Goal: Task Accomplishment & Management: Use online tool/utility

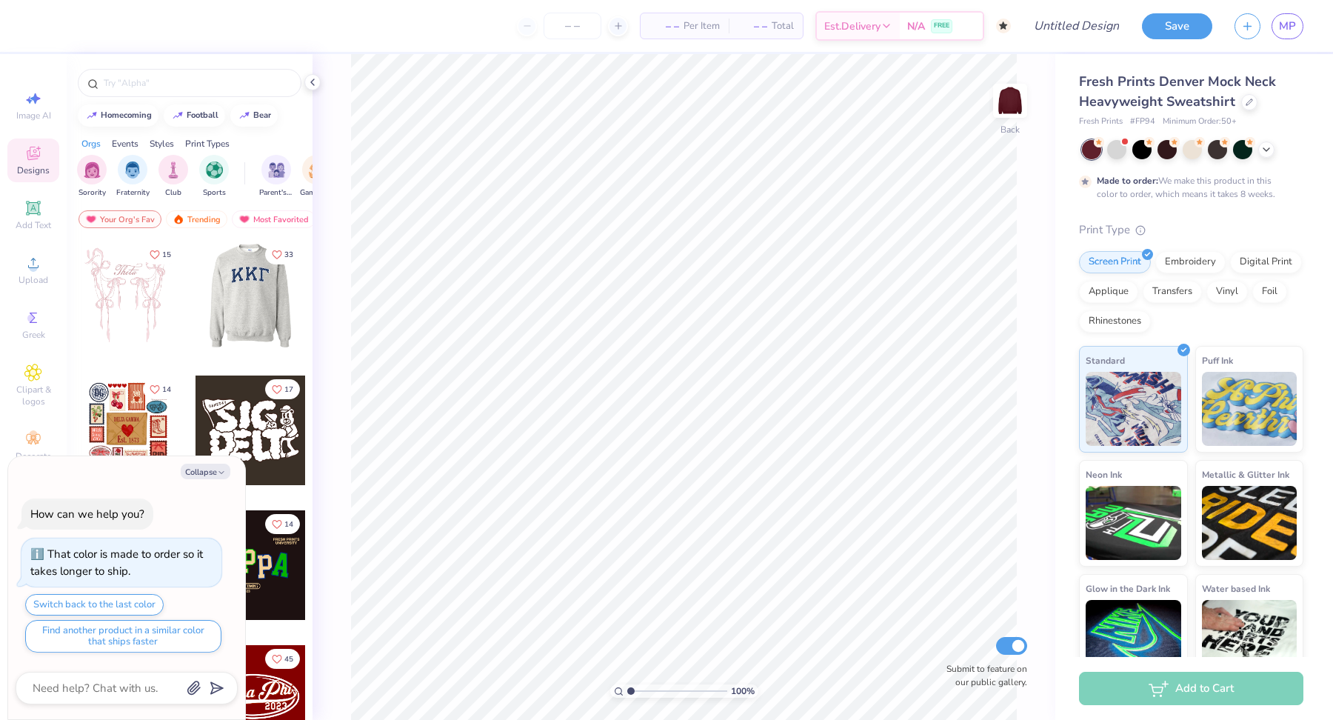
click at [195, 315] on div at bounding box center [141, 296] width 110 height 110
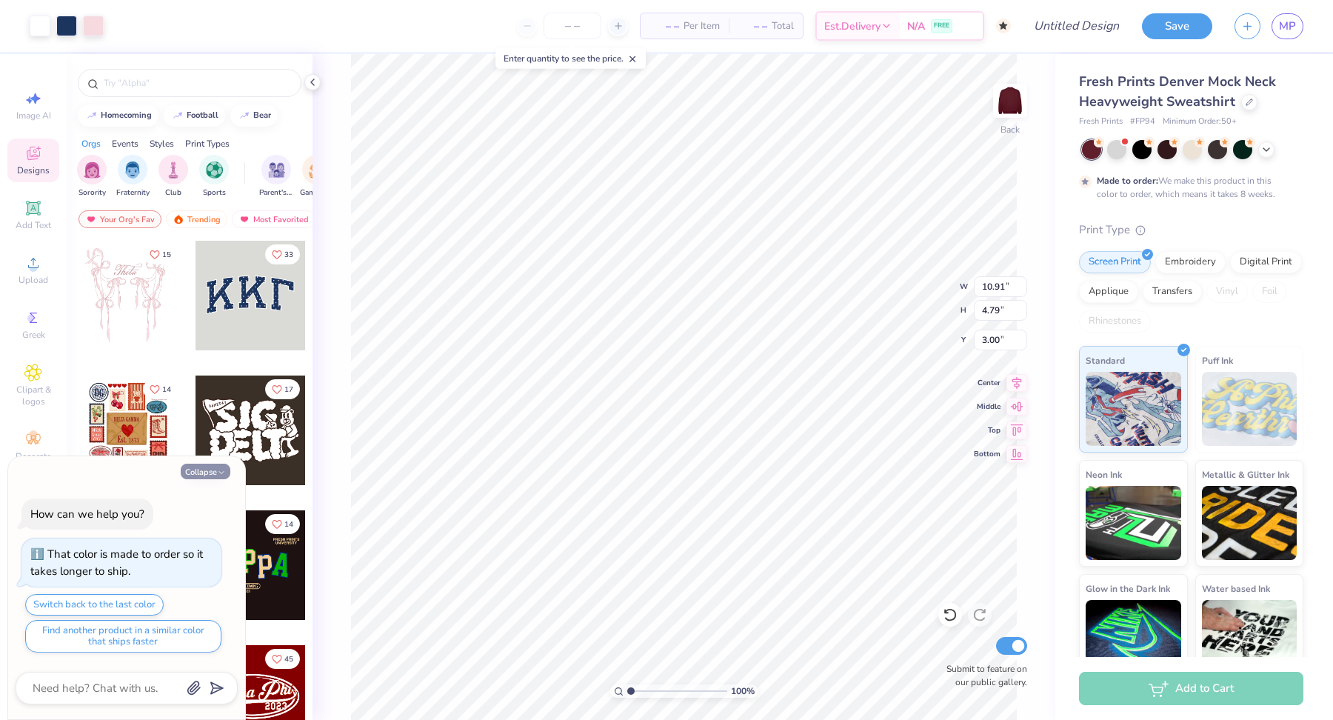
click at [197, 479] on button "Collapse" at bounding box center [206, 472] width 50 height 16
type textarea "x"
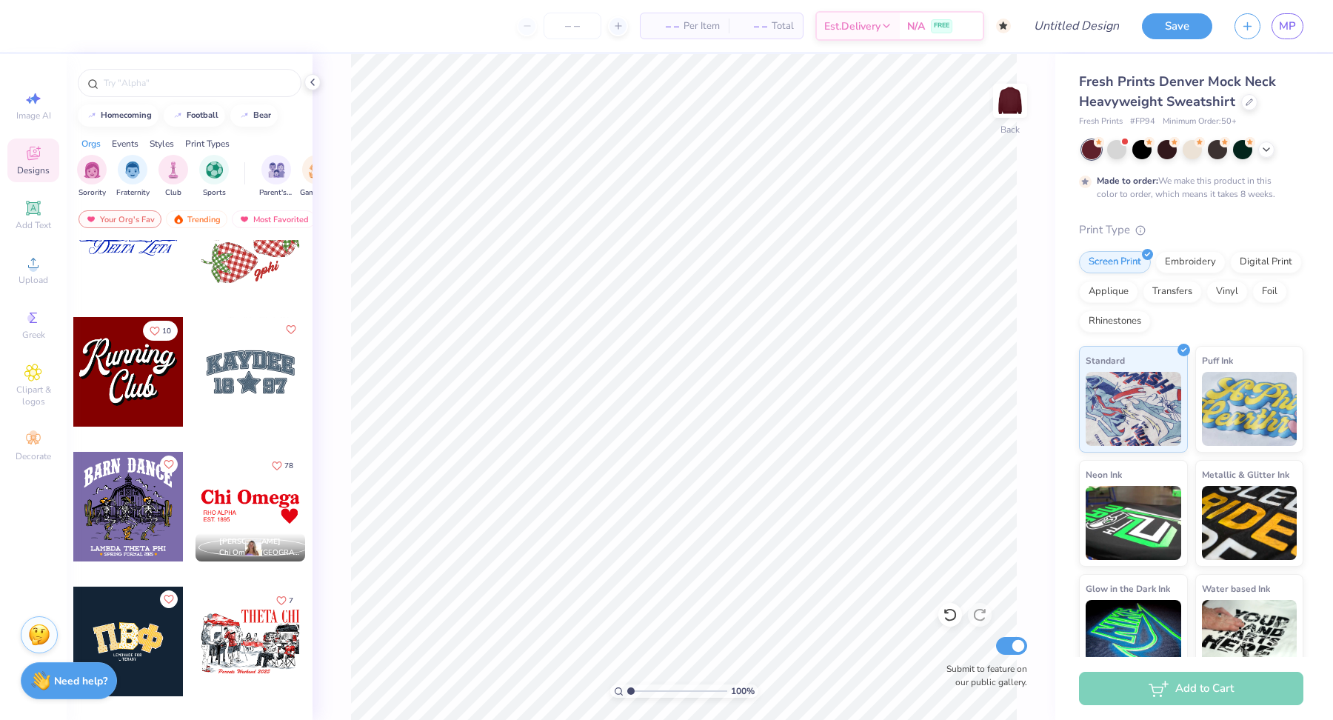
scroll to position [1966, 0]
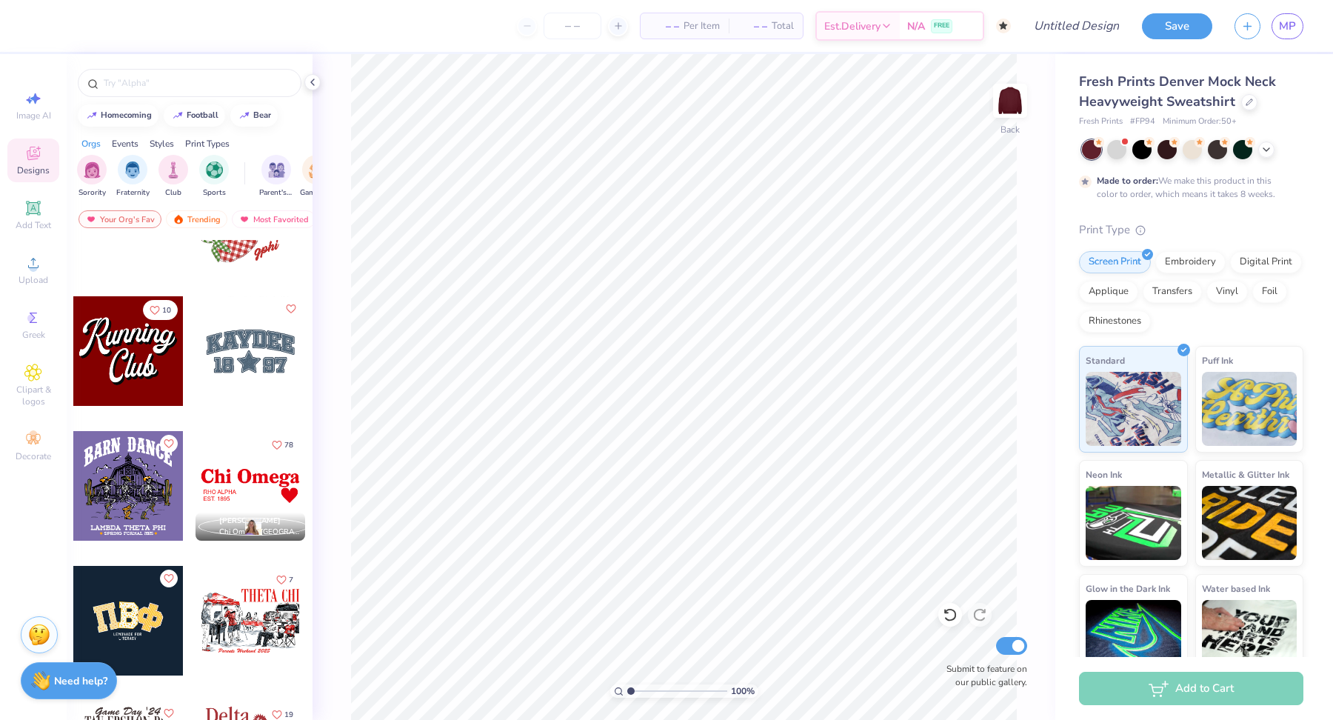
click at [126, 364] on div at bounding box center [128, 351] width 110 height 110
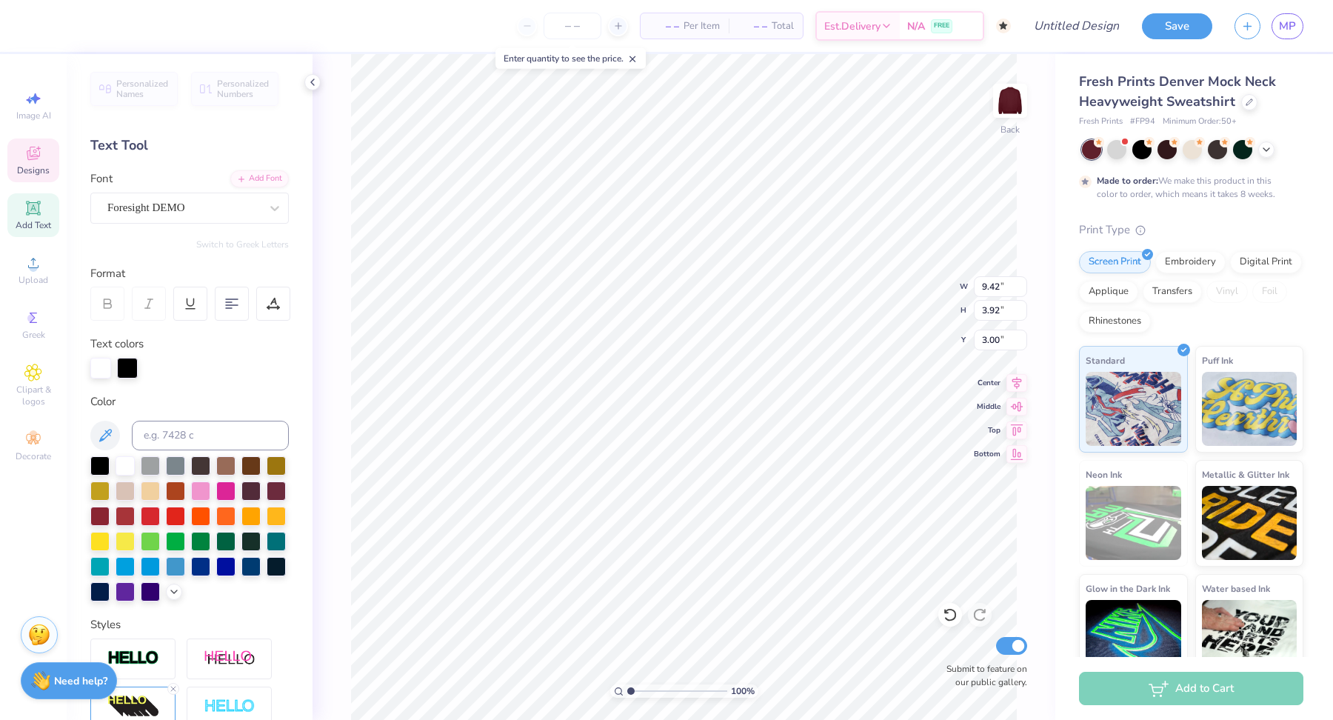
type textarea "Chi"
type input "4.73"
type input "3.54"
type input "5.95"
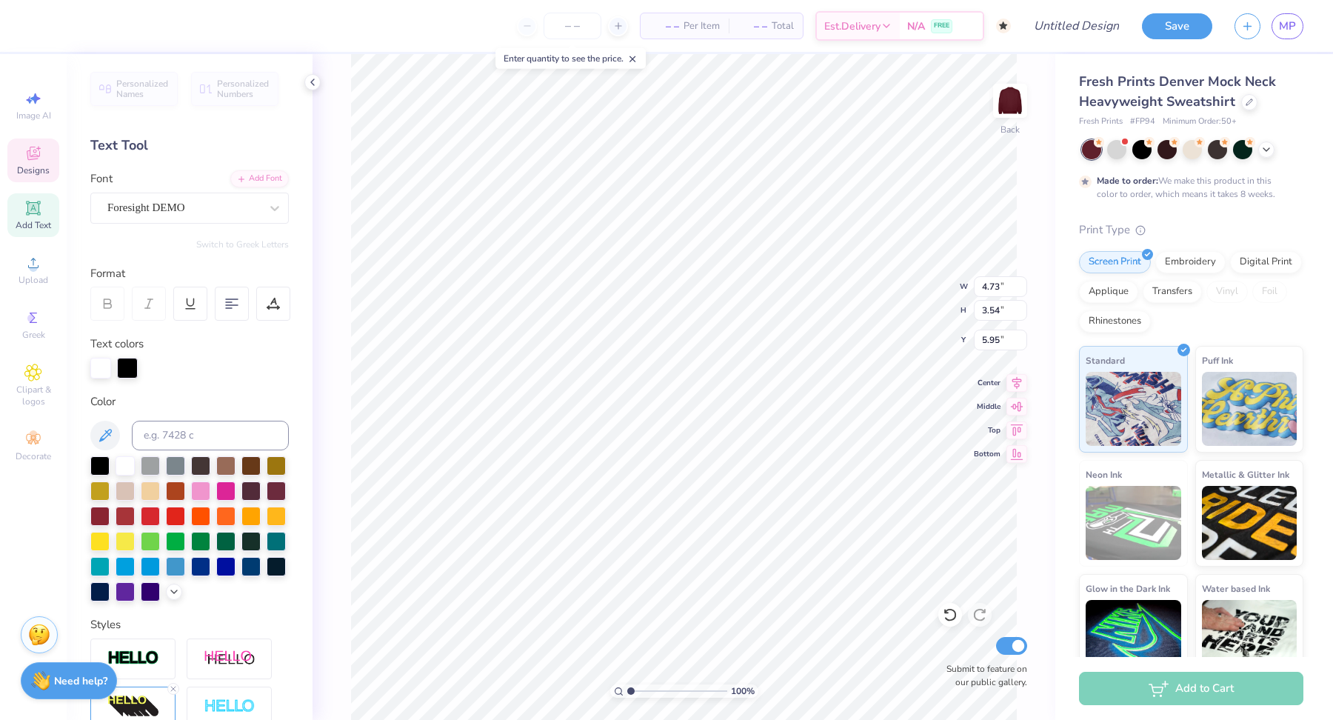
type textarea "Omega"
type input "5.82"
type input "3.51"
type input "3.42"
type input "3.23"
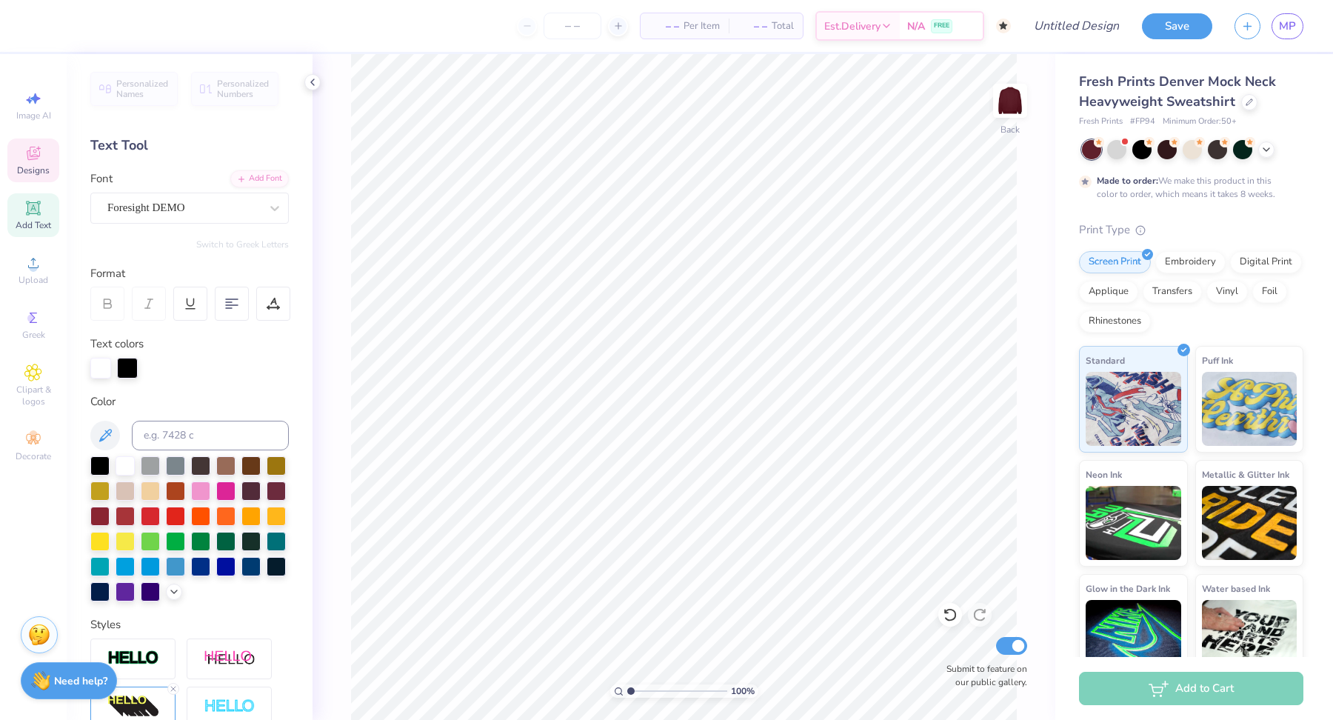
click at [24, 170] on span "Designs" at bounding box center [33, 170] width 33 height 12
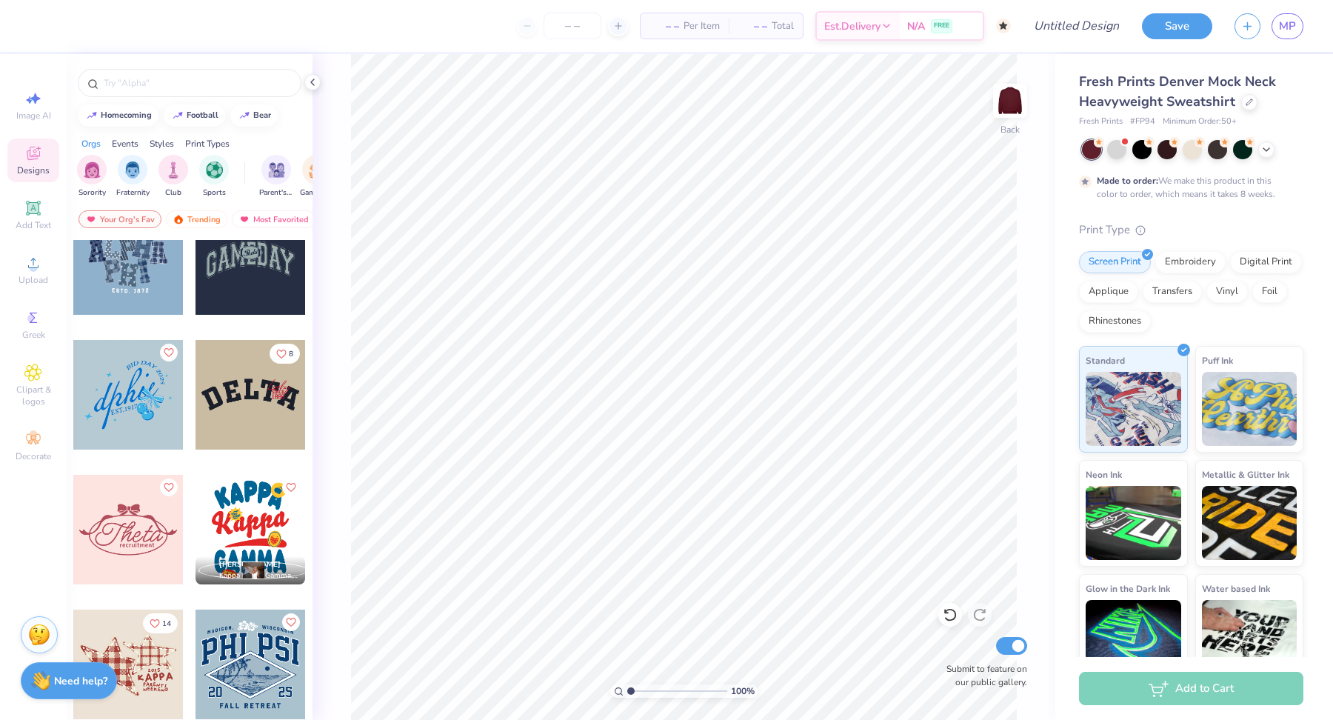
scroll to position [3681, 0]
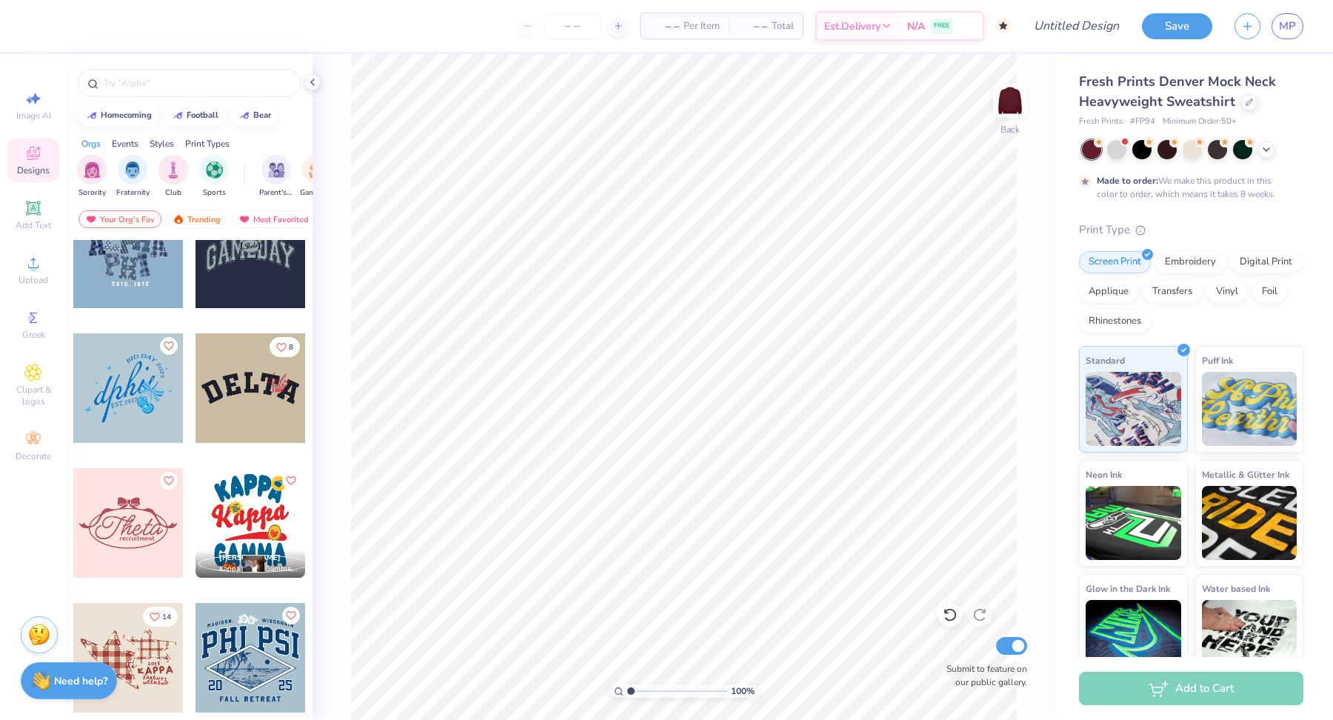
click at [244, 407] on div at bounding box center [250, 388] width 110 height 110
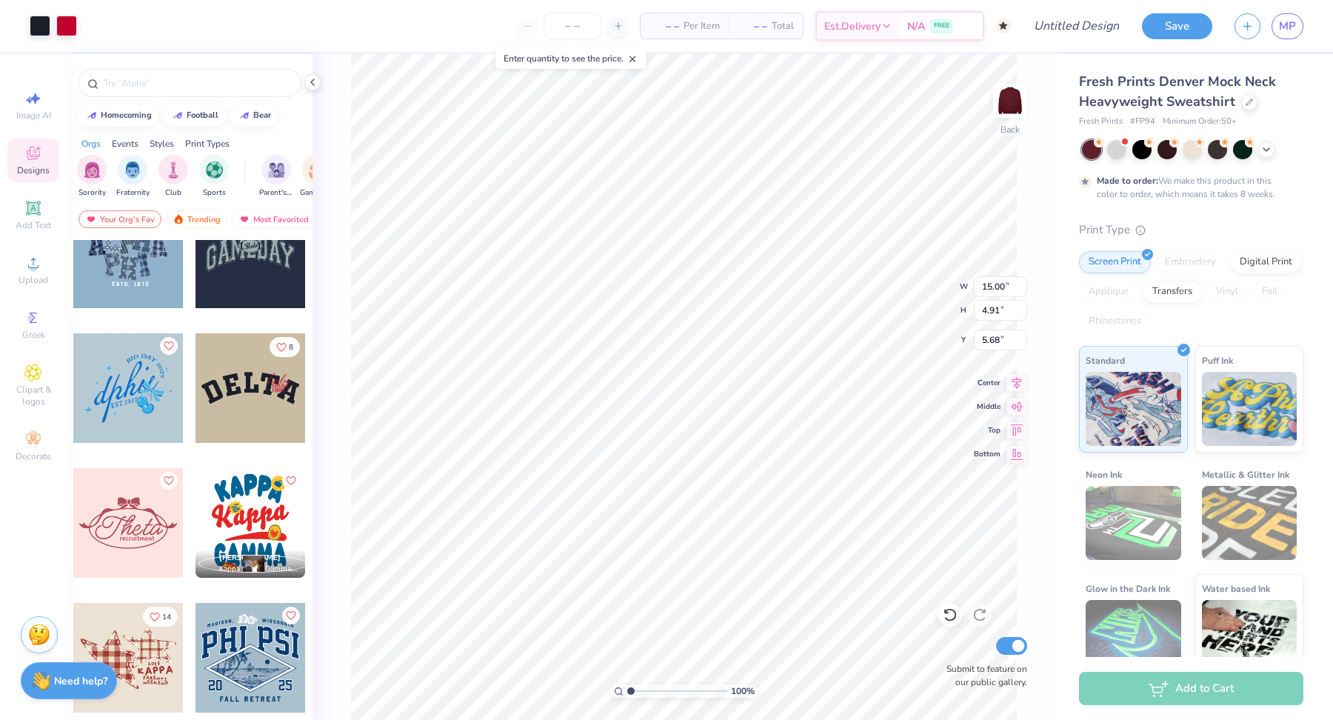
type input "5.68"
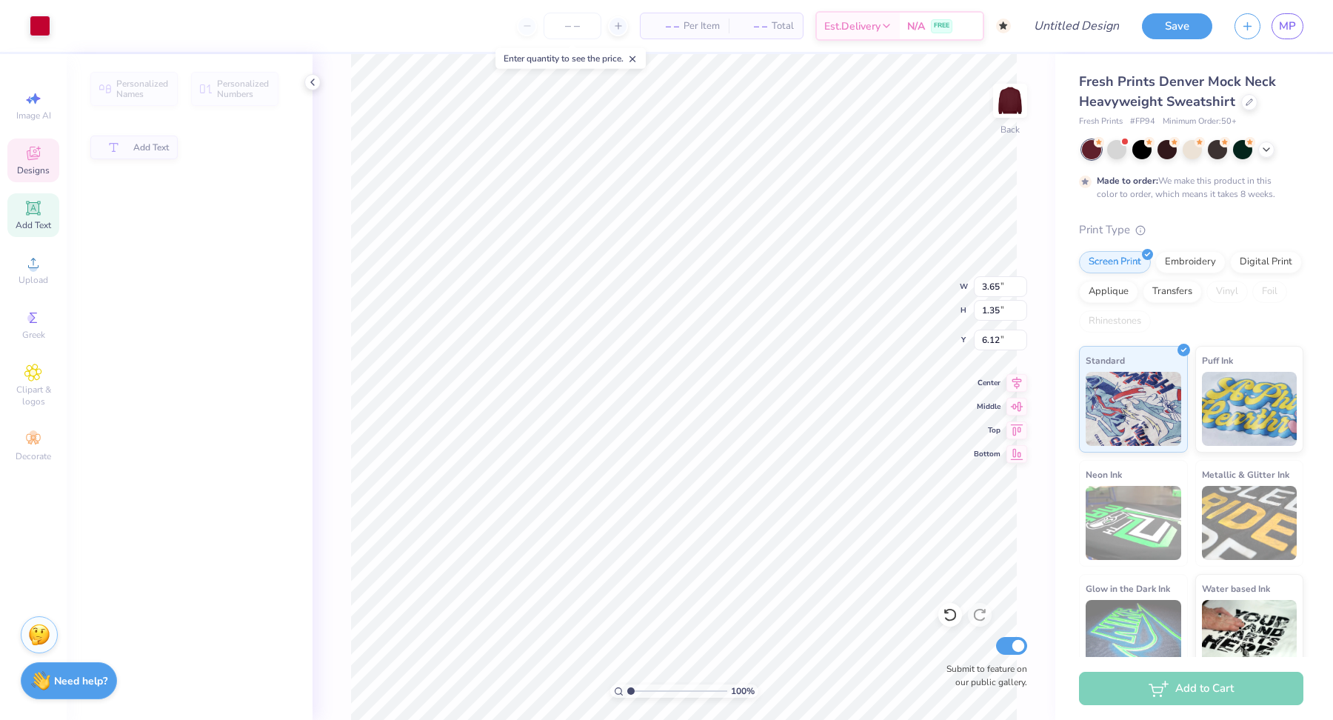
type input "6.04"
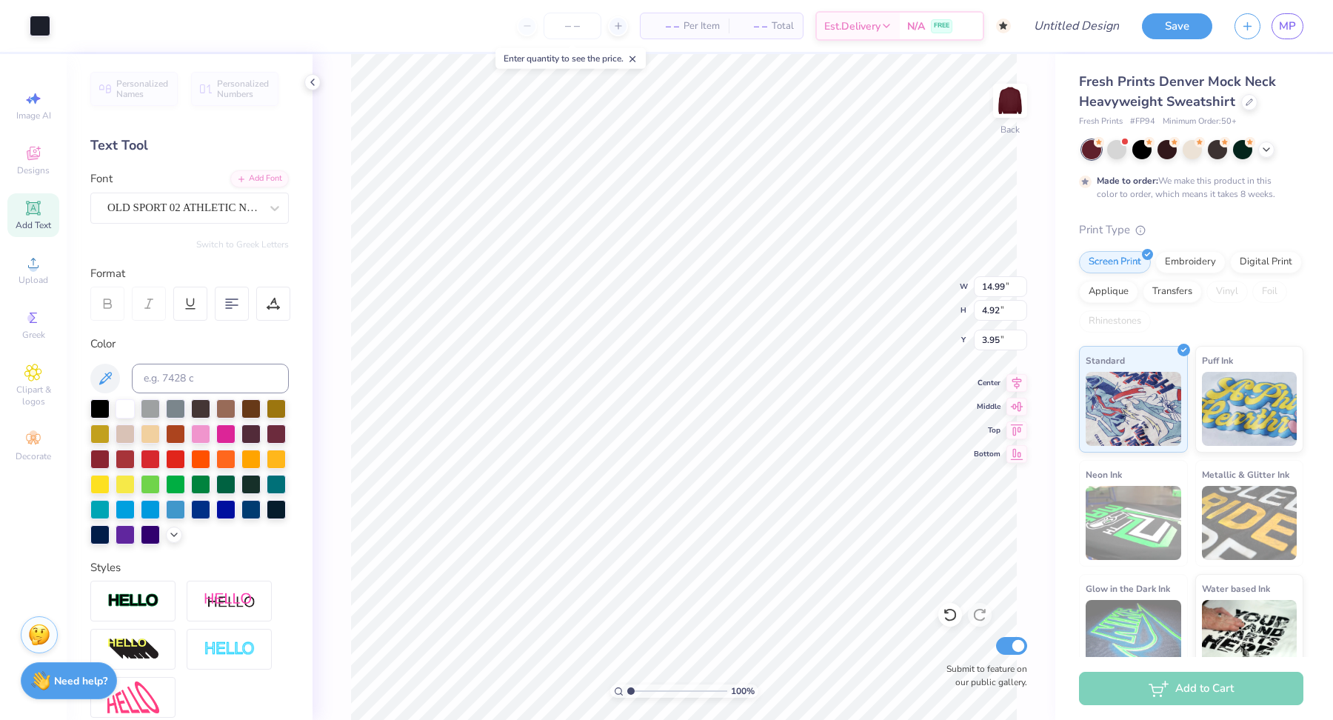
type input "3.96"
type textarea "C"
type input "2.89"
type input "3.56"
type input "4.11"
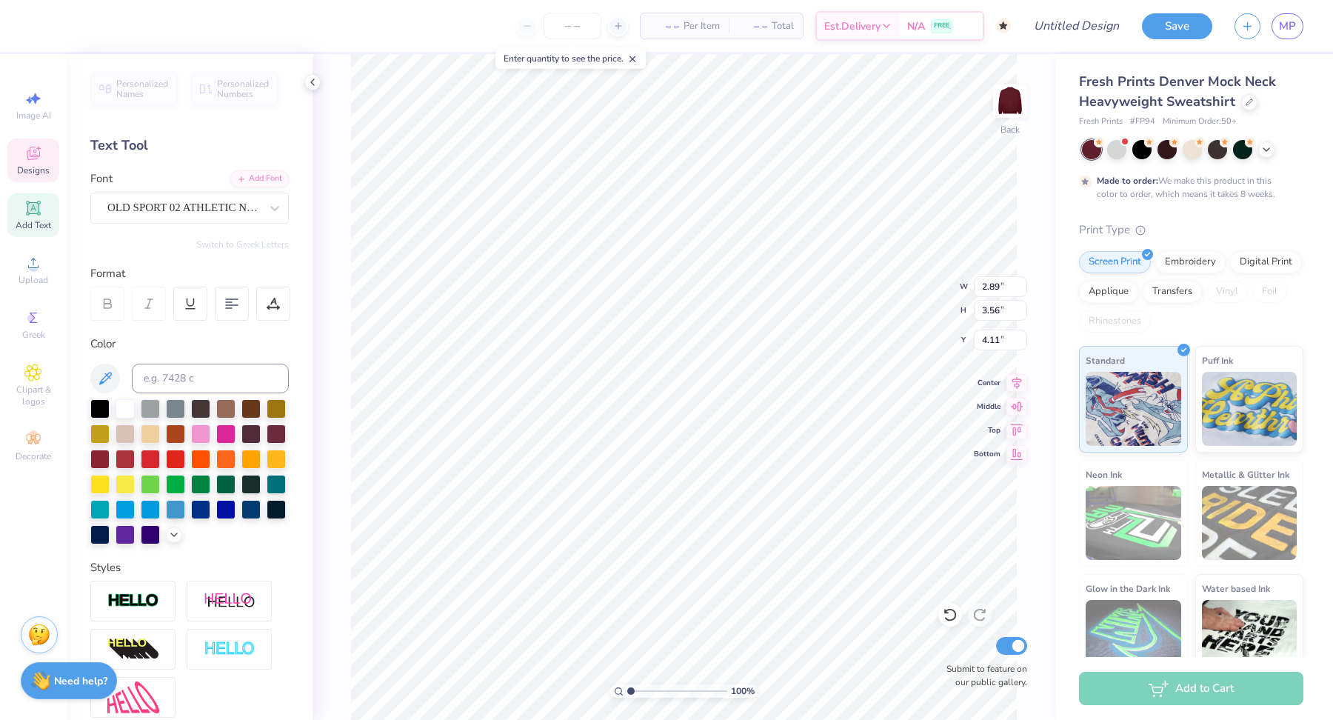
type textarea "H"
type input "2.21"
type input "3.19"
type input "3.96"
type textarea "I"
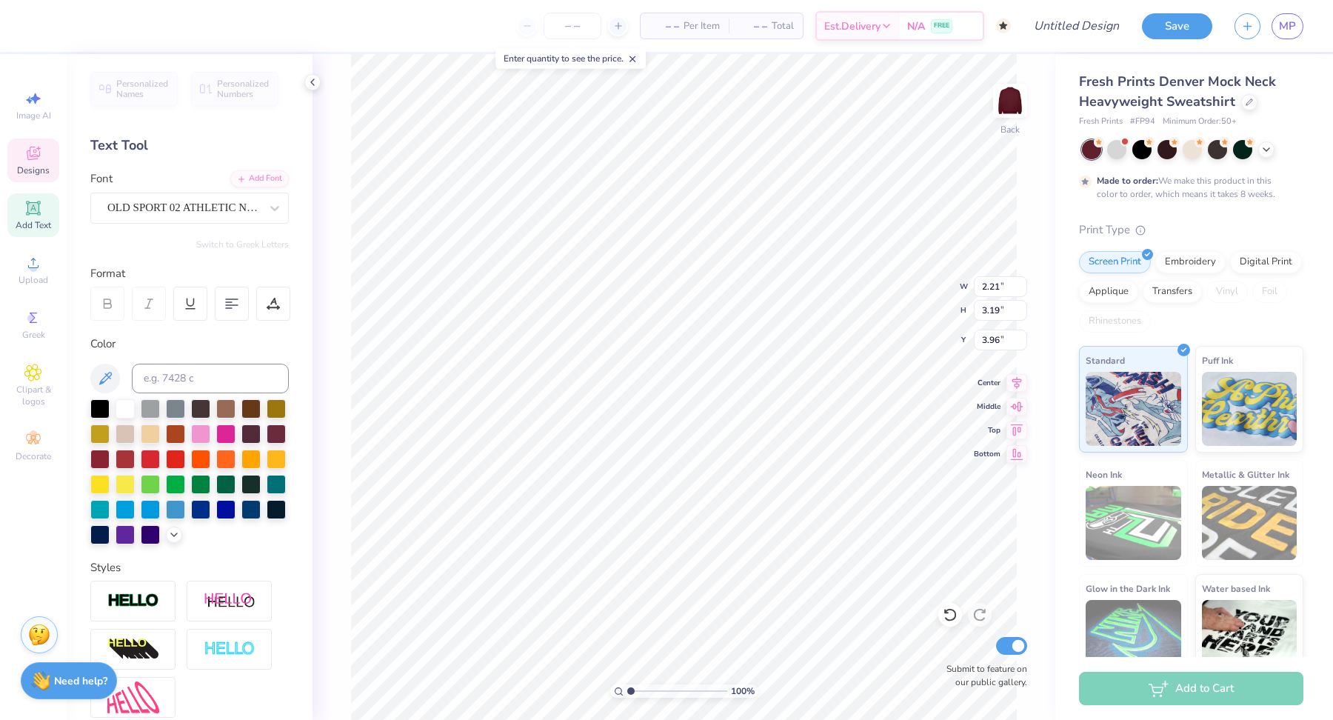
type input "3.00"
type input "3.50"
type input "4.02"
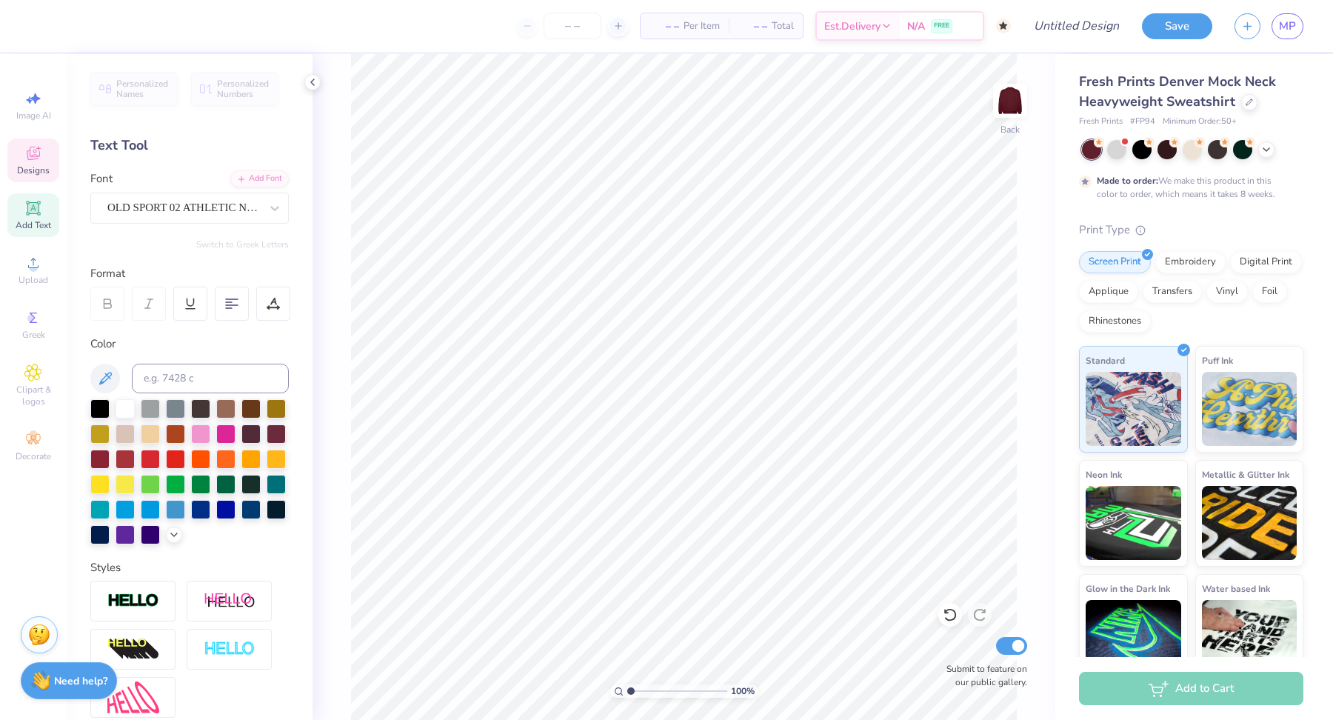
click at [21, 170] on span "Designs" at bounding box center [33, 170] width 33 height 12
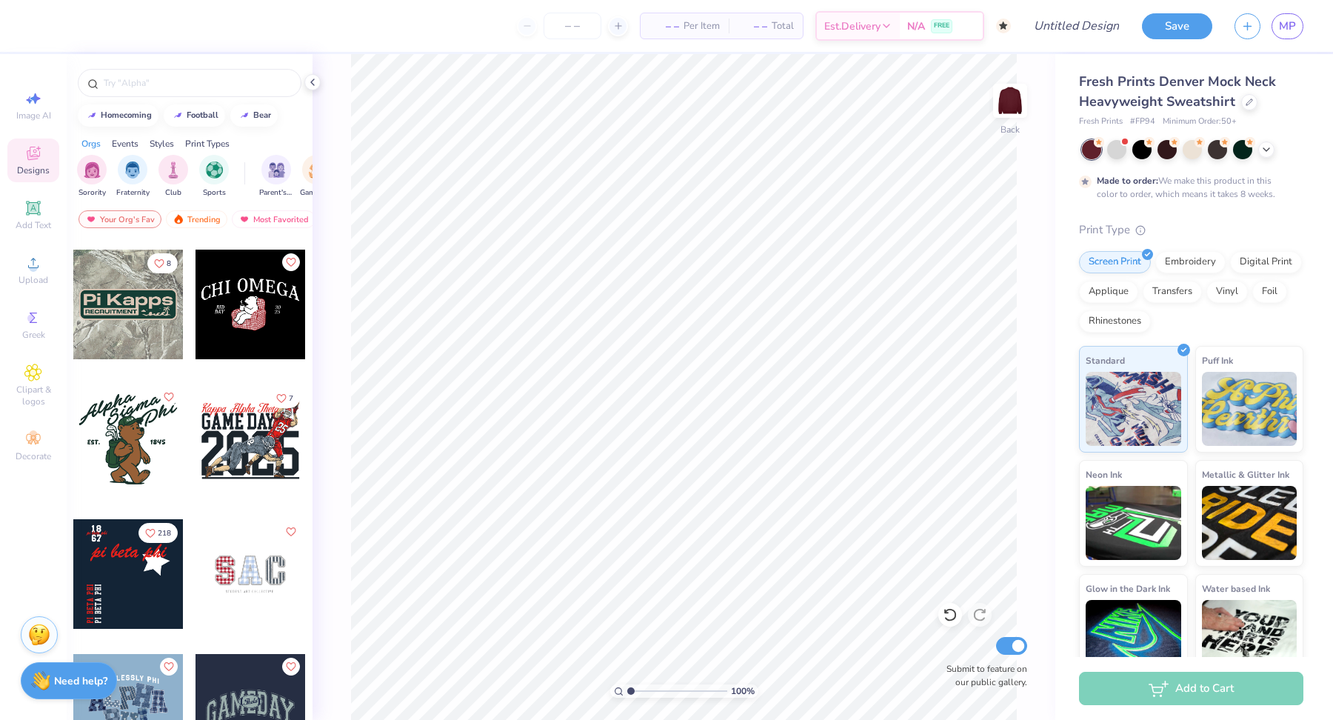
scroll to position [3223, 0]
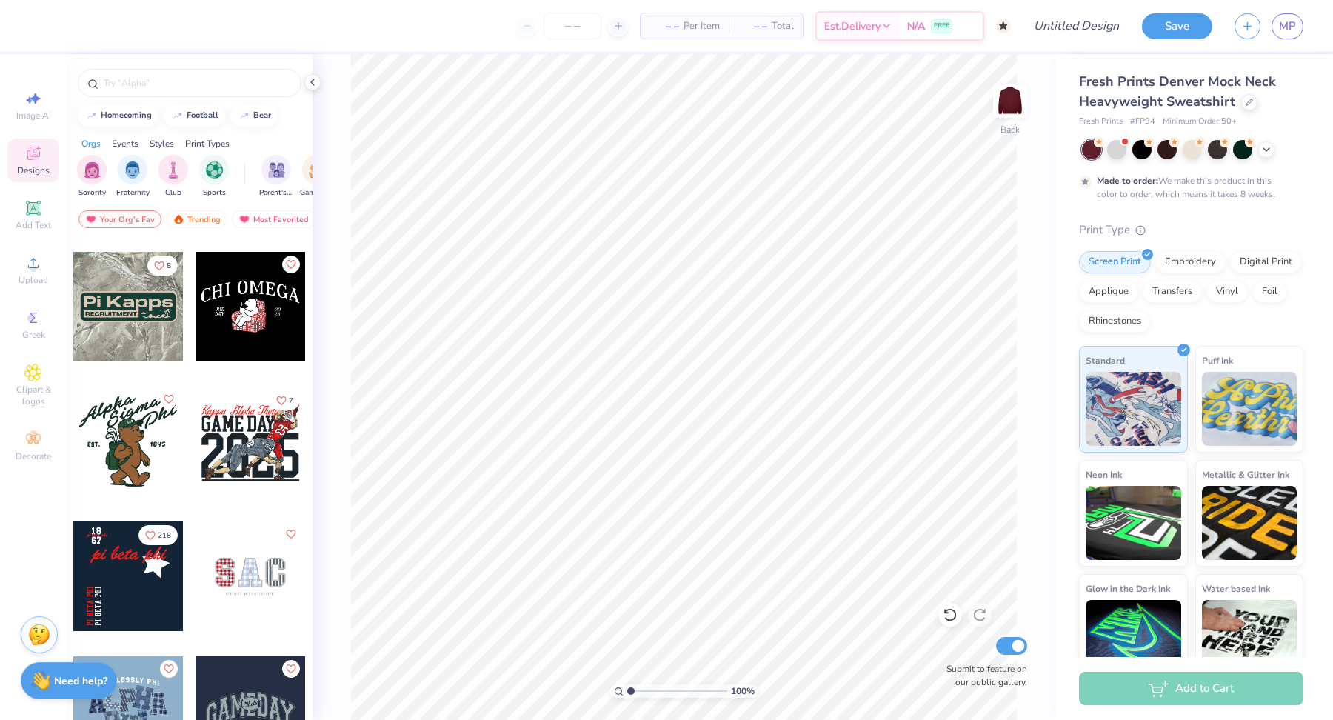
click at [234, 315] on div at bounding box center [250, 307] width 110 height 110
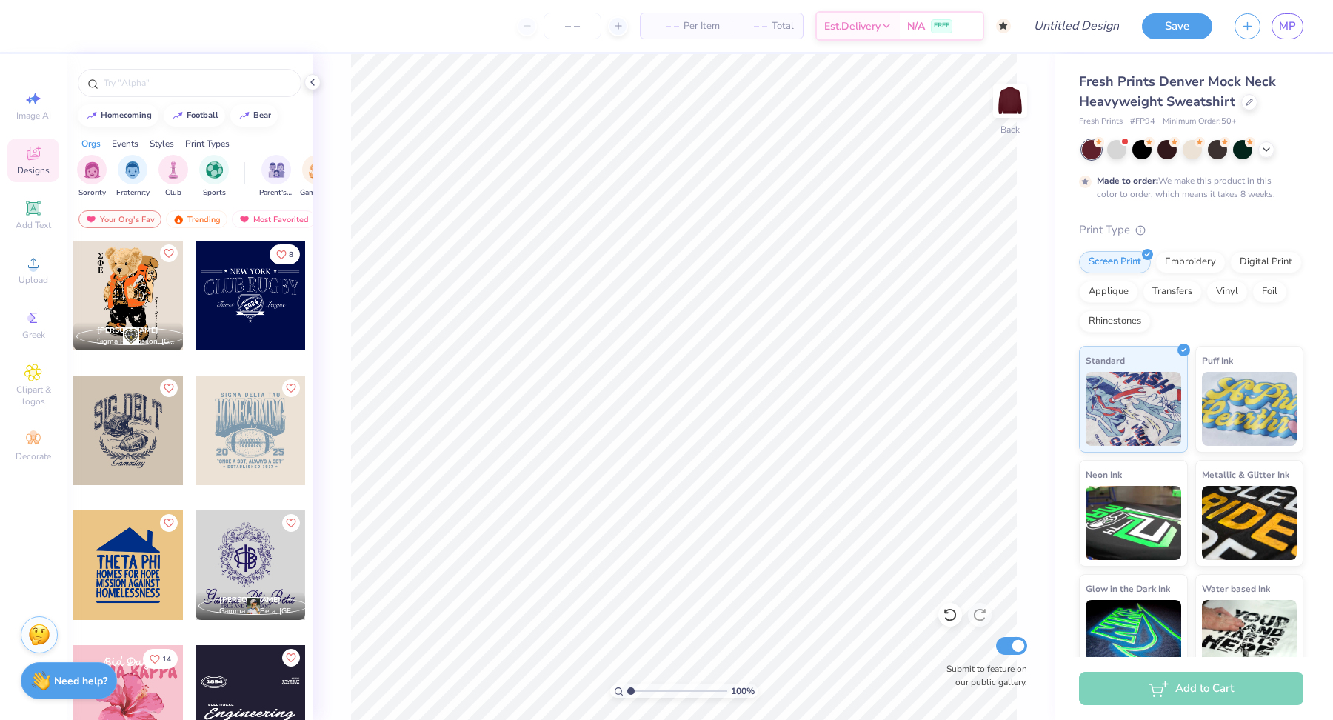
scroll to position [4719, 0]
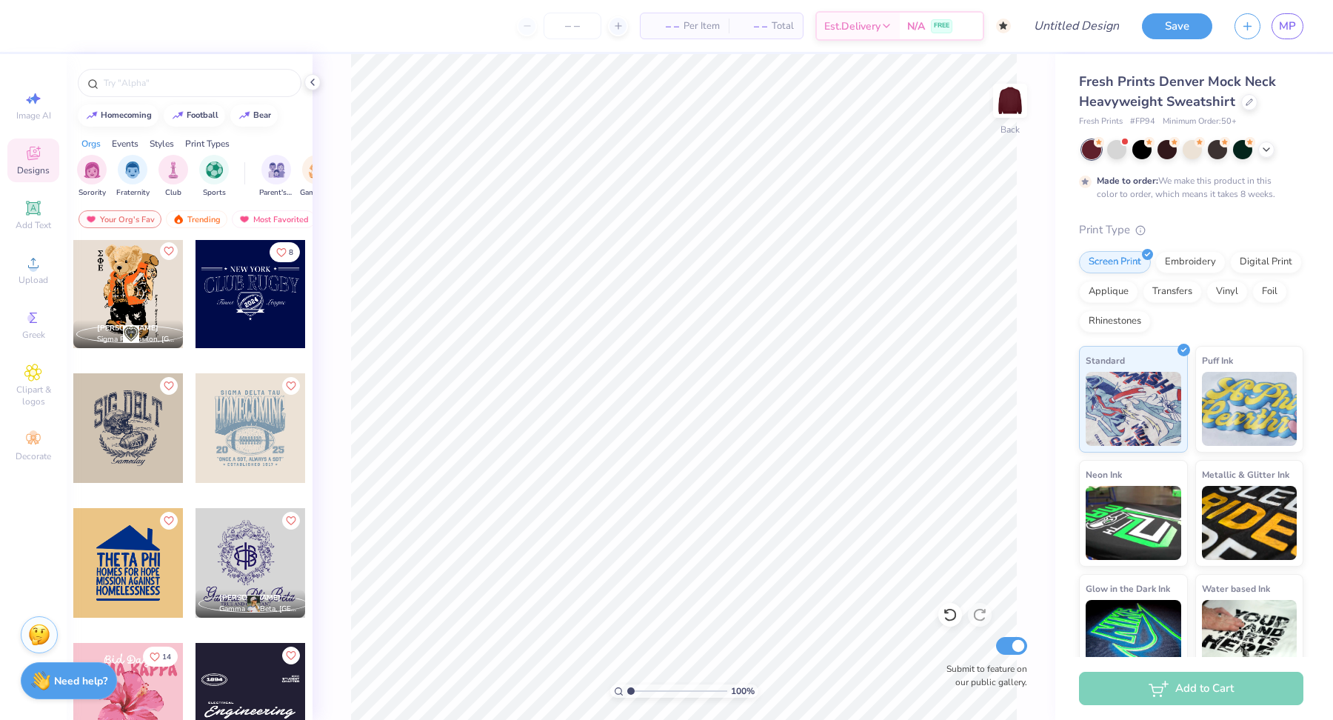
click at [118, 418] on div at bounding box center [128, 428] width 110 height 110
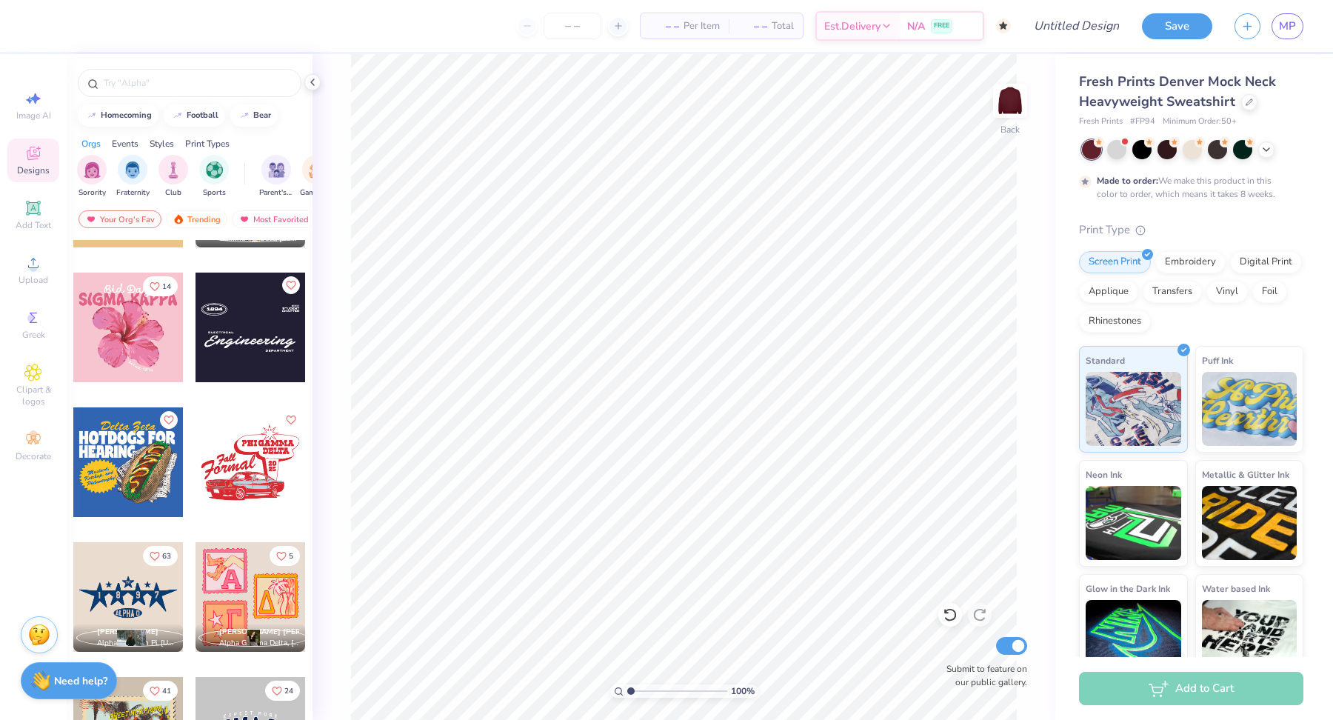
scroll to position [5078, 0]
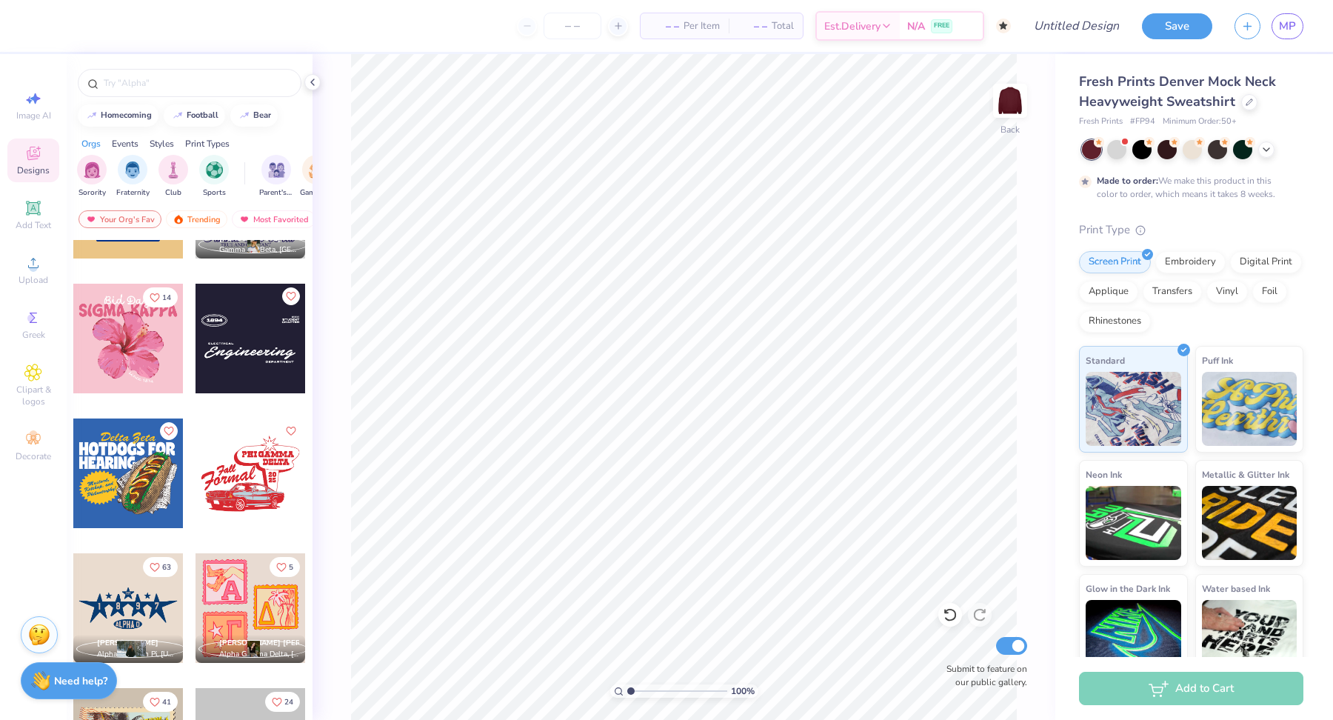
click at [254, 350] on div at bounding box center [250, 339] width 110 height 110
type input "10.25"
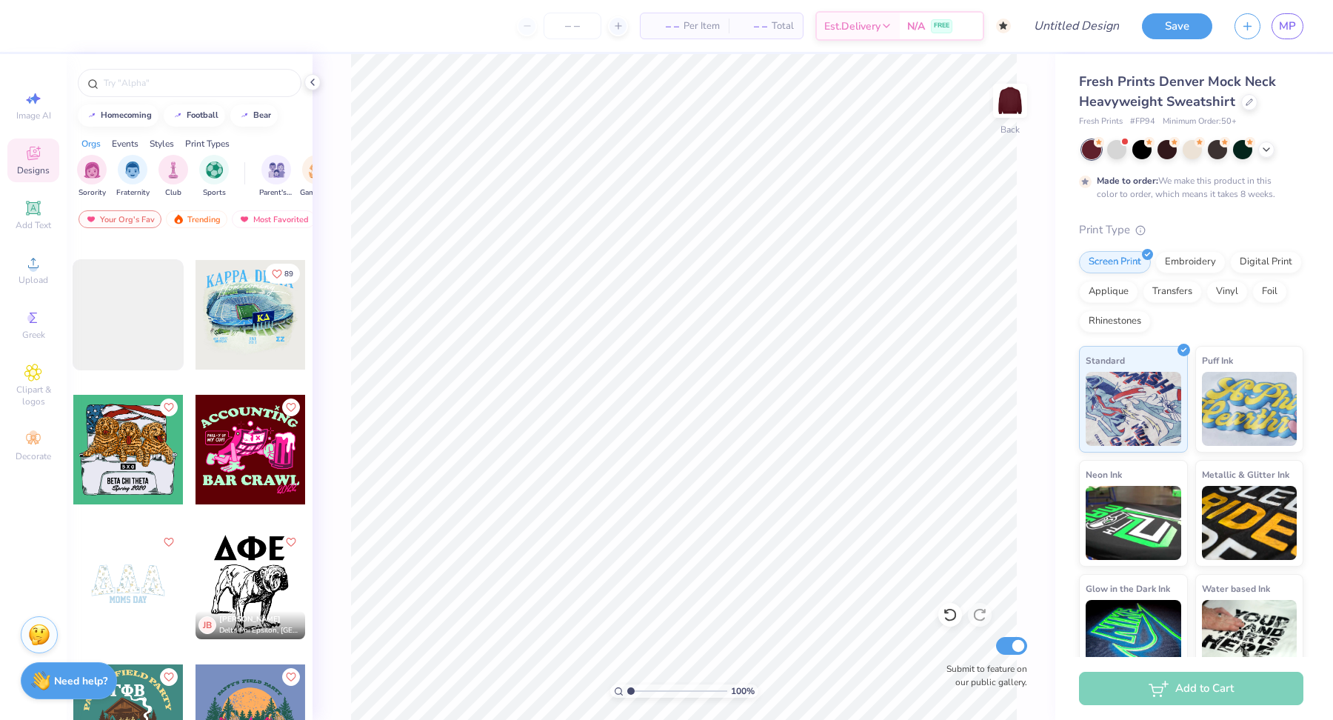
scroll to position [8608, 0]
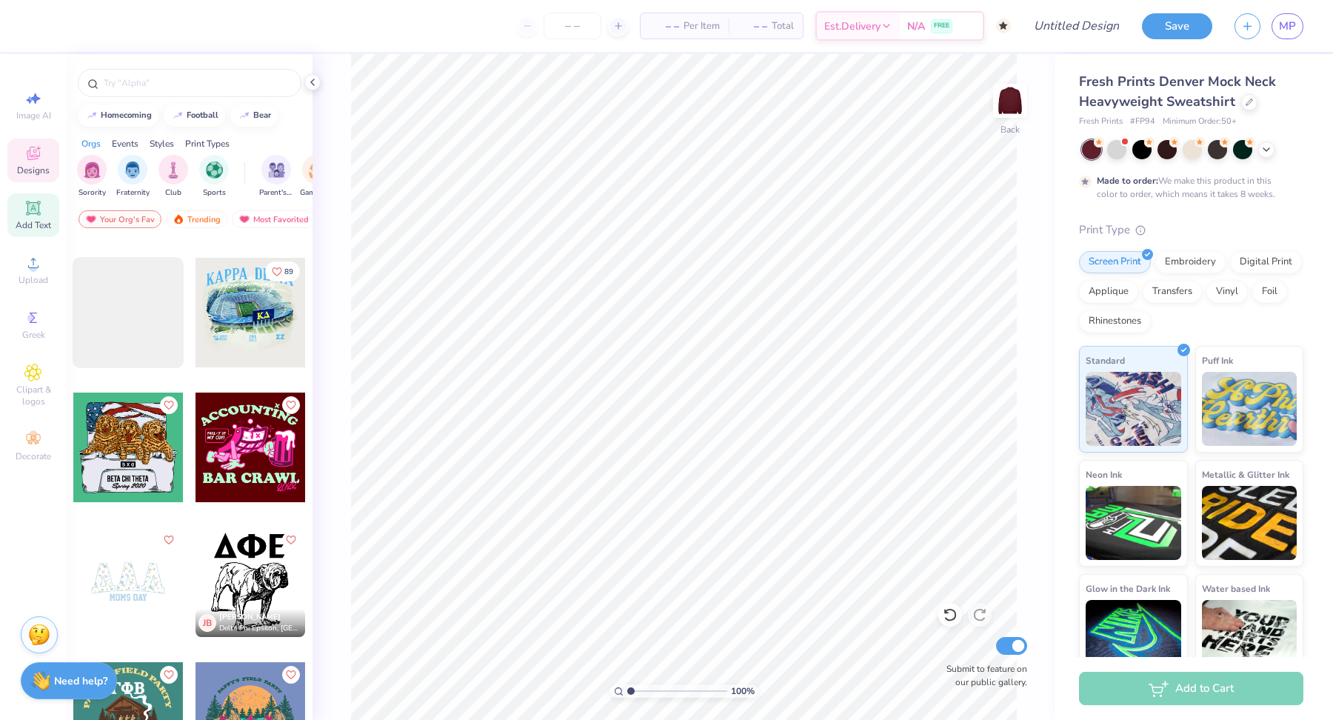
click at [30, 212] on icon at bounding box center [32, 207] width 11 height 11
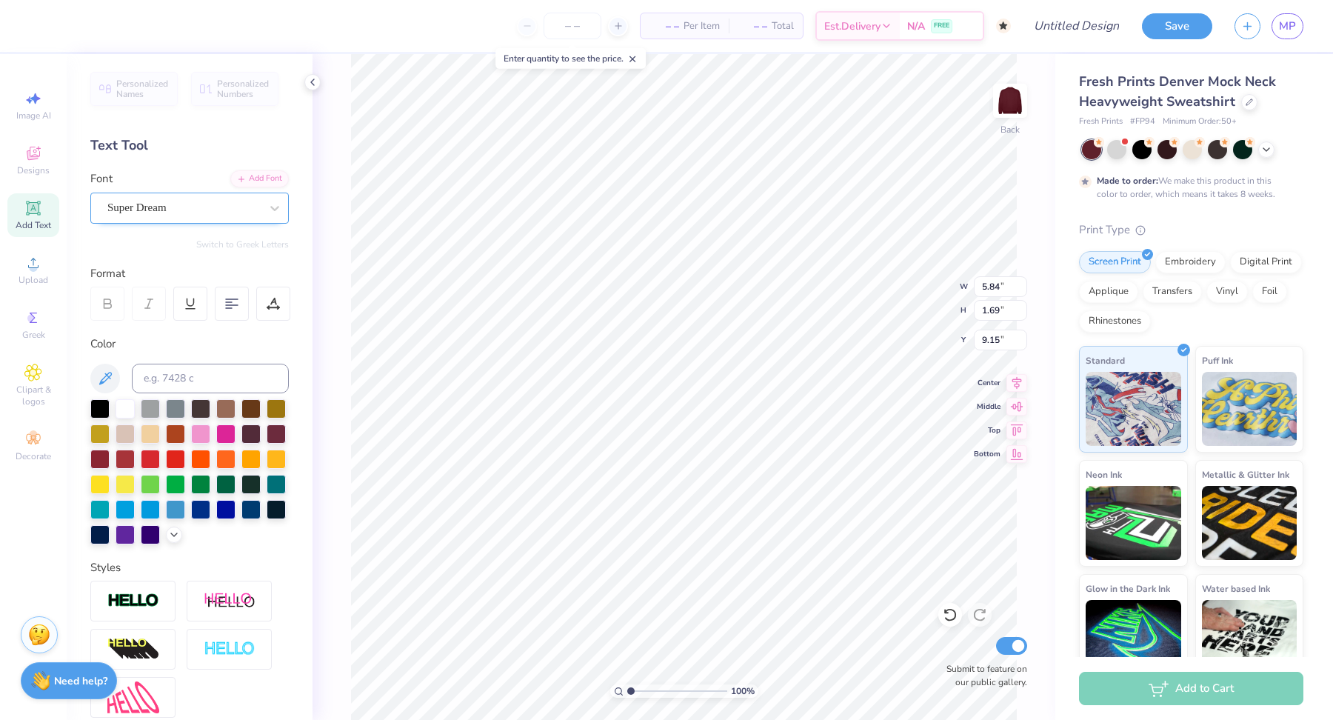
click at [167, 202] on div "Super Dream" at bounding box center [184, 207] width 156 height 23
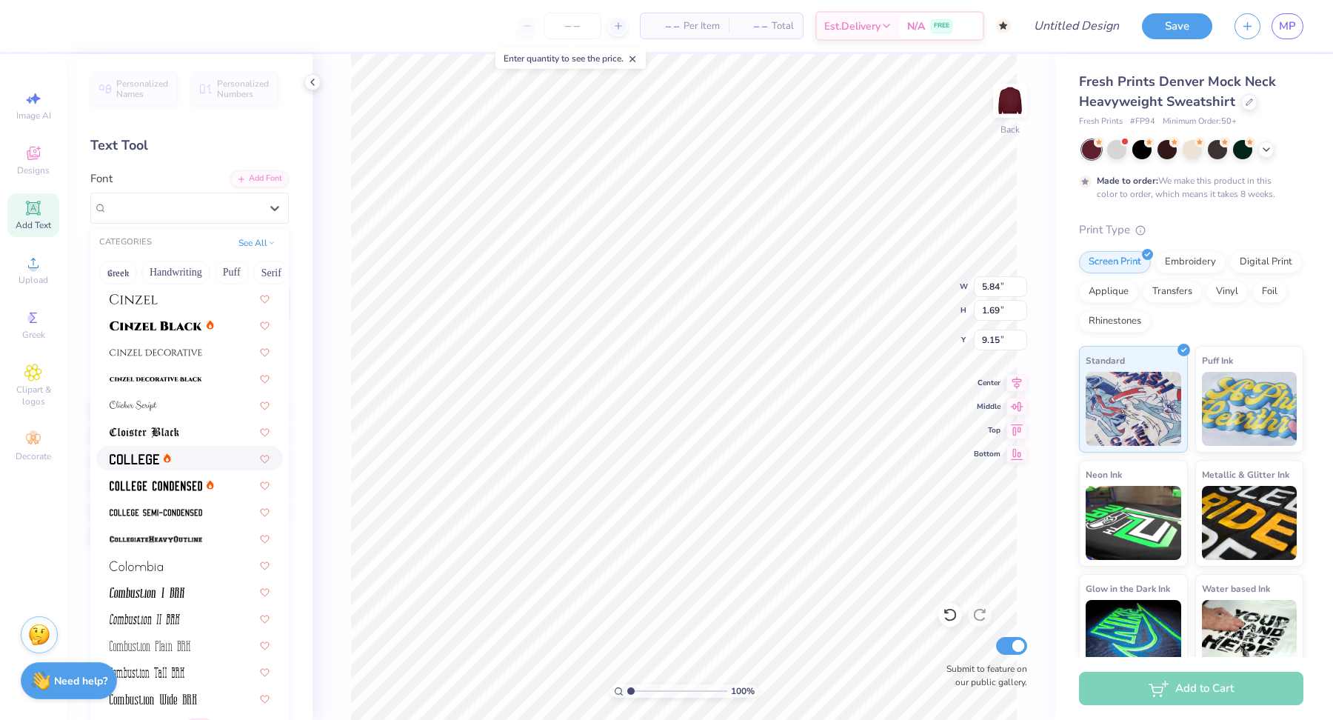
scroll to position [2083, 0]
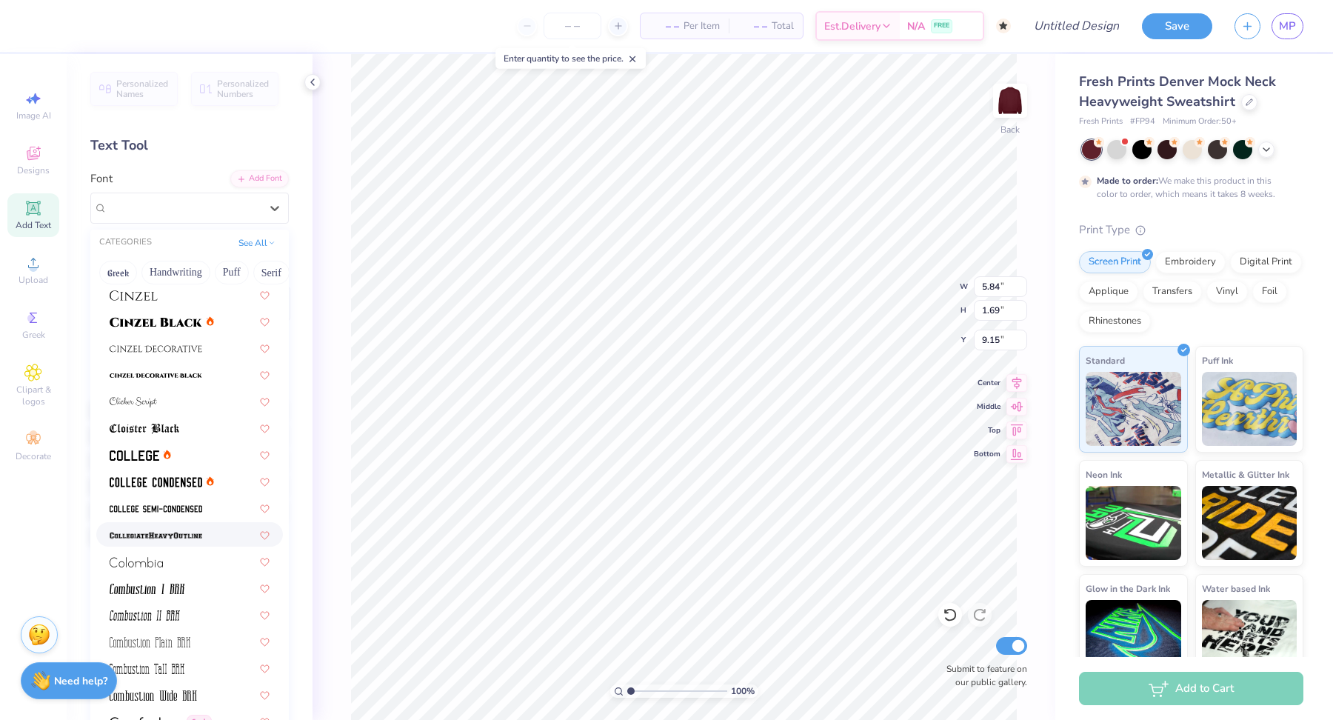
click at [205, 534] on div at bounding box center [190, 534] width 160 height 16
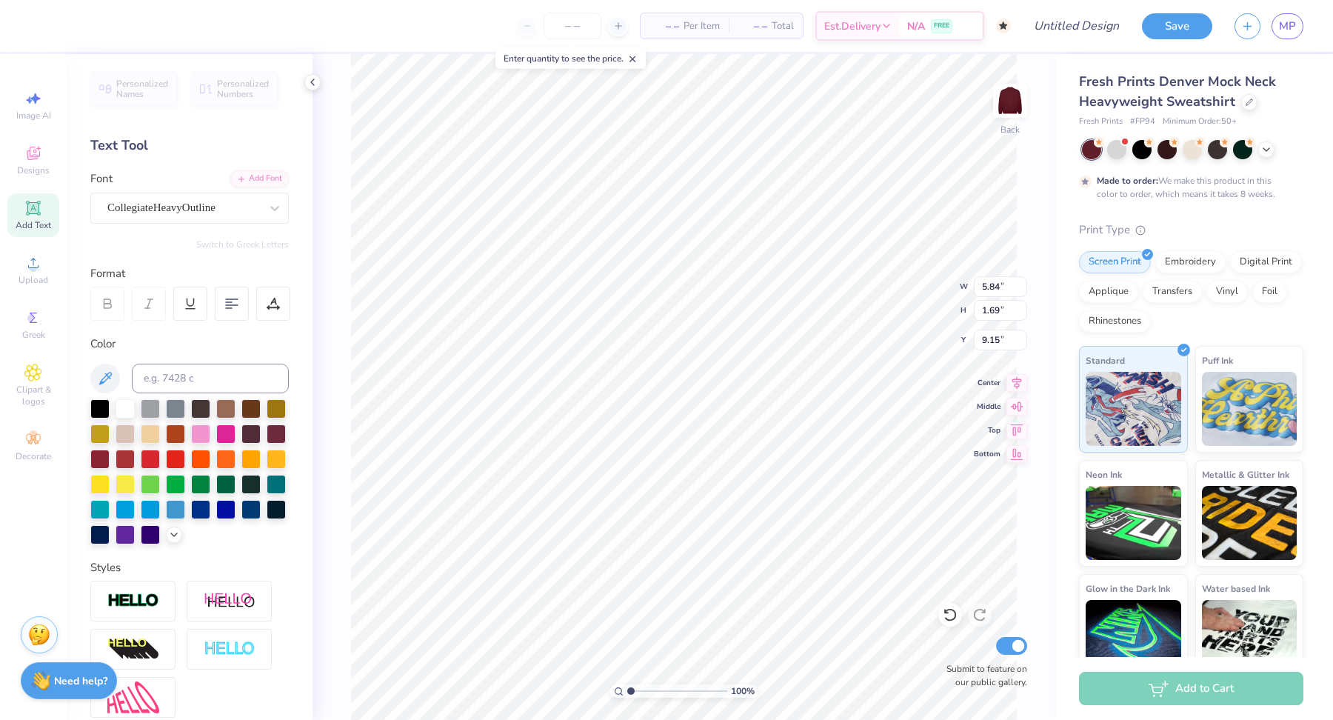
type input "6.56"
type input "1.79"
type input "9.10"
type textarea "CHI OMEGA"
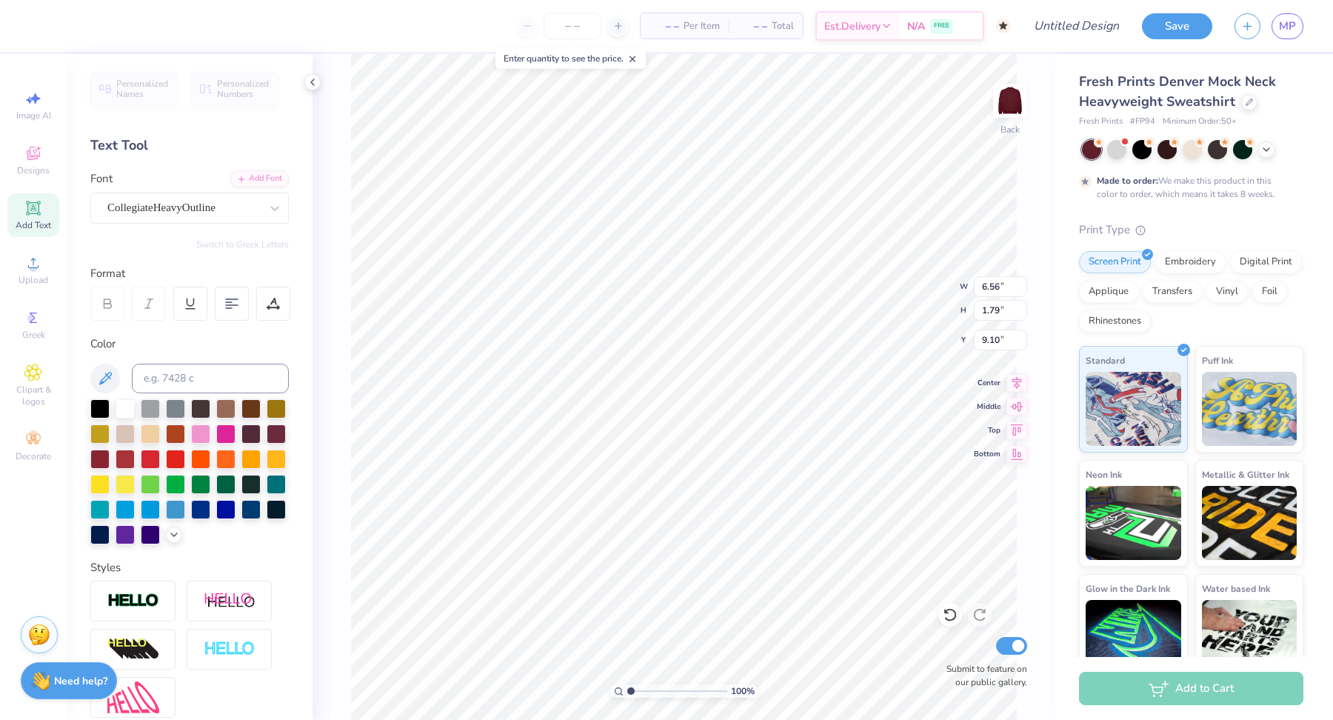
scroll to position [0, 2]
type input "12.65"
type input "5.36"
type textarea "CHI O"
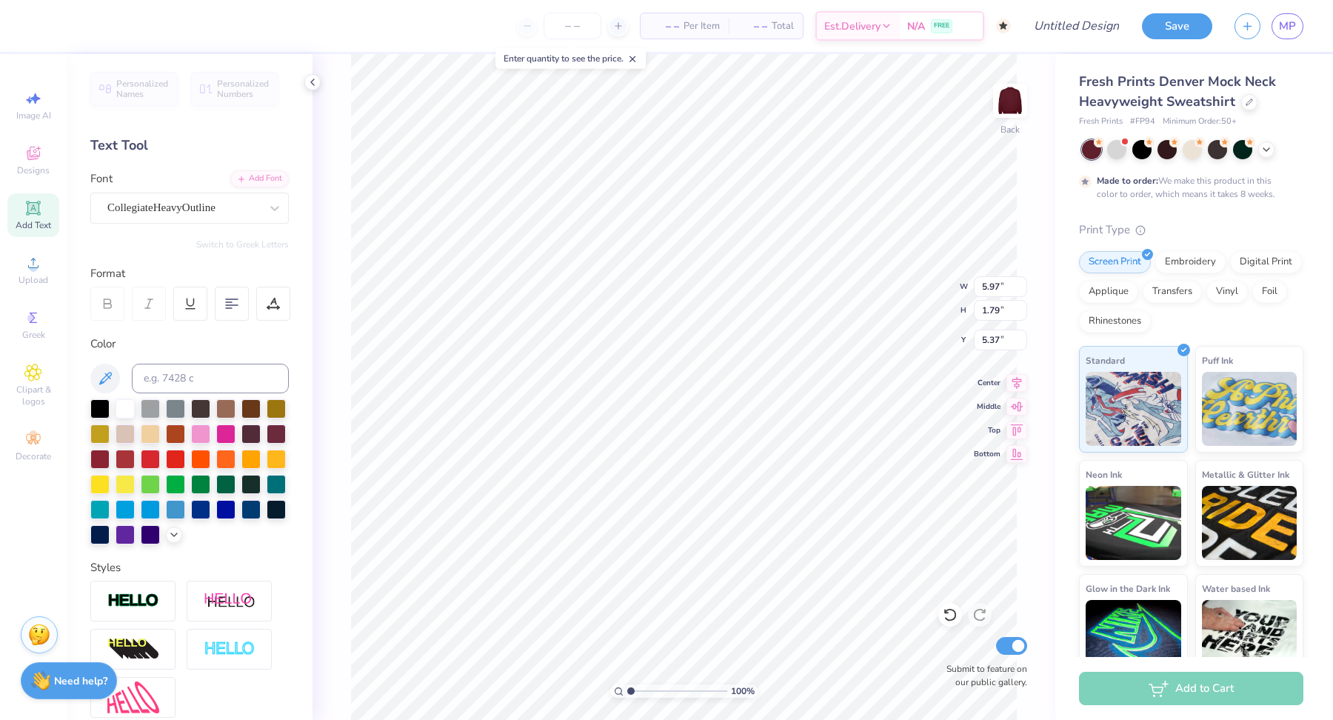
scroll to position [0, 0]
click at [268, 302] on icon at bounding box center [273, 303] width 13 height 13
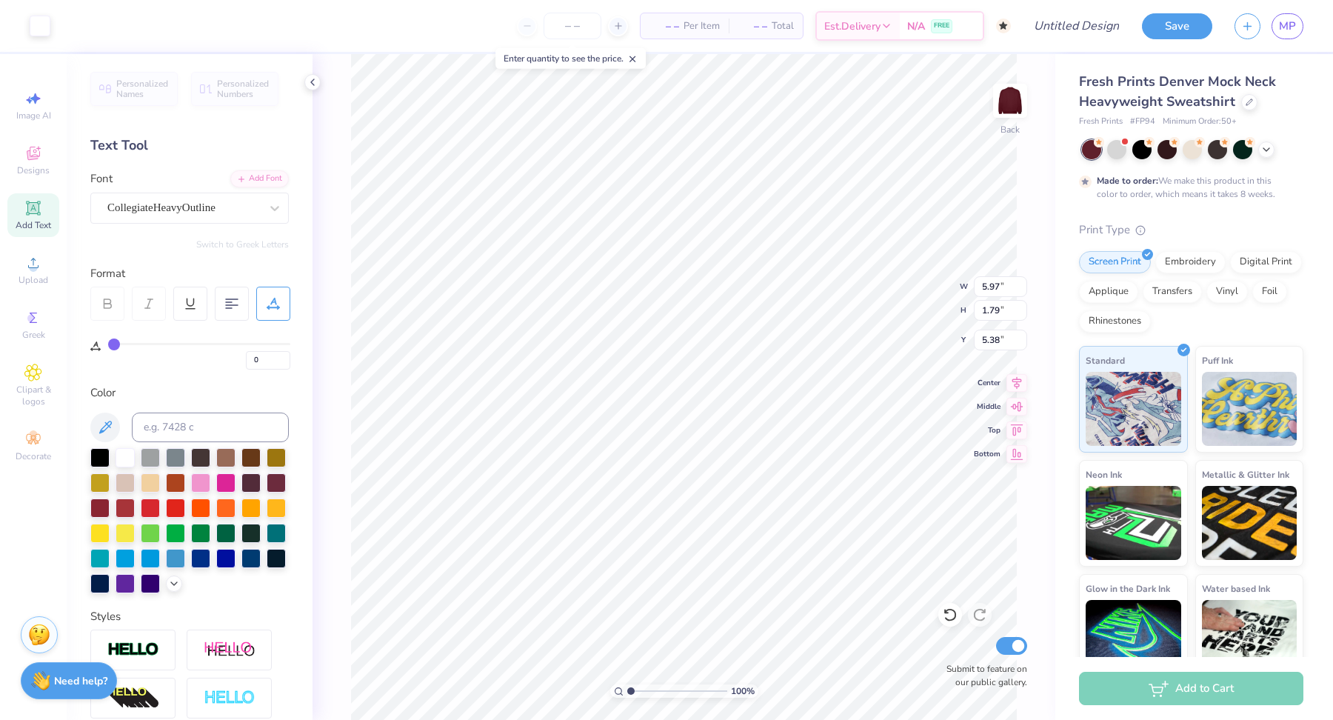
type input "5.39"
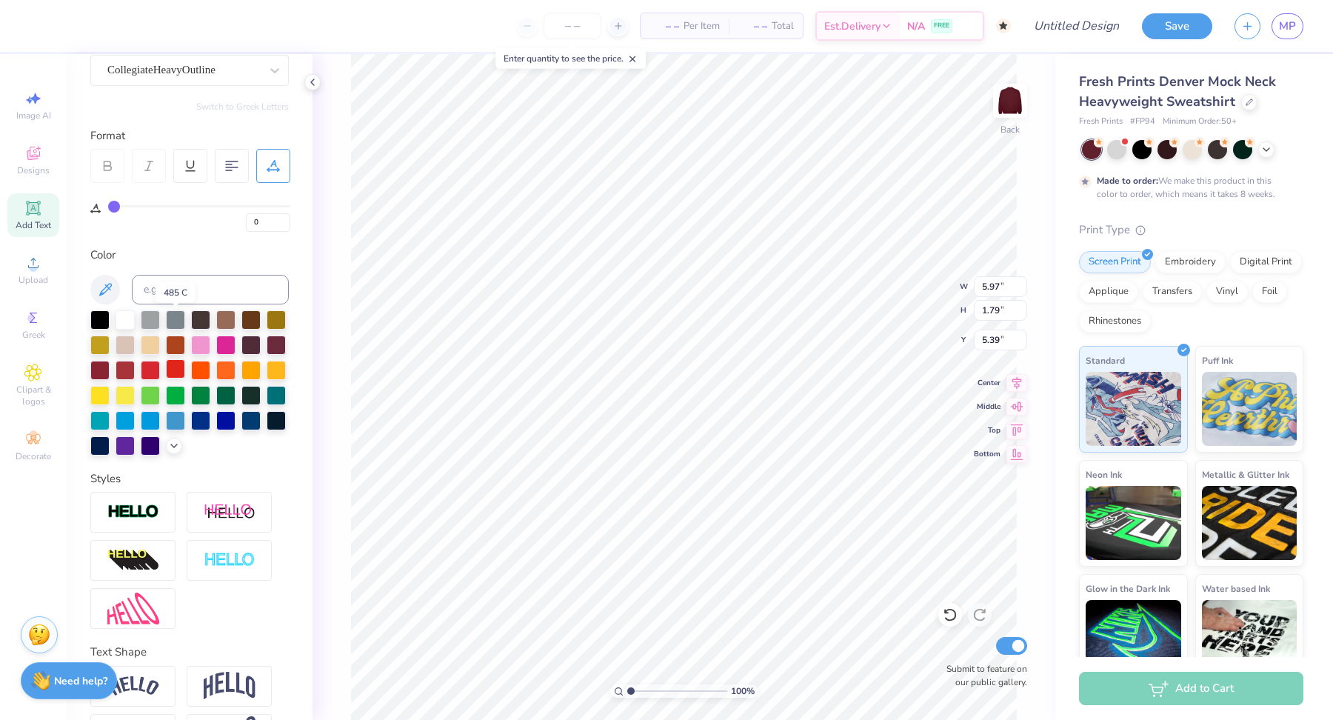
scroll to position [188, 0]
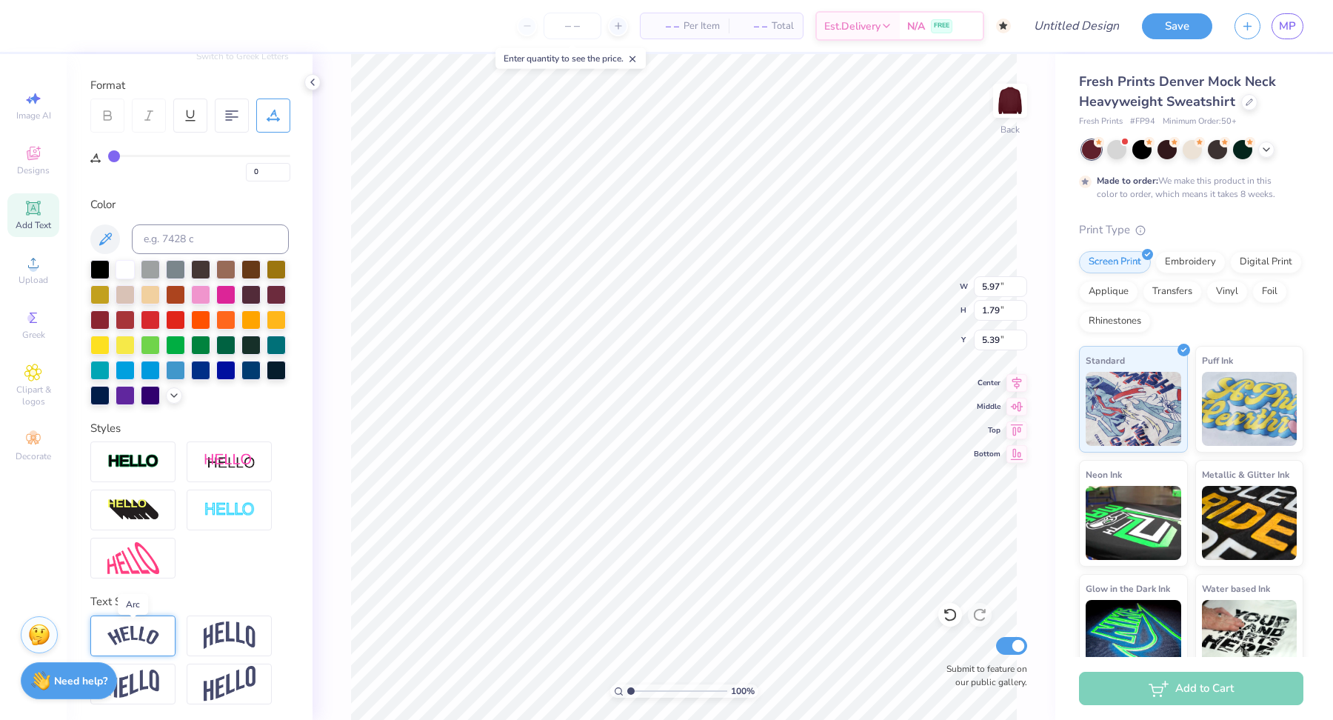
click at [133, 629] on img at bounding box center [133, 636] width 52 height 20
type input "8.08"
type input "2.51"
type input "5.03"
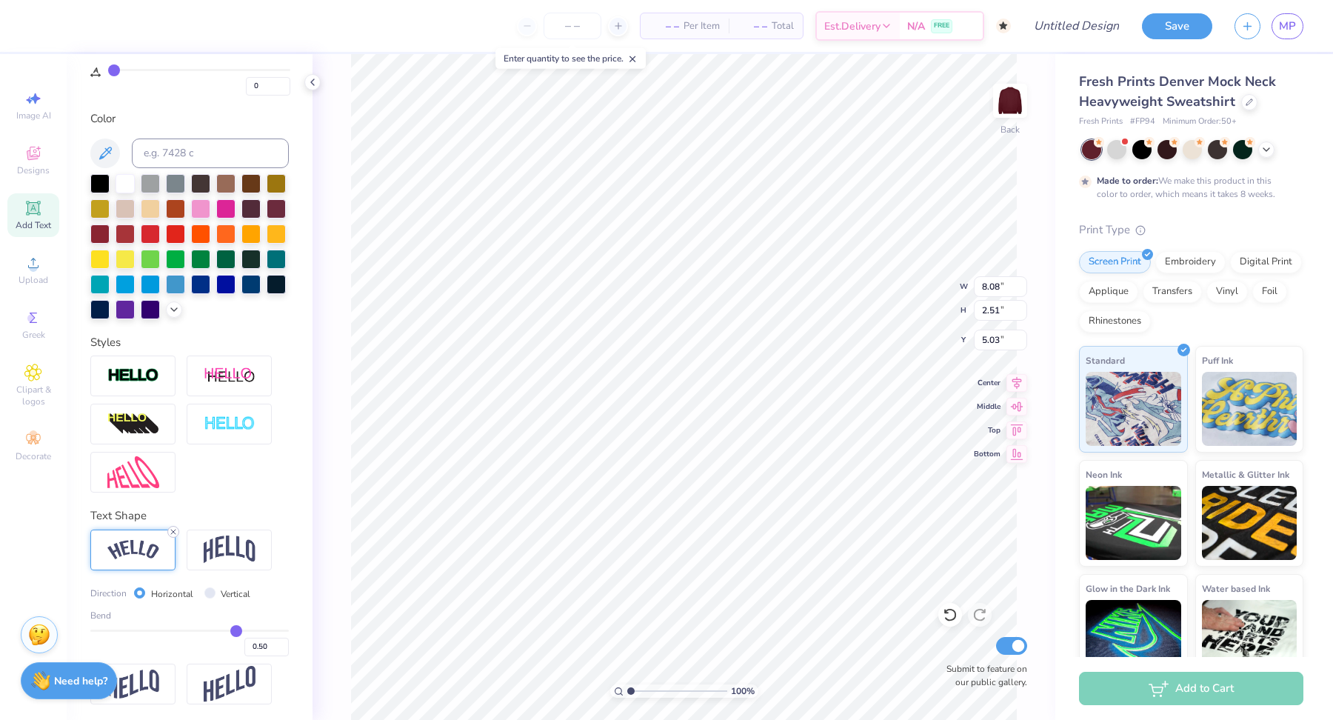
click at [175, 530] on icon at bounding box center [173, 531] width 9 height 9
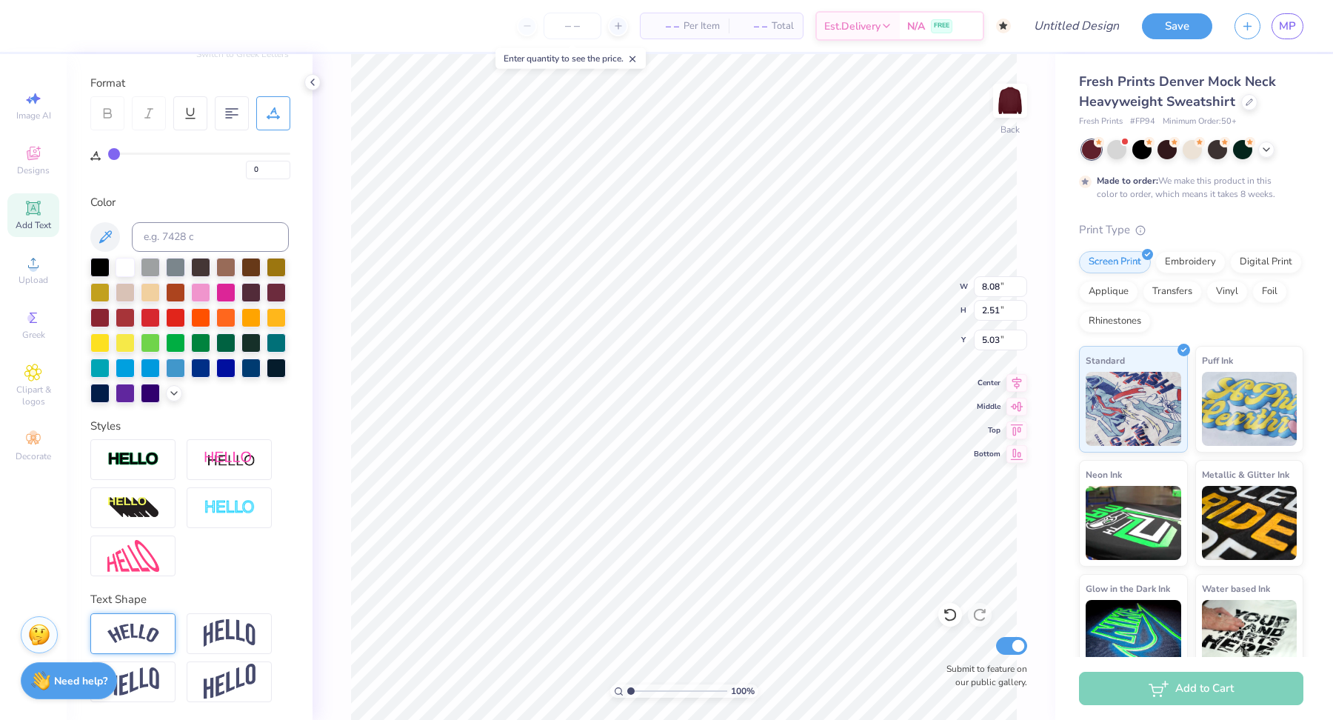
type input "5.97"
type input "1.79"
type input "5.39"
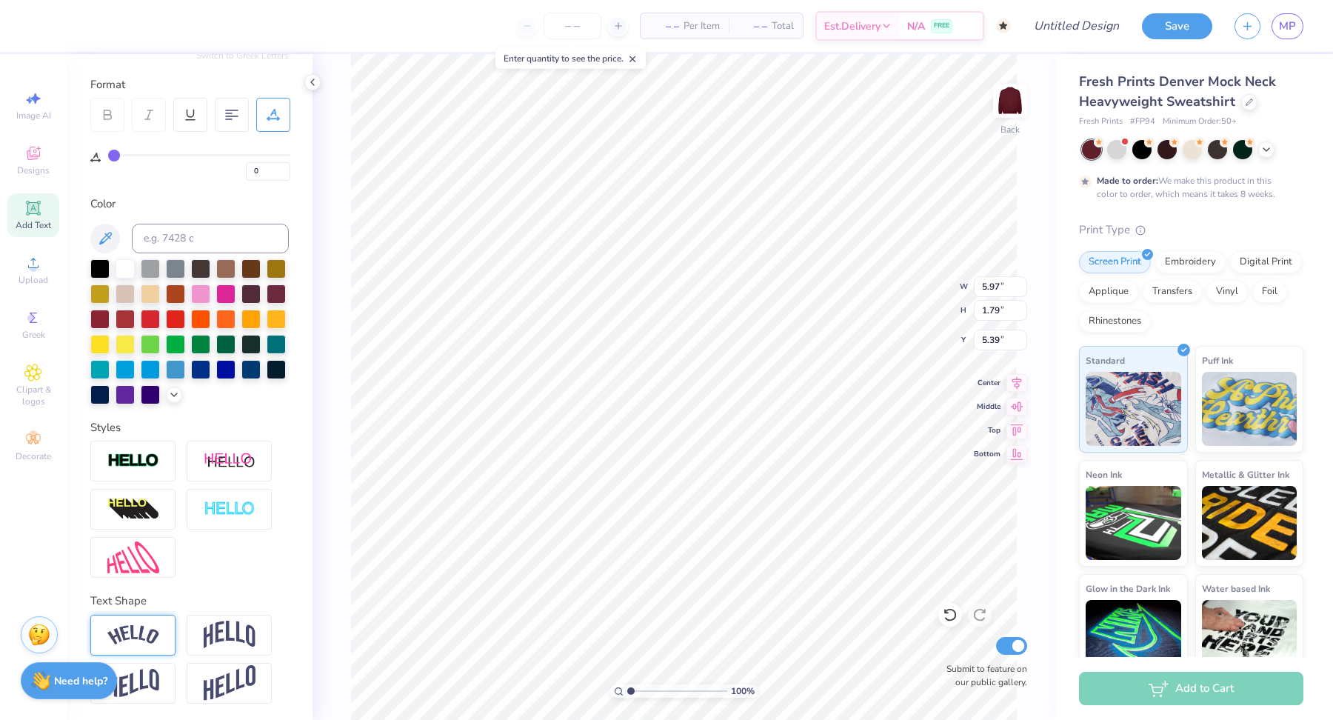
scroll to position [188, 0]
click at [225, 629] on img at bounding box center [230, 635] width 52 height 28
type input "2.77"
type input "4.90"
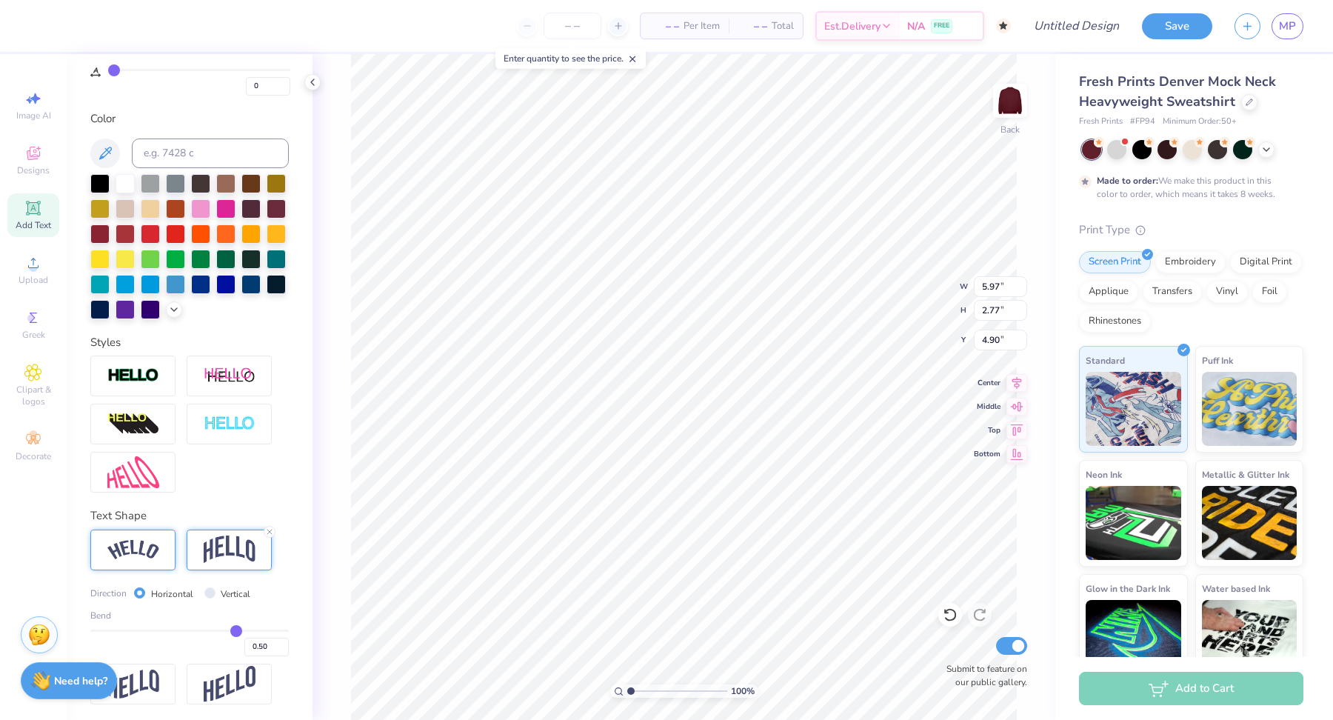
type input "0.49"
type input "0.47"
type input "0.45"
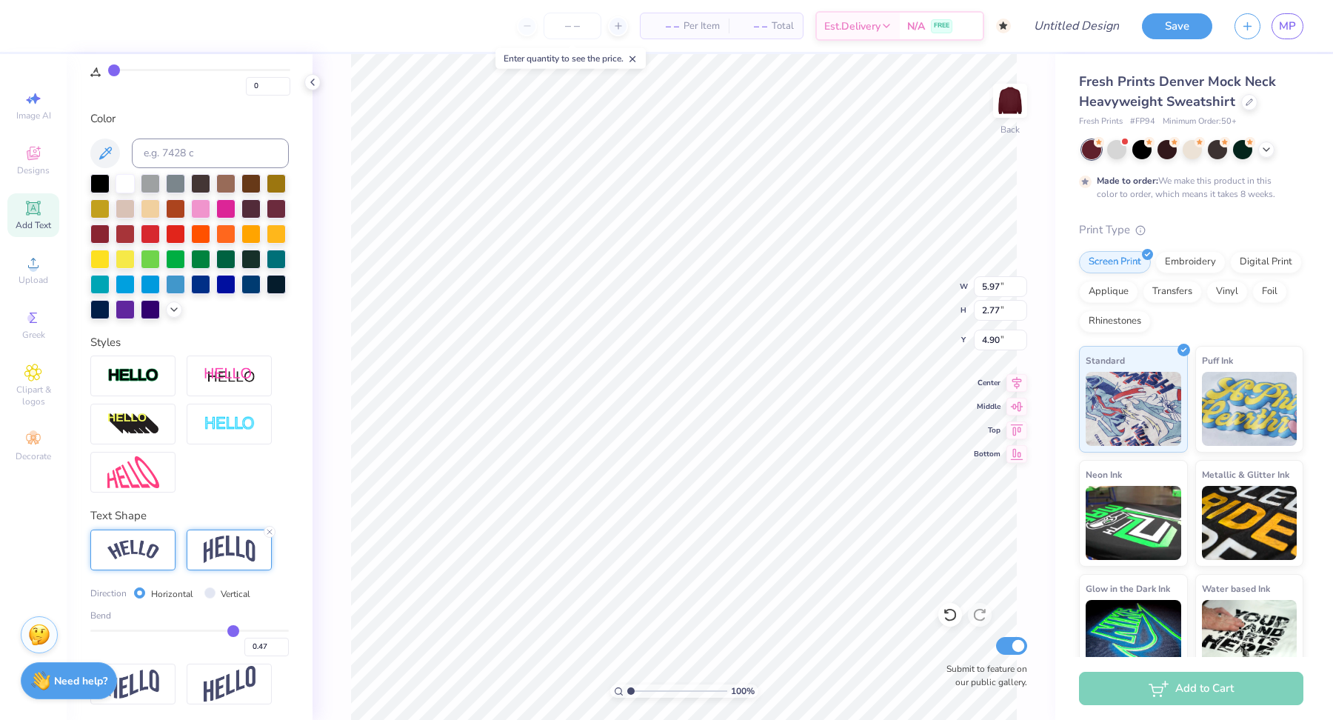
type input "0.45"
type input "0.44"
type input "0.43"
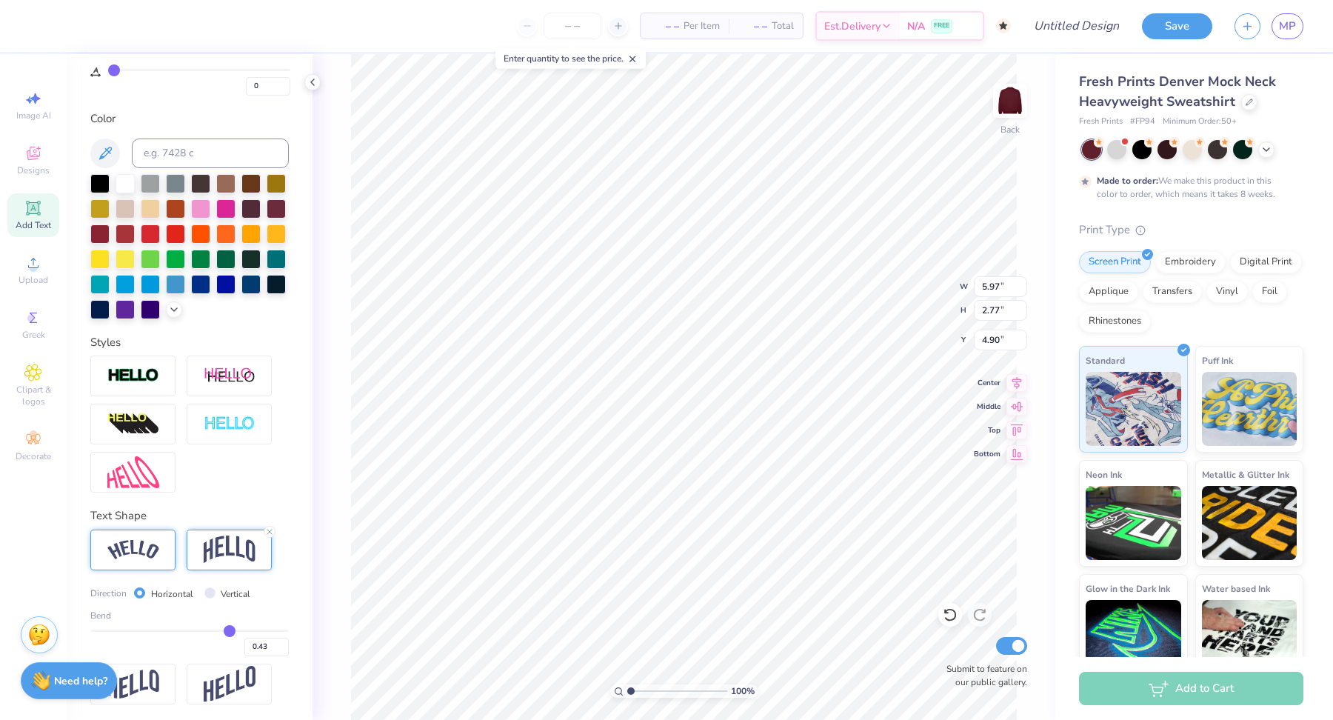
type input "0.42"
type input "0.41"
type input "0.4"
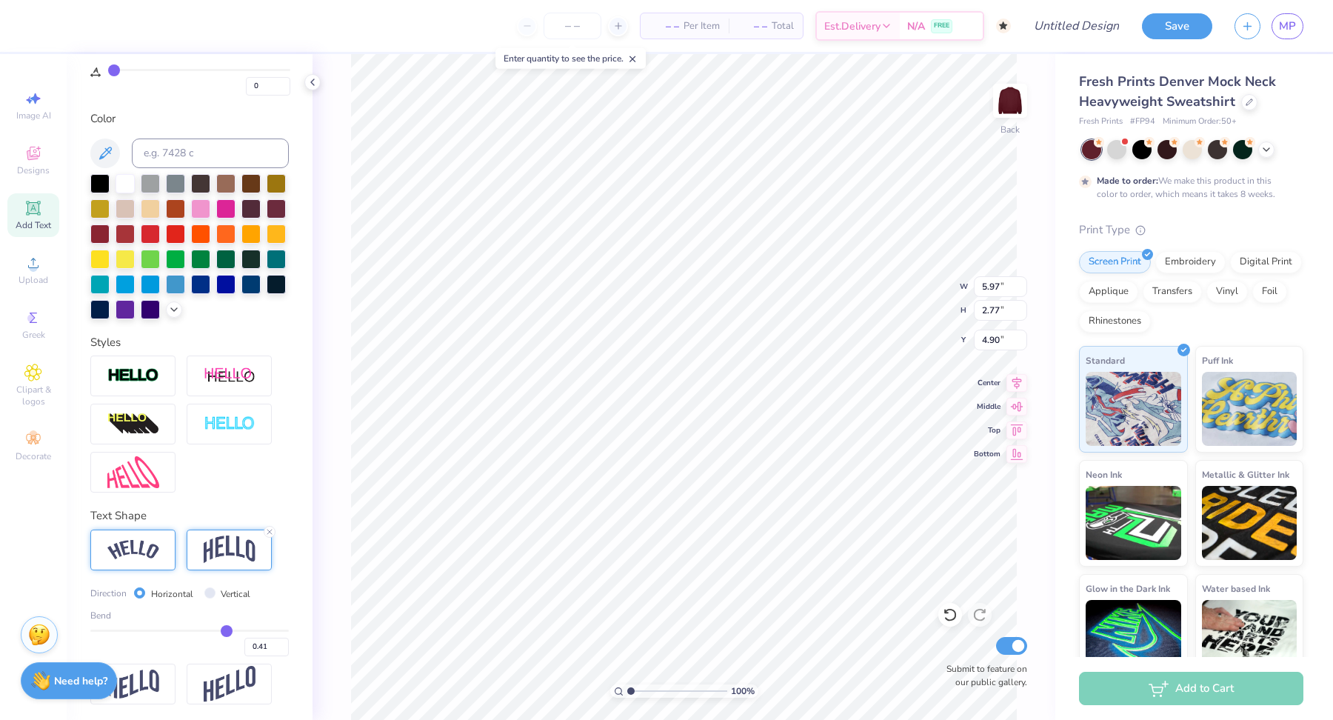
type input "0.40"
type input "0.39"
type input "0.38"
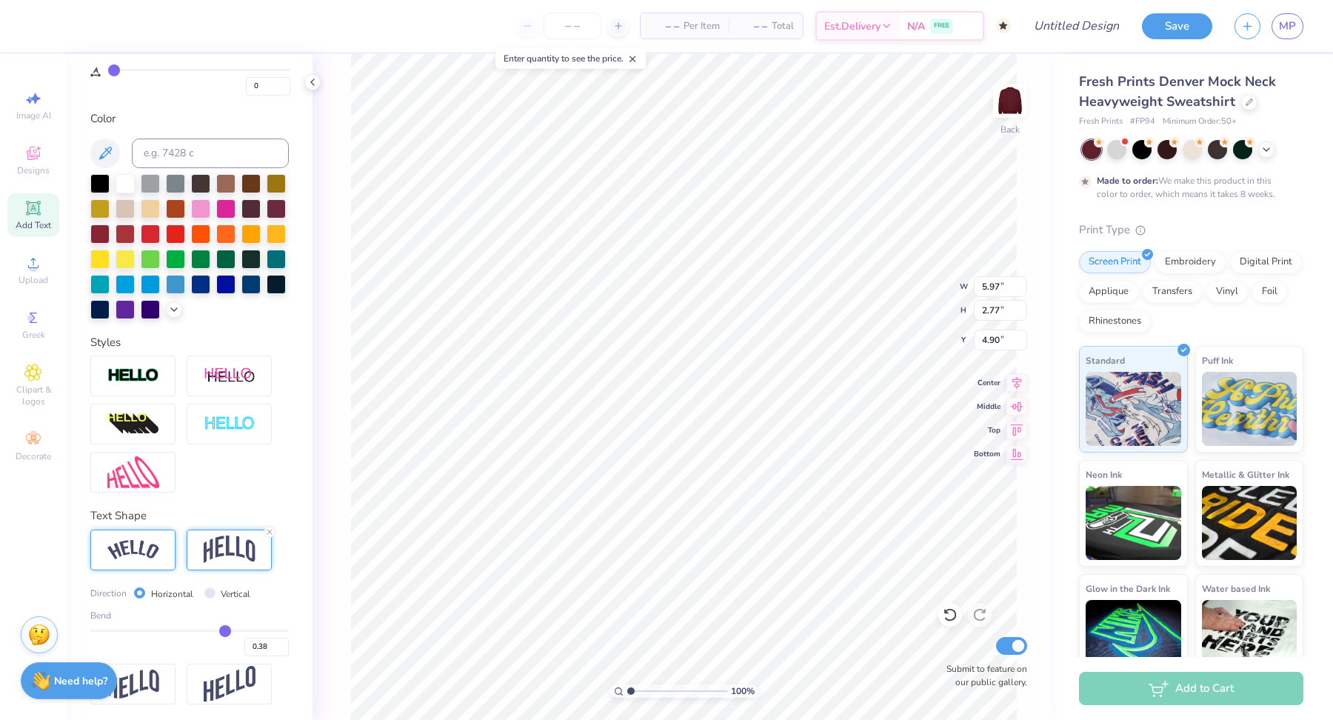
type input "0.36"
type input "0.35"
type input "0.33"
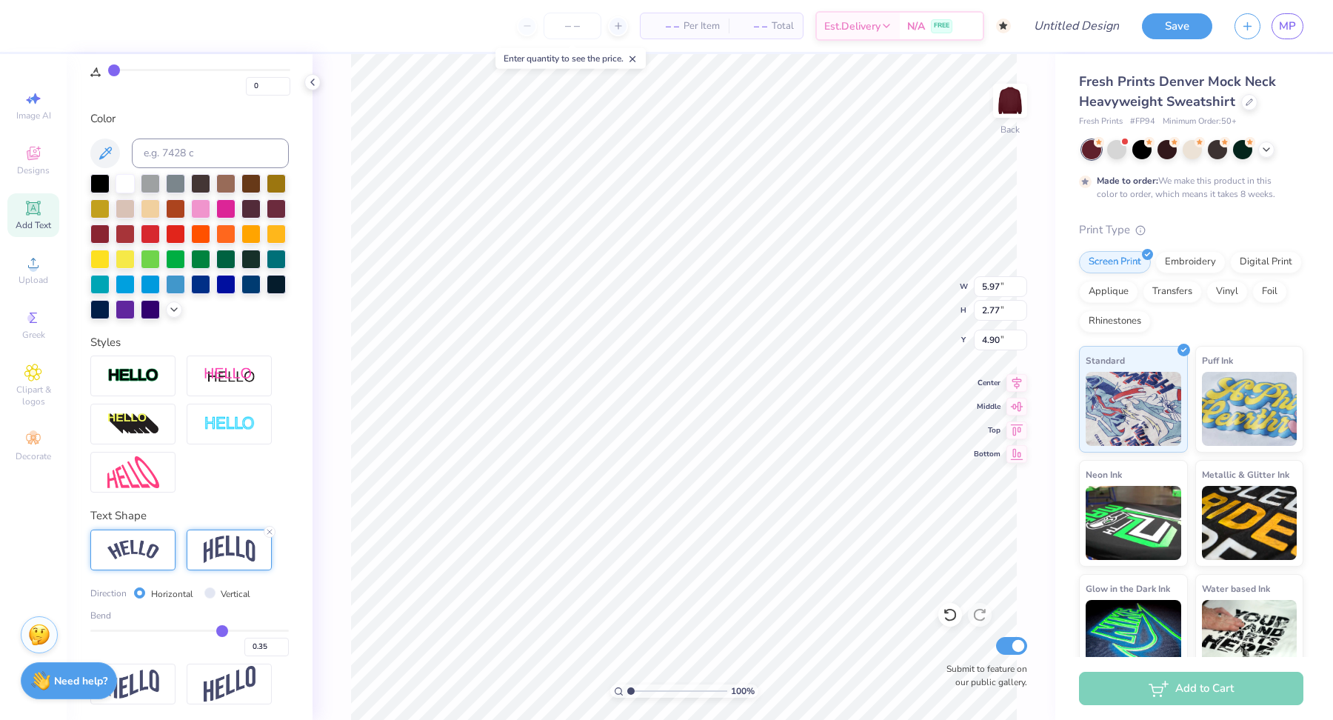
type input "0.33"
type input "0.32"
type input "0.31"
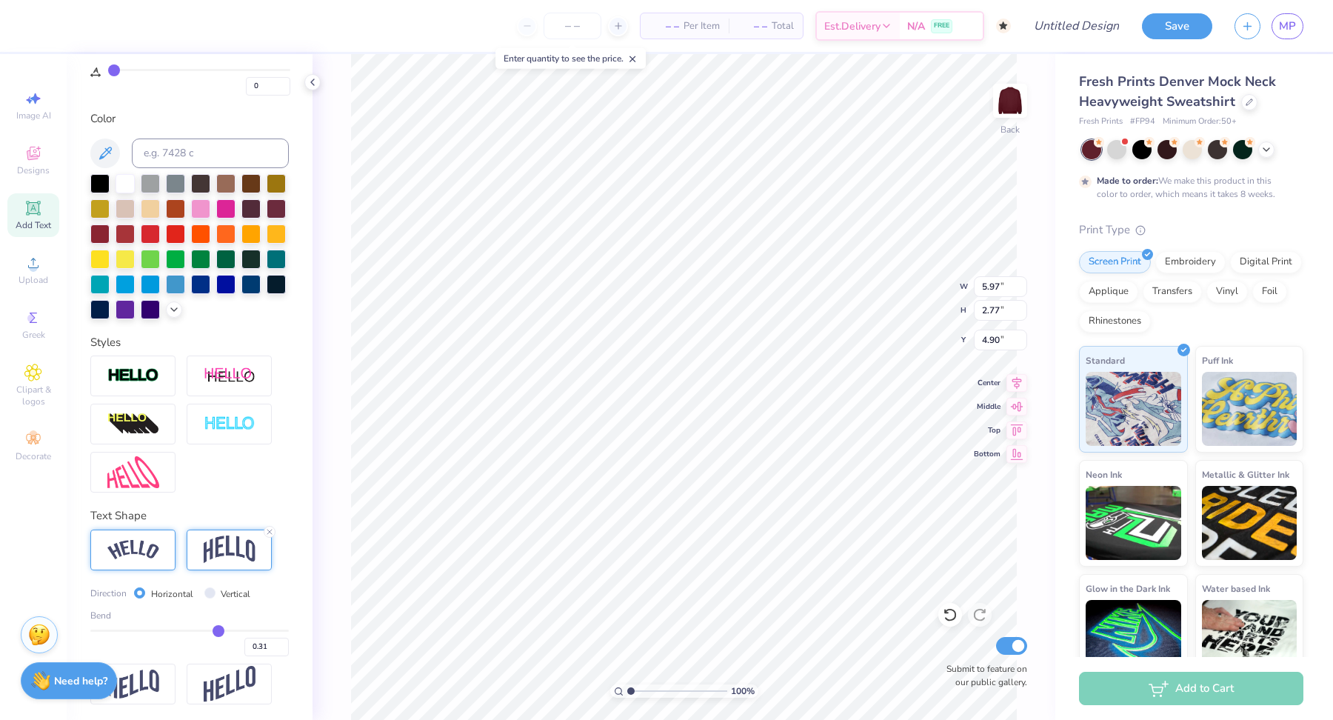
type input "0.3"
type input "0.30"
type input "0.29"
type input "0.28"
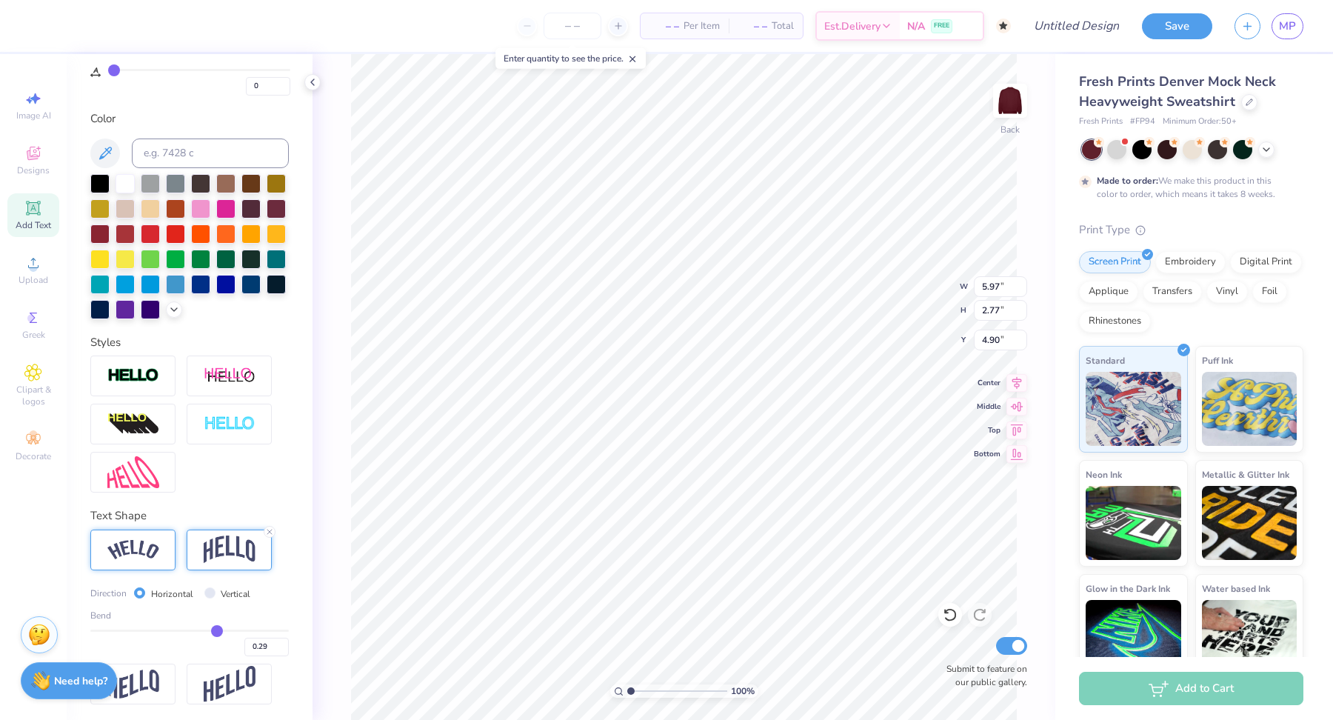
type input "0.28"
type input "0.27"
type input "0.26"
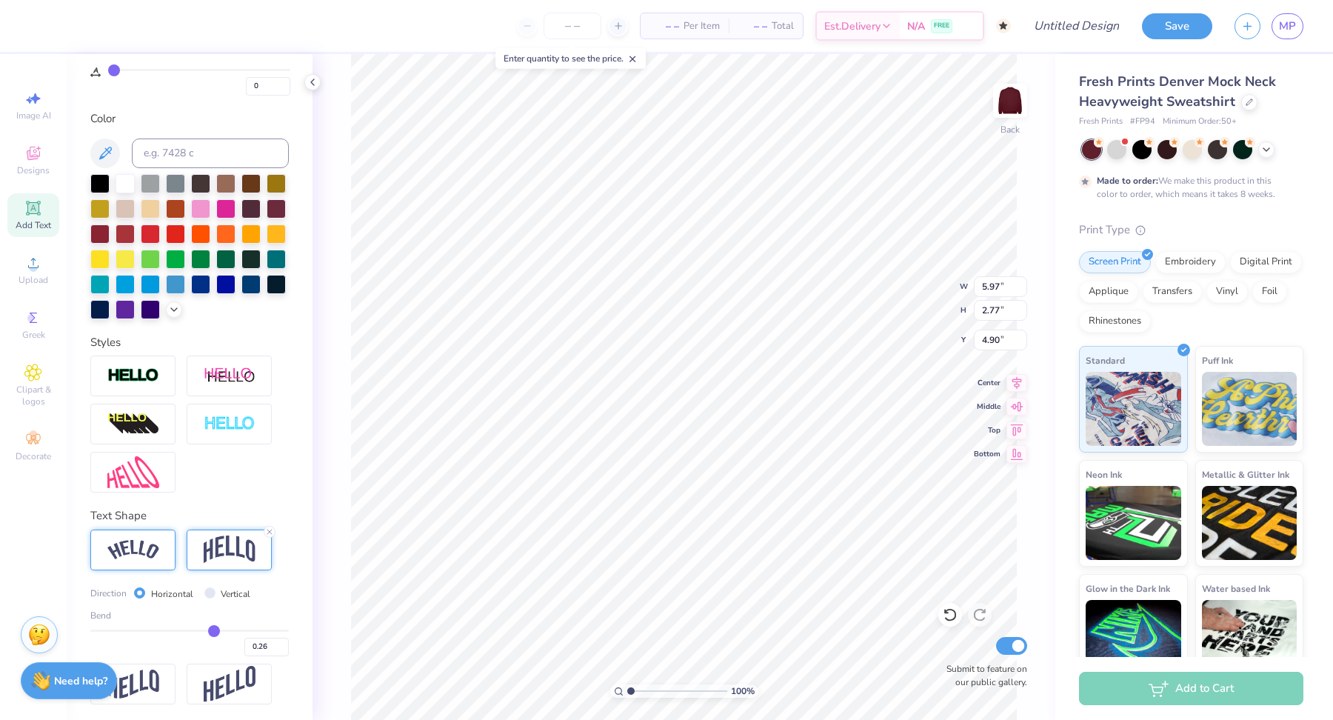
type input "0.24"
type input "0.23"
type input "0.22"
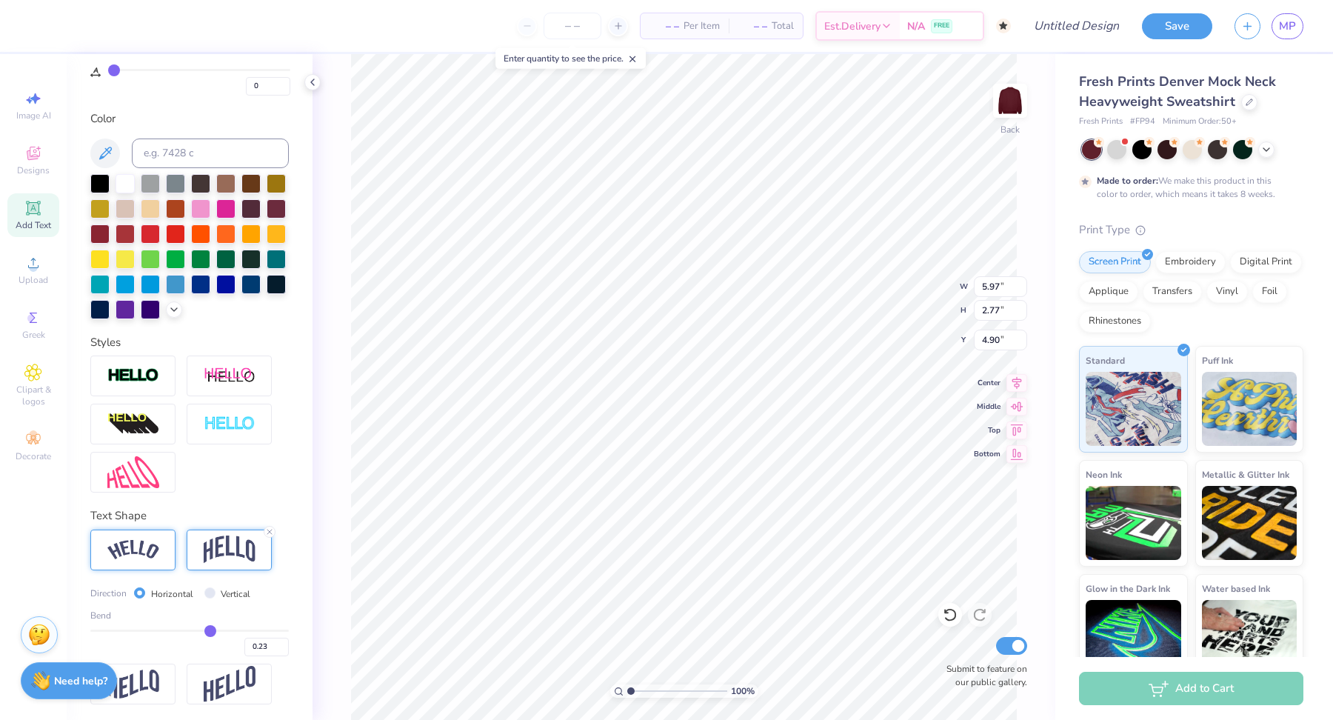
type input "0.22"
type input "0.21"
type input "0.2"
type input "0.20"
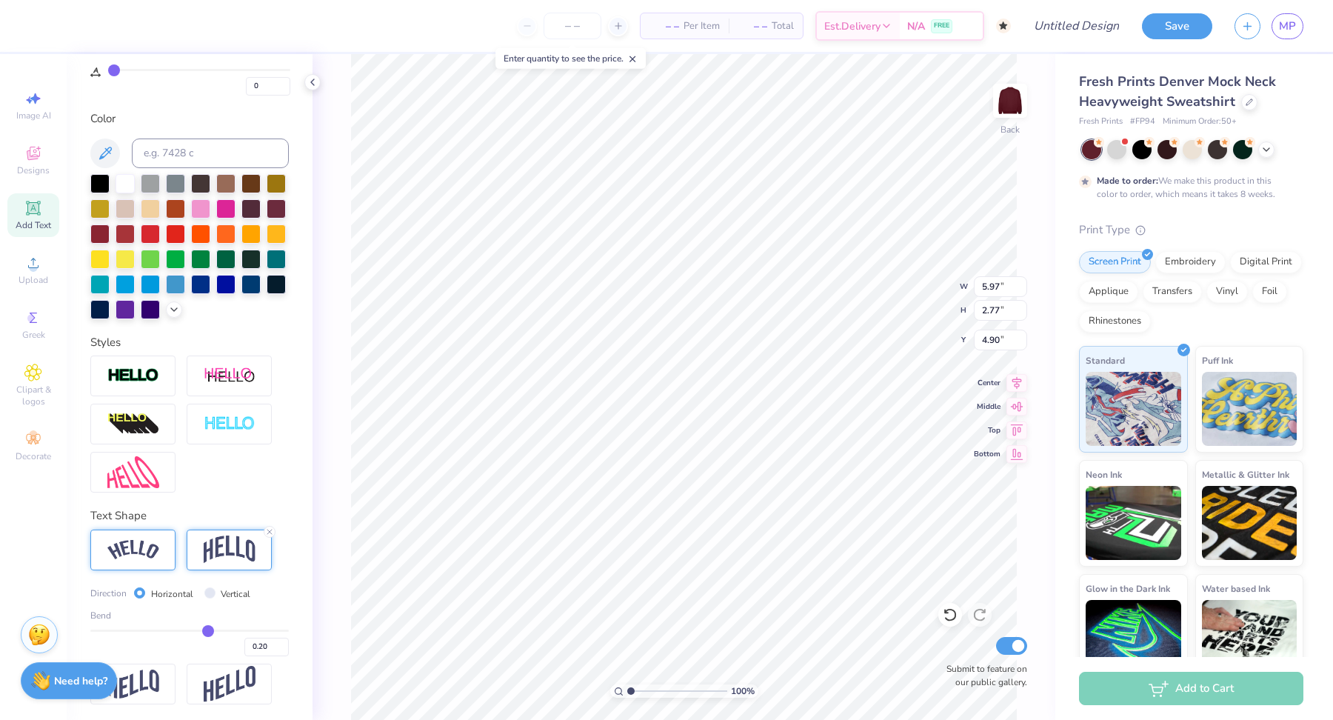
type input "0.19"
type input "0.18"
type input "0.17"
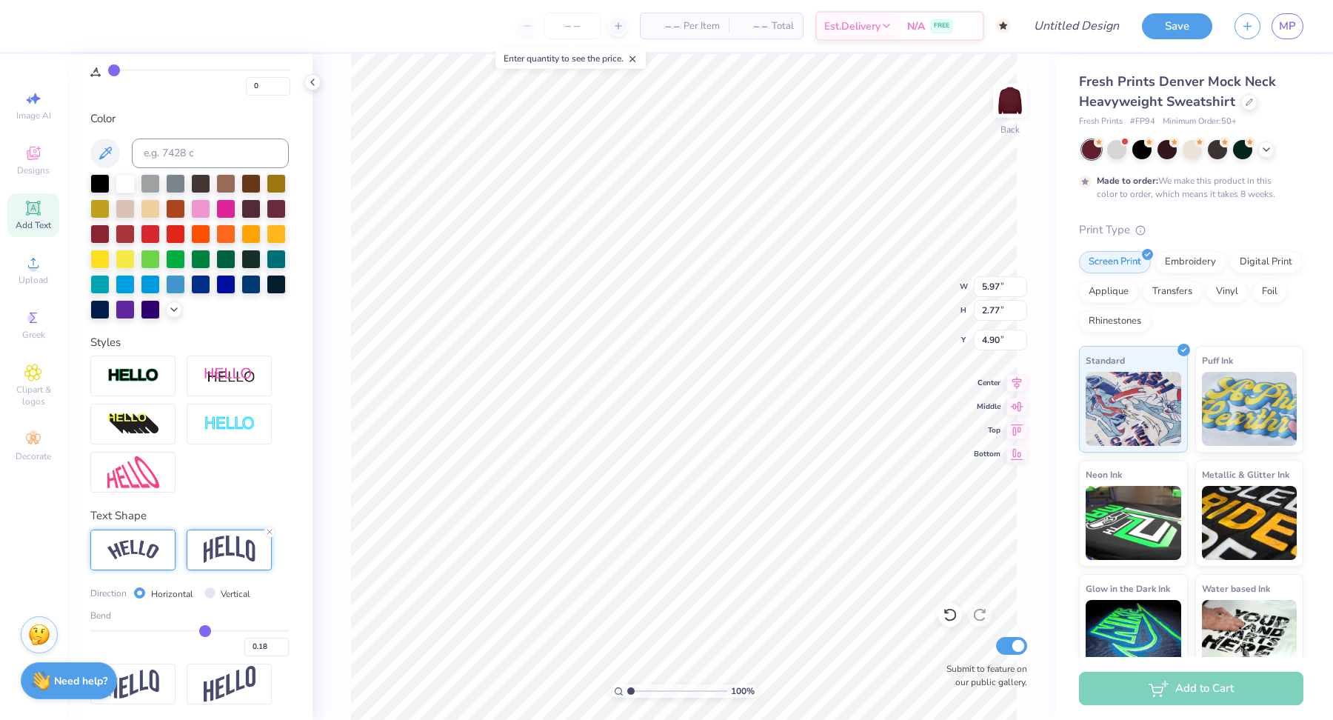
type input "0.17"
type input "0.14"
type input "0.12"
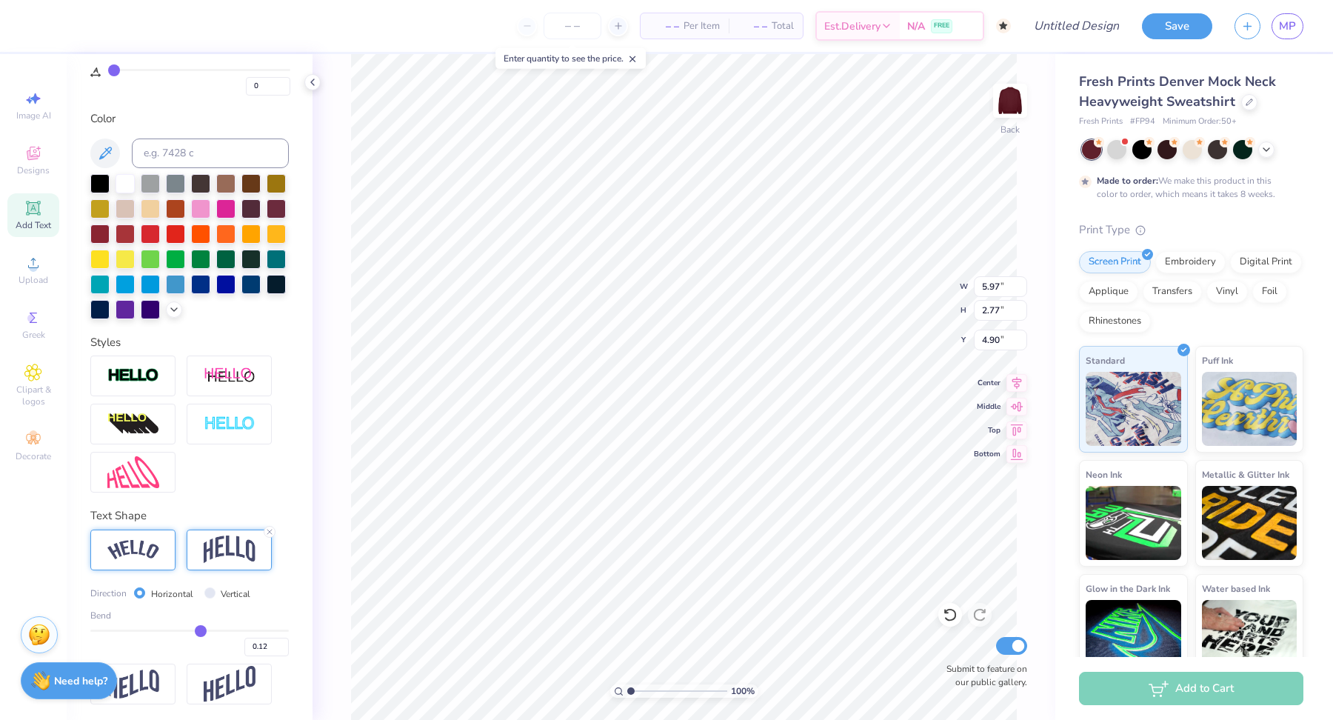
type input "0.09"
type input "0.07"
type input "0.05"
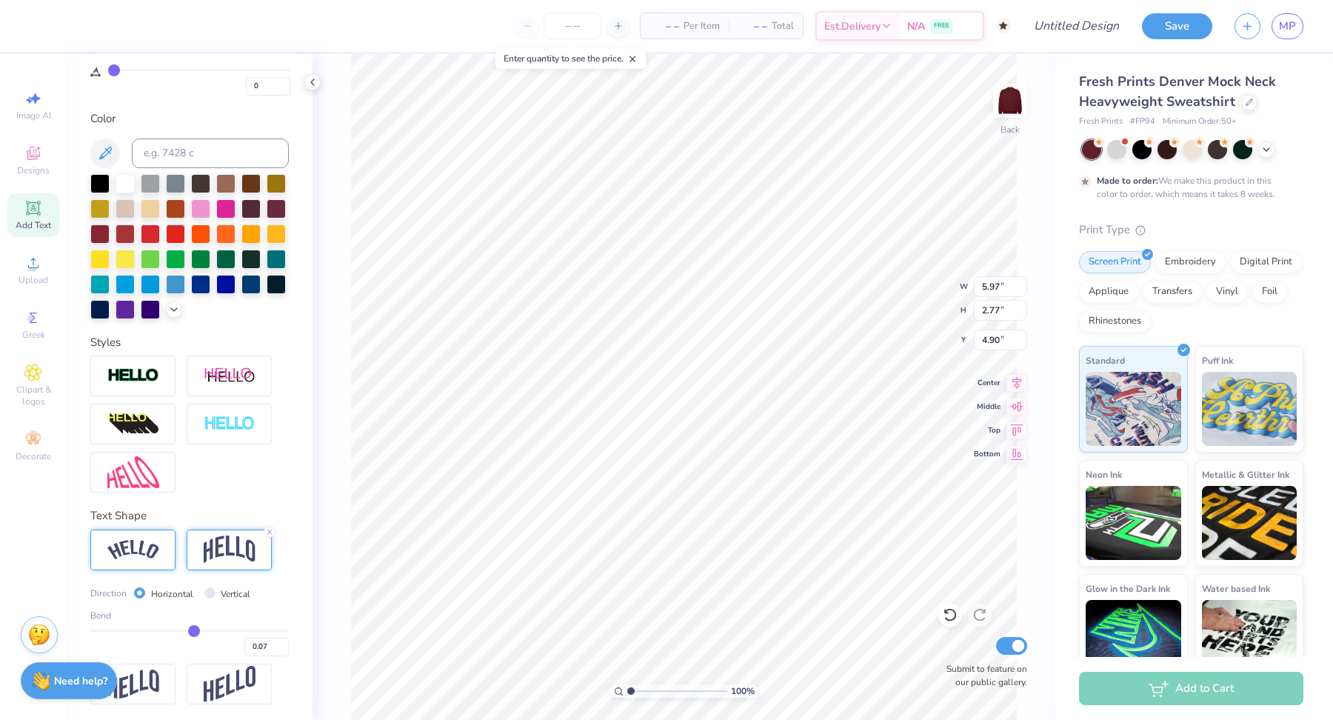
type input "0.05"
type input "0.04"
drag, startPoint x: 235, startPoint y: 630, endPoint x: 193, endPoint y: 629, distance: 42.2
type input "0.04"
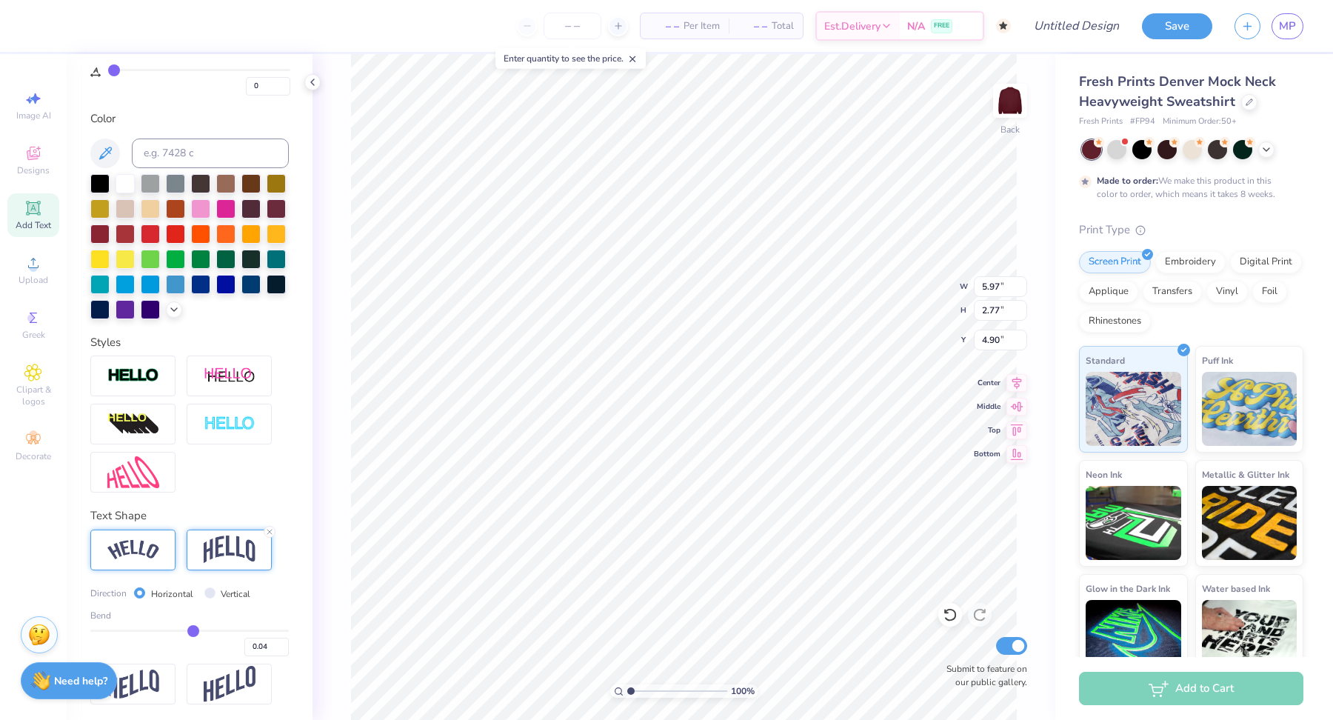
click at [193, 629] on input "range" at bounding box center [189, 630] width 198 height 2
type input "1.87"
type input "5.35"
type input "0.03"
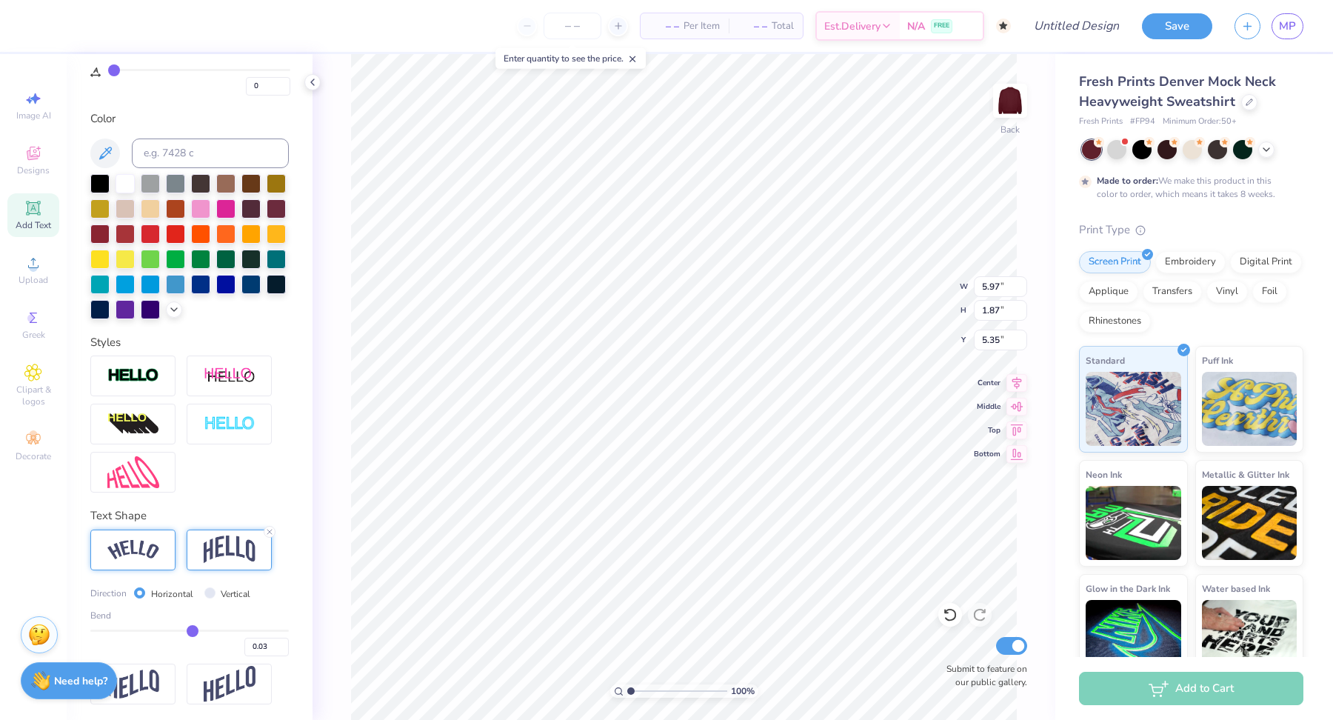
type input "0"
type input "0.00"
type input "-0.05"
type input "-0.11"
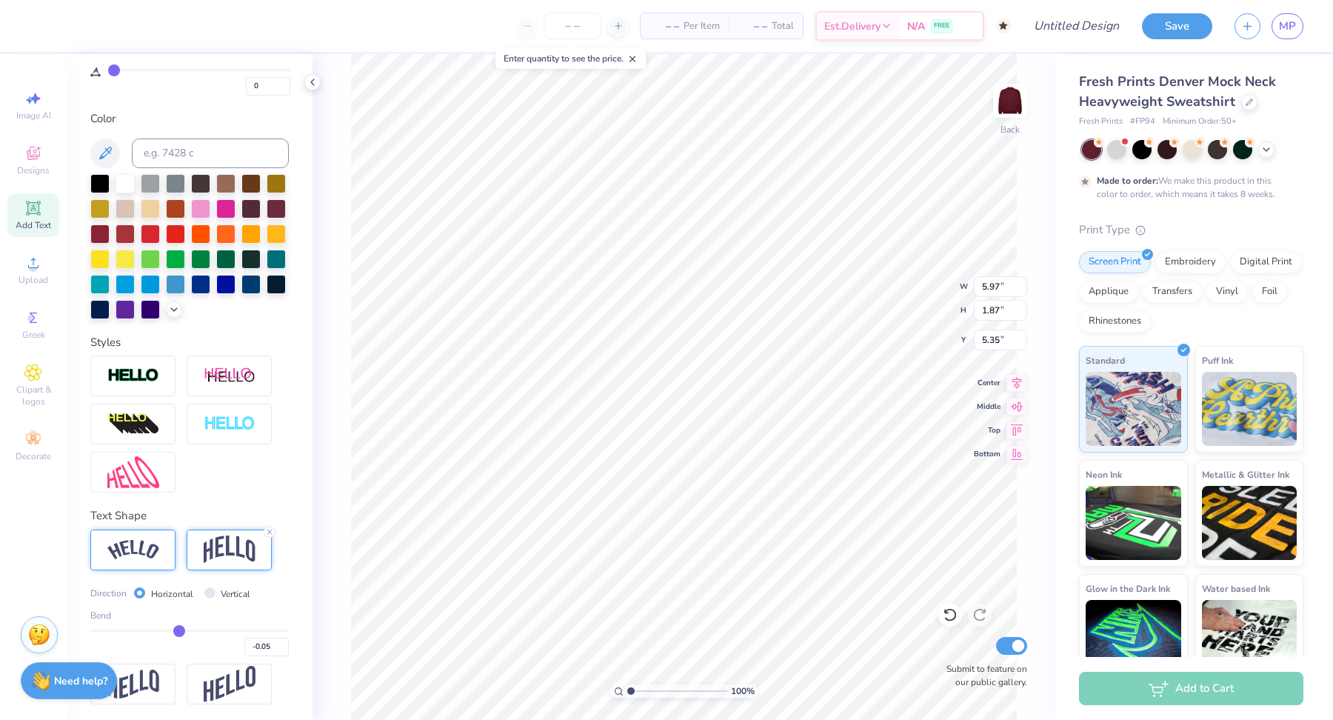
type input "-0.11"
type input "-0.16"
type input "-0.2"
type input "-0.20"
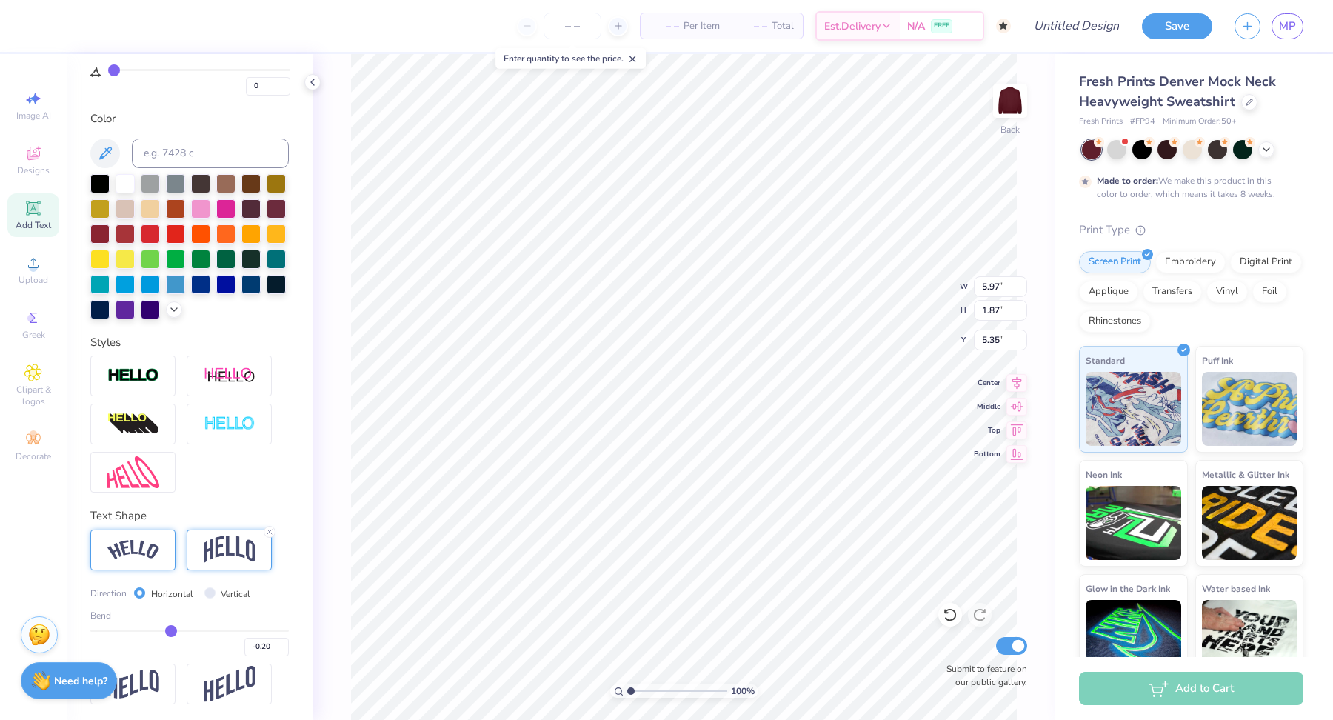
type input "-0.24"
type input "-0.26"
type input "-0.28"
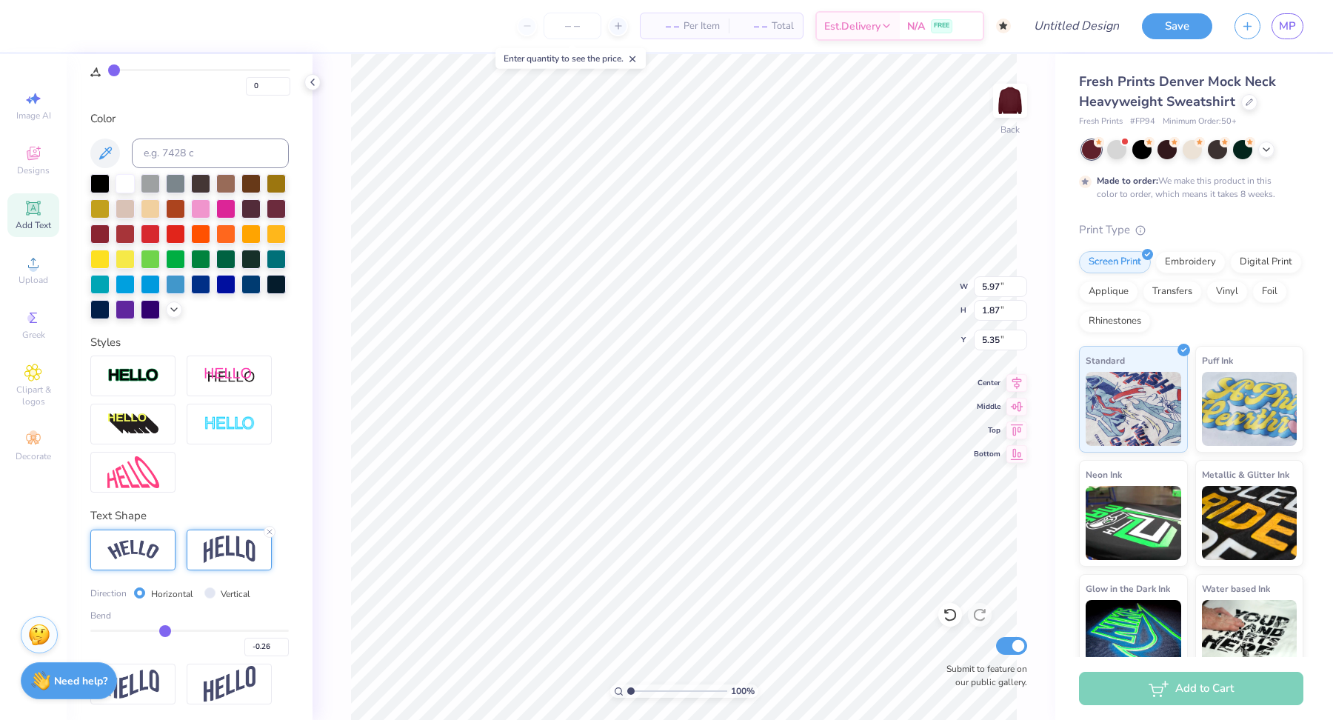
type input "-0.28"
type input "-0.3"
type input "-0.30"
type input "-0.31"
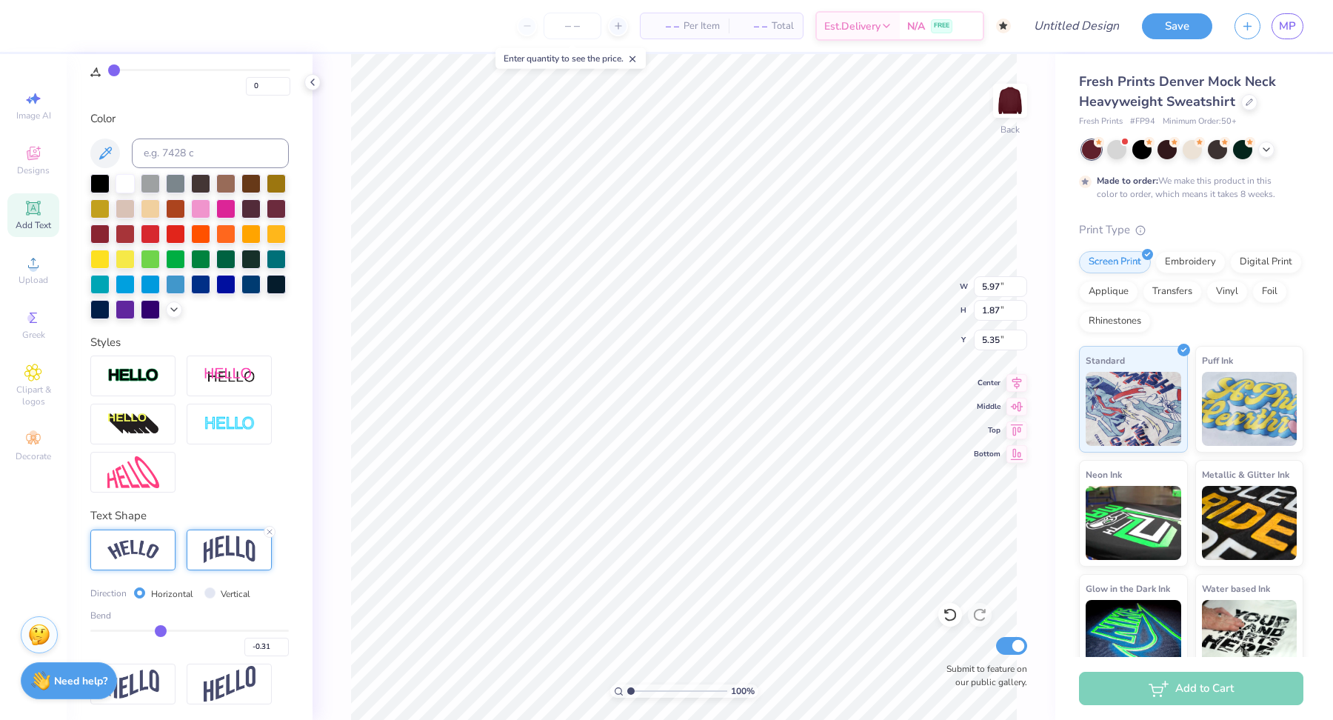
type input "-0.32"
type input "-0.33"
type input "-0.34"
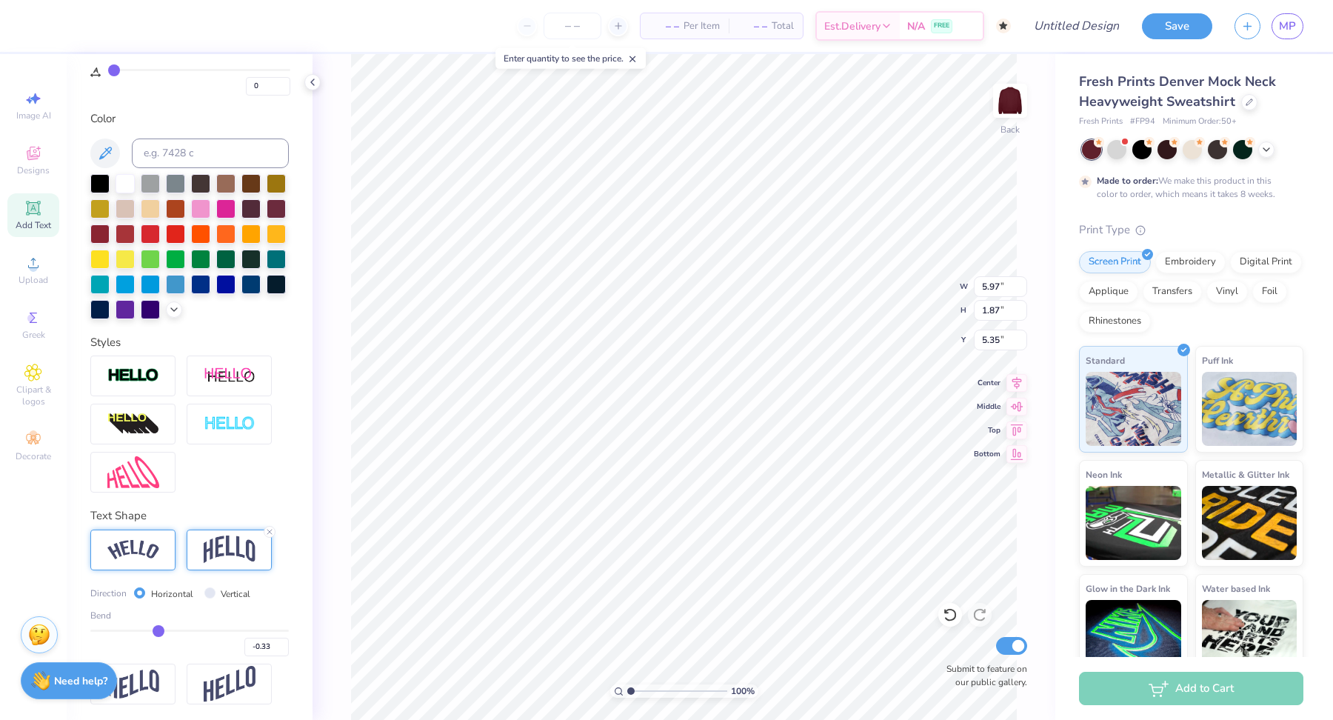
type input "-0.34"
type input "-0.35"
type input "-0.36"
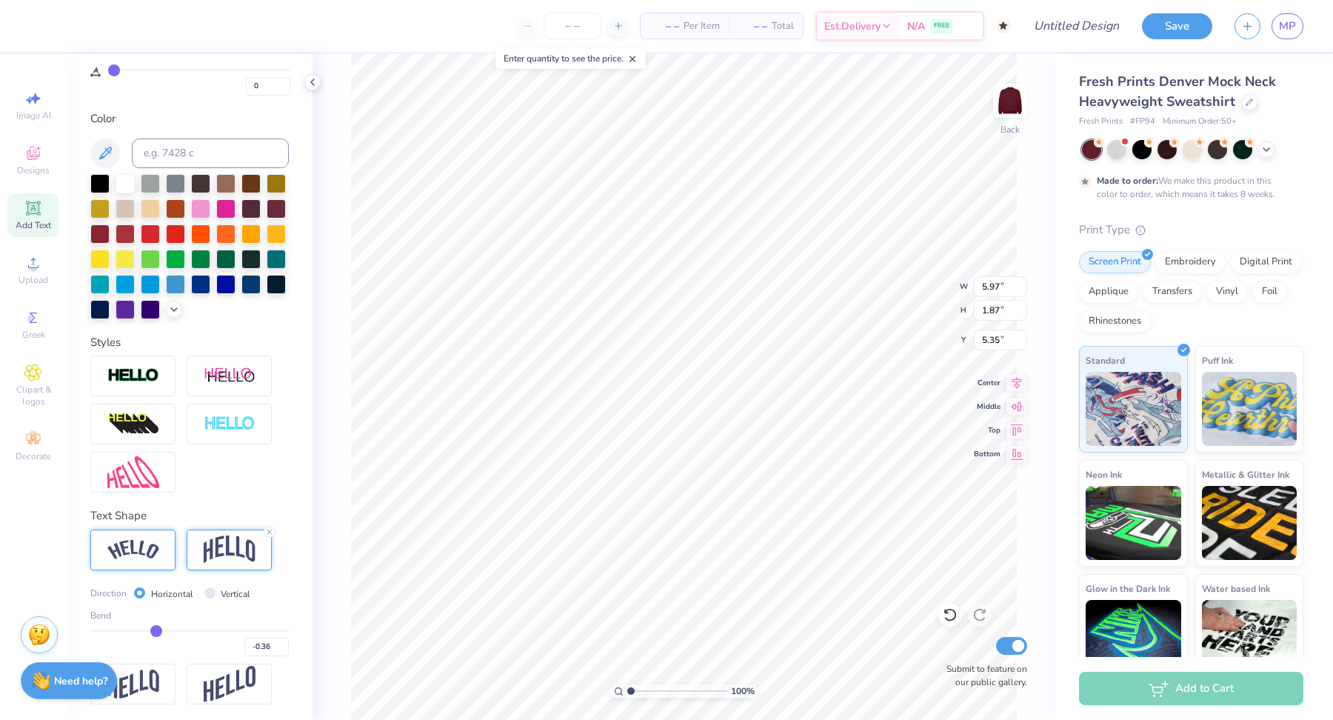
type input "-0.38"
type input "-0.39"
type input "-0.38"
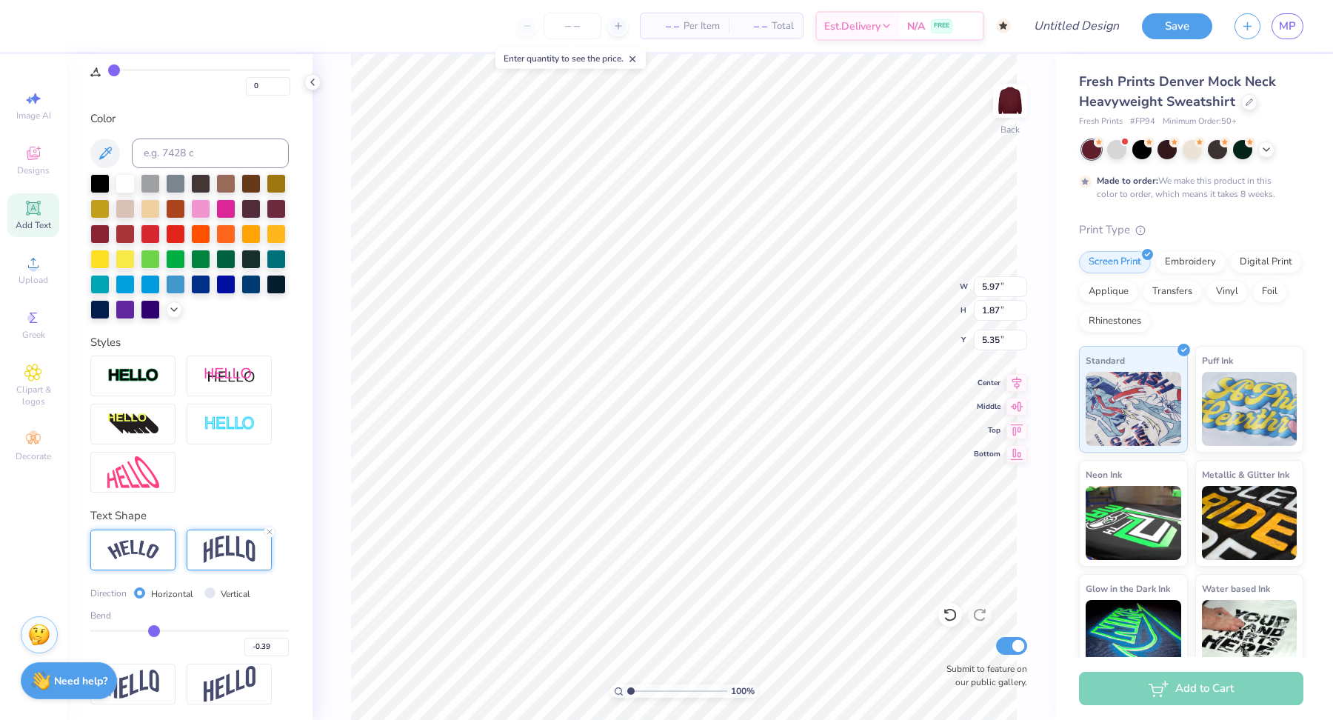
type input "-0.38"
type input "-0.37"
type input "-0.36"
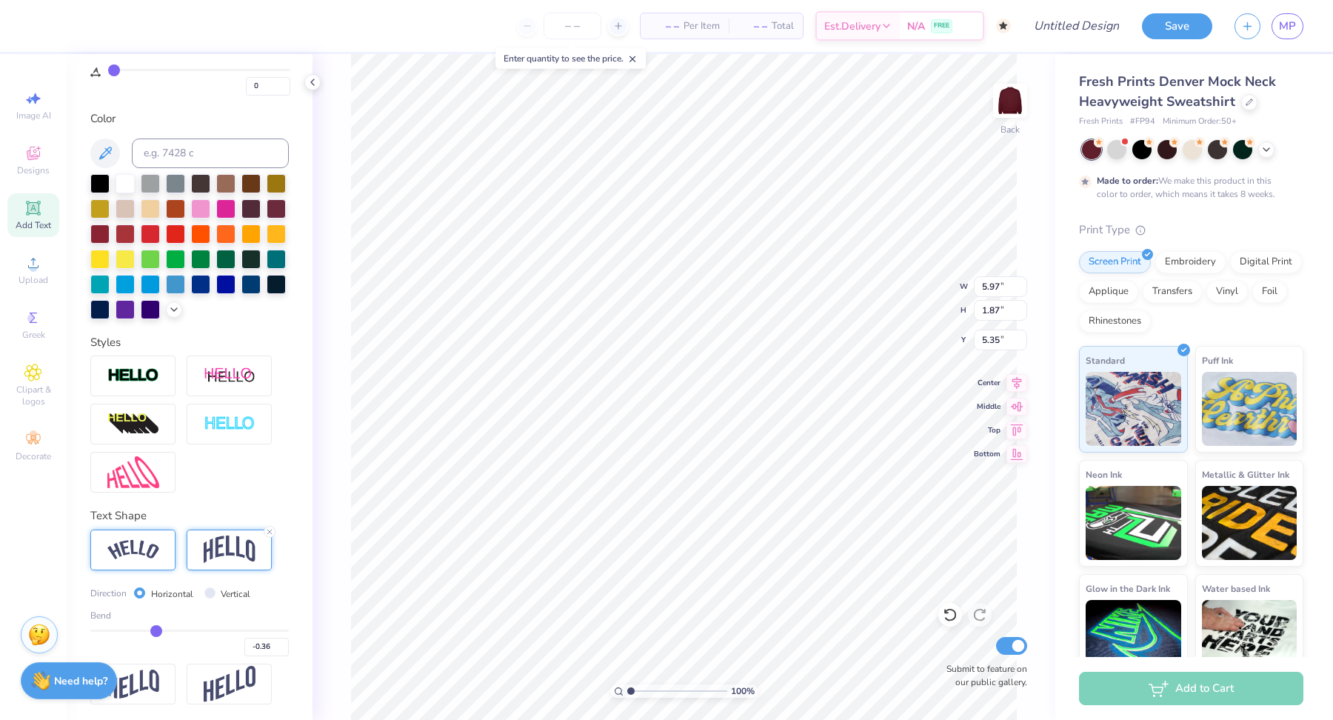
type input "-0.35"
type input "-0.34"
type input "-0.33"
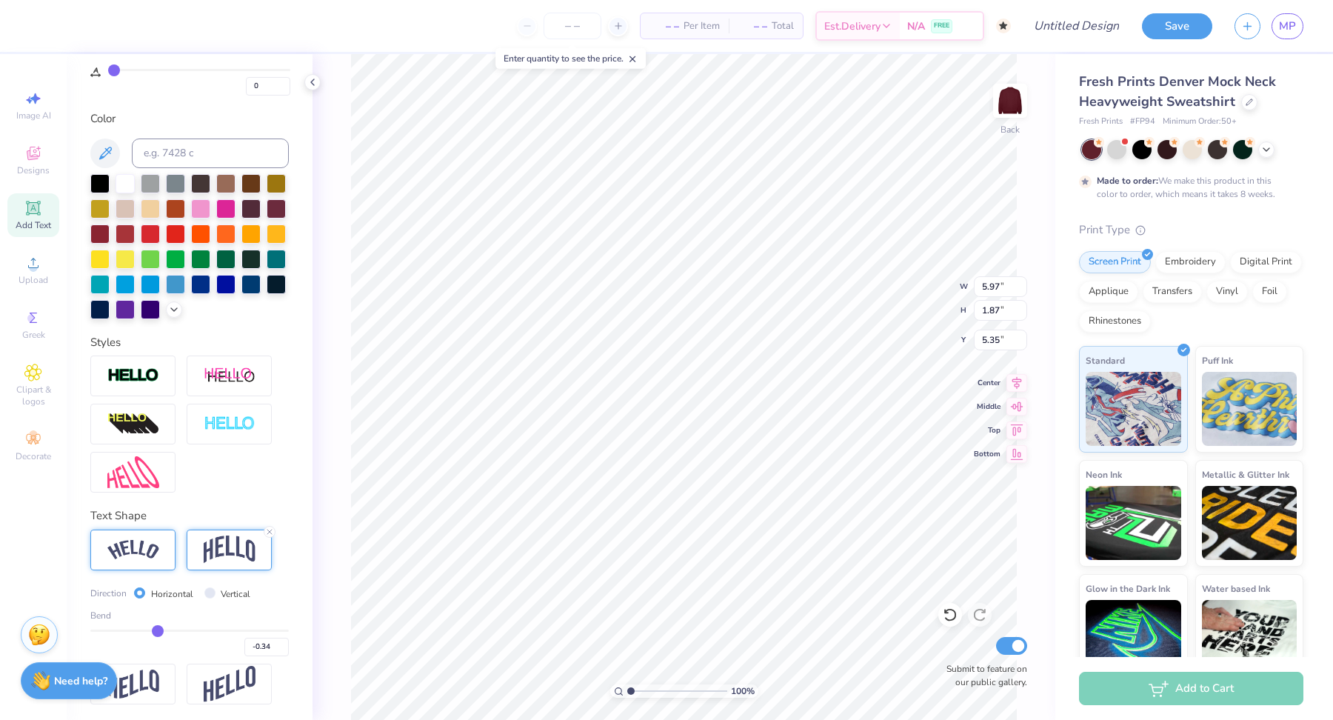
type input "-0.33"
type input "-0.3"
type input "-0.30"
type input "-0.28"
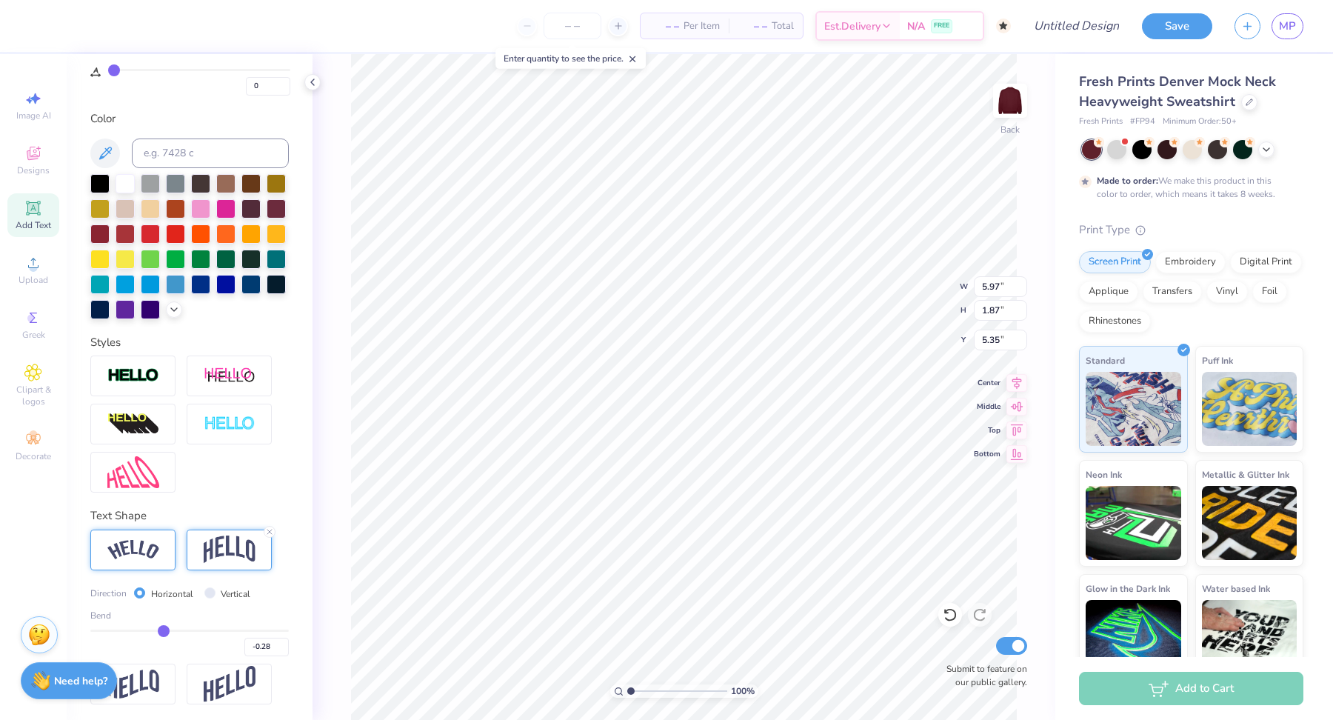
type input "-0.25"
type input "-0.21"
type input "-0.18"
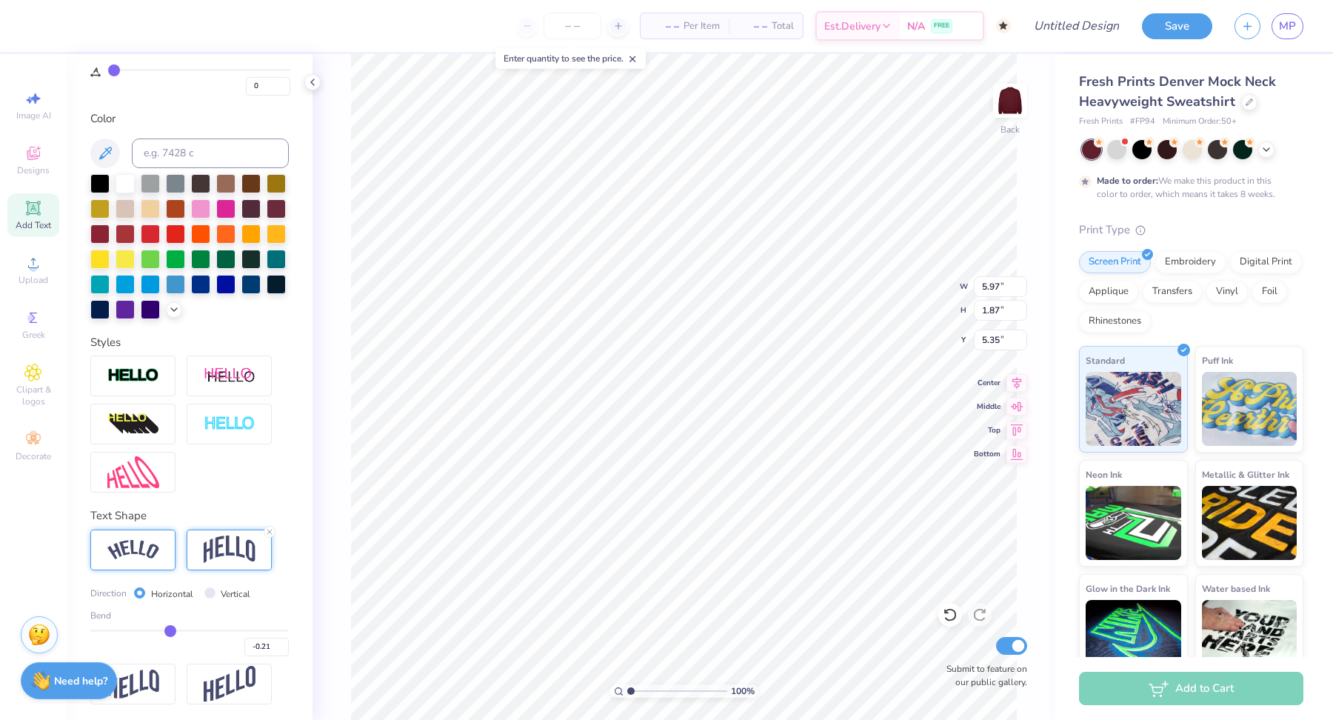
type input "-0.18"
type input "-0.16"
type input "-0.13"
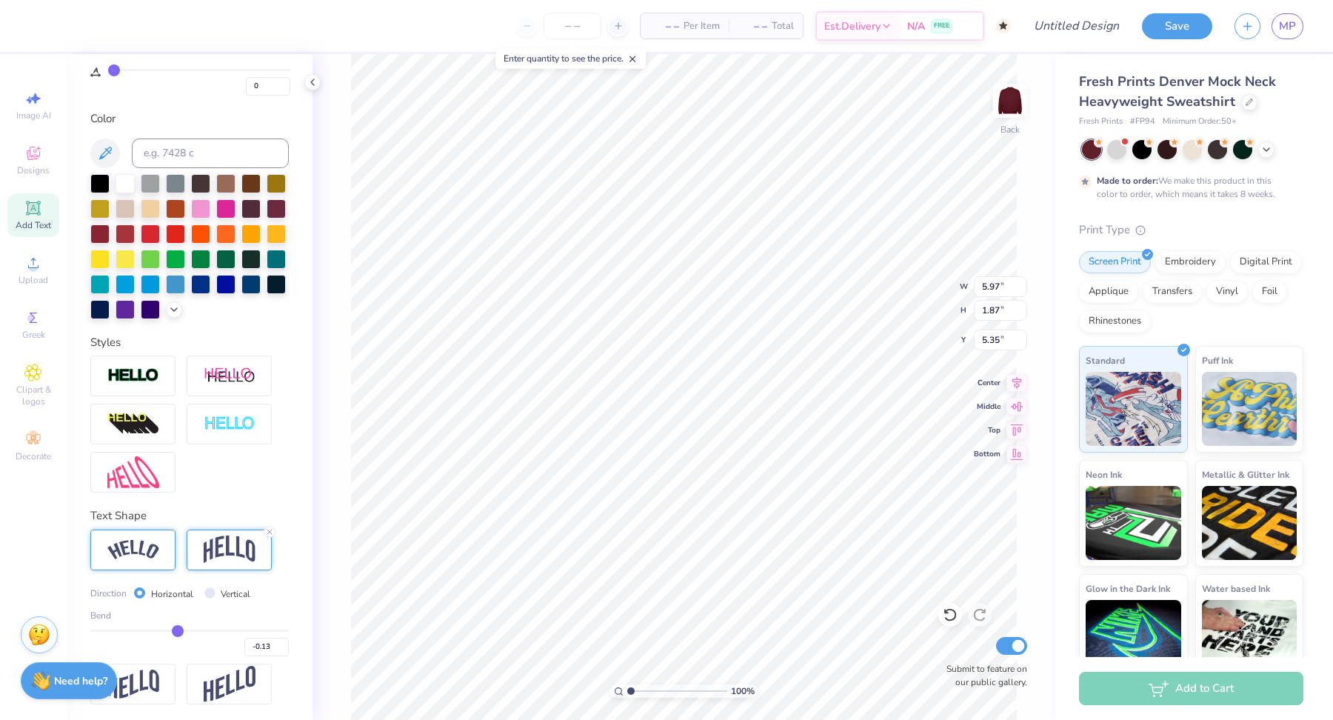
type input "-0.1"
type input "-0.10"
type input "-0.09"
type input "-0.07"
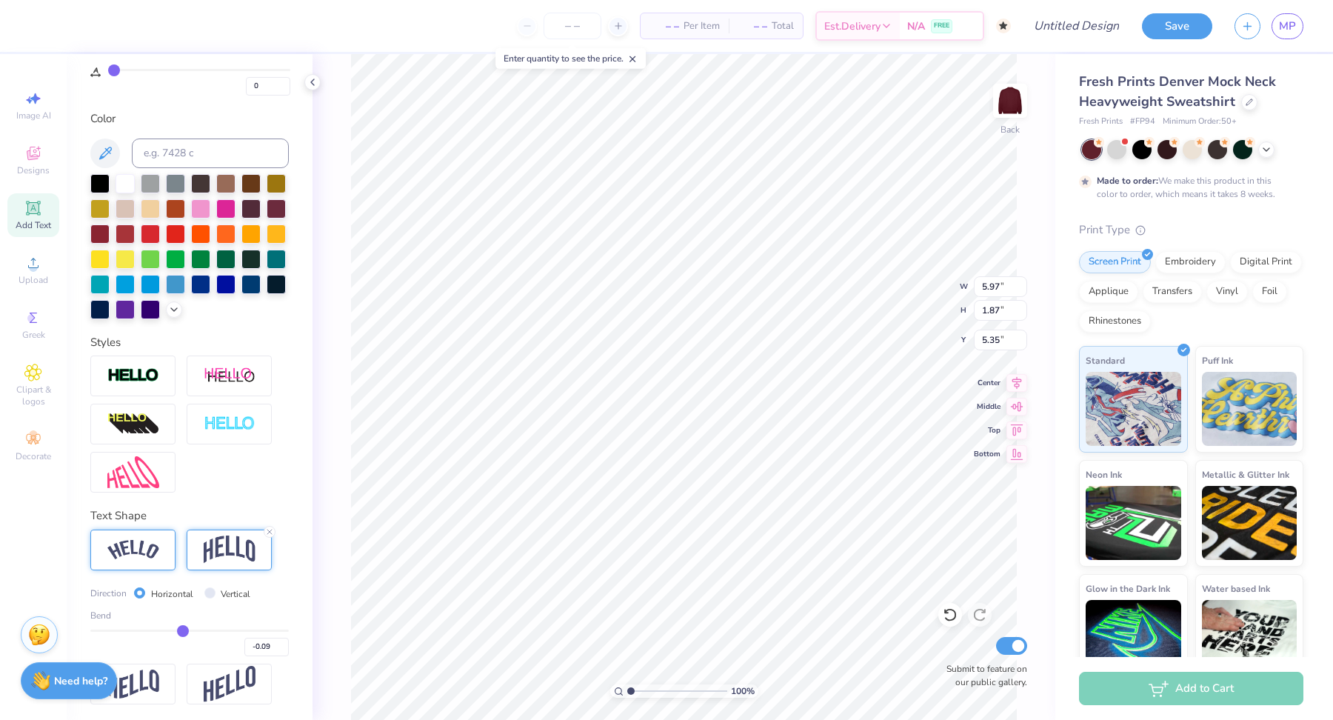
type input "-0.07"
type input "-0.06"
type input "-0.05"
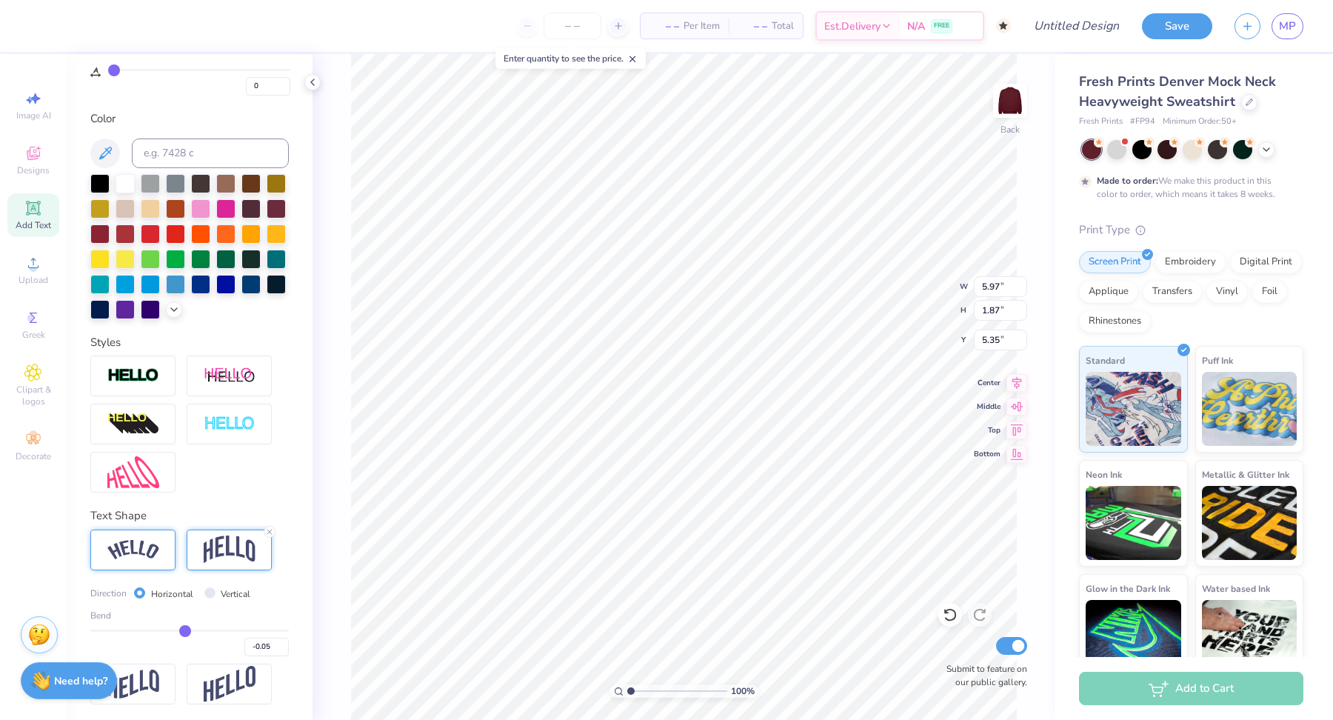
type input "-0.04"
drag, startPoint x: 193, startPoint y: 629, endPoint x: 184, endPoint y: 629, distance: 8.9
click at [185, 630] on input "range" at bounding box center [189, 630] width 198 height 2
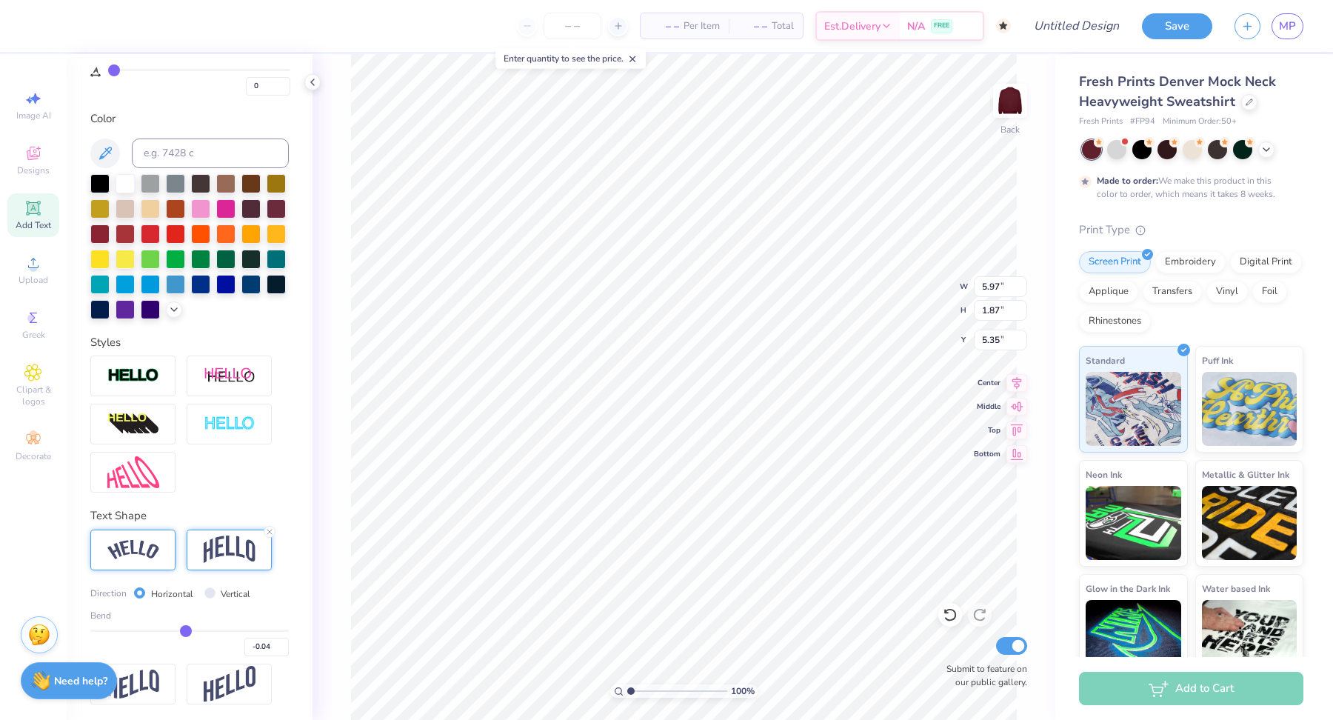
type input "9.79"
click at [270, 529] on line at bounding box center [269, 531] width 4 height 4
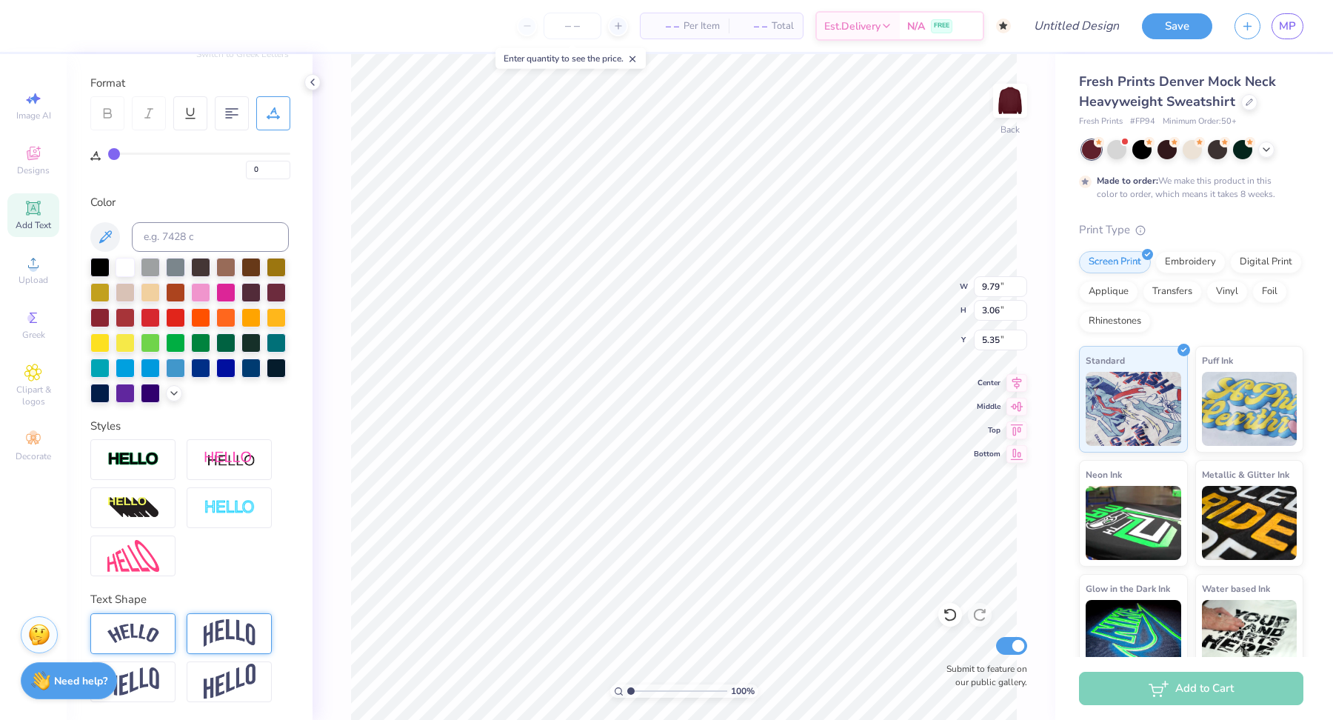
type input "2.94"
type input "5.41"
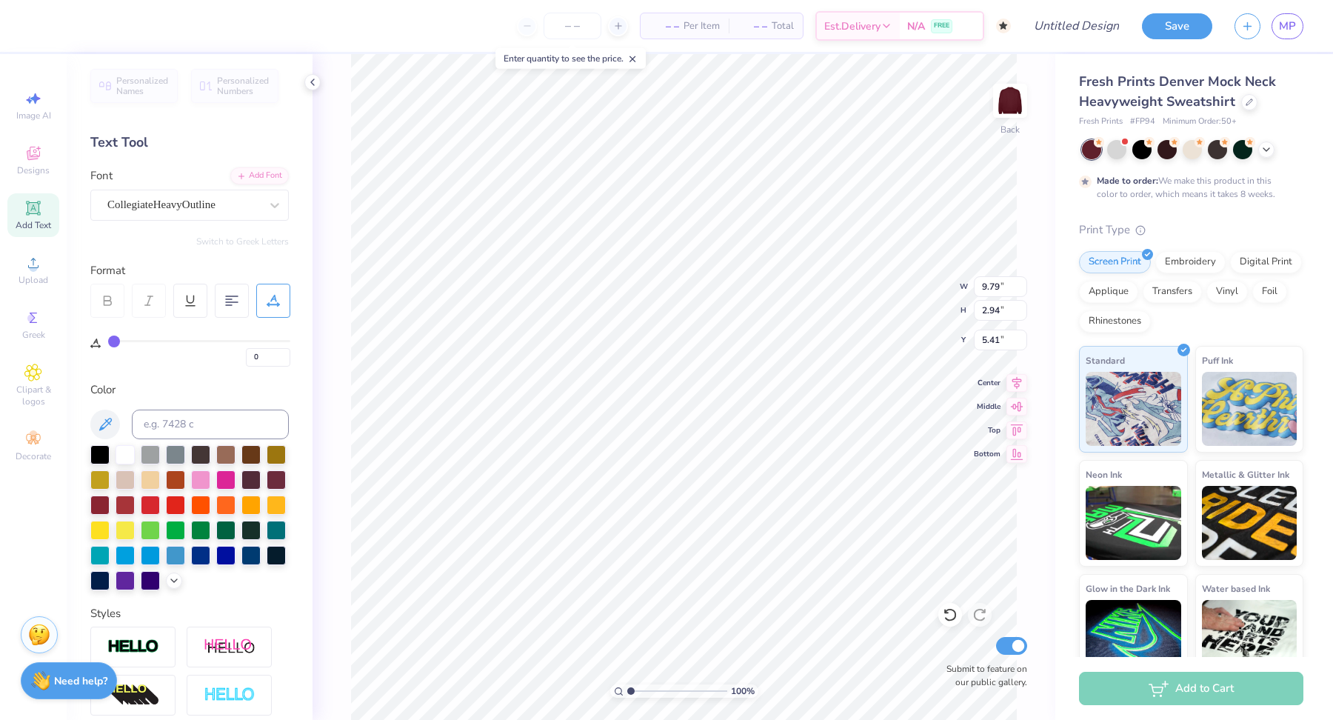
scroll to position [0, 0]
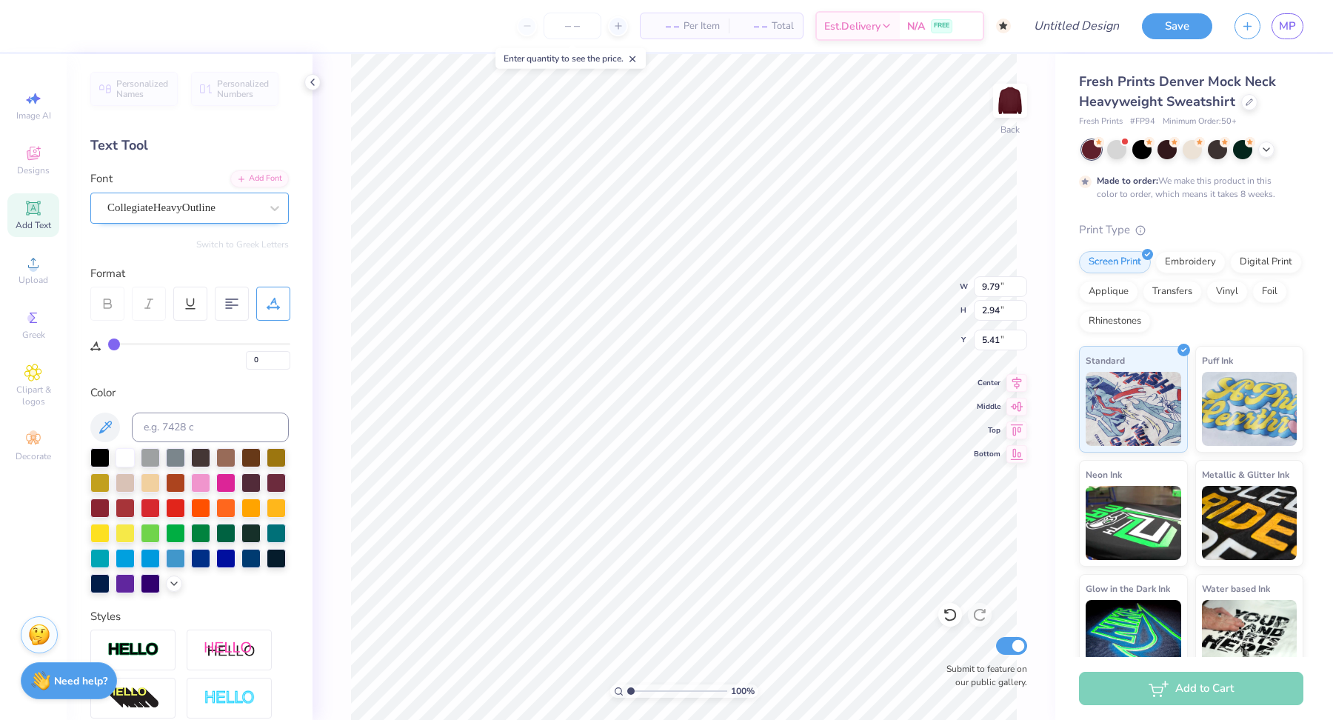
click at [178, 213] on div "CollegiateHeavyOutline" at bounding box center [184, 207] width 156 height 23
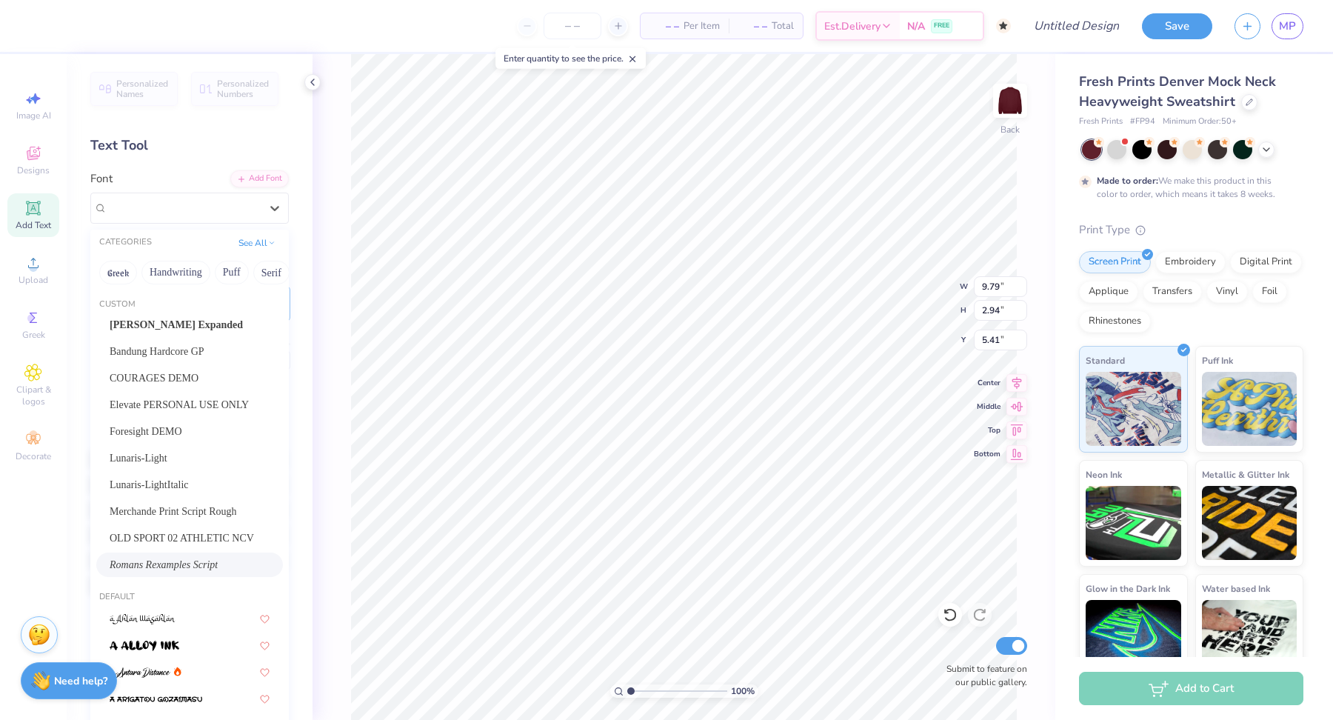
scroll to position [24, 0]
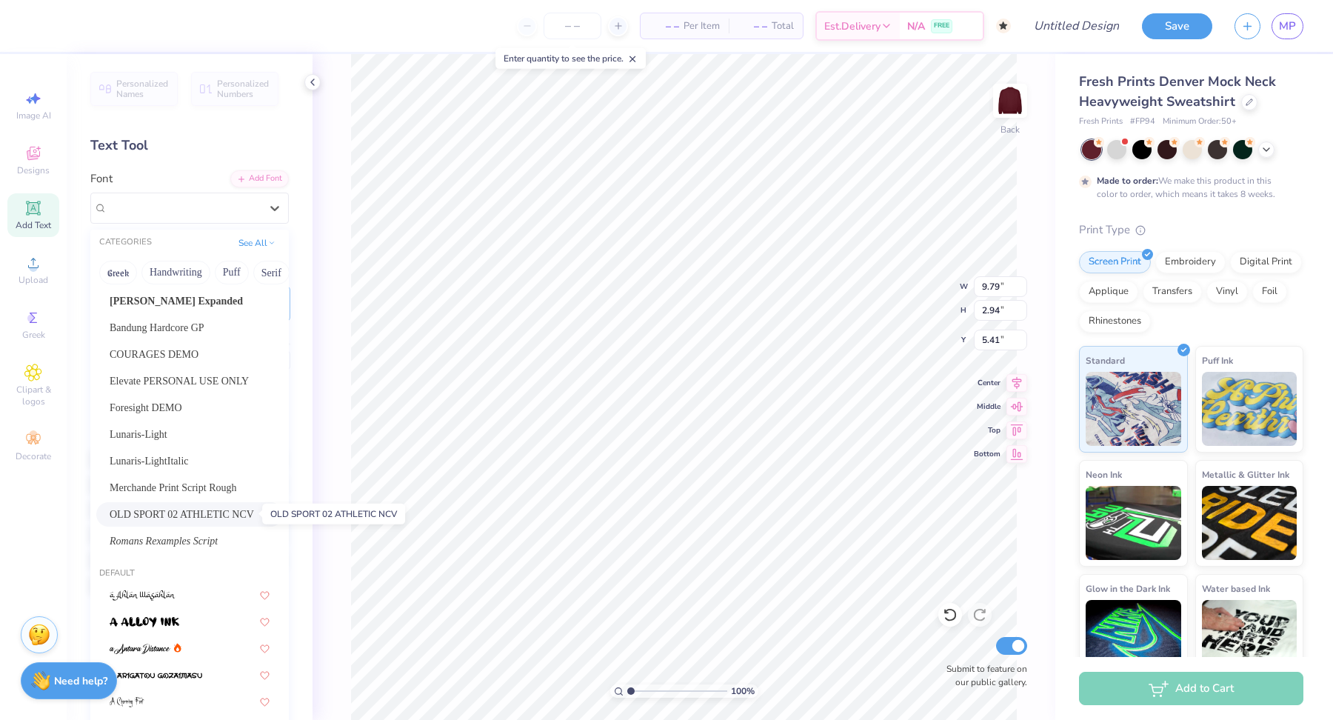
click at [178, 507] on span "OLD SPORT 02 ATHLETIC NCV" at bounding box center [182, 515] width 144 height 16
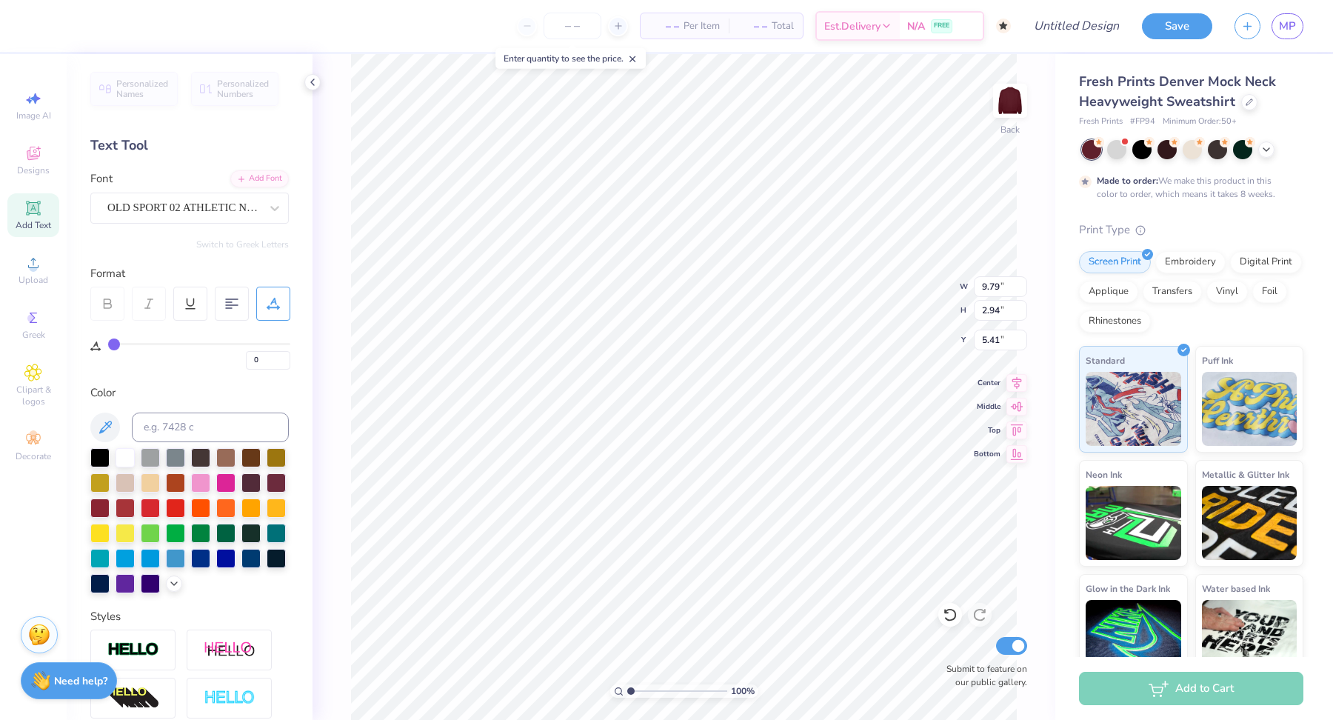
type input "9.34"
type input "2.88"
type input "5.44"
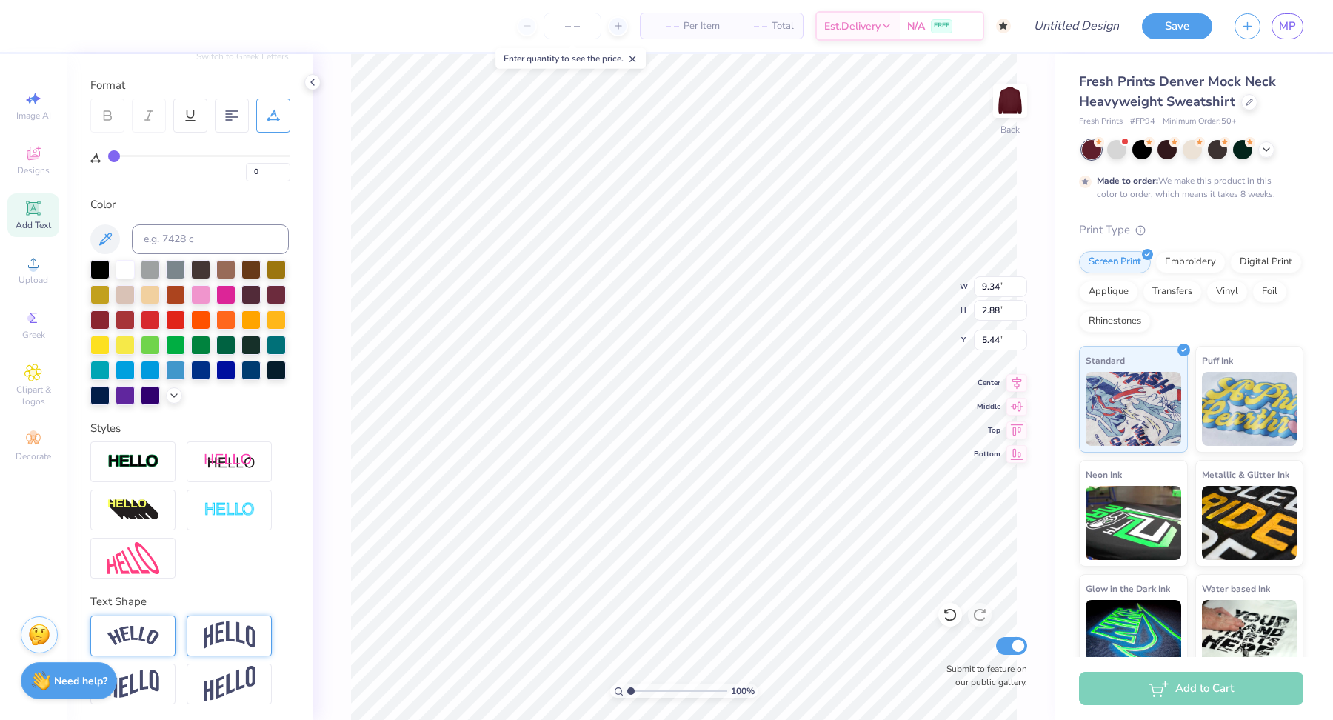
scroll to position [0, 0]
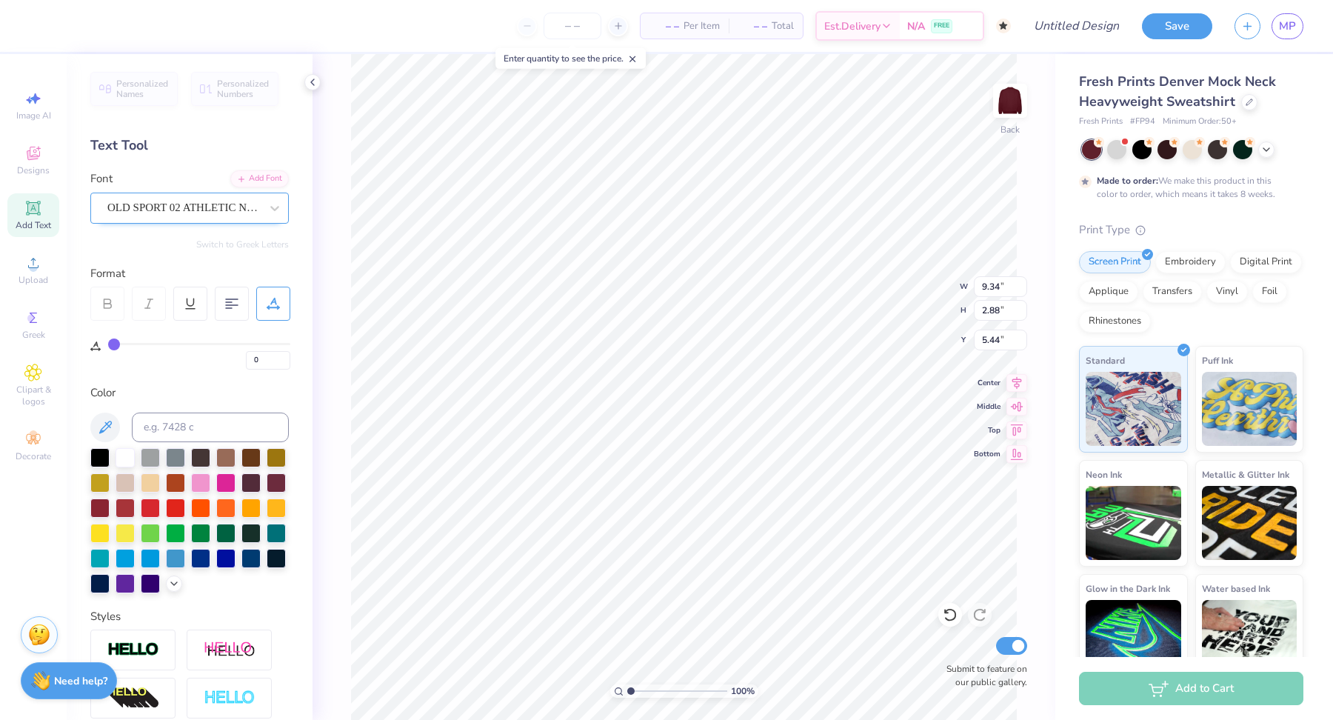
click at [145, 213] on div "OLD SPORT 02 ATHLETIC NCV" at bounding box center [184, 207] width 156 height 23
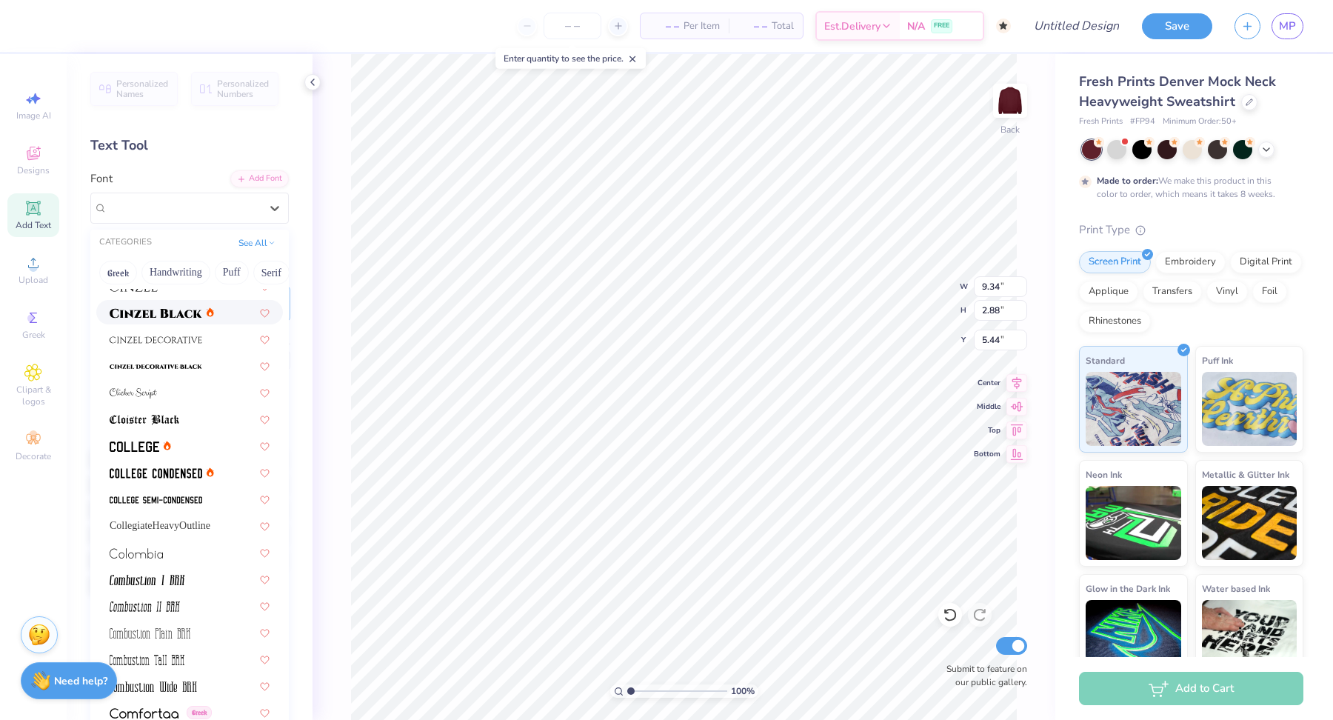
scroll to position [2093, 0]
click at [192, 503] on span at bounding box center [156, 497] width 93 height 16
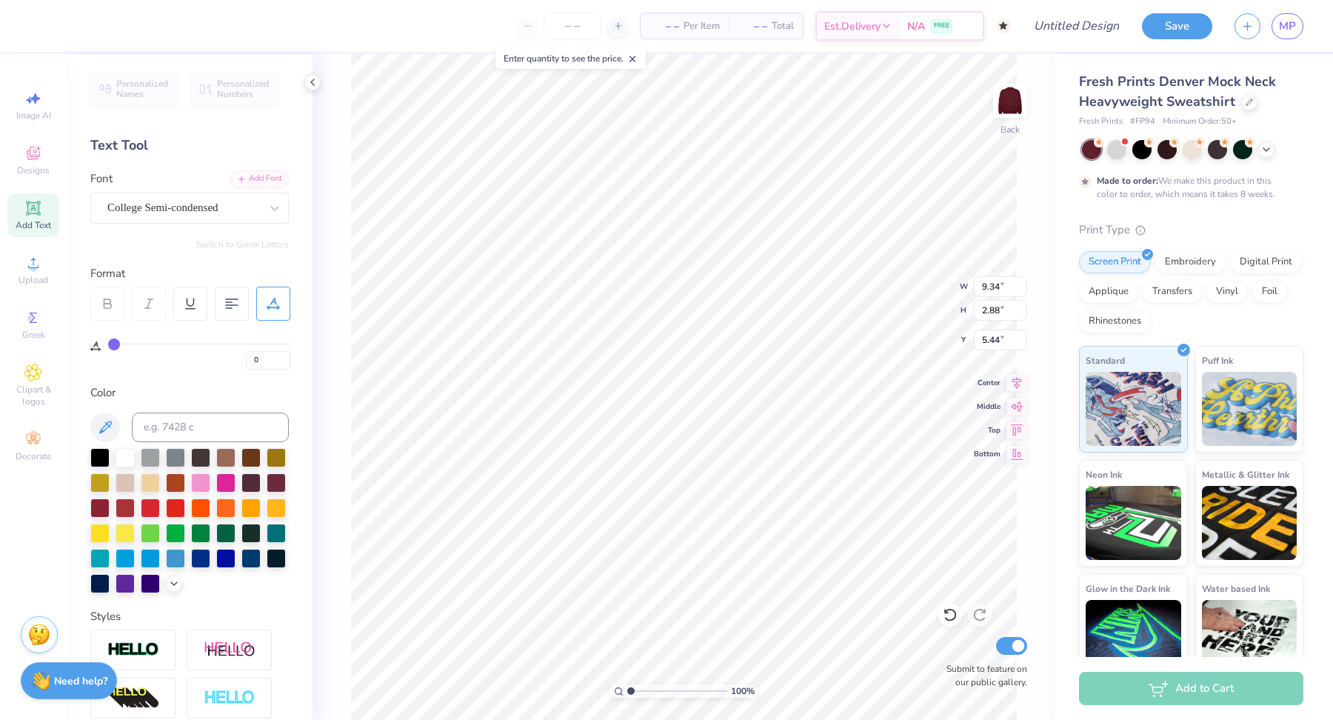
type input "7.74"
type input "2.71"
type input "5.53"
click at [207, 215] on div "College Semi-condensed" at bounding box center [184, 207] width 156 height 23
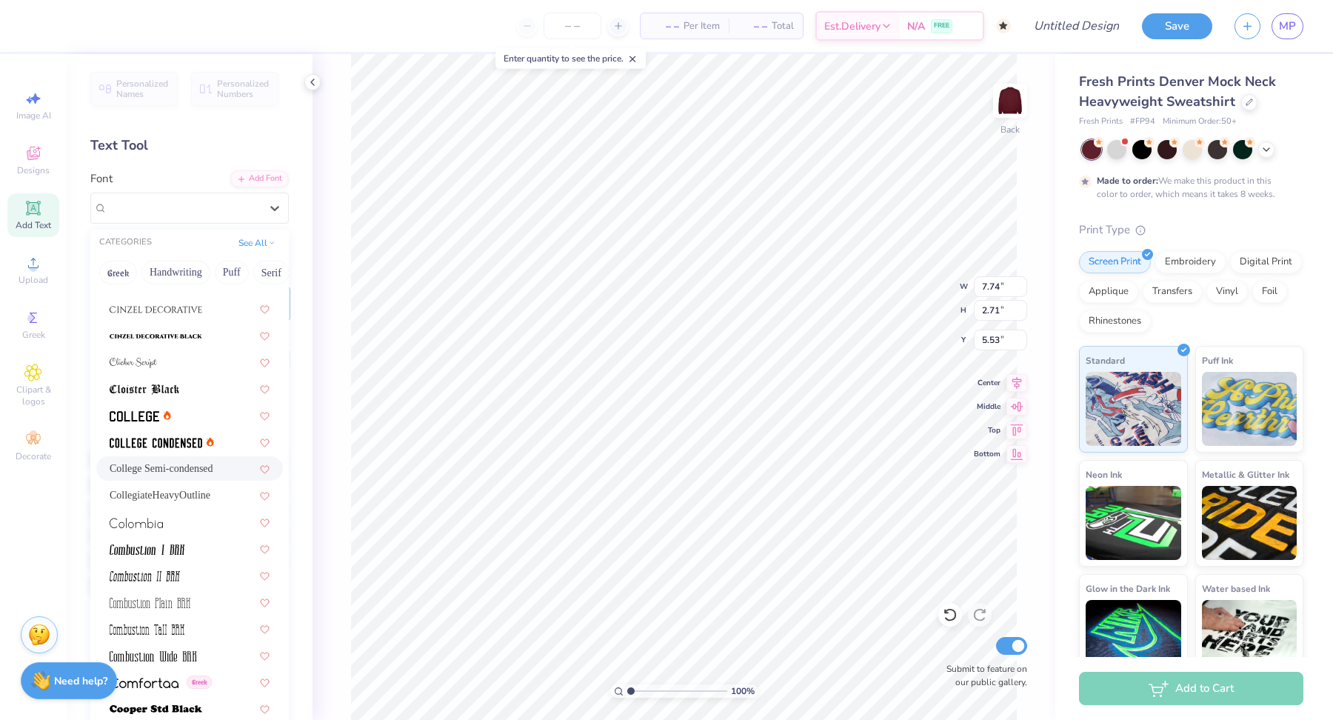
scroll to position [2126, 0]
click at [157, 414] on img at bounding box center [135, 412] width 50 height 10
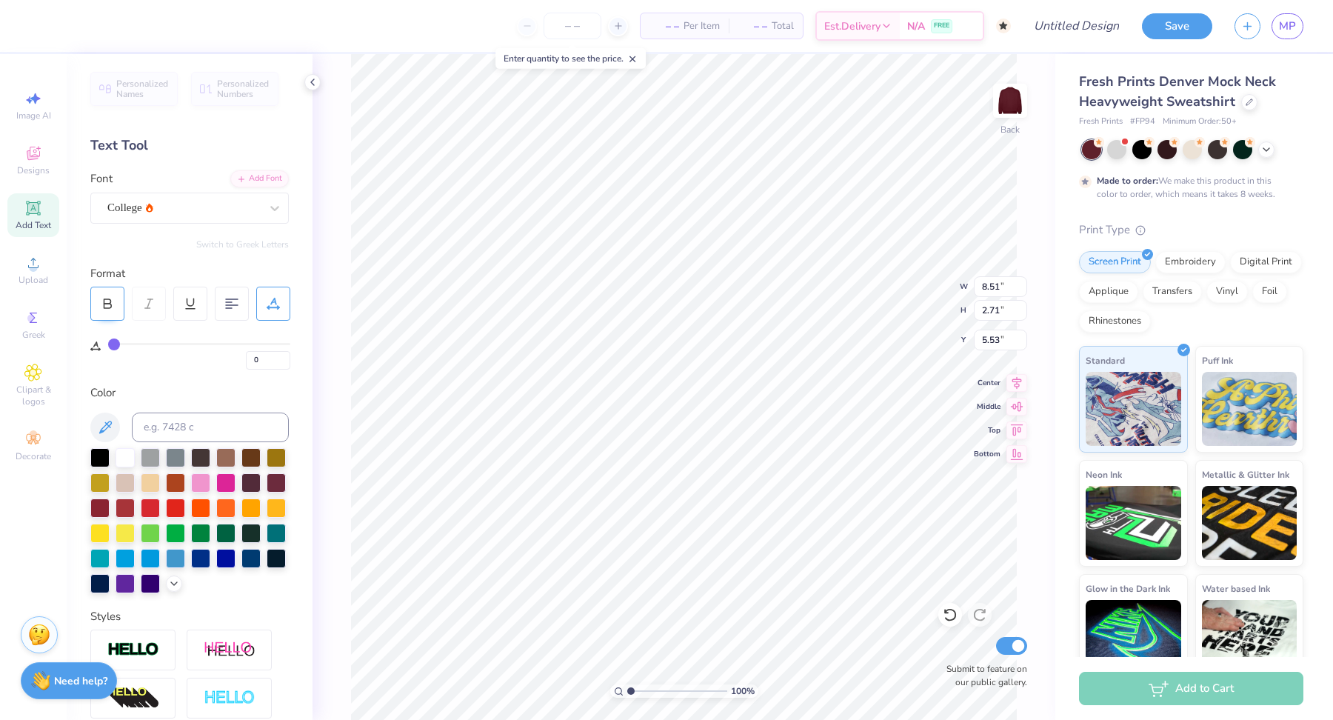
click at [106, 304] on icon at bounding box center [107, 303] width 13 height 13
type input "9.25"
type input "5.55"
type input "5.56"
click at [36, 161] on icon at bounding box center [33, 153] width 18 height 18
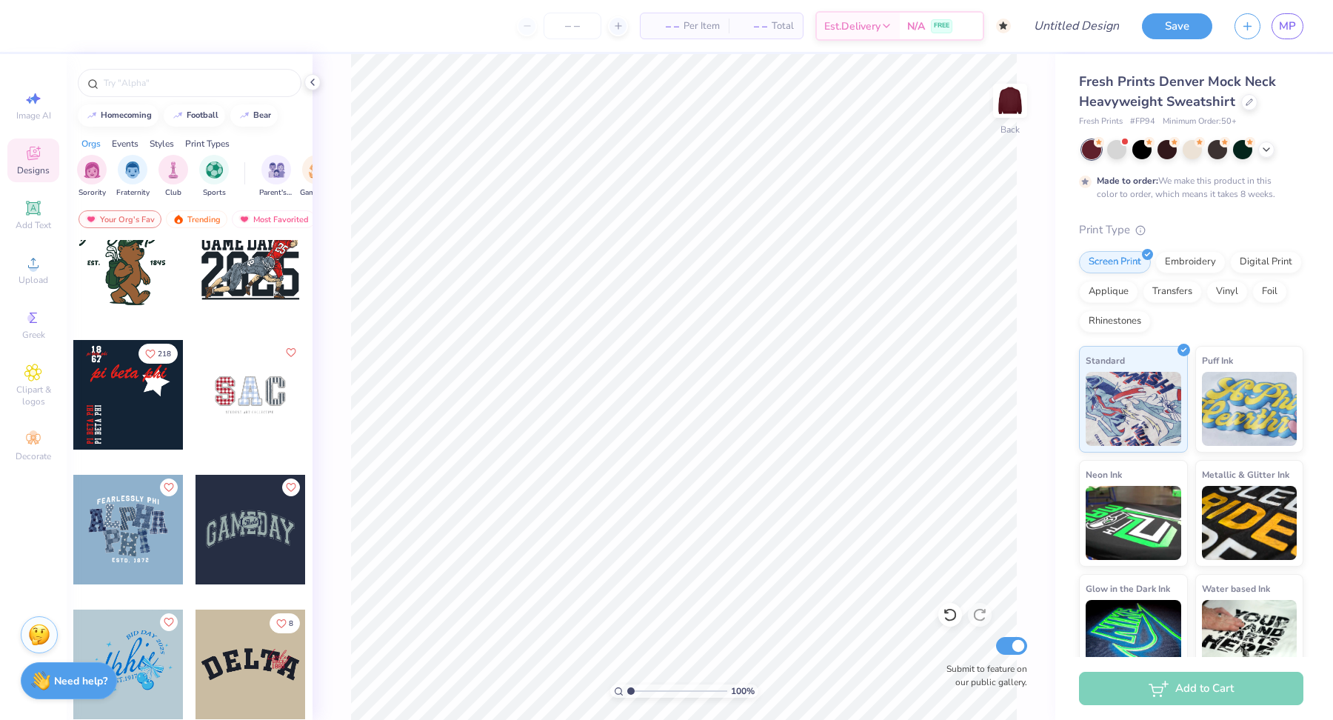
scroll to position [3408, 0]
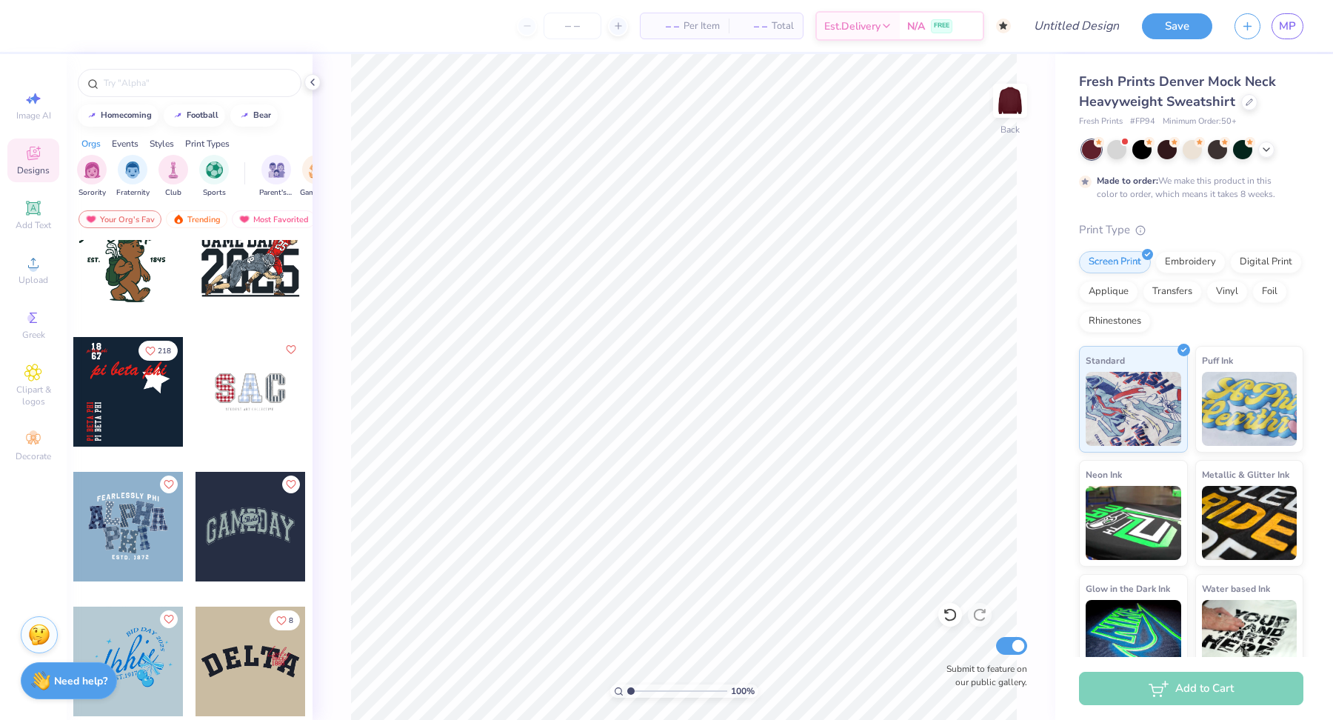
click at [241, 438] on div at bounding box center [250, 392] width 110 height 110
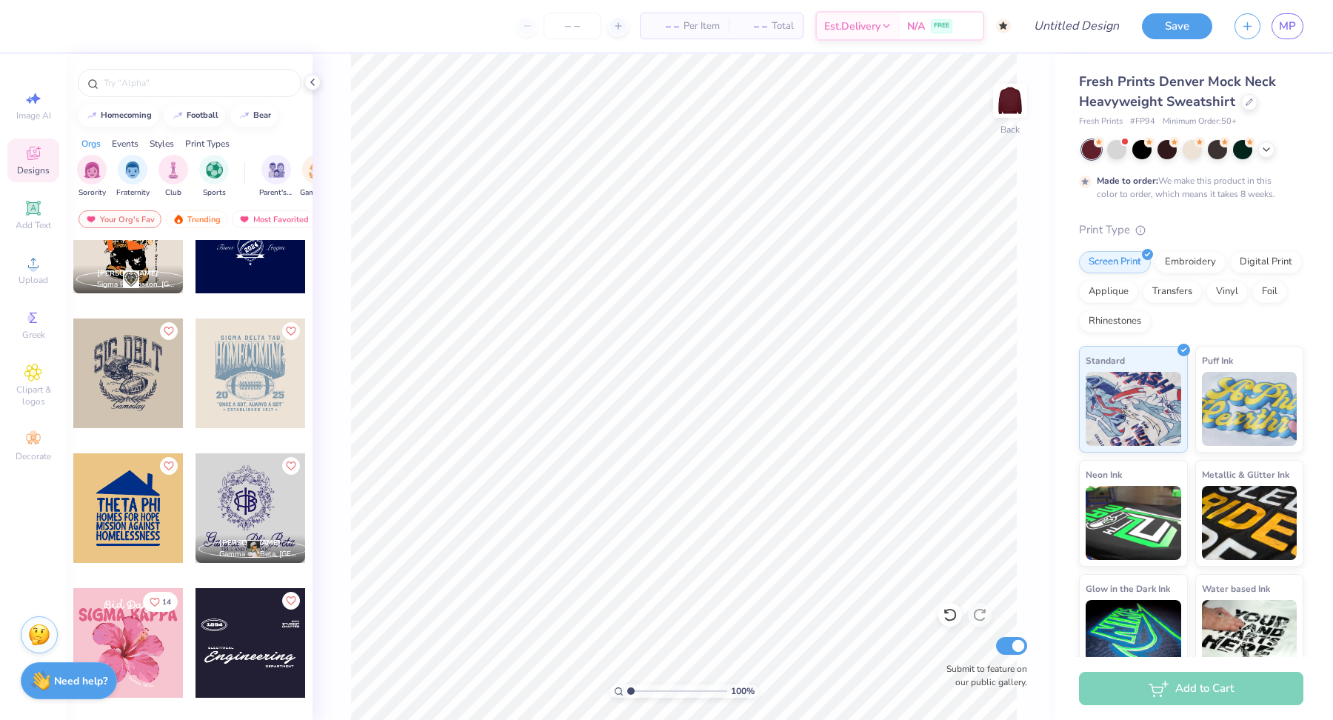
scroll to position [4822, 0]
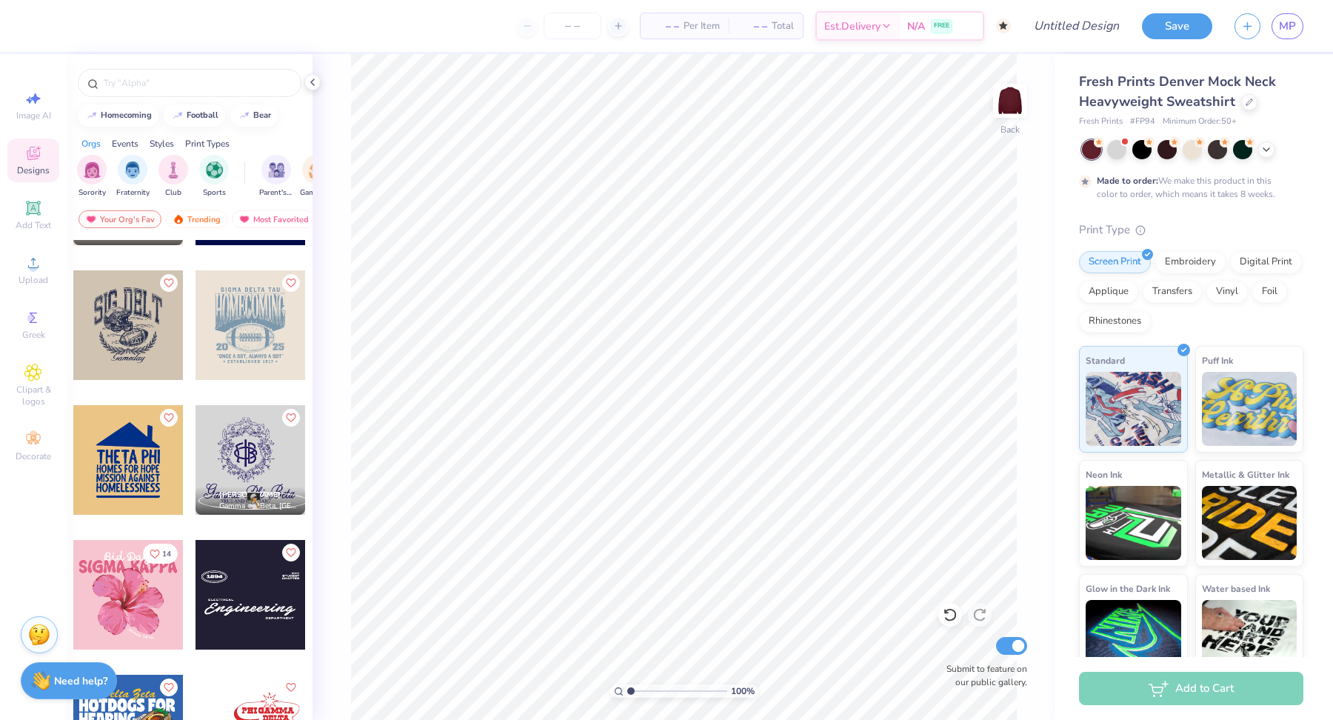
click at [118, 338] on div at bounding box center [128, 325] width 110 height 110
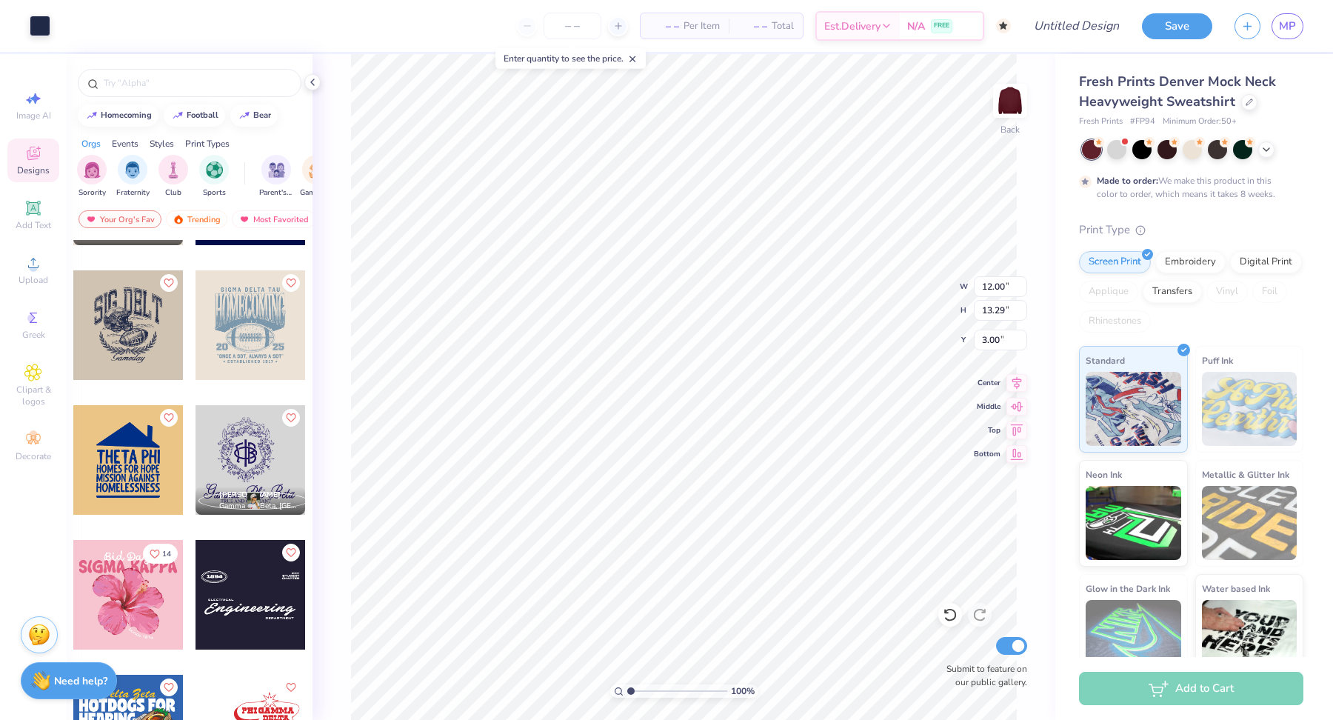
drag, startPoint x: 956, startPoint y: 614, endPoint x: 941, endPoint y: 618, distance: 15.3
click at [956, 614] on icon at bounding box center [950, 614] width 15 height 15
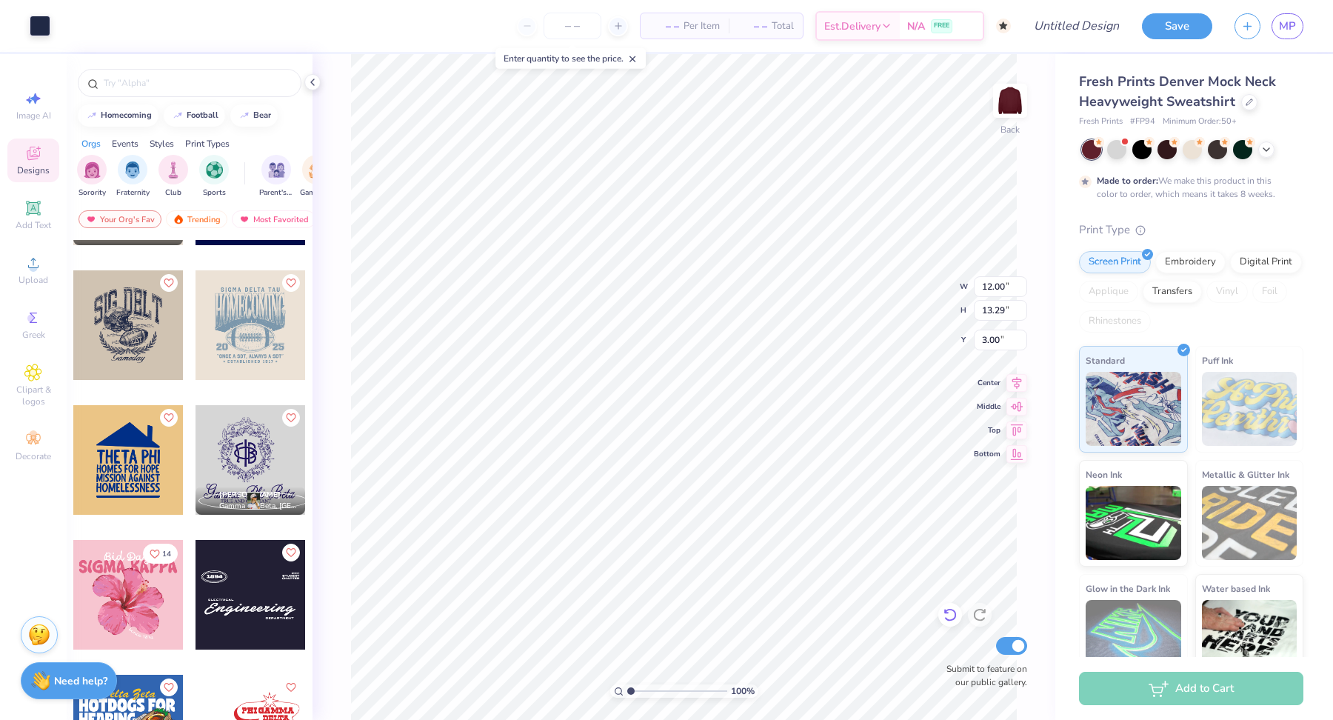
click at [956, 614] on icon at bounding box center [950, 614] width 15 height 15
click at [952, 618] on icon at bounding box center [950, 614] width 15 height 15
click at [940, 615] on div at bounding box center [950, 615] width 24 height 24
click at [941, 618] on div at bounding box center [950, 615] width 24 height 24
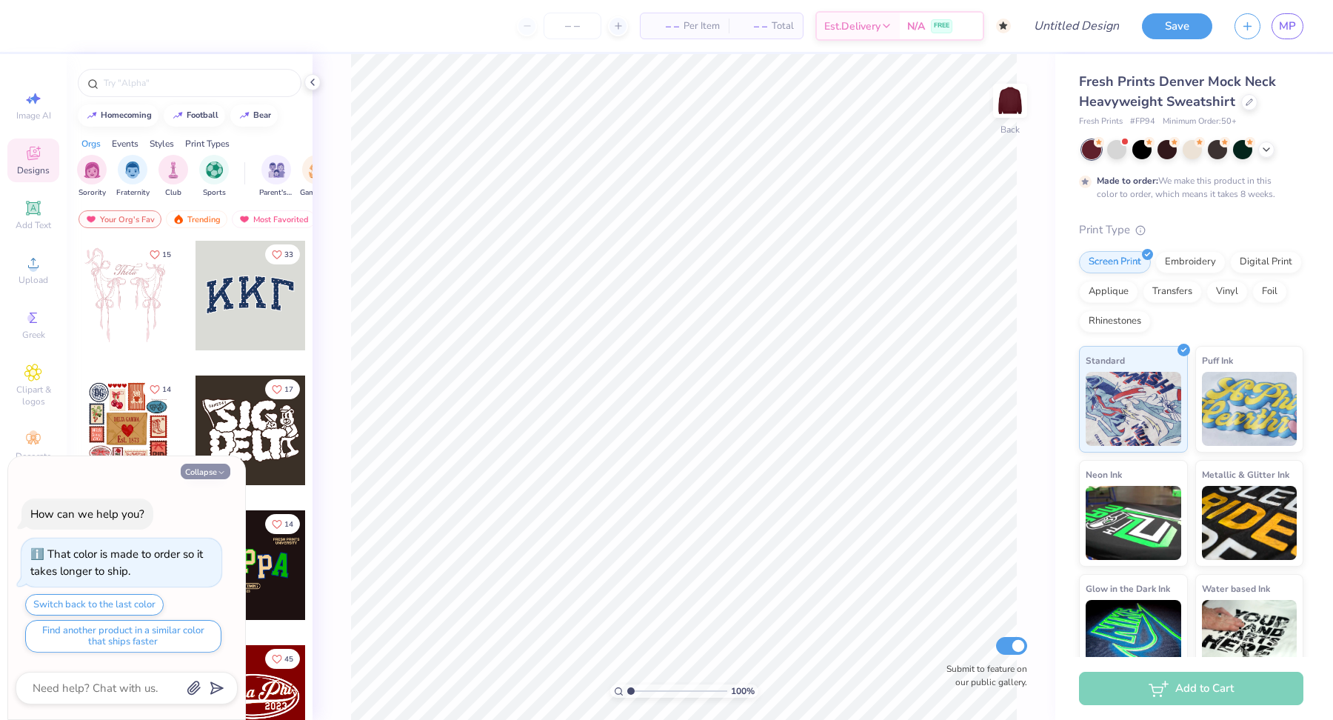
click at [211, 470] on button "Collapse" at bounding box center [206, 472] width 50 height 16
type textarea "x"
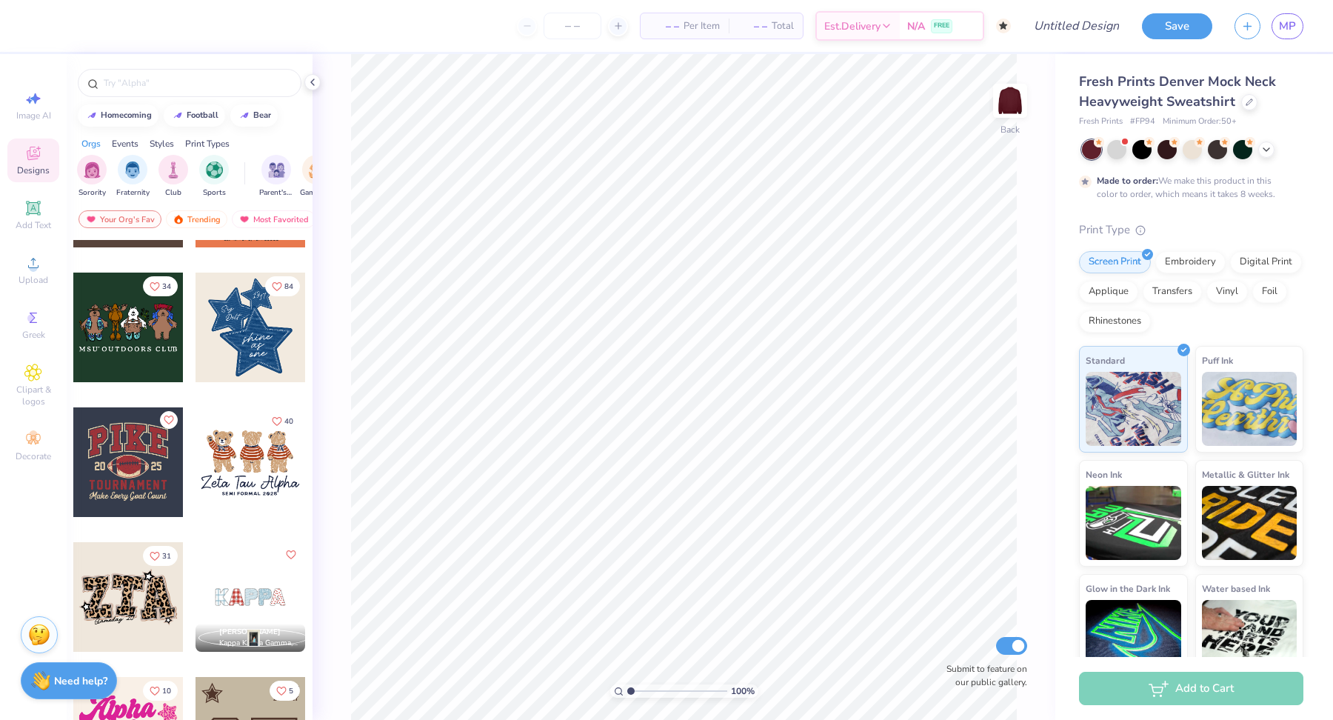
scroll to position [915, 0]
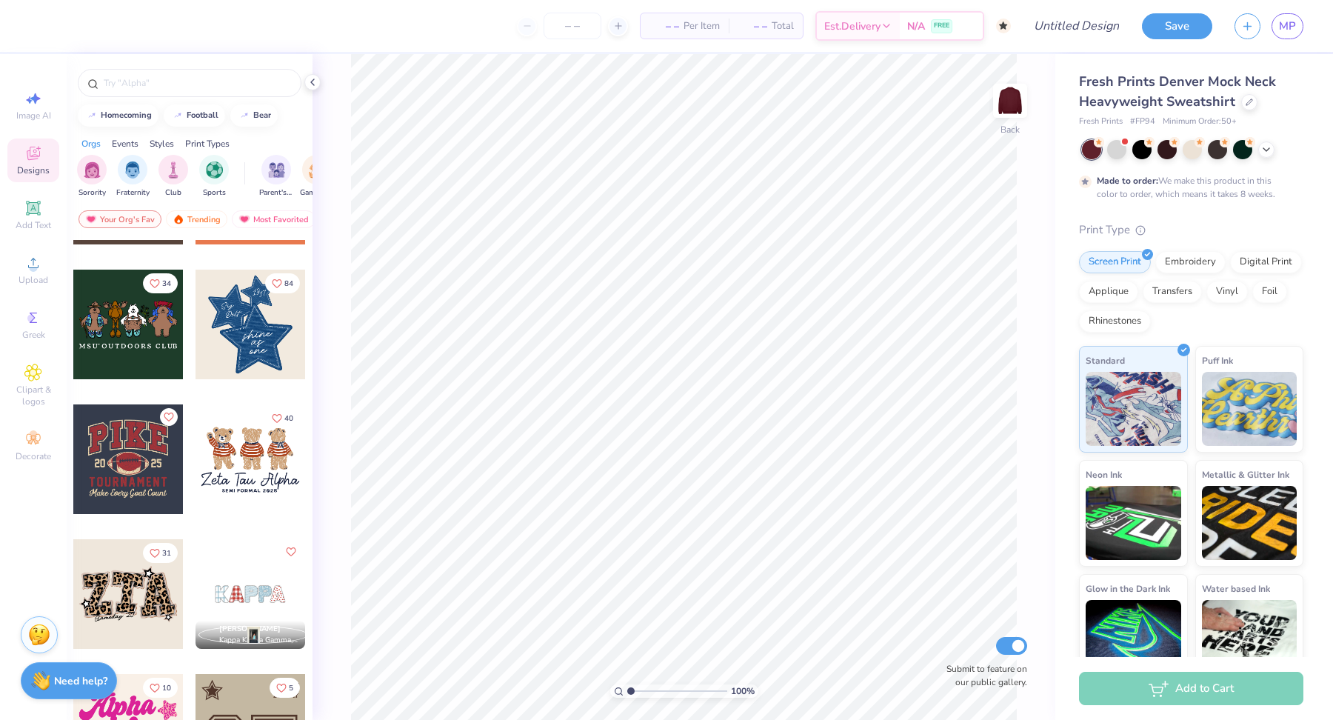
click at [117, 469] on div at bounding box center [128, 459] width 110 height 110
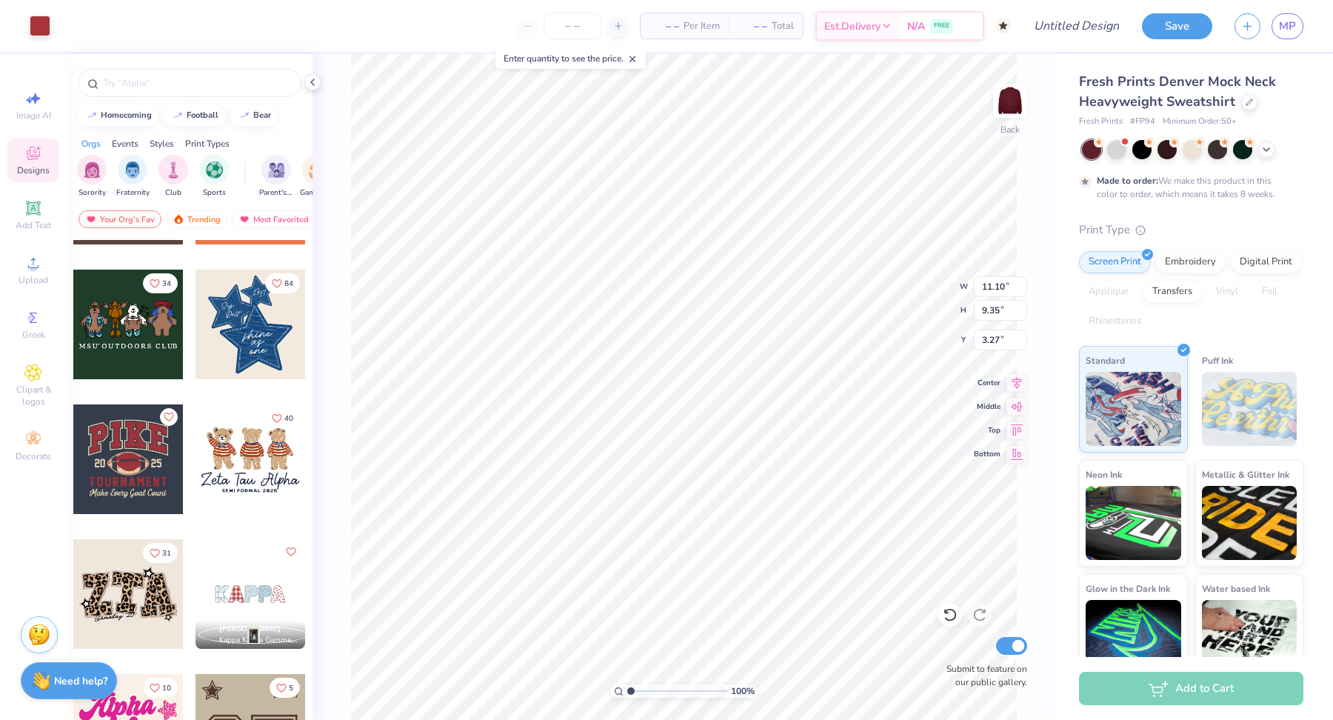
type input "11.49"
type input "11.22"
type input "3.00"
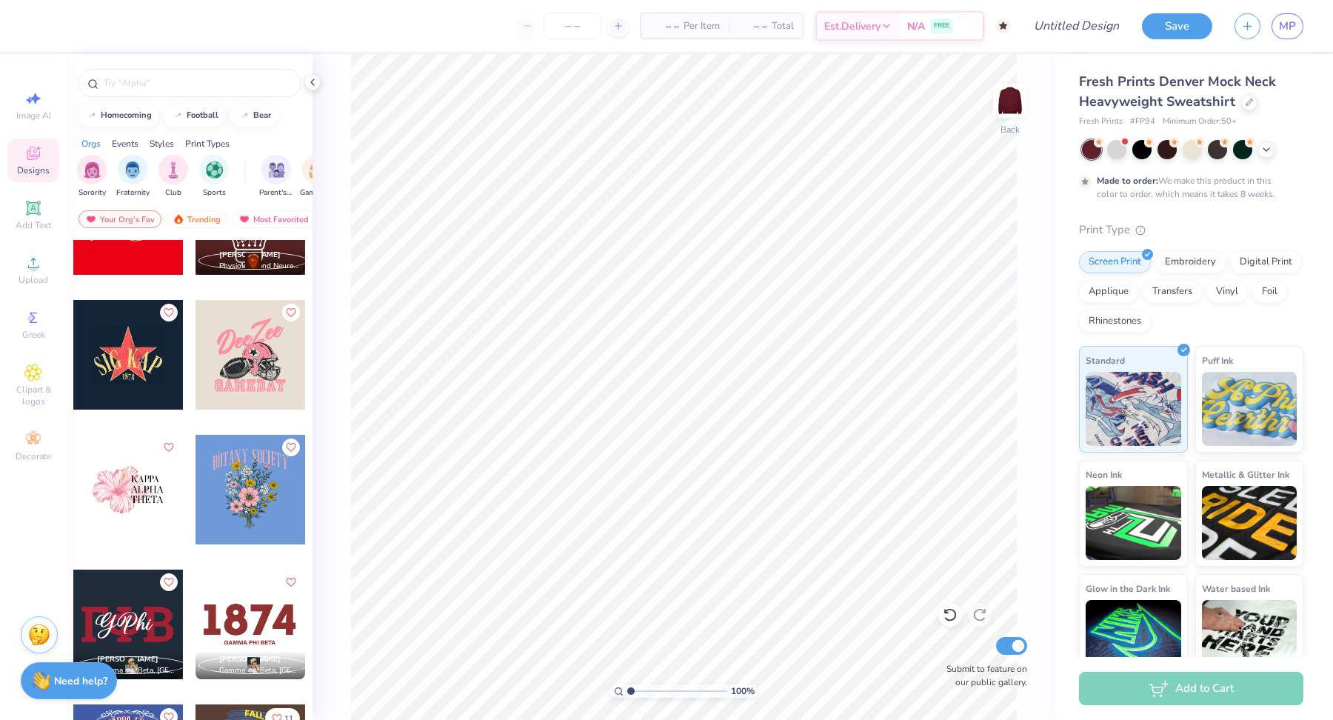
scroll to position [6009, 0]
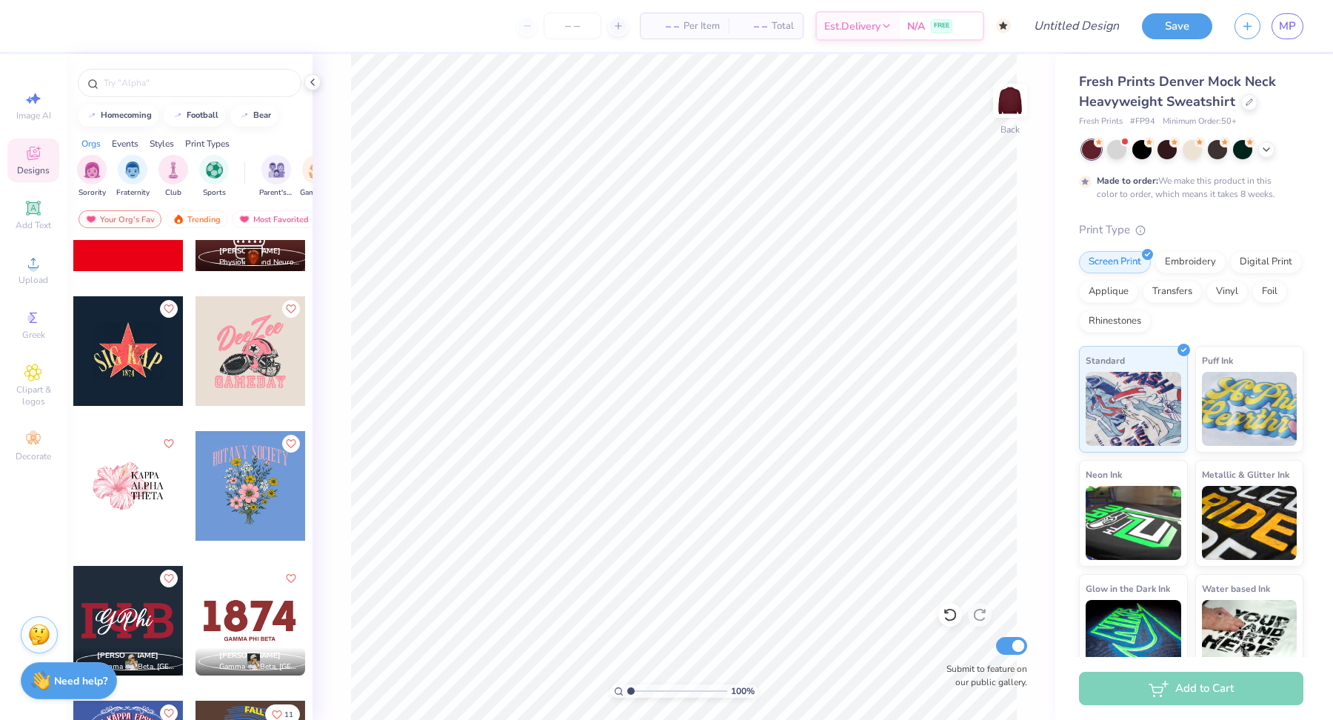
click at [119, 355] on div at bounding box center [128, 351] width 110 height 110
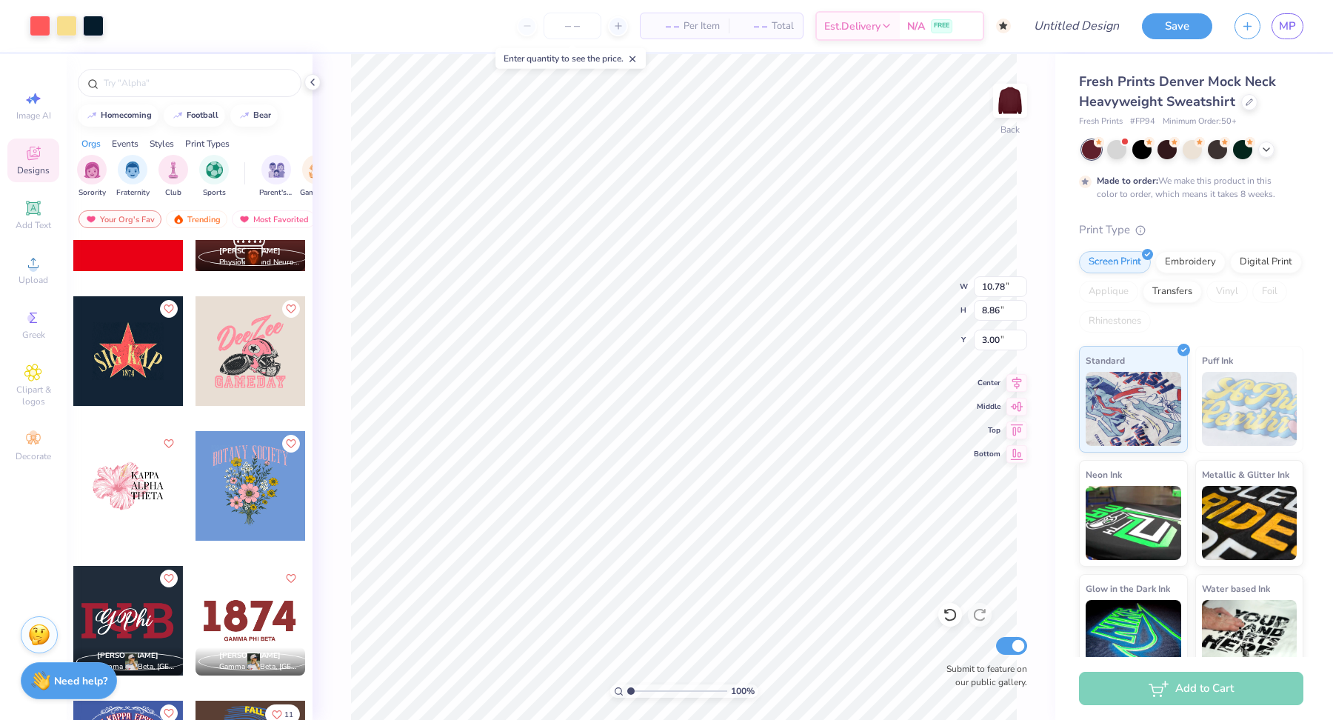
type input "10.78"
type input "8.86"
type input "3.95"
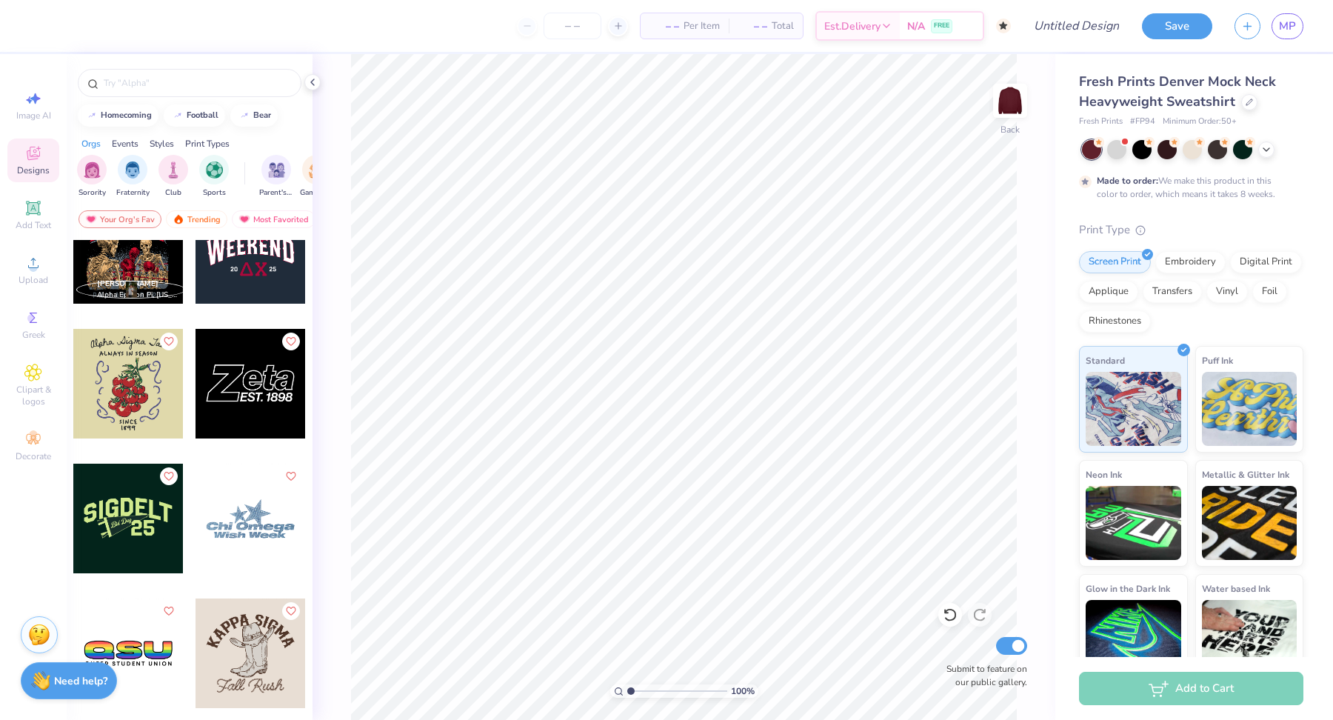
scroll to position [10021, 0]
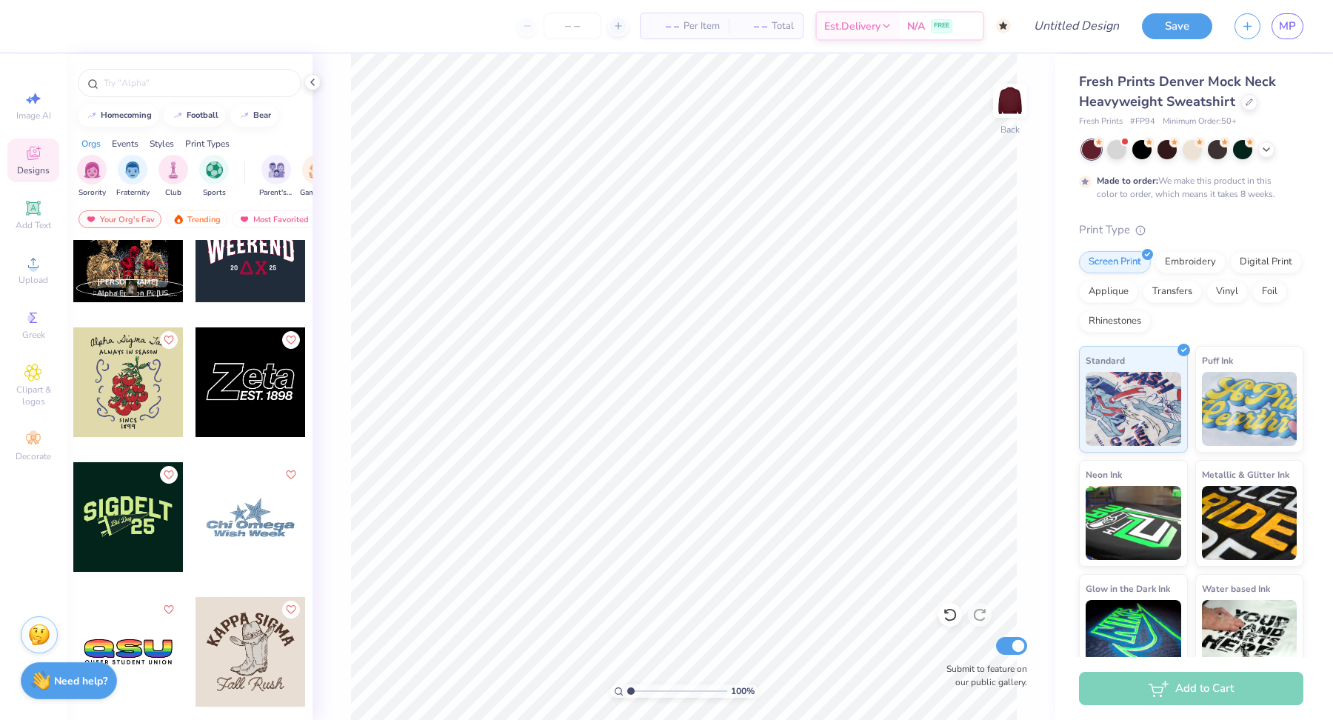
click at [123, 525] on div at bounding box center [128, 517] width 110 height 110
type input "4.29"
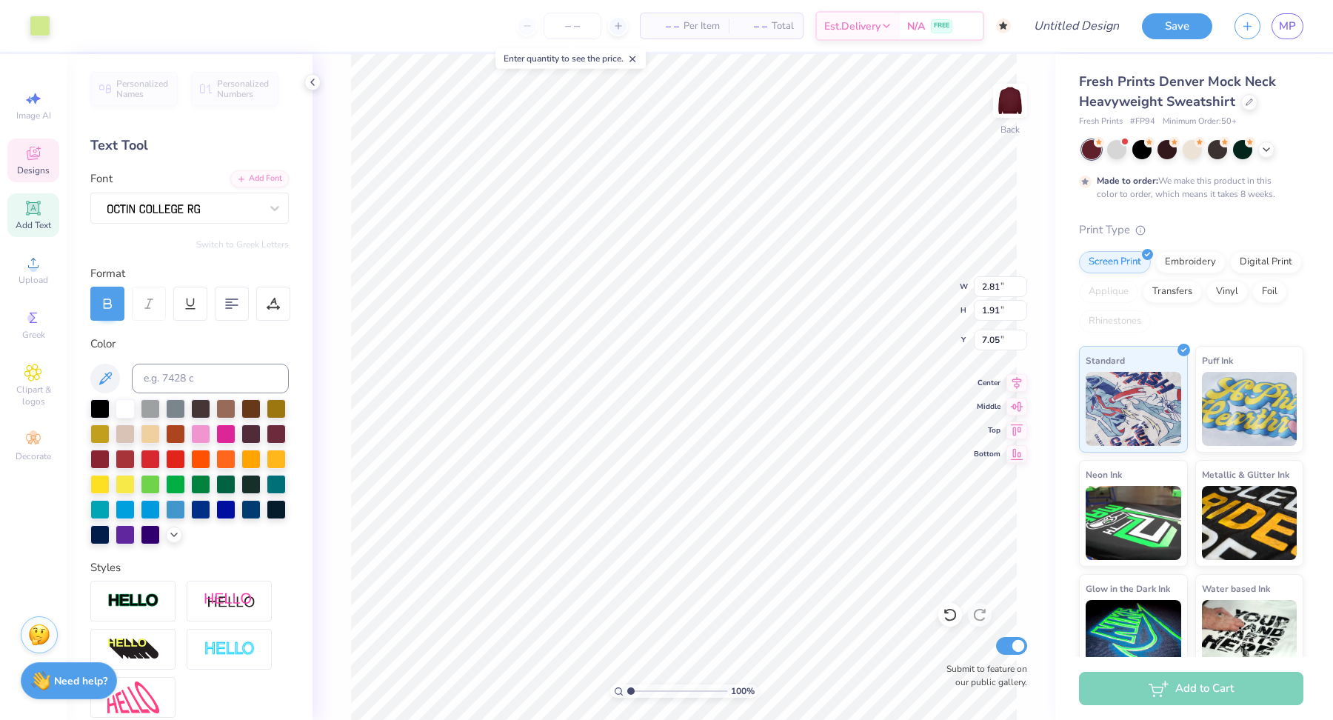
type input "7.06"
type input "2.55"
type input "1.20"
type input "6.94"
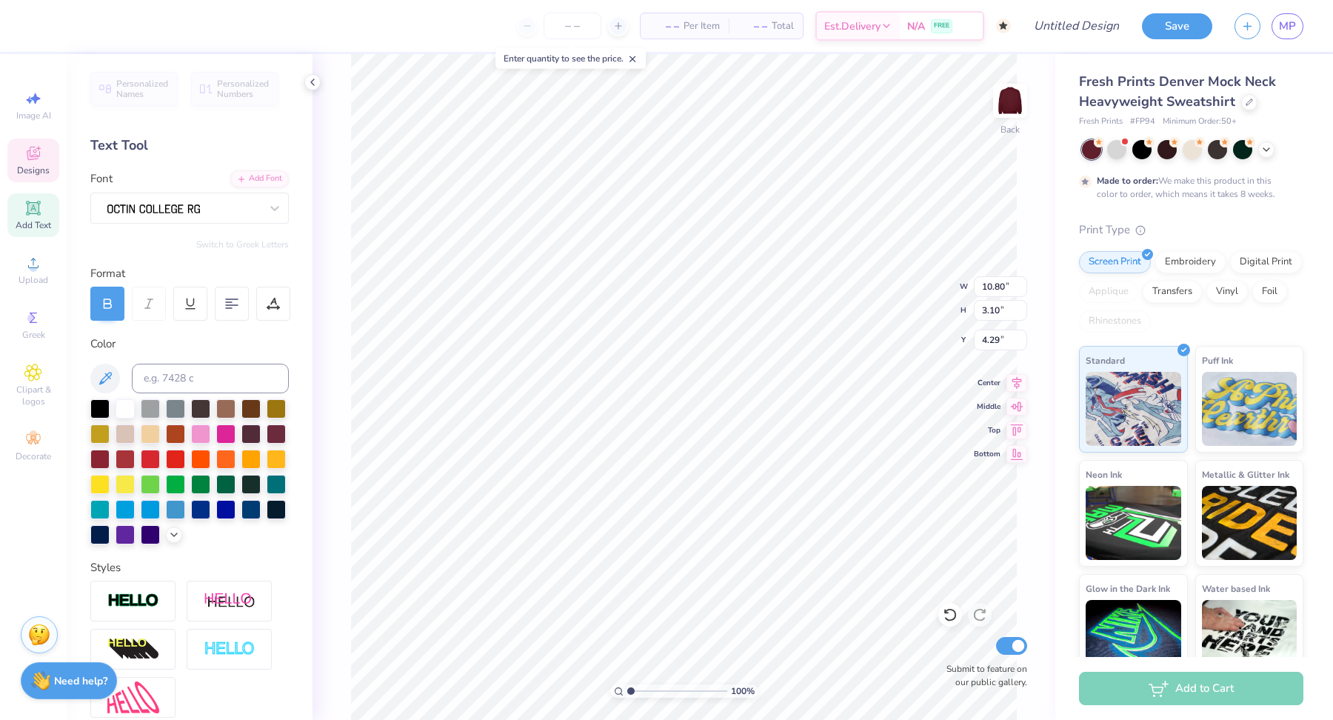
type textarea "CHI OMEGA"
click at [127, 407] on div at bounding box center [125, 407] width 19 height 19
type input "4.08"
click at [572, 28] on input "number" at bounding box center [573, 26] width 58 height 27
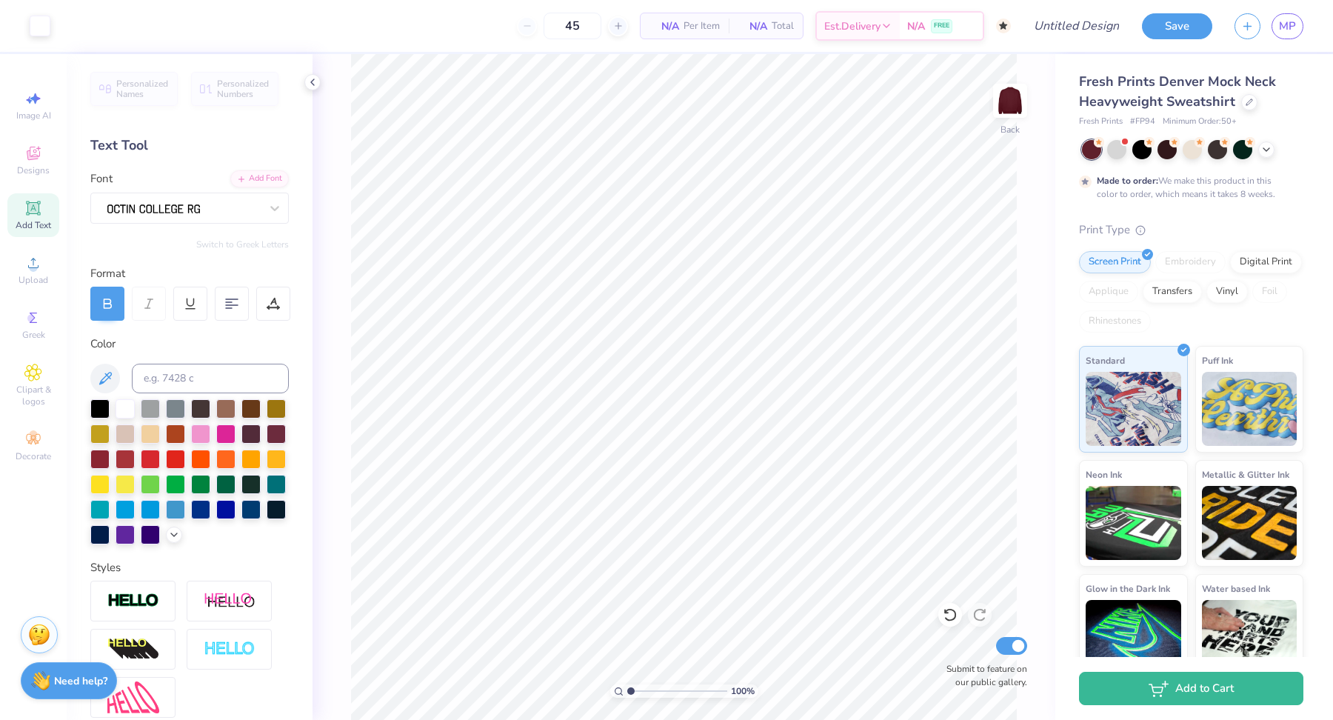
type input "50"
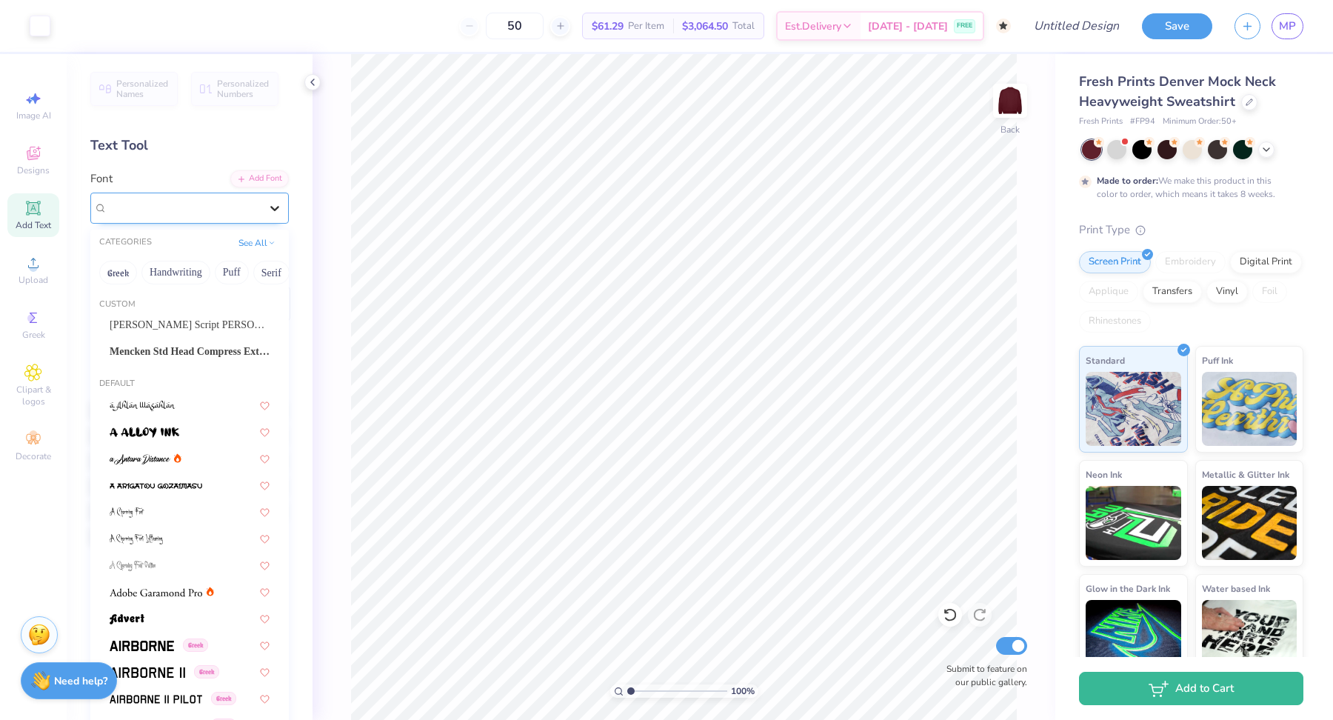
click at [263, 205] on div at bounding box center [274, 208] width 27 height 27
click at [250, 246] on button "See All" at bounding box center [257, 241] width 46 height 15
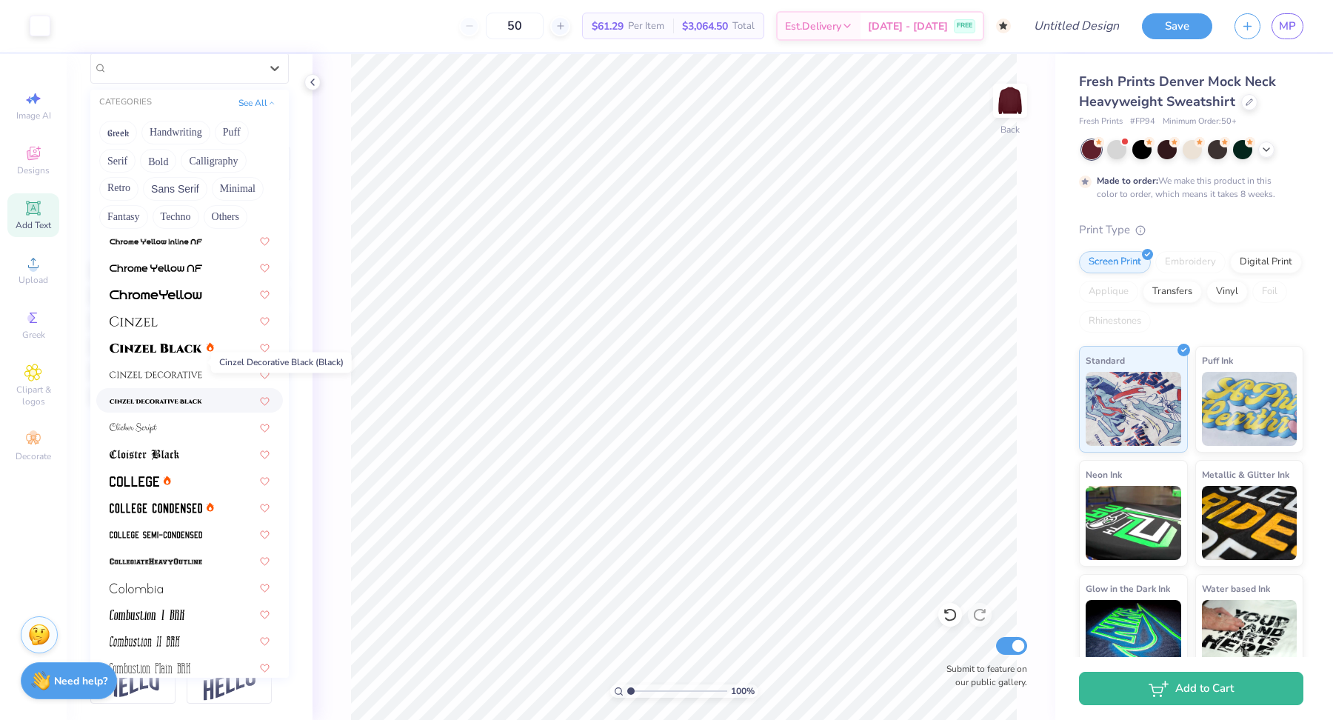
scroll to position [1836, 0]
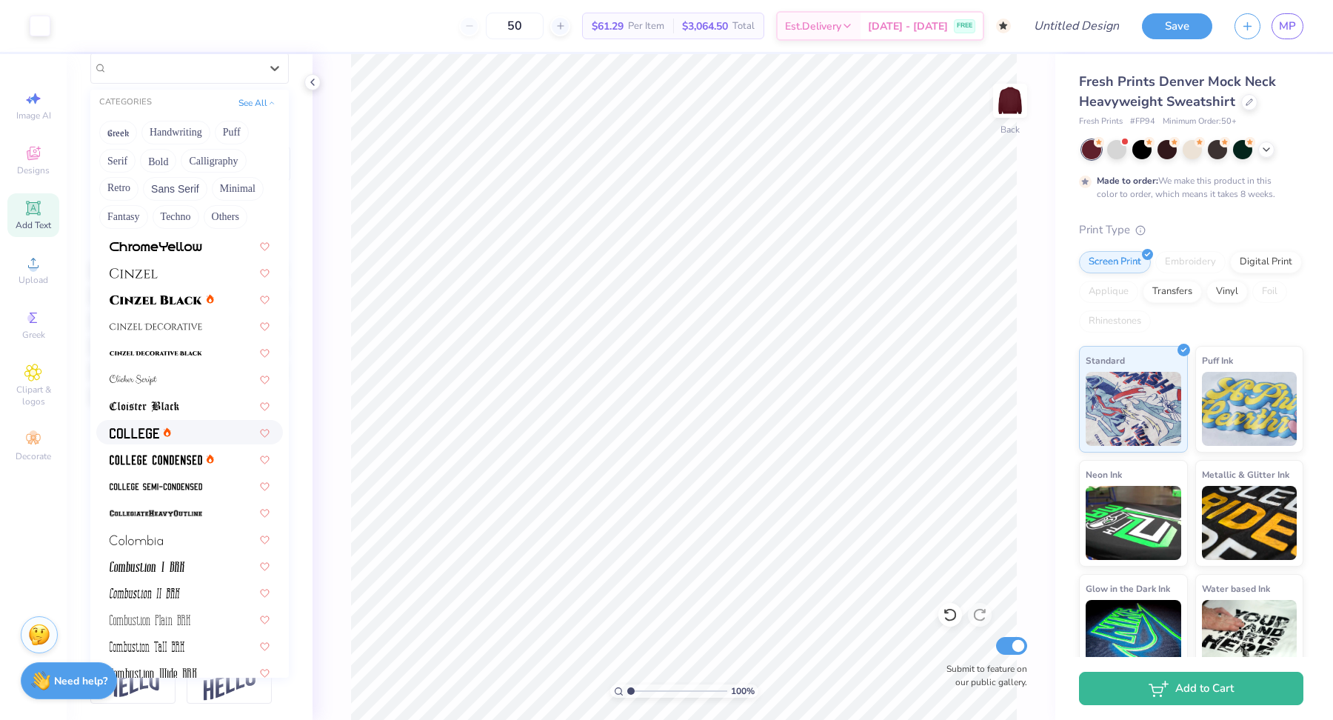
click at [126, 430] on img at bounding box center [135, 433] width 50 height 10
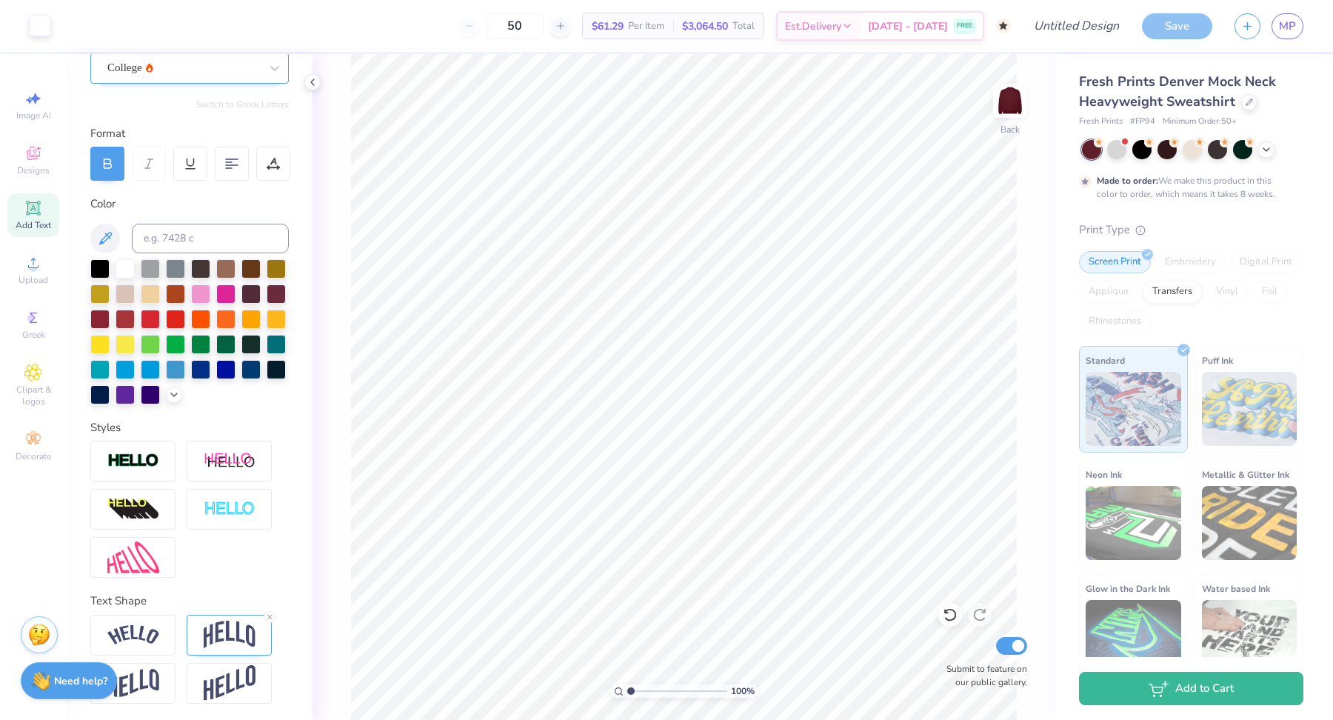
click at [147, 72] on div "College" at bounding box center [184, 67] width 156 height 23
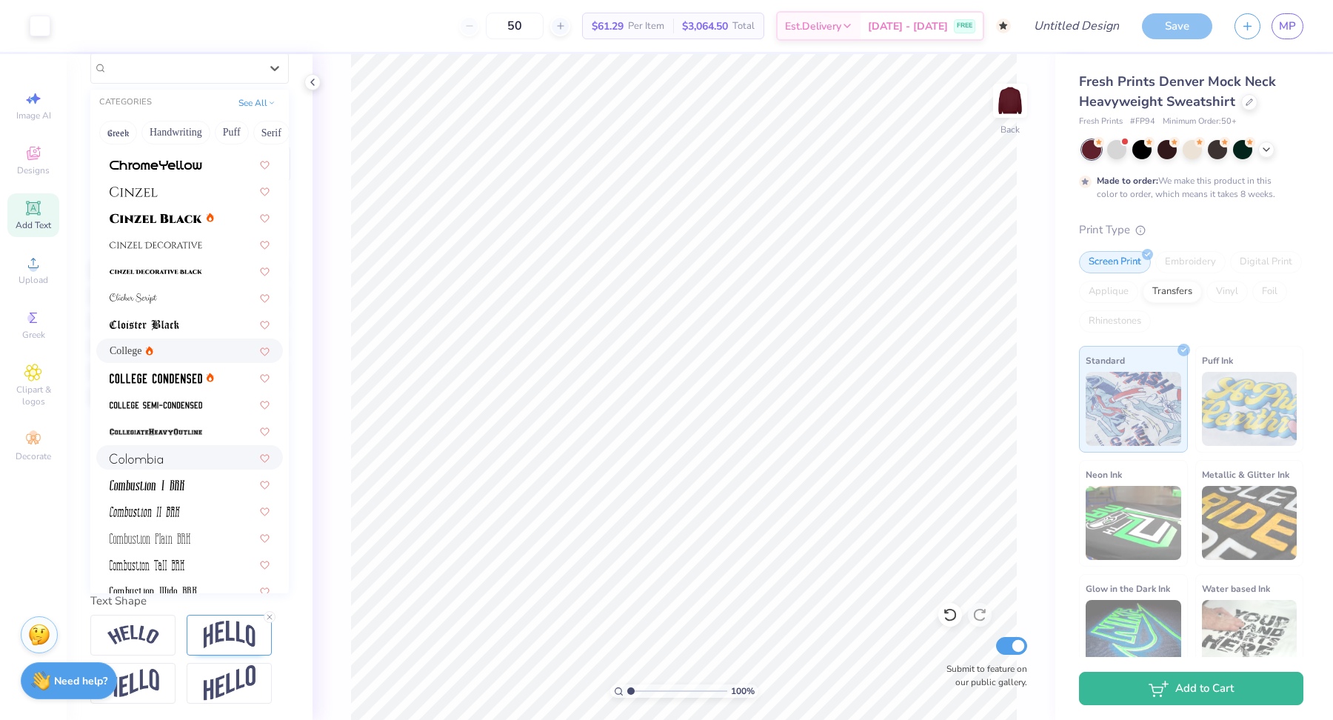
scroll to position [1908, 0]
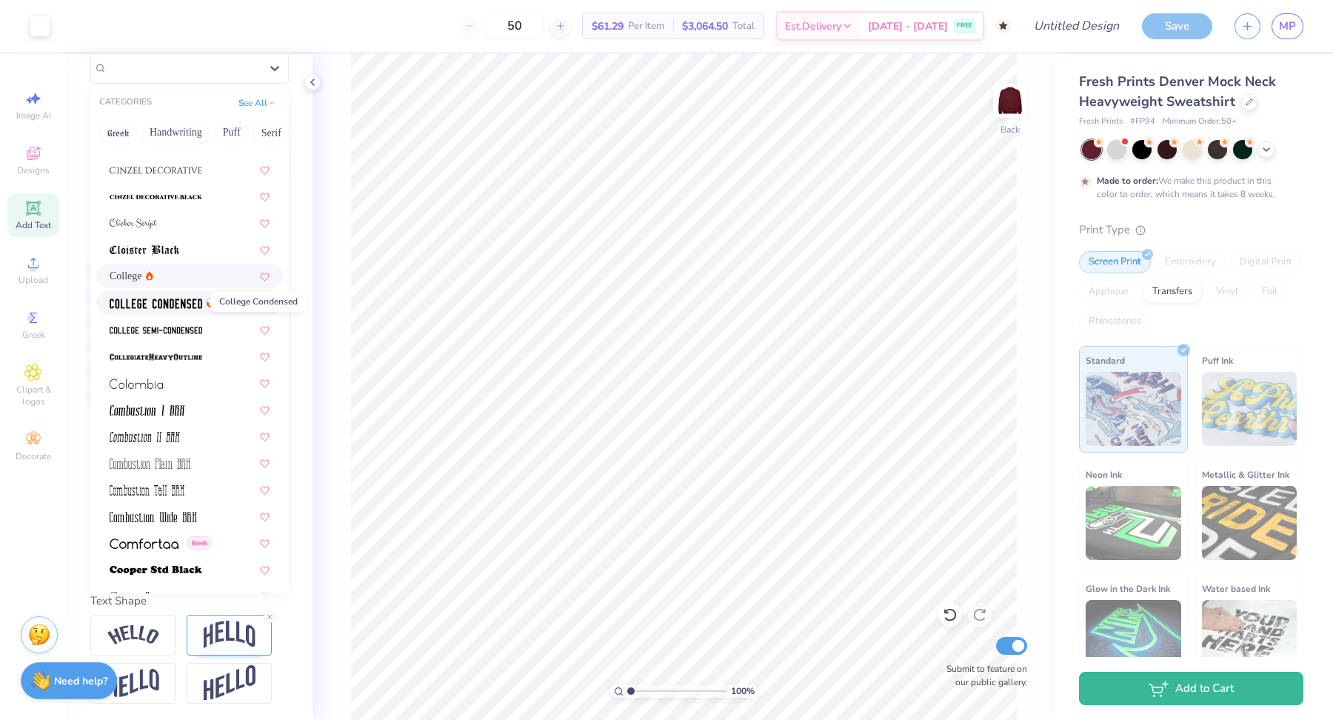
click at [164, 295] on span at bounding box center [156, 303] width 93 height 16
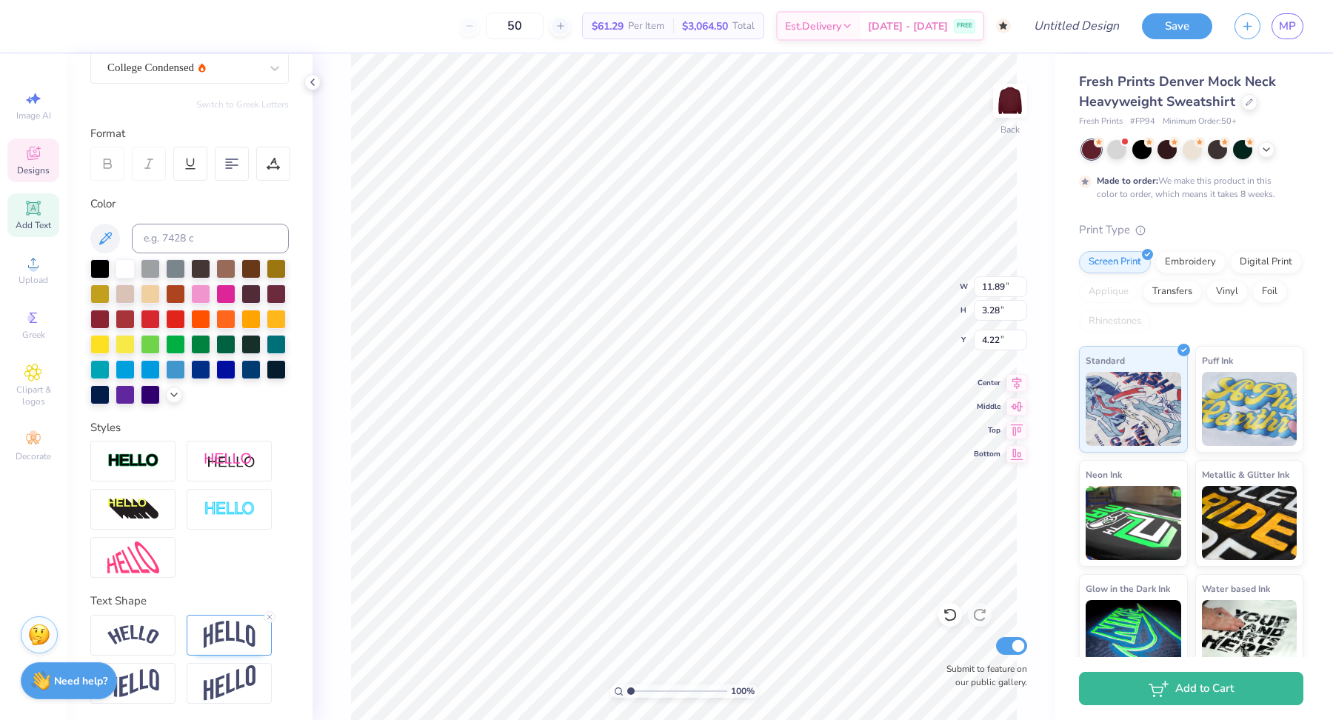
click at [104, 173] on div at bounding box center [107, 164] width 34 height 34
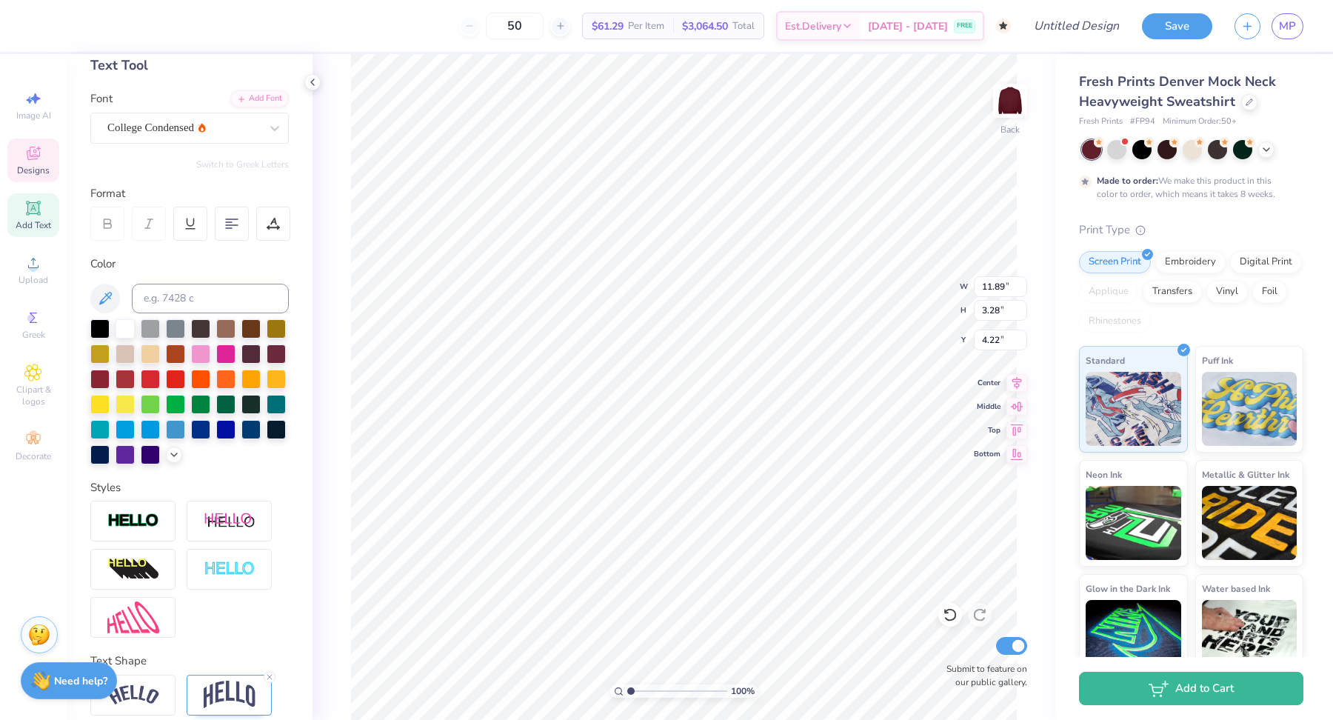
scroll to position [55, 0]
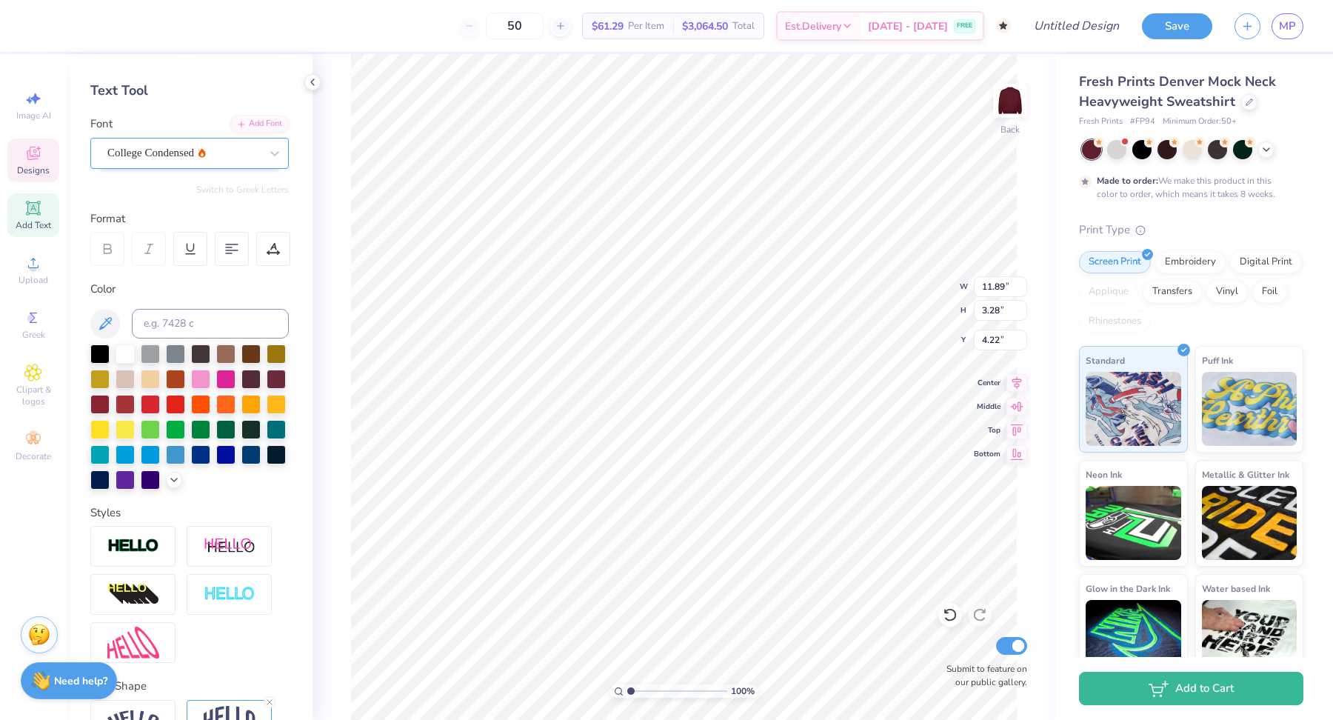
click at [196, 158] on div "College Condensed" at bounding box center [184, 152] width 156 height 23
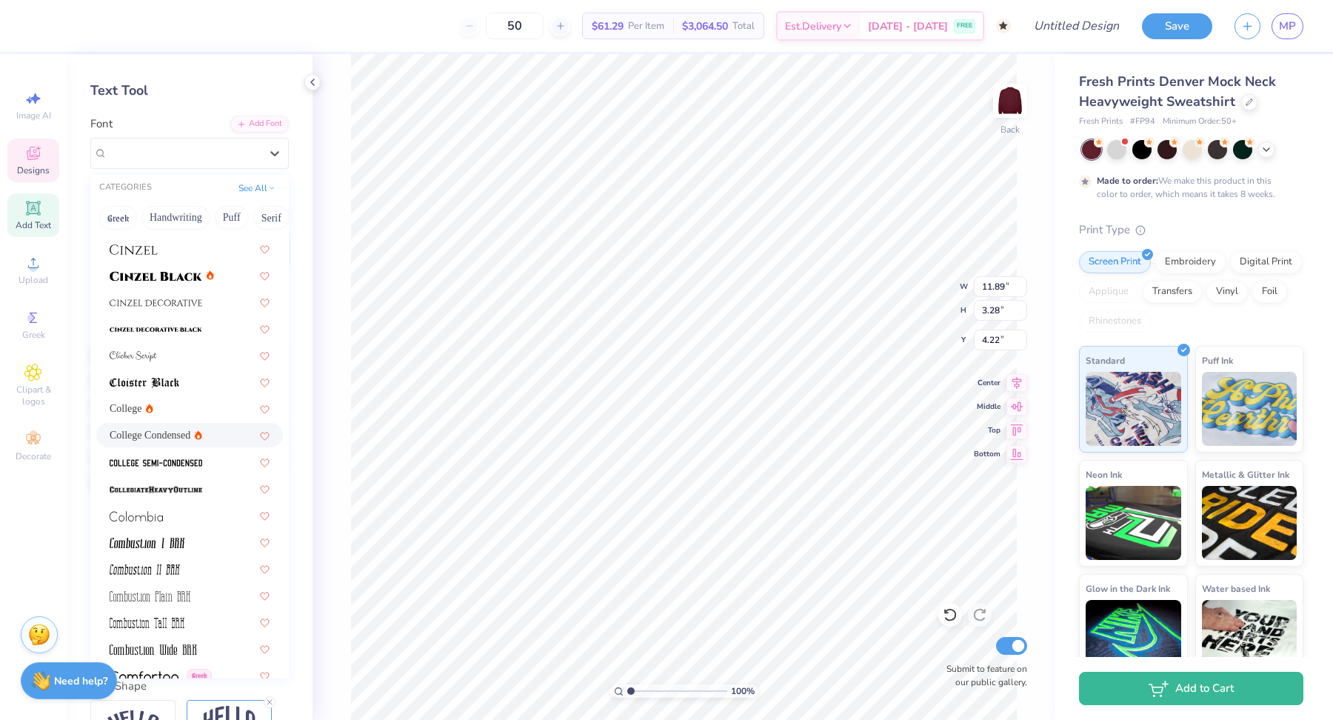
scroll to position [1863, 0]
click at [161, 458] on img at bounding box center [156, 460] width 93 height 10
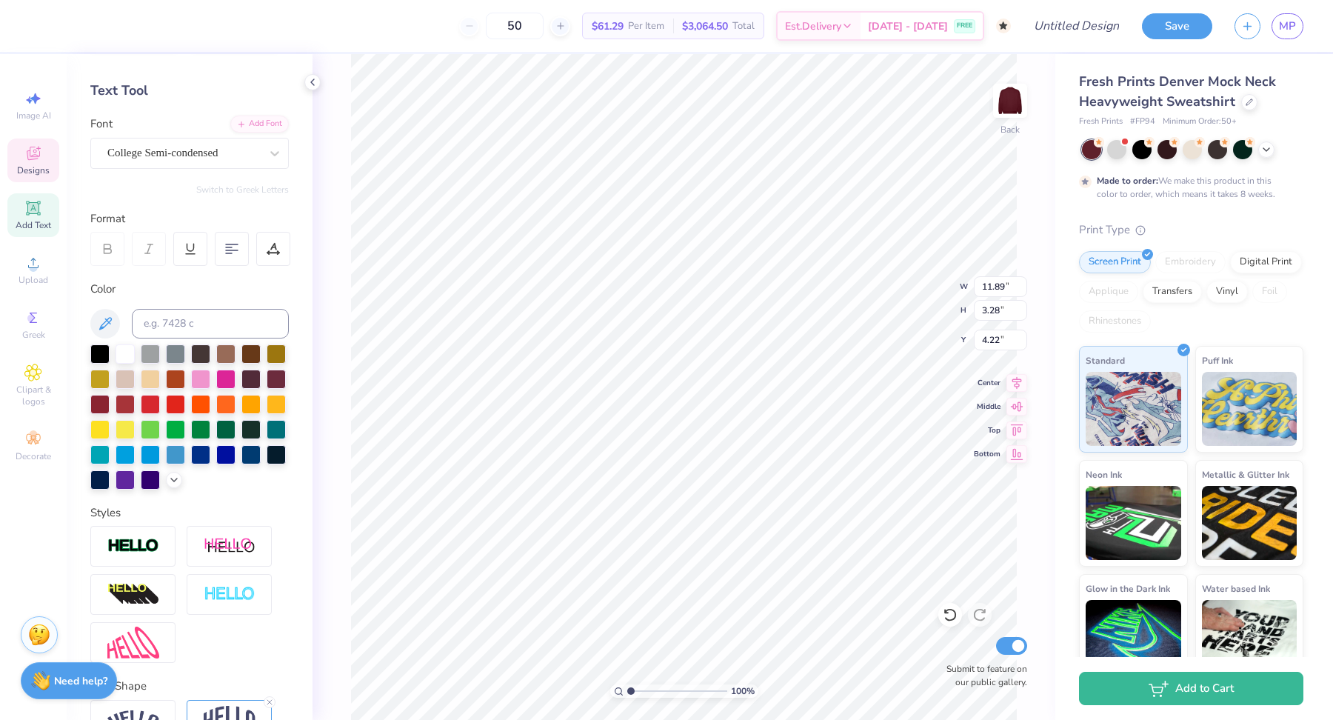
type input "13.14"
type input "3.39"
type input "4.16"
click at [165, 156] on div "College Semi-condensed" at bounding box center [184, 152] width 156 height 23
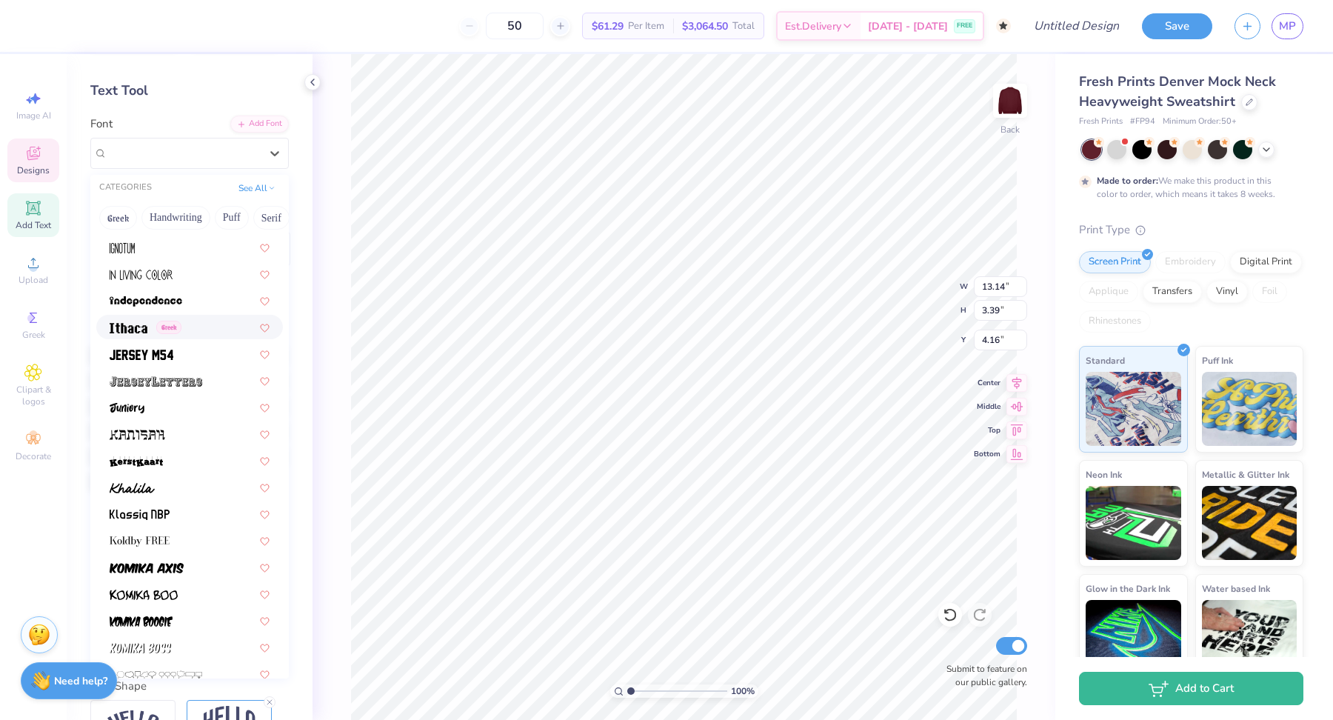
scroll to position [4053, 0]
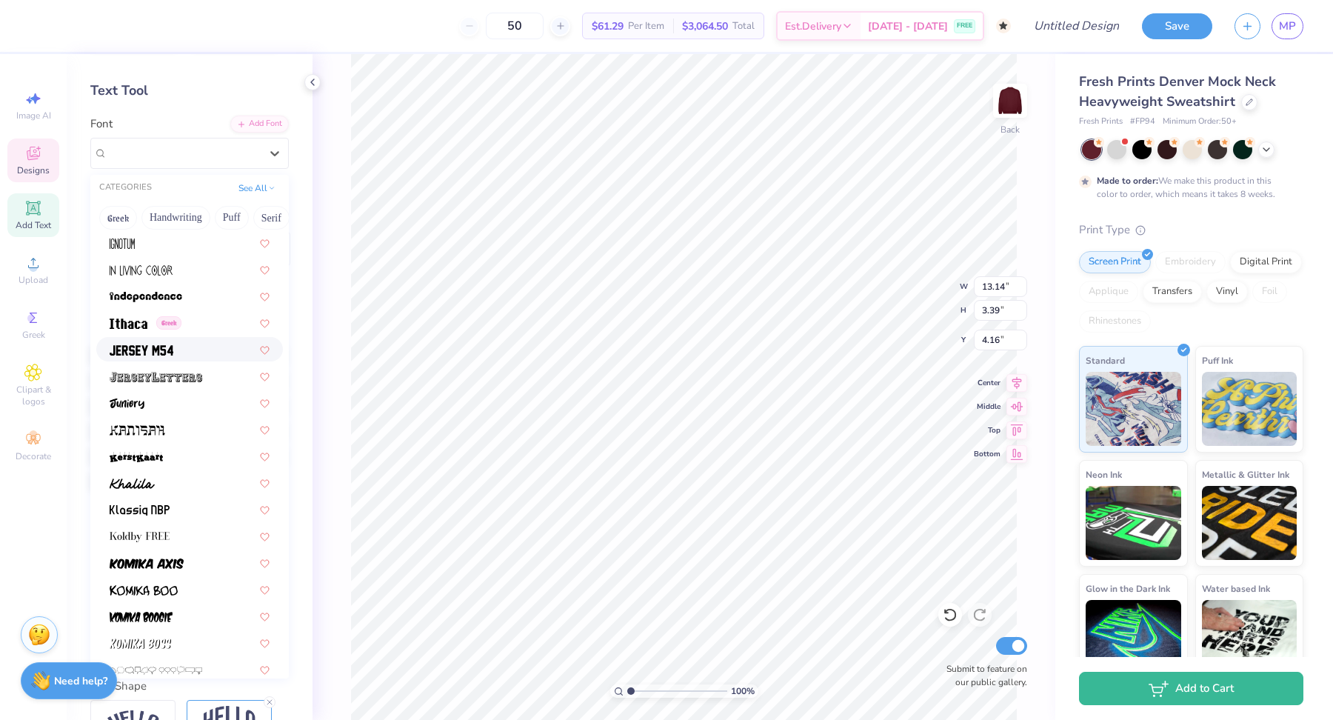
click at [150, 355] on div at bounding box center [189, 349] width 187 height 24
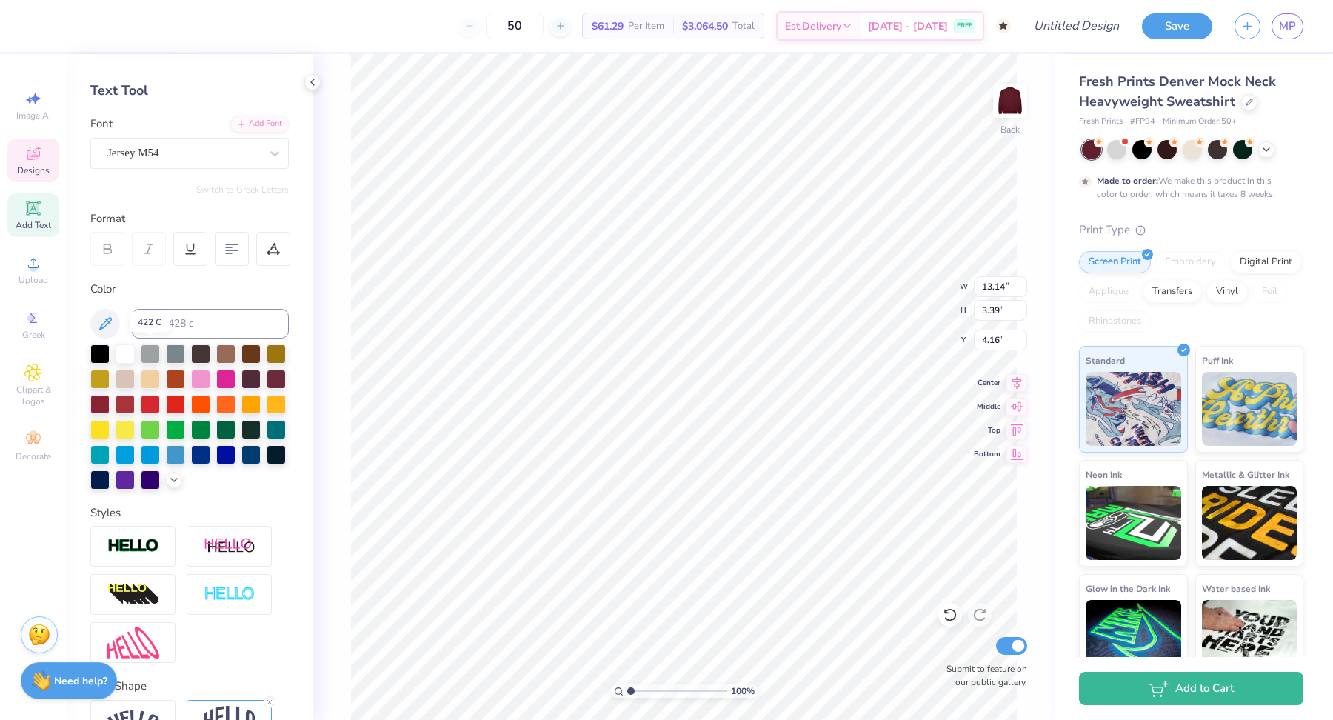
type input "12.86"
type input "3.63"
type input "4.04"
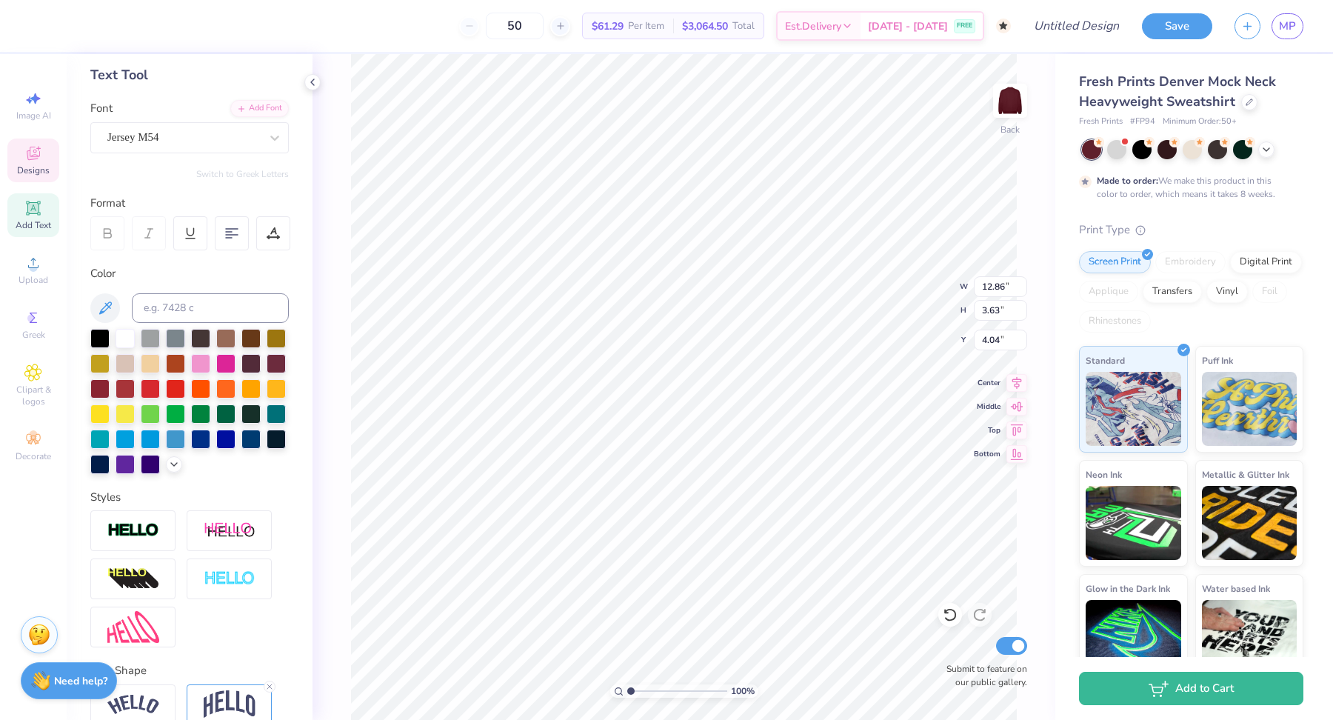
scroll to position [0, 0]
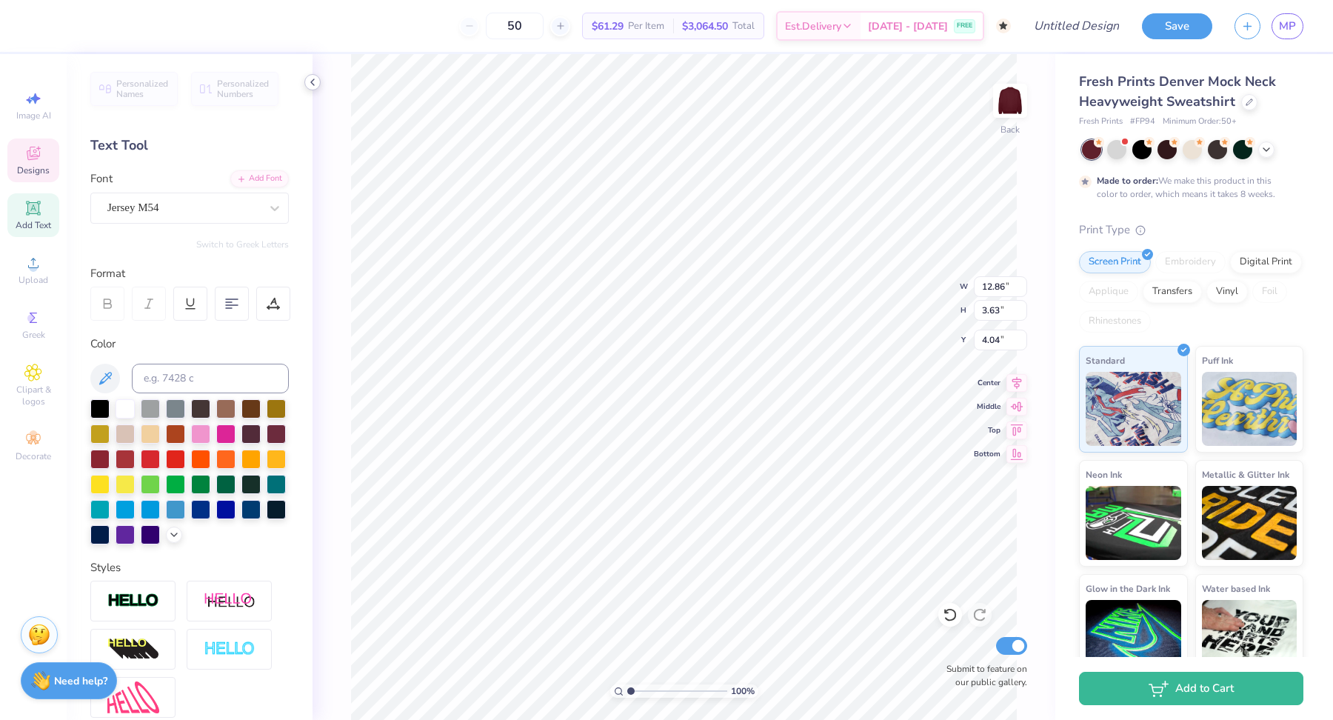
click at [311, 87] on icon at bounding box center [313, 82] width 12 height 12
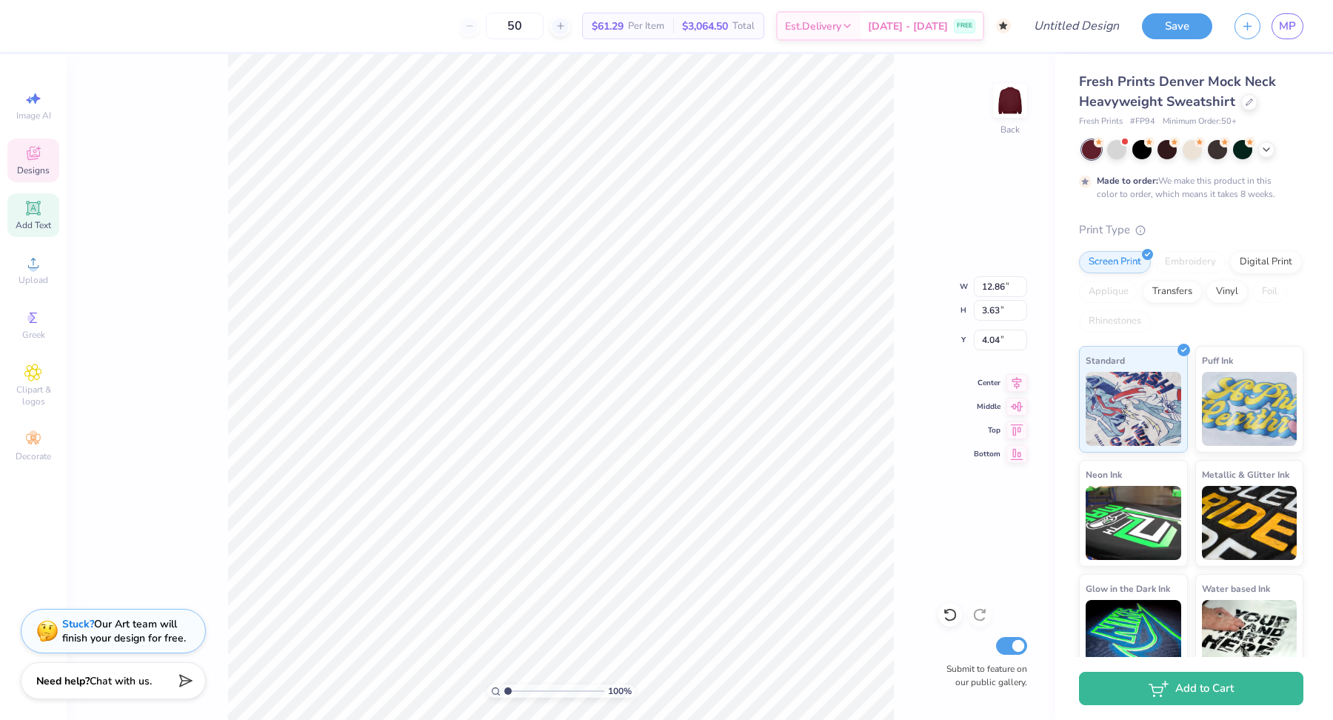
type input "14.03"
type input "3.96"
type input "3.28"
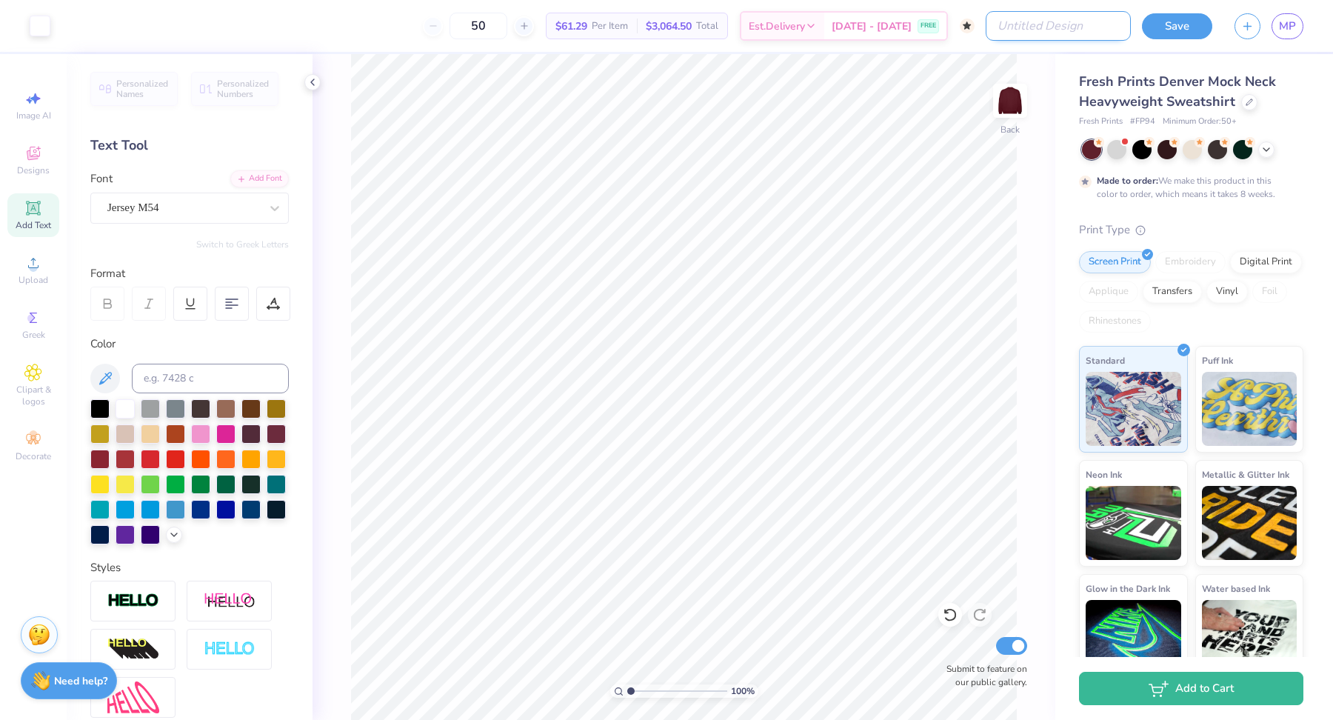
click at [1060, 38] on input "Design Title" at bounding box center [1058, 26] width 145 height 30
type input "C"
type input "m"
type input "Pop up shop mock neck"
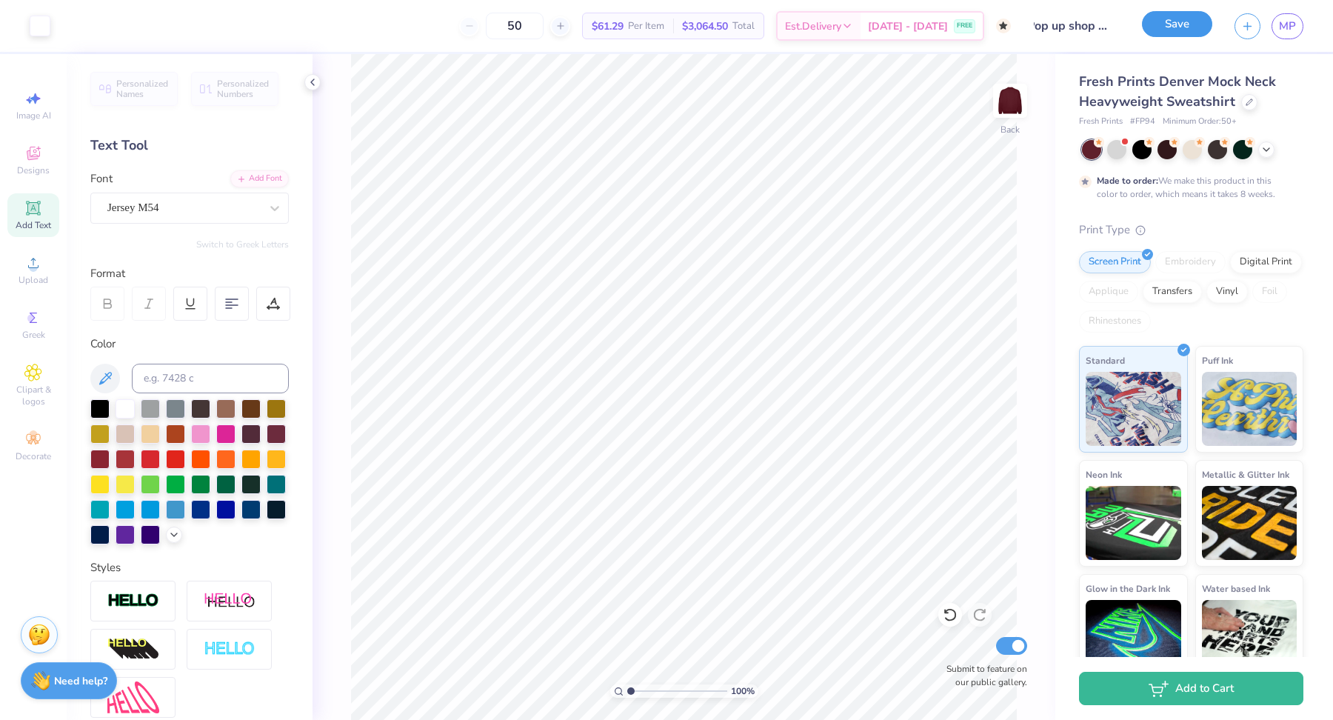
click at [1167, 22] on button "Save" at bounding box center [1177, 24] width 70 height 26
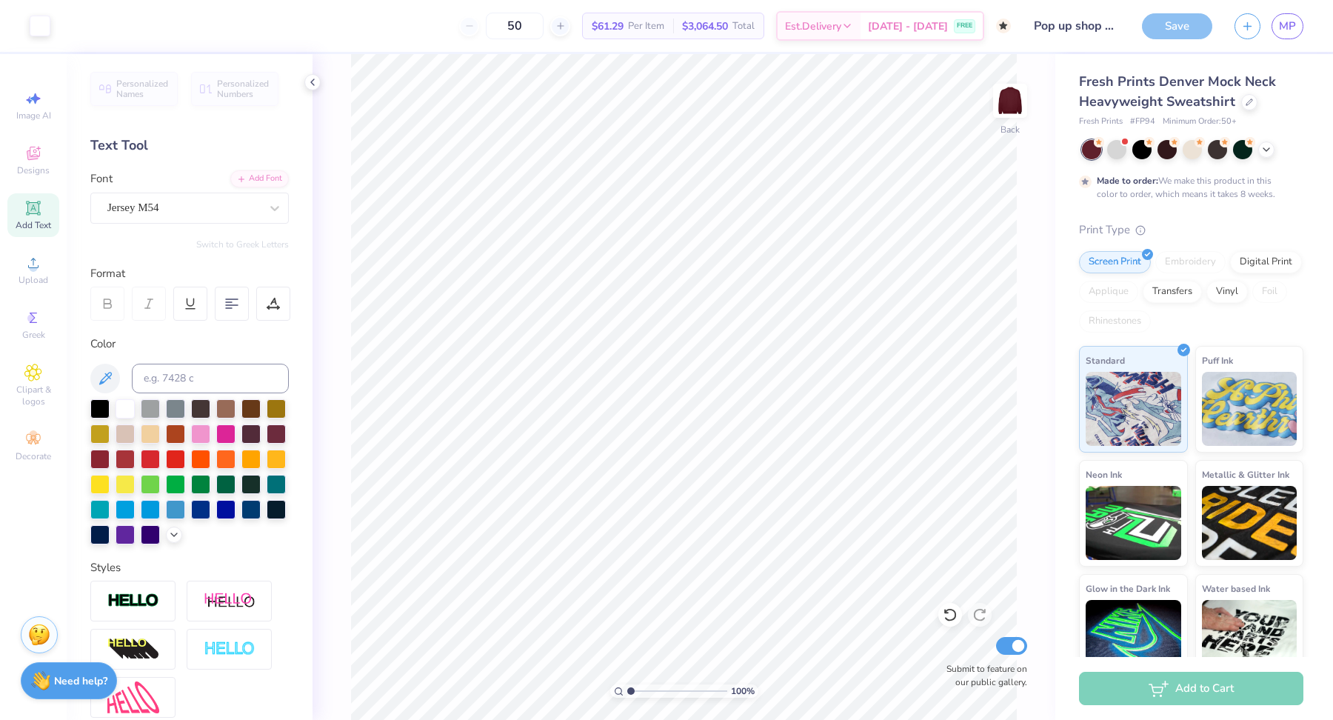
click at [1179, 21] on div "Save" at bounding box center [1177, 26] width 70 height 26
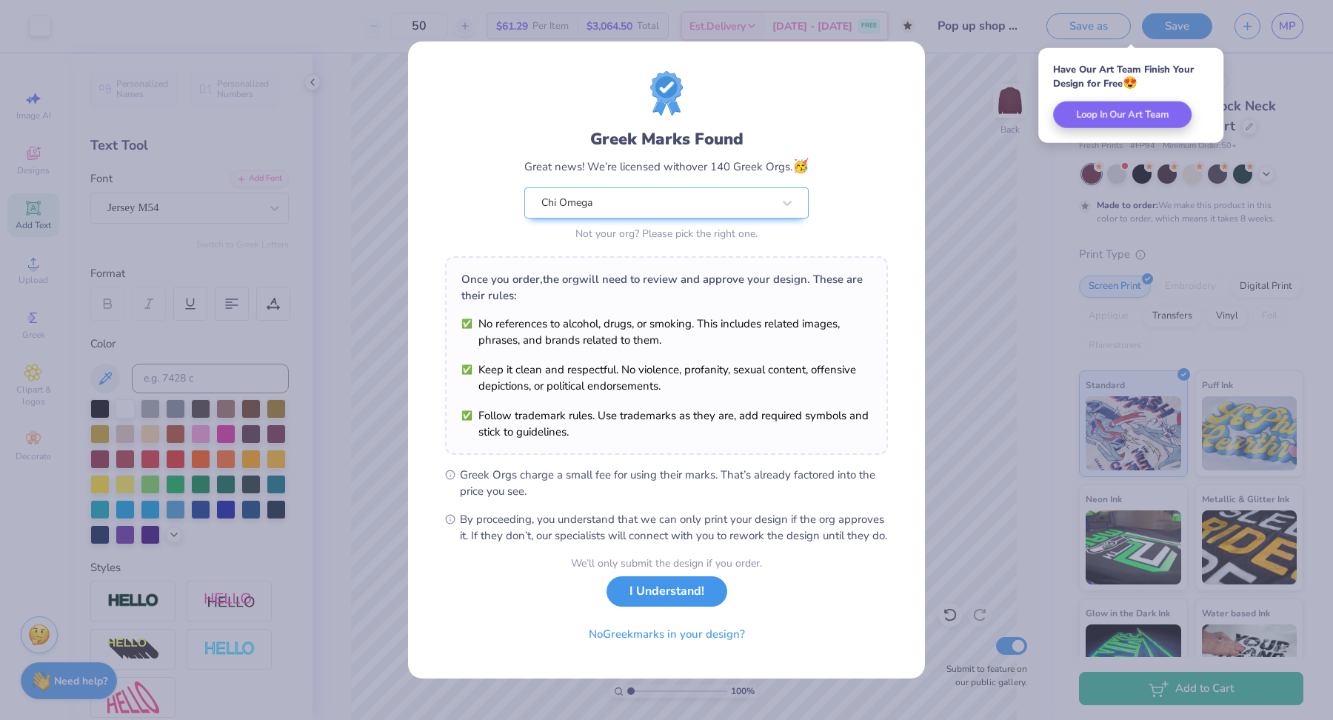
click at [636, 604] on button "I Understand!" at bounding box center [666, 591] width 121 height 30
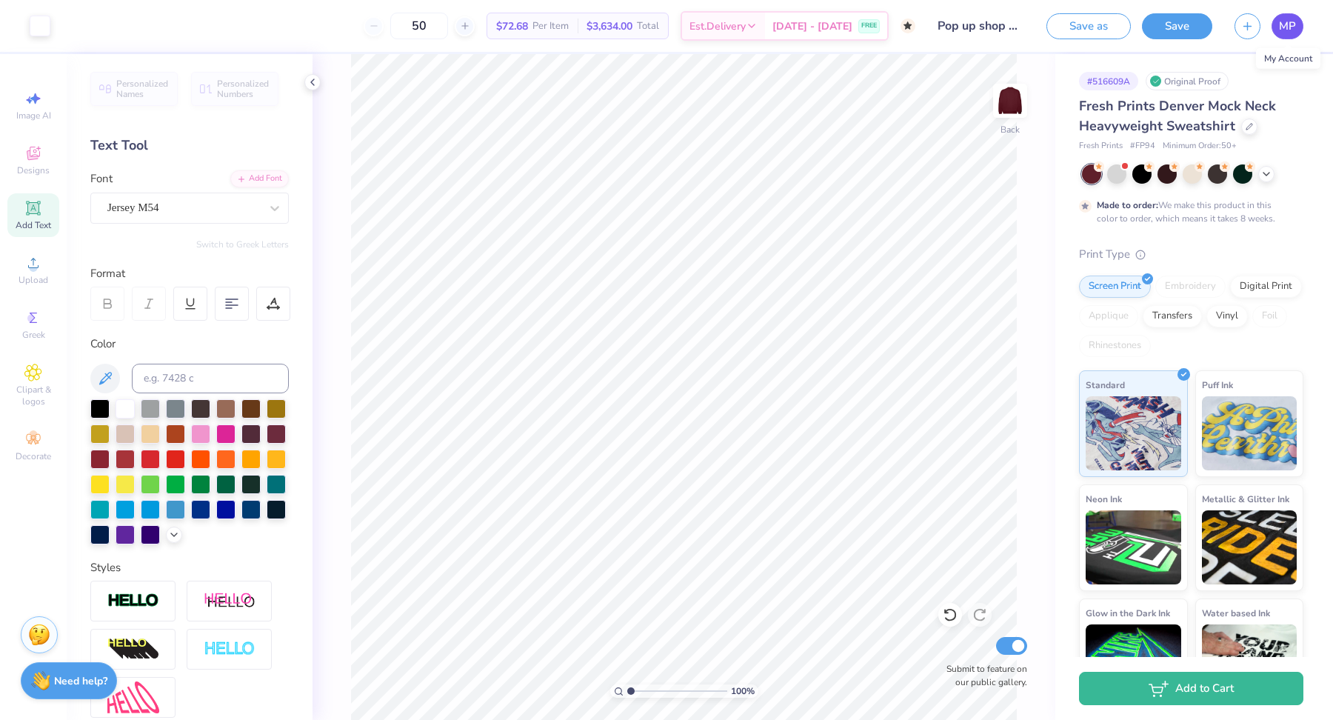
click at [1299, 25] on link "MP" at bounding box center [1287, 26] width 32 height 26
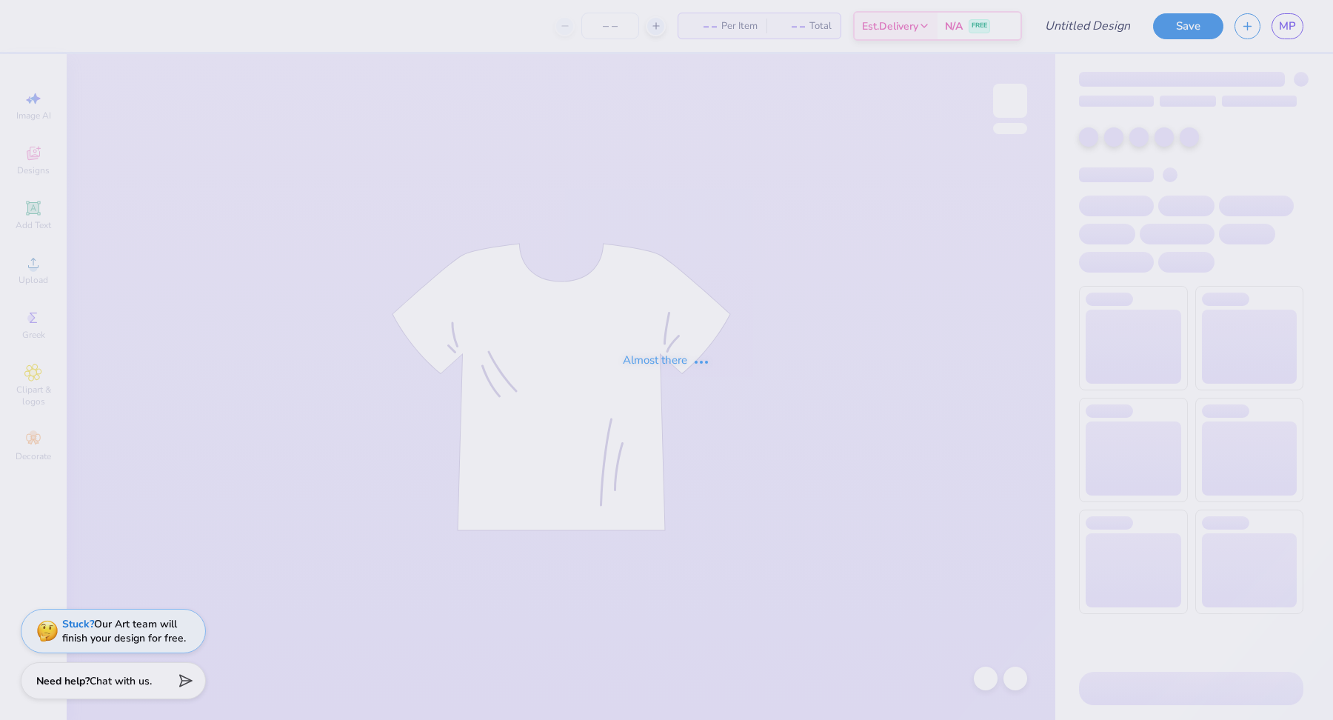
type input "Pop up shop mock neck"
type input "50"
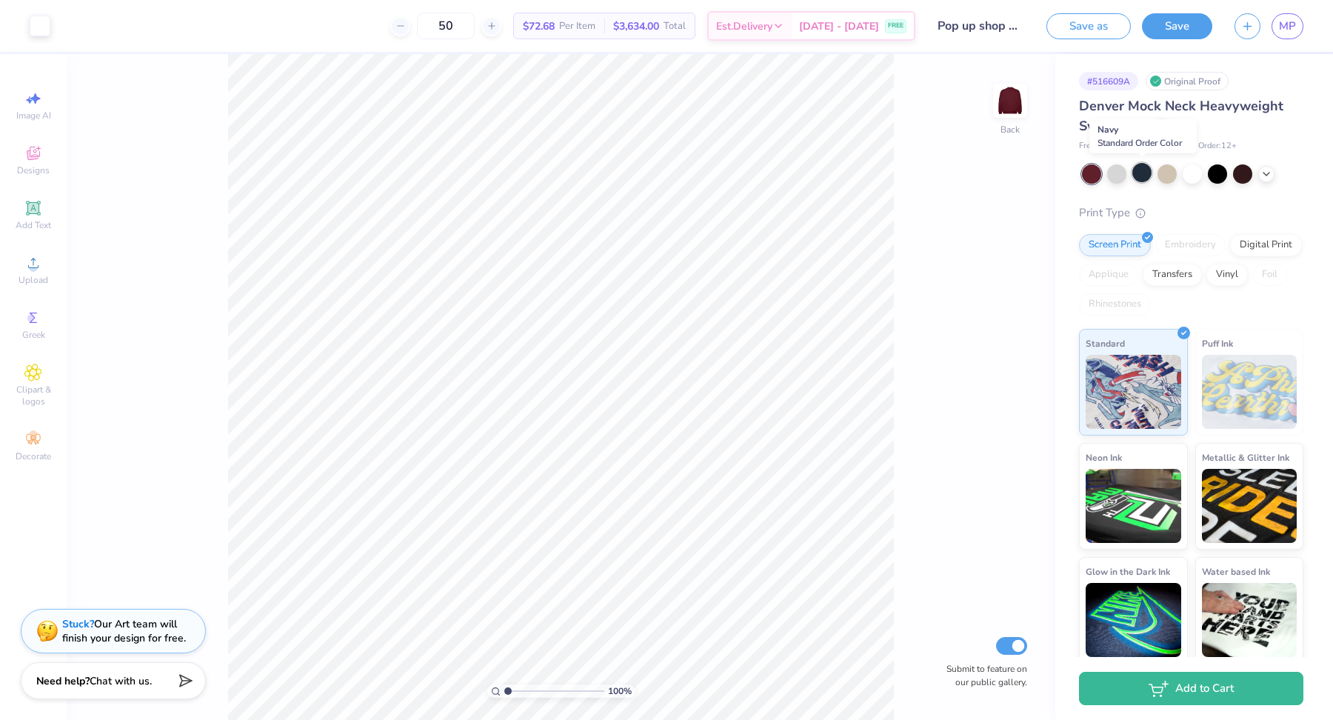
click at [1144, 174] on div at bounding box center [1141, 172] width 19 height 19
click at [1260, 173] on icon at bounding box center [1266, 173] width 12 height 12
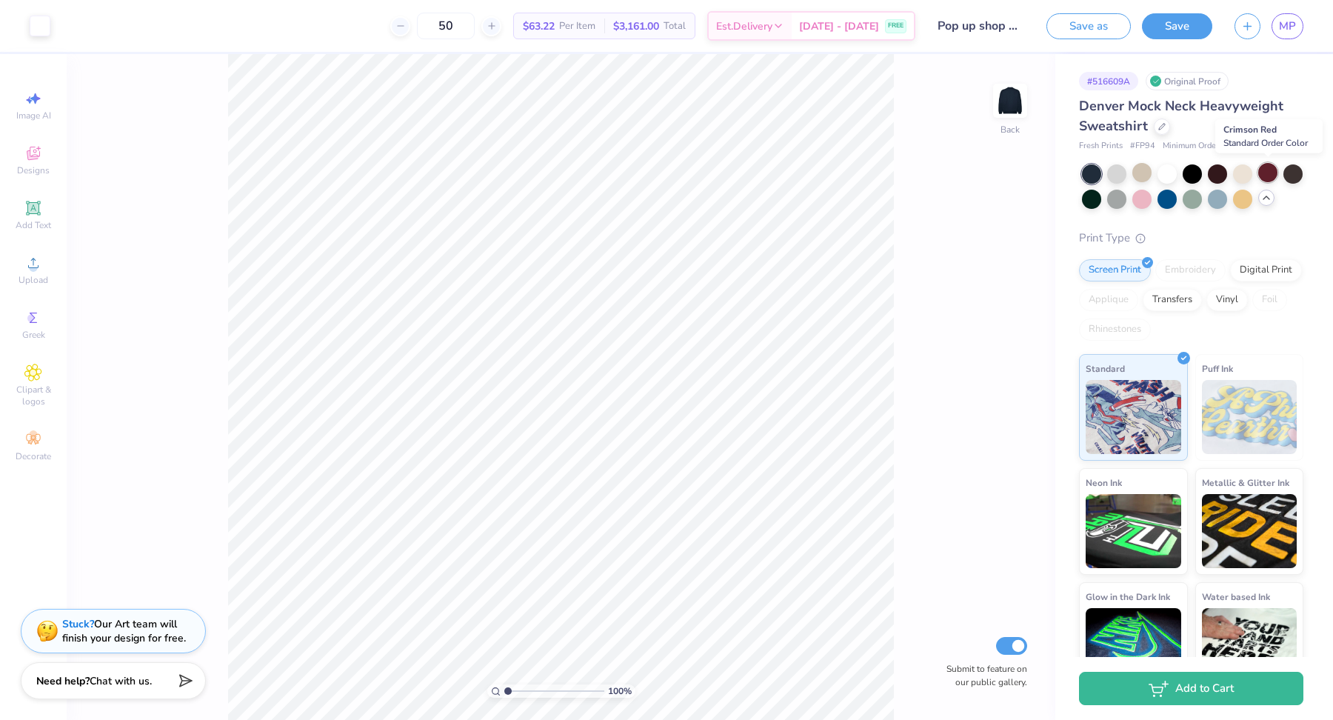
click at [1264, 178] on div at bounding box center [1267, 172] width 19 height 19
click at [1141, 175] on div at bounding box center [1141, 172] width 19 height 19
click at [1274, 173] on div at bounding box center [1267, 172] width 19 height 19
click at [1233, 200] on div at bounding box center [1242, 197] width 19 height 19
click at [1215, 196] on div at bounding box center [1217, 197] width 19 height 19
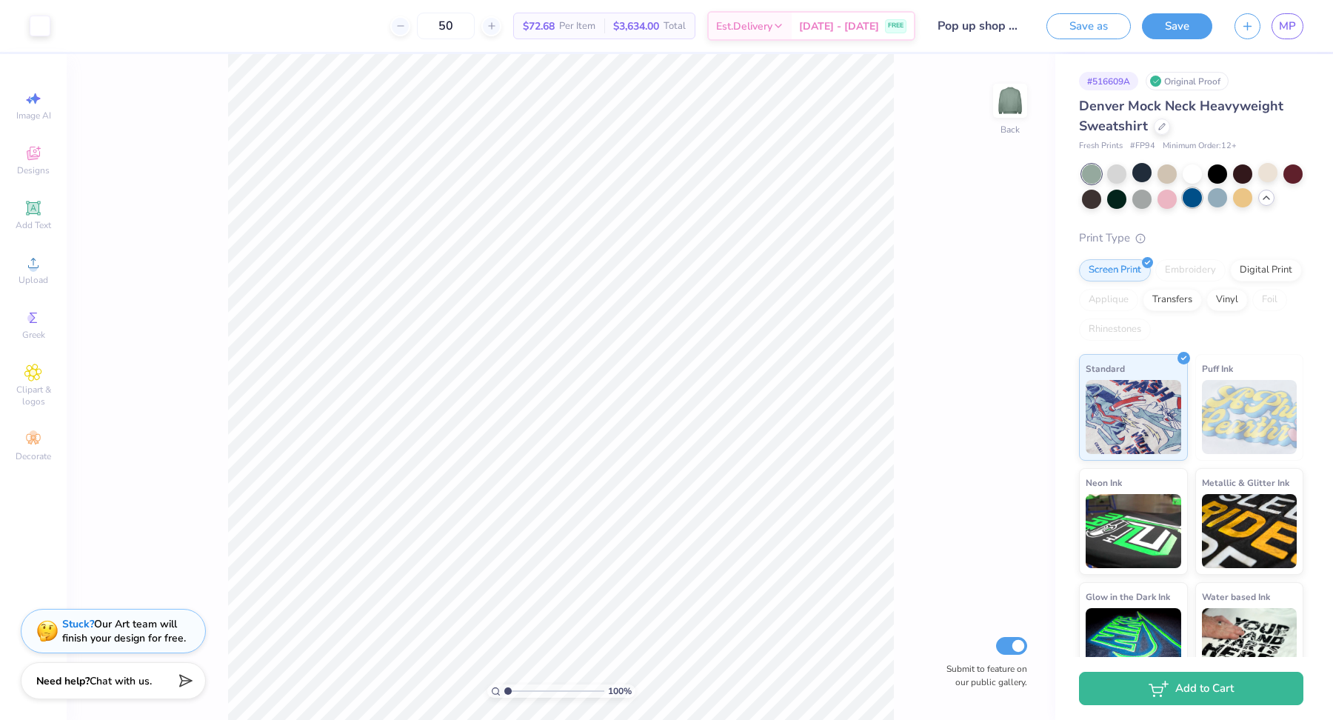
click at [1191, 198] on div at bounding box center [1192, 197] width 19 height 19
click at [1140, 173] on div at bounding box center [1141, 172] width 19 height 19
click at [1270, 173] on div at bounding box center [1267, 172] width 19 height 19
click at [1140, 169] on div at bounding box center [1141, 172] width 19 height 19
click at [1092, 199] on div at bounding box center [1091, 197] width 19 height 19
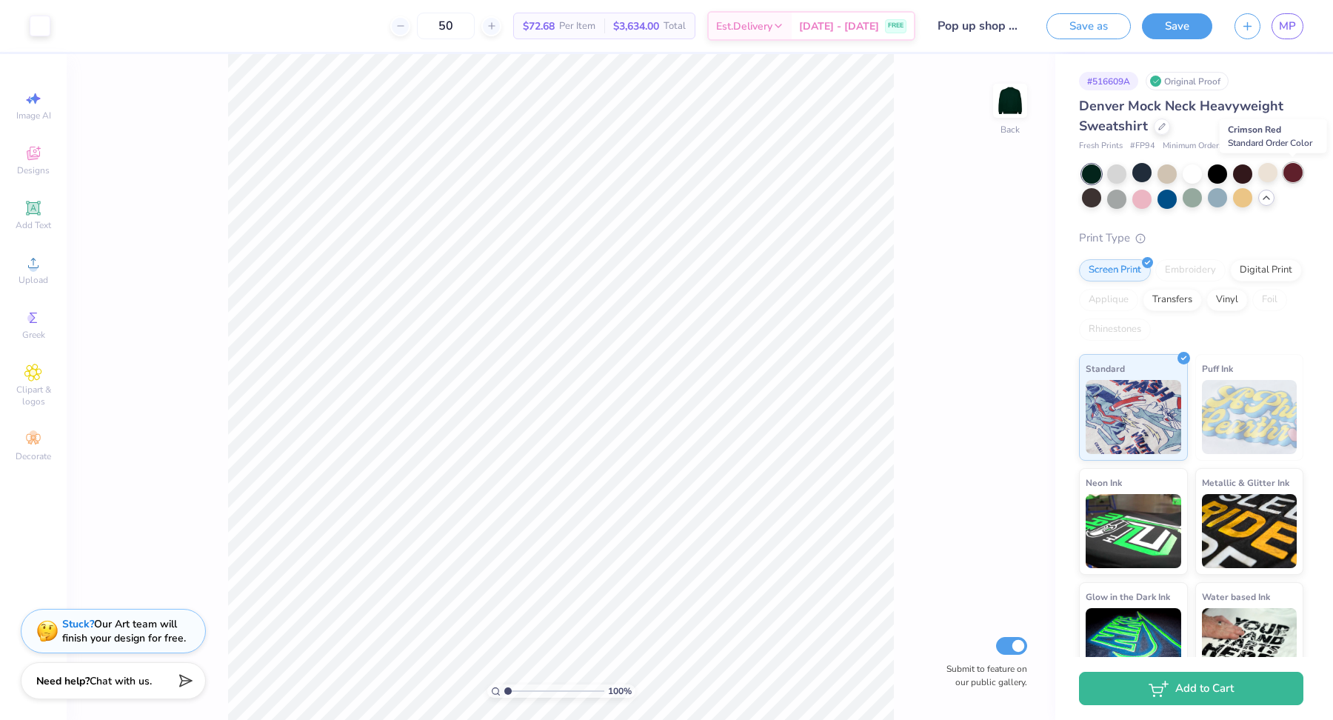
click at [1291, 170] on div at bounding box center [1292, 172] width 19 height 19
click at [1141, 174] on div at bounding box center [1141, 172] width 19 height 19
click at [1269, 175] on div at bounding box center [1267, 172] width 19 height 19
click at [1291, 172] on div at bounding box center [1292, 172] width 19 height 19
click at [1117, 194] on div at bounding box center [1116, 197] width 19 height 19
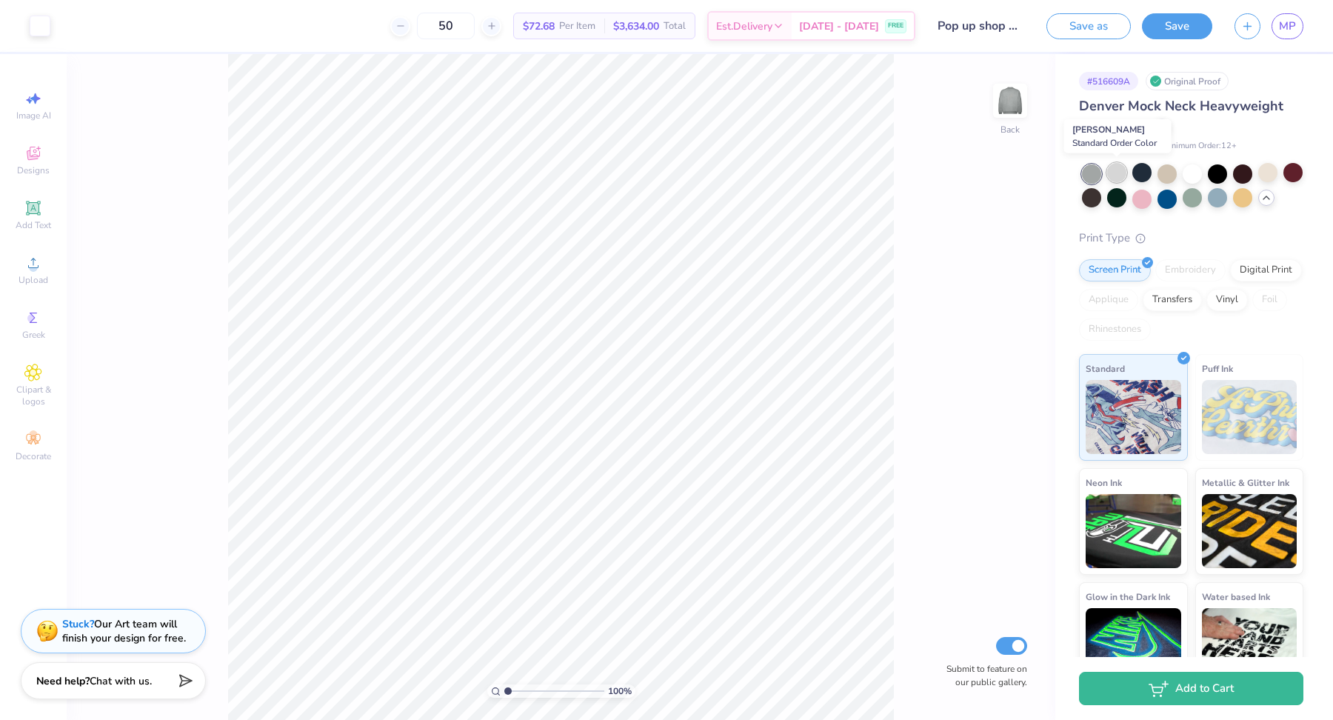
click at [1117, 172] on div at bounding box center [1116, 172] width 19 height 19
click at [1120, 197] on div at bounding box center [1116, 197] width 19 height 19
click at [1094, 173] on div at bounding box center [1091, 173] width 19 height 19
click at [1113, 173] on div at bounding box center [1116, 172] width 19 height 19
click at [1214, 204] on div at bounding box center [1217, 197] width 19 height 19
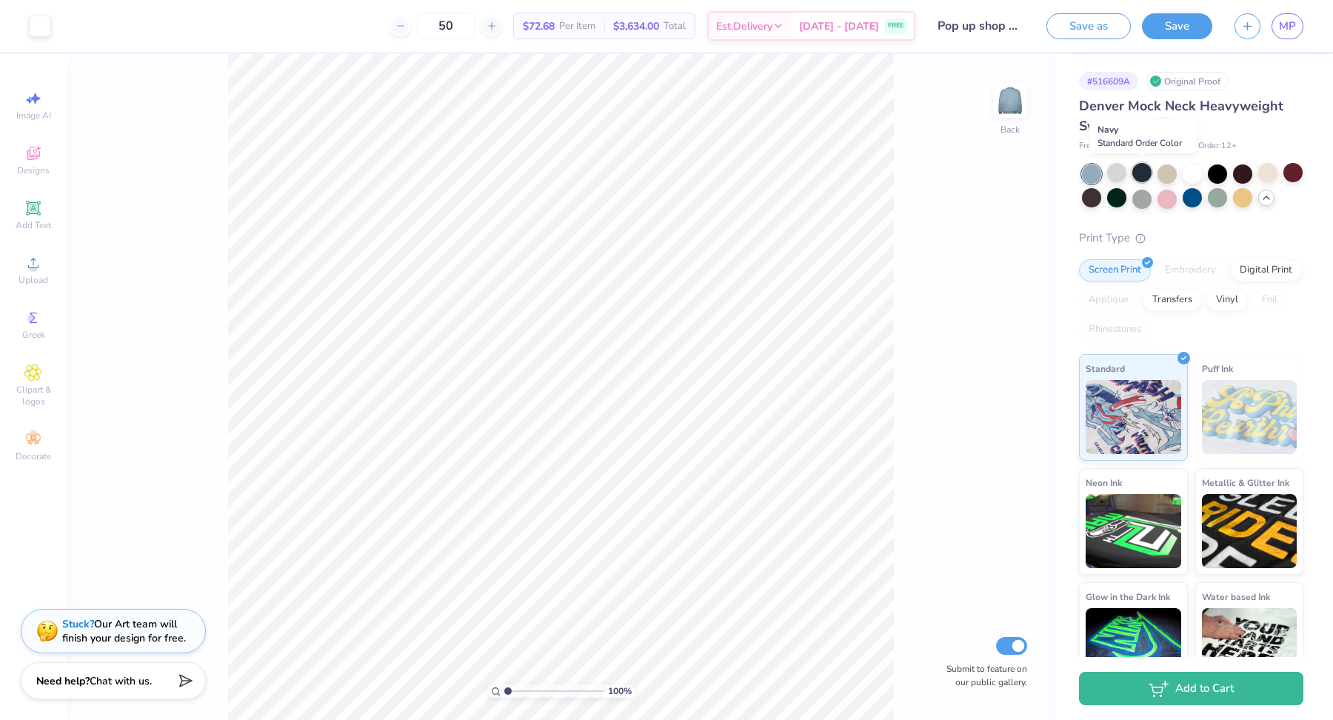
click at [1141, 177] on div at bounding box center [1141, 172] width 19 height 19
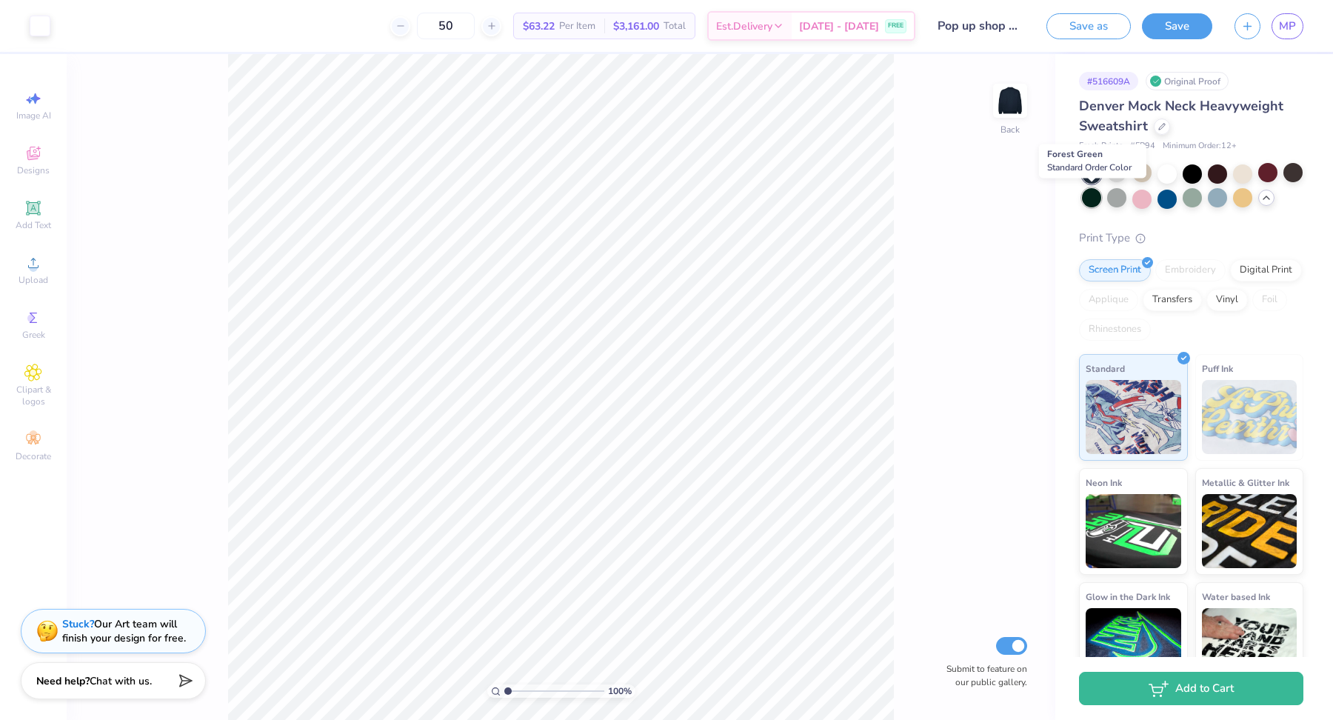
click at [1083, 196] on div at bounding box center [1091, 197] width 19 height 19
click at [1233, 173] on div at bounding box center [1242, 172] width 19 height 19
click at [1222, 175] on div at bounding box center [1217, 172] width 19 height 19
click at [1238, 178] on div at bounding box center [1242, 172] width 19 height 19
click at [1223, 170] on div at bounding box center [1217, 172] width 19 height 19
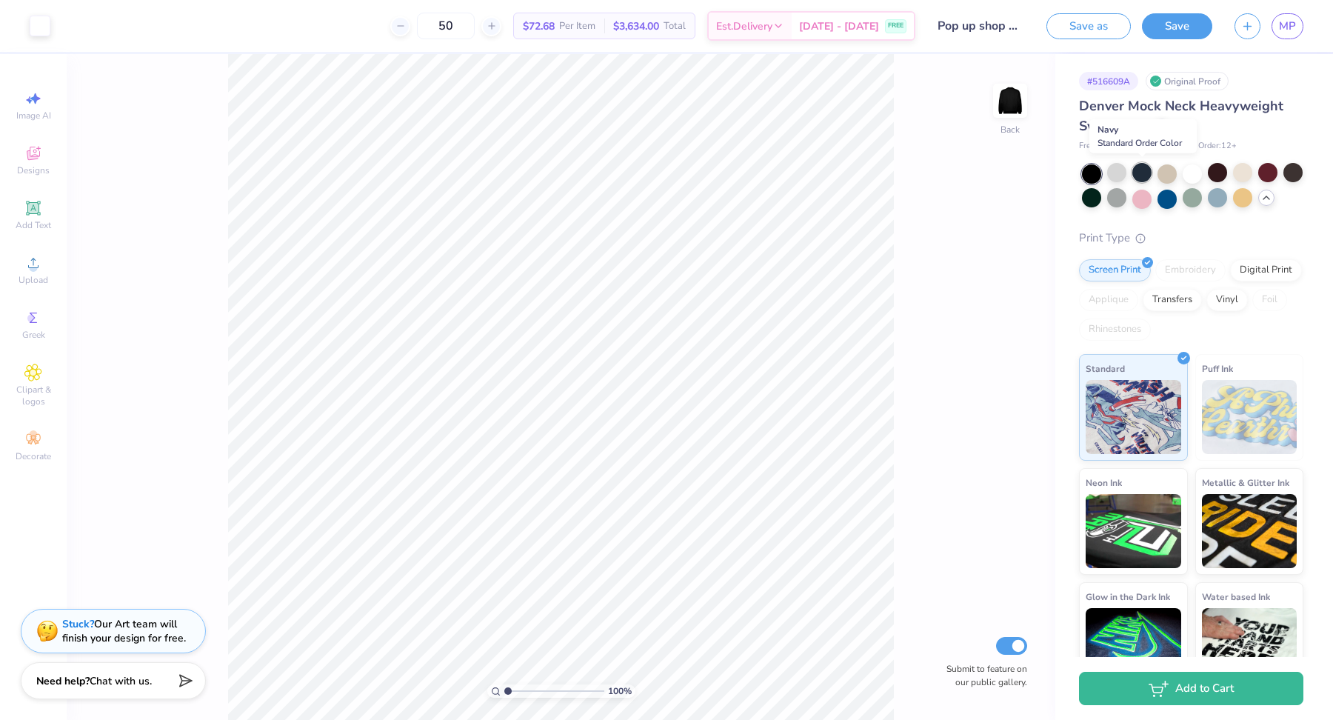
click at [1139, 167] on div at bounding box center [1141, 172] width 19 height 19
click at [1291, 27] on span "MP" at bounding box center [1287, 26] width 17 height 17
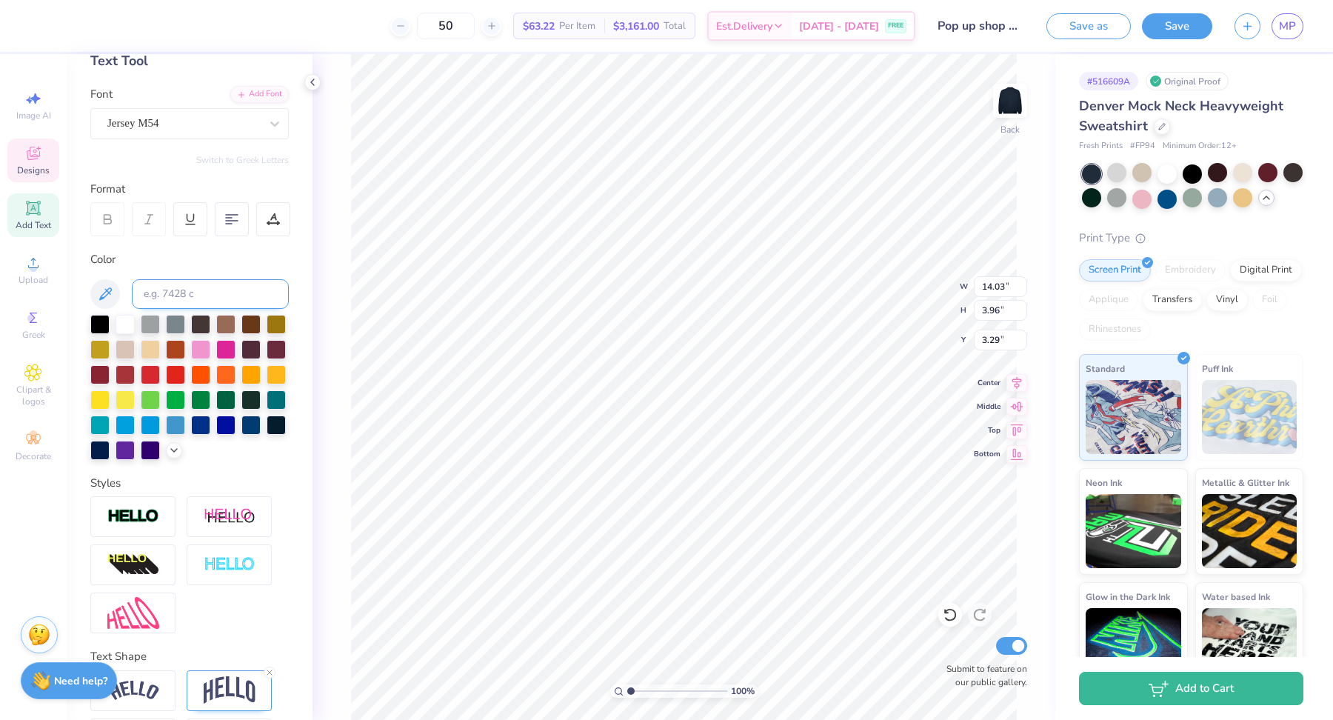
scroll to position [88, 0]
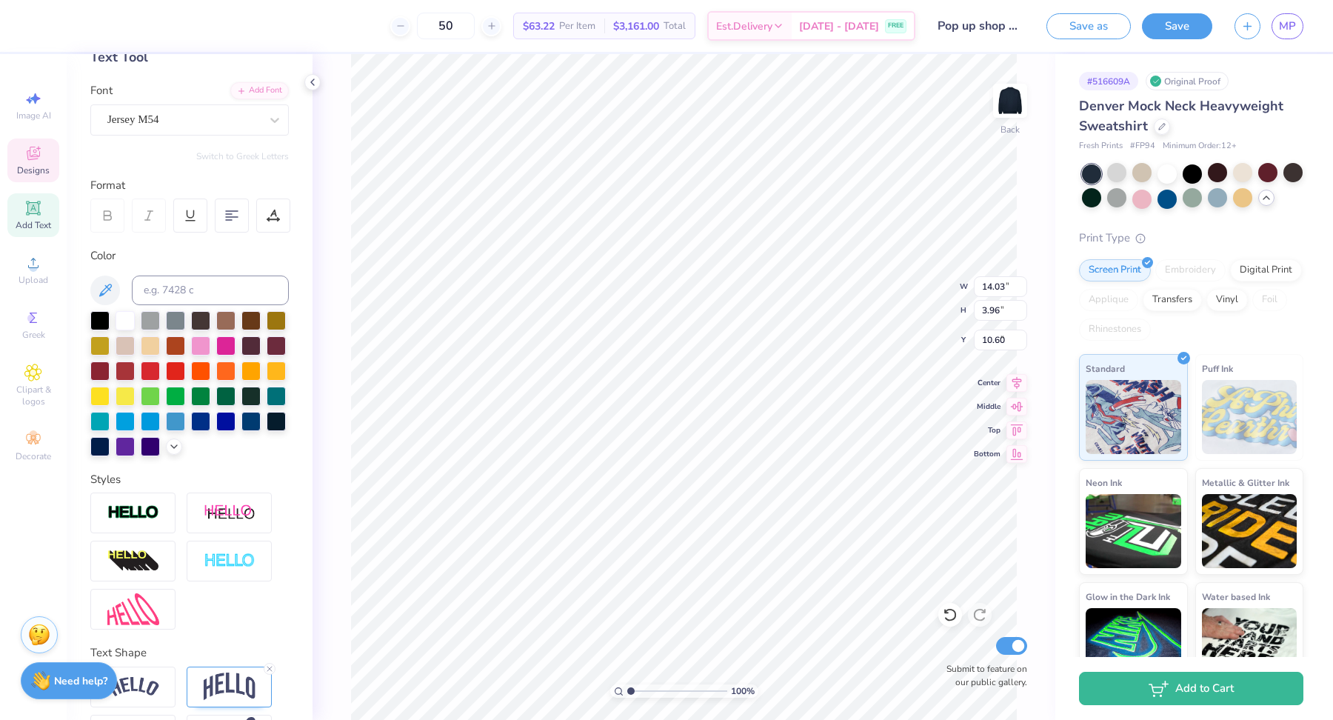
type input "3.30"
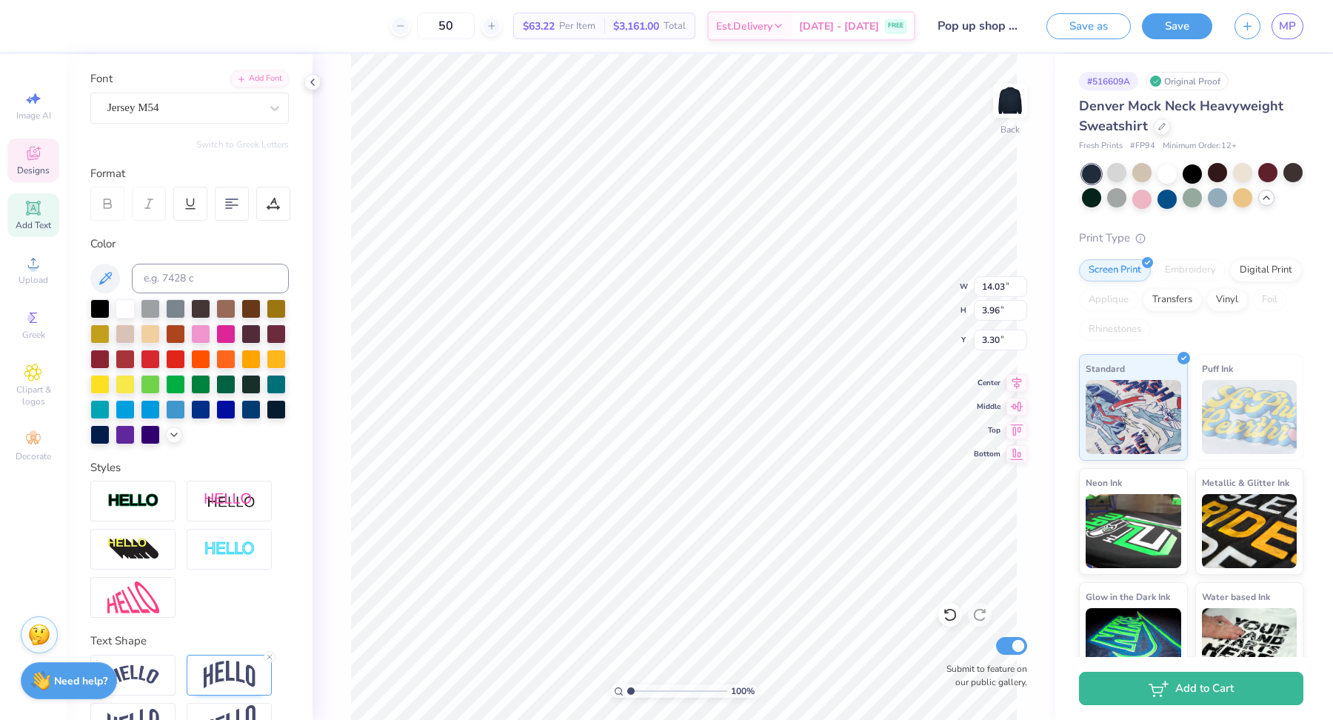
scroll to position [110, 0]
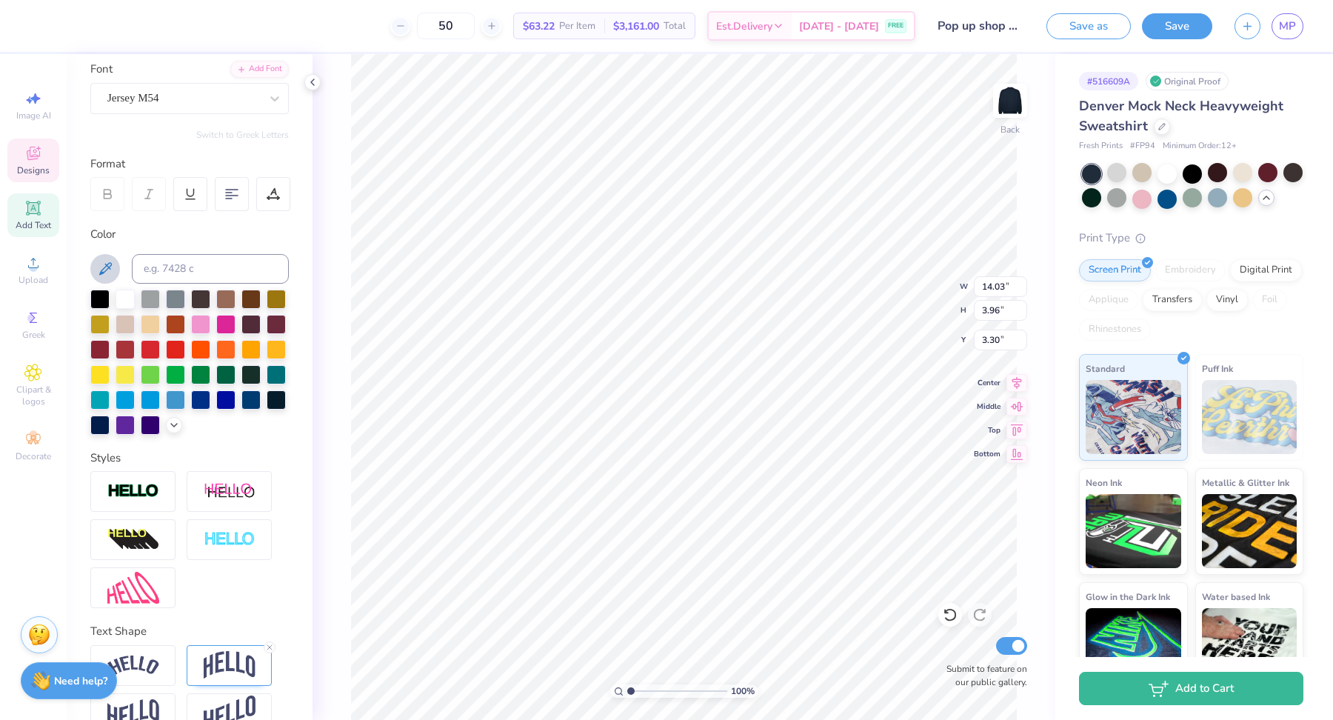
click at [107, 270] on icon at bounding box center [105, 269] width 18 height 18
click at [107, 258] on button at bounding box center [105, 269] width 30 height 30
type input "12.90"
type input "3.64"
type input "3.46"
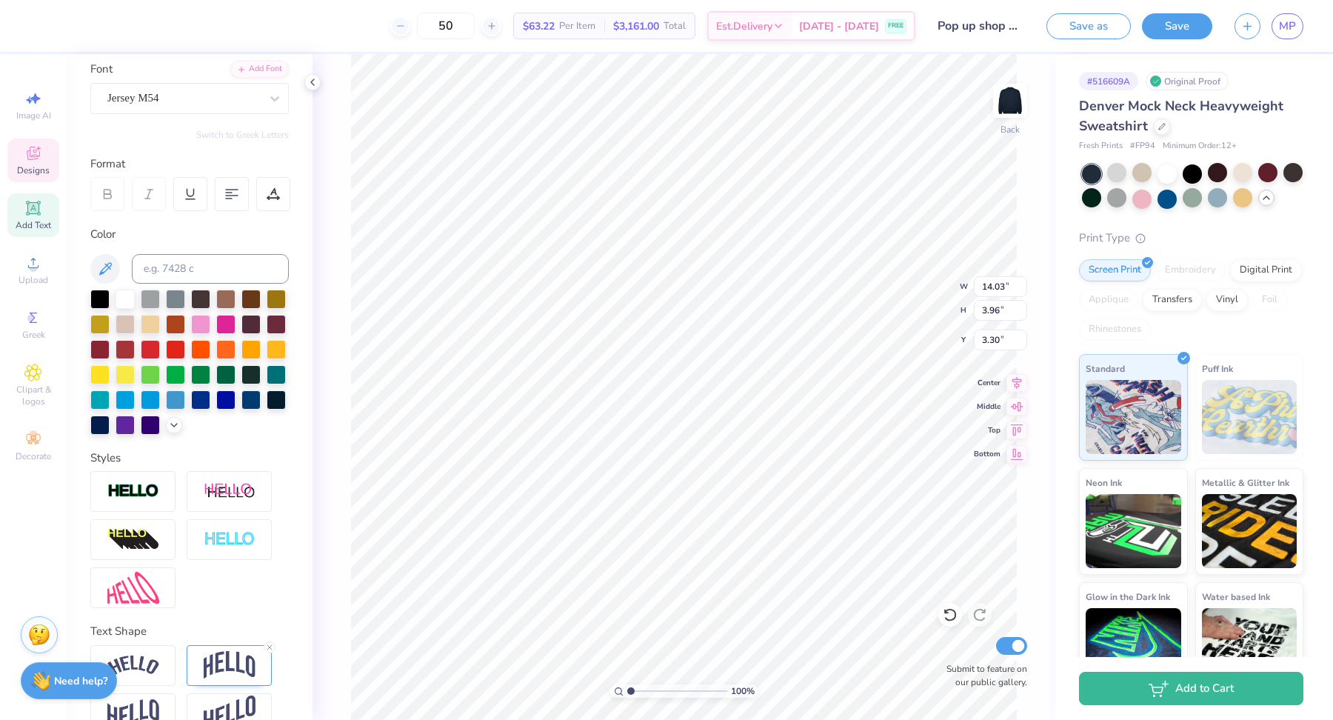
scroll to position [140, 0]
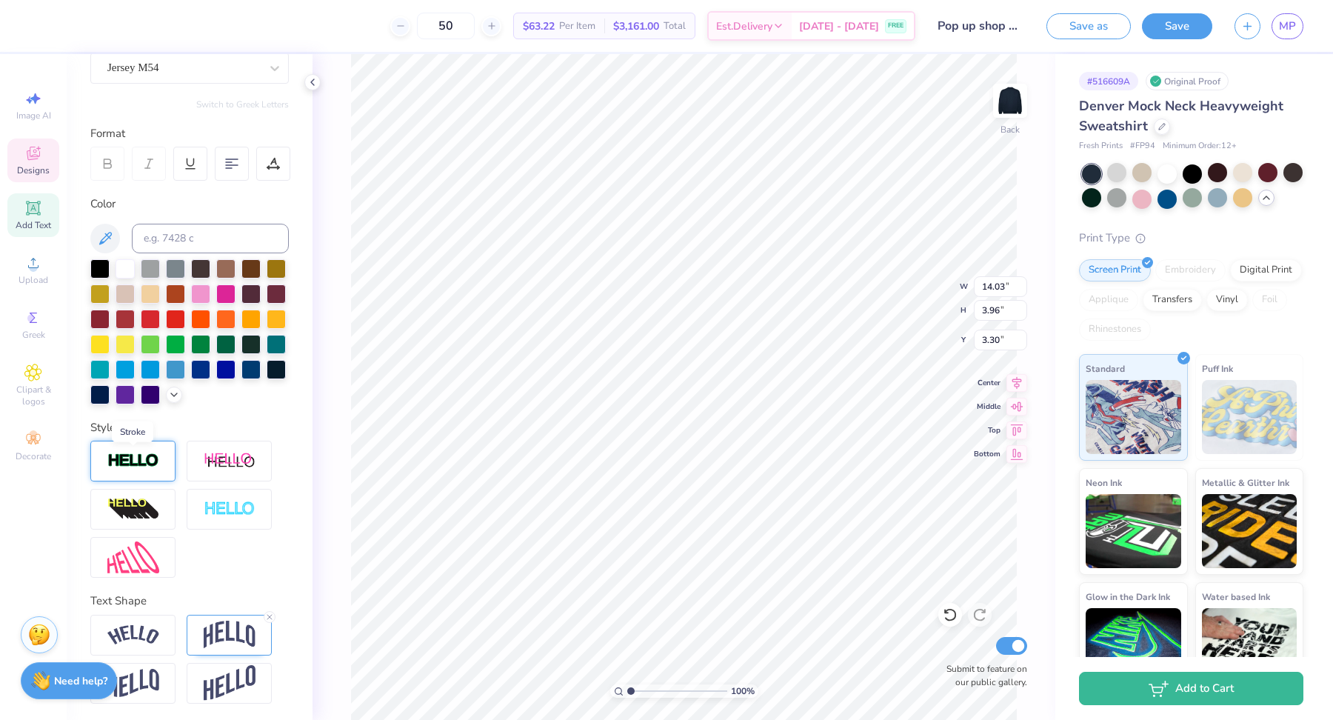
click at [127, 454] on img at bounding box center [133, 460] width 52 height 17
type input "14.08"
type input "4.01"
type input "3.27"
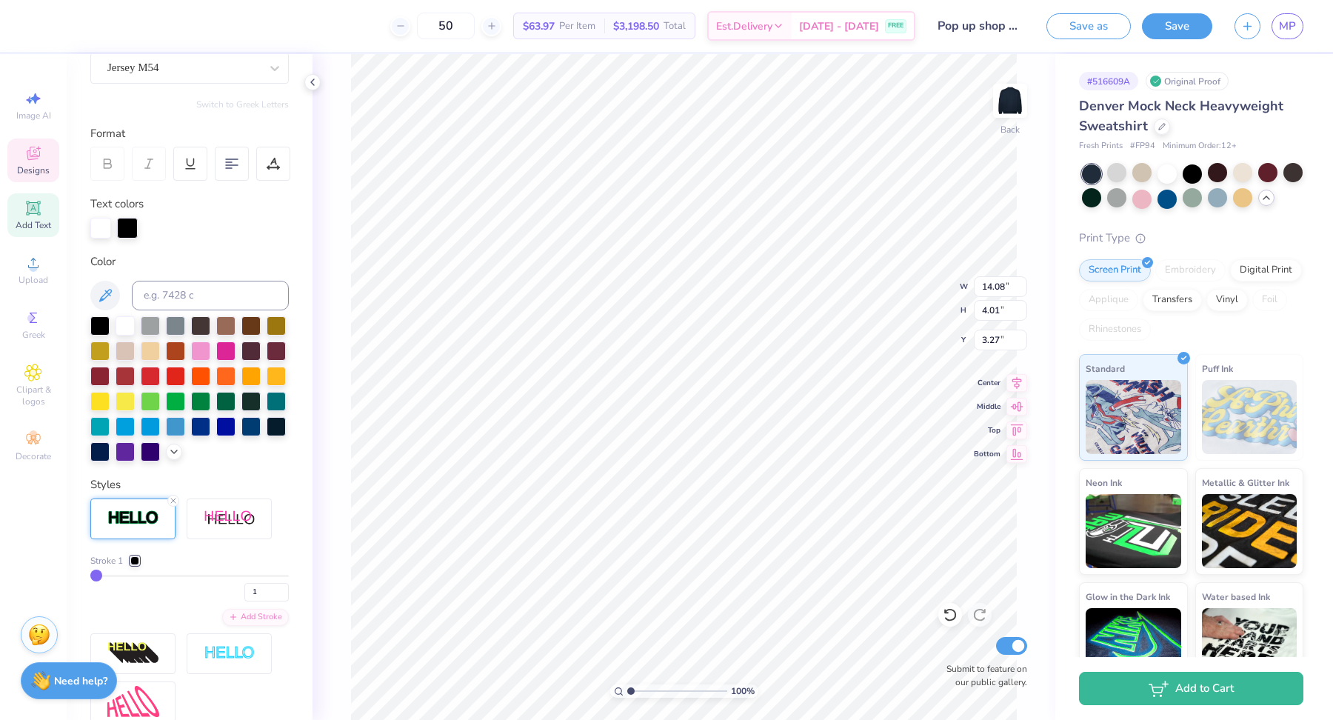
type input "2"
type input "3"
type input "6"
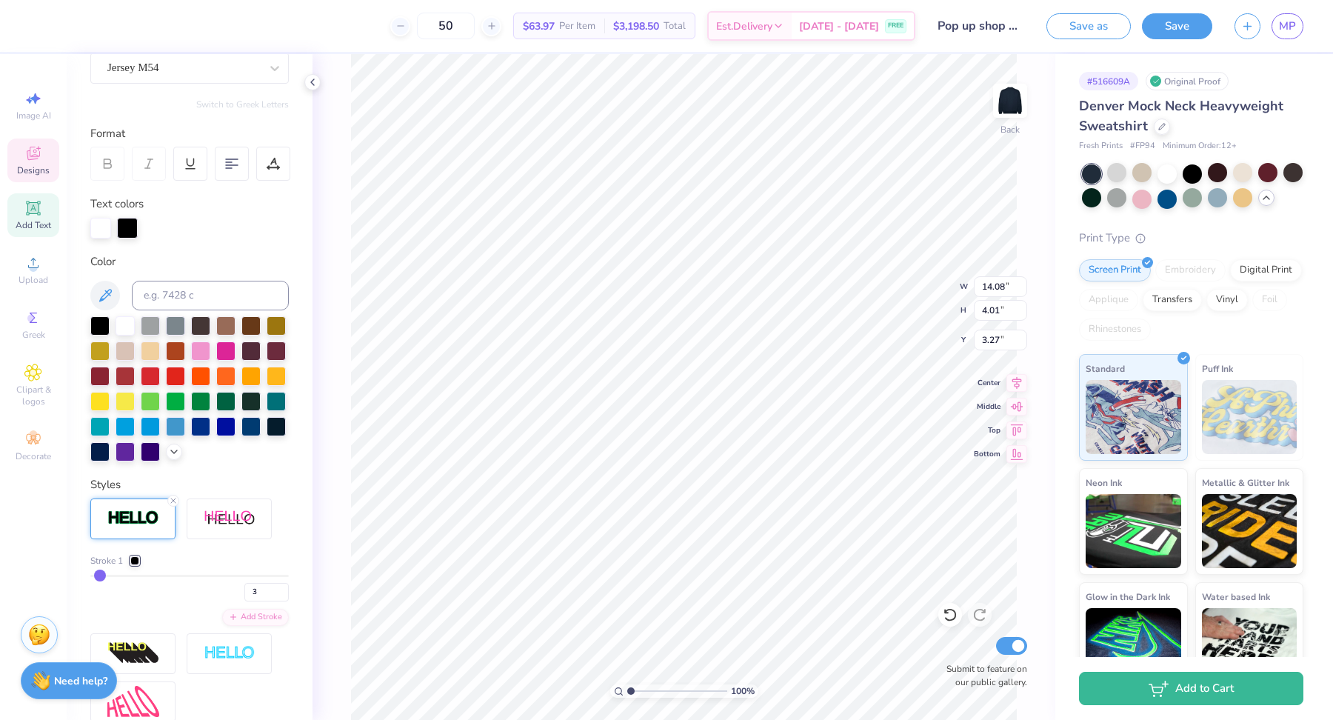
type input "6"
type input "10"
type input "16"
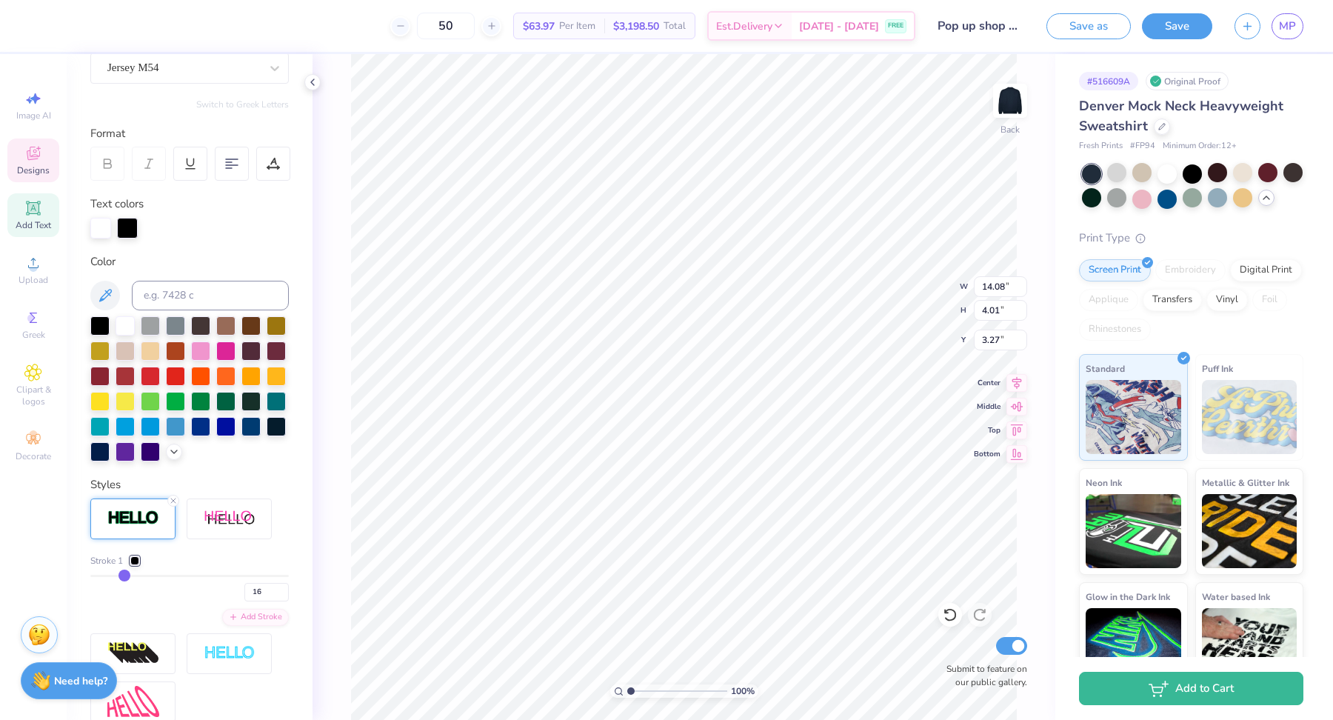
type input "25"
type input "30"
type input "36"
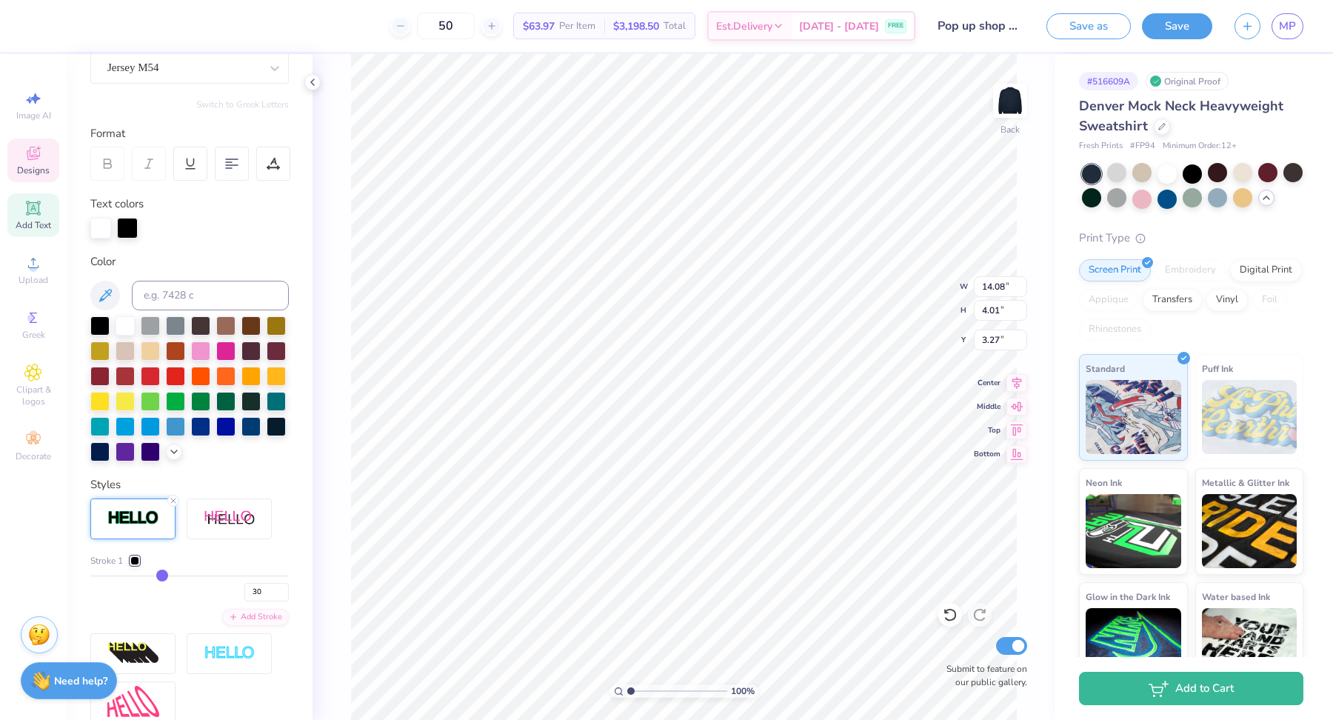
type input "36"
type input "38"
type input "40"
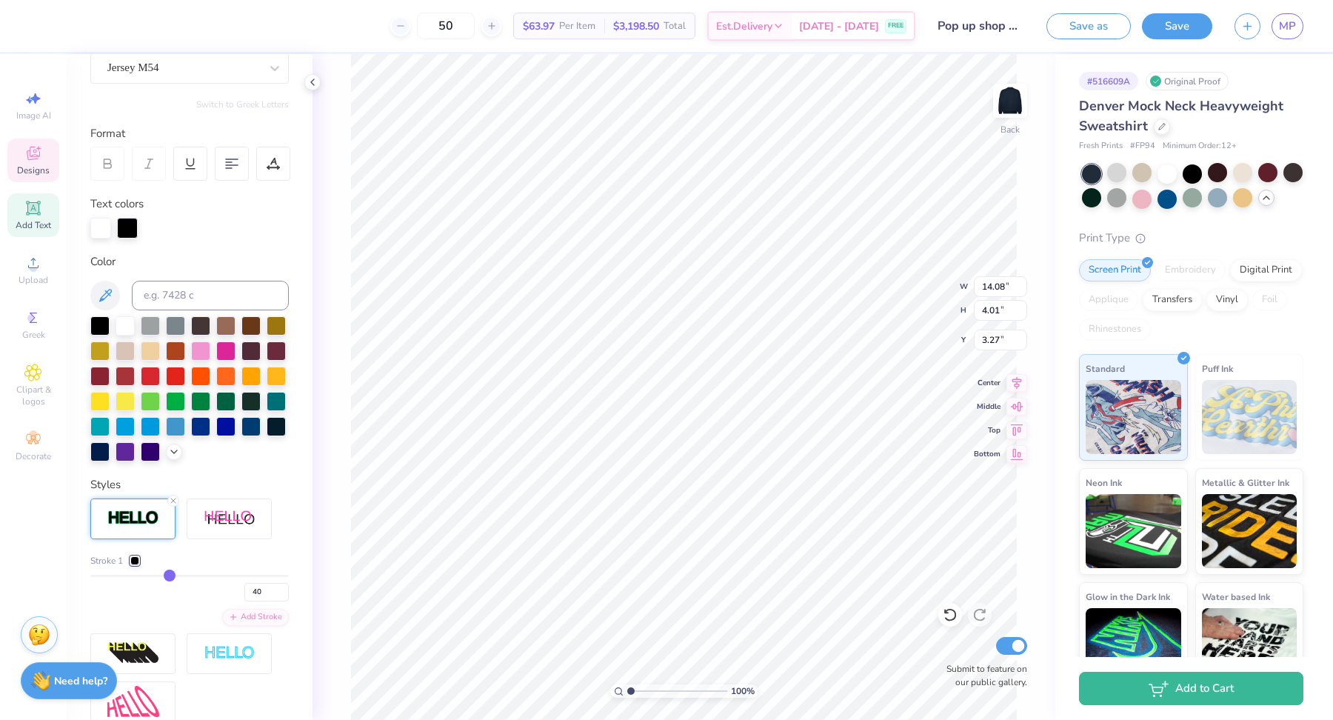
type input "42"
type input "43"
type input "44"
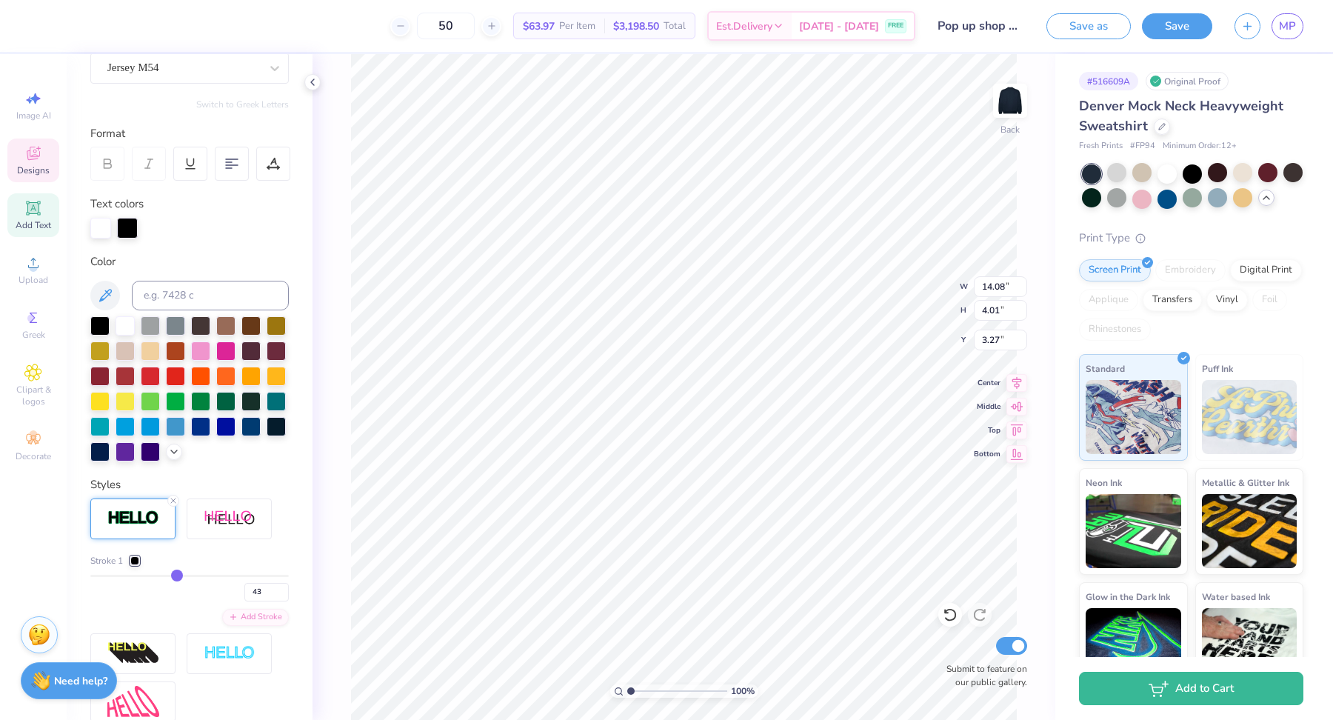
type input "44"
type input "45"
type input "46"
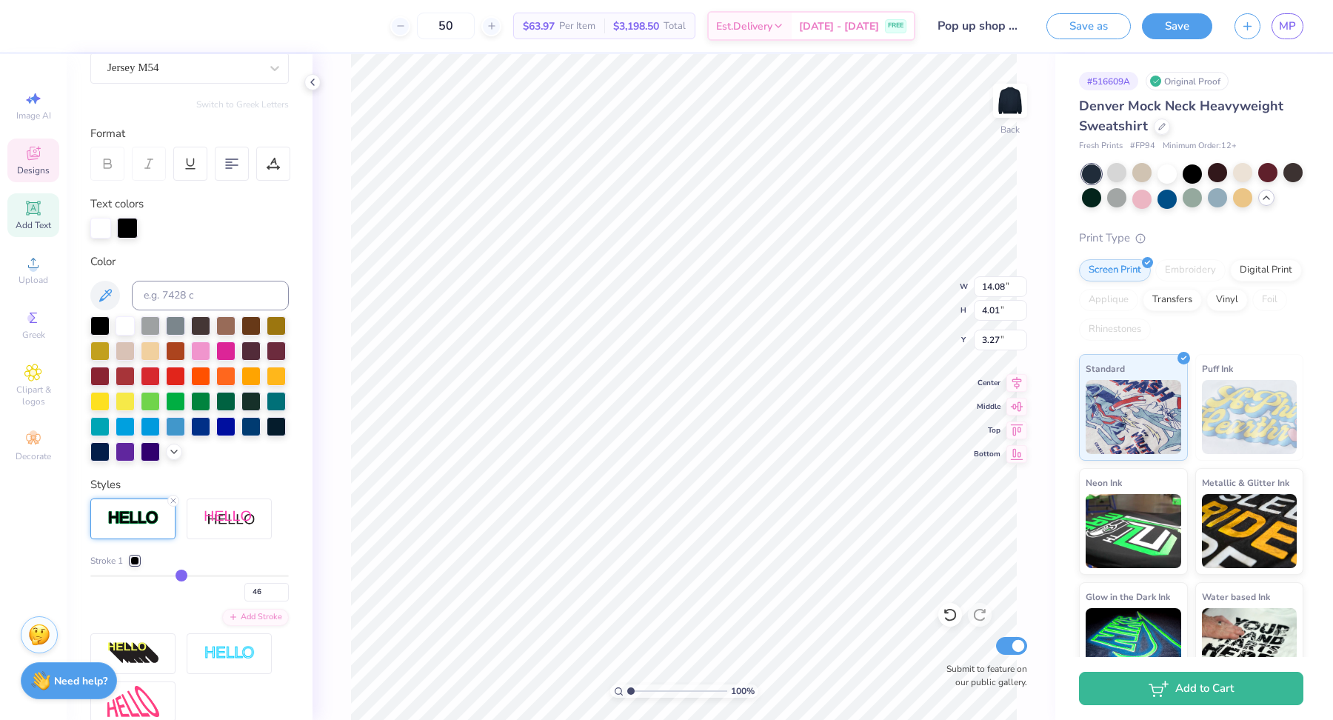
type input "48"
type input "49"
type input "48"
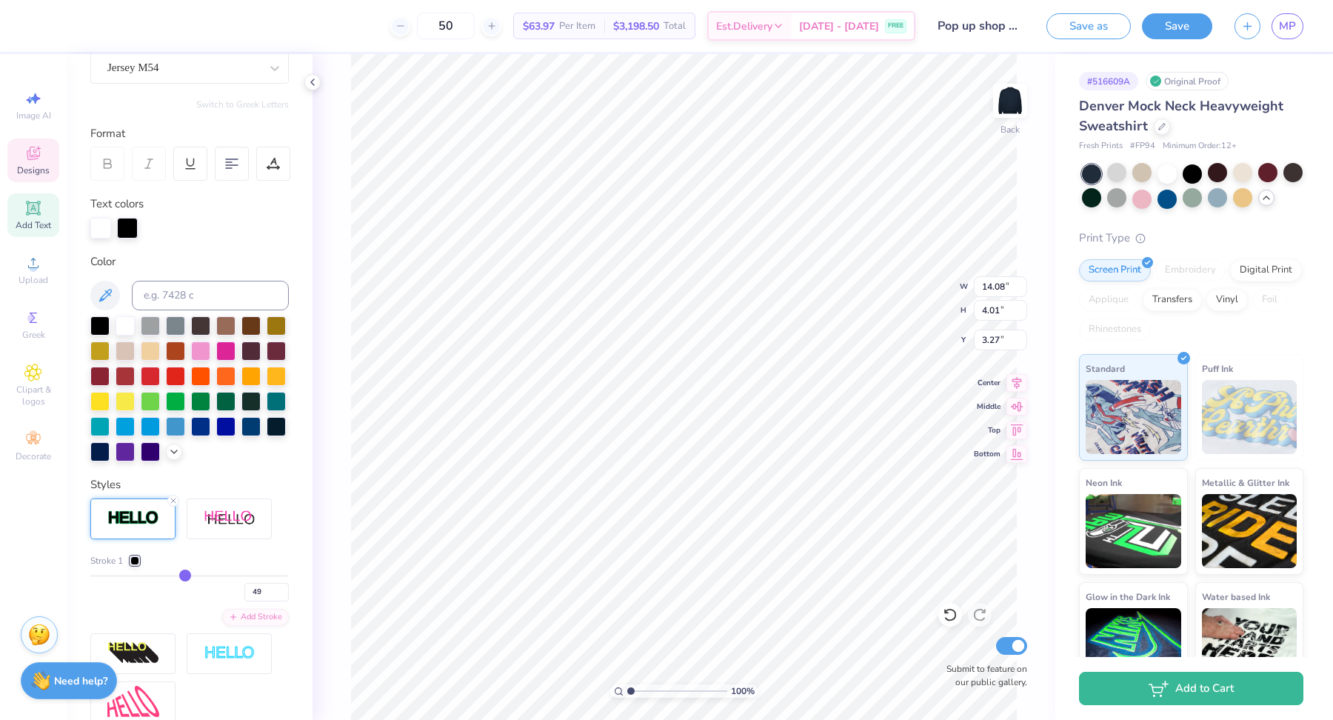
type input "48"
type input "47"
type input "45"
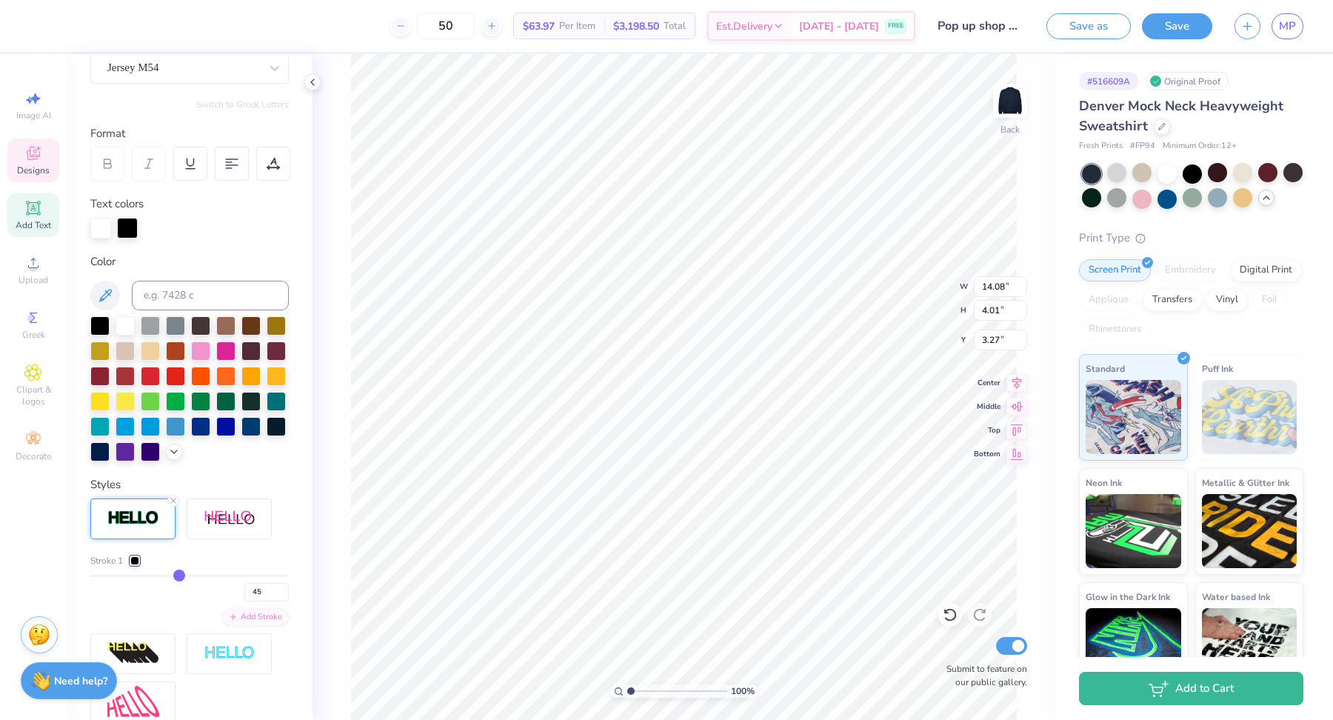
type input "42"
type input "35"
type input "33"
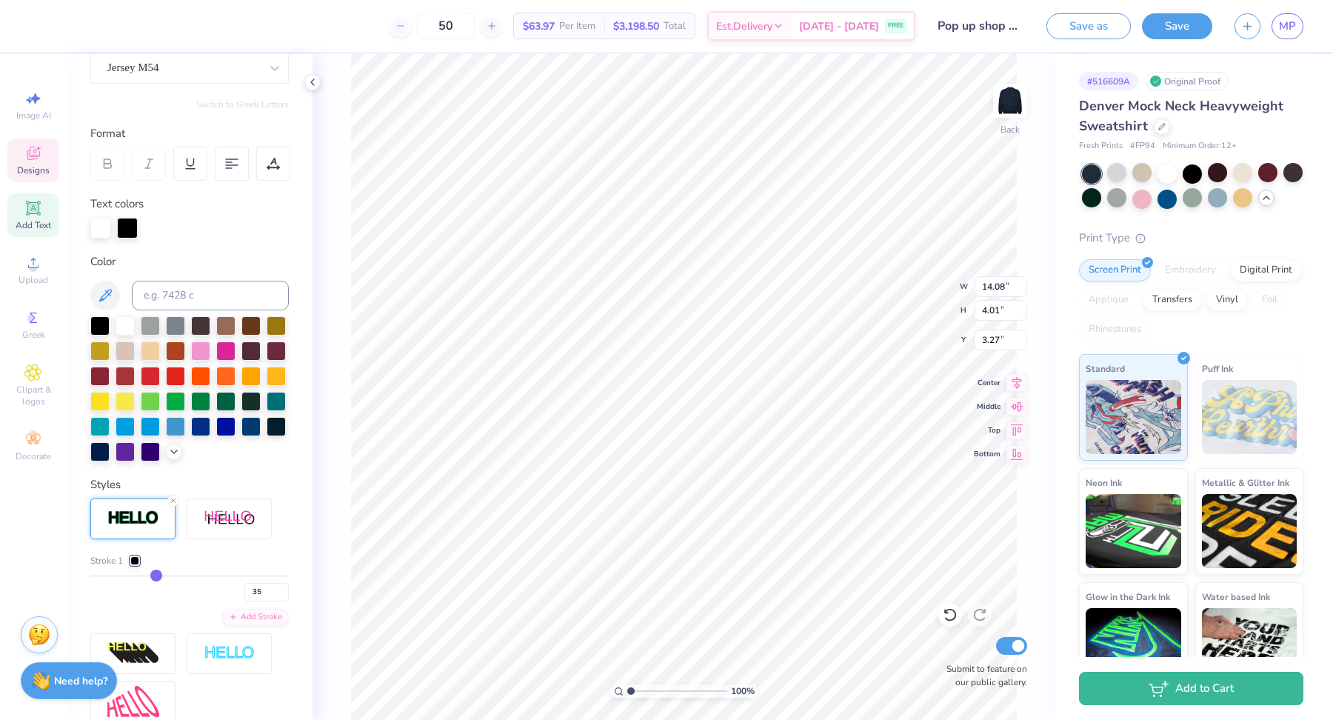
type input "33"
type input "32"
type input "29"
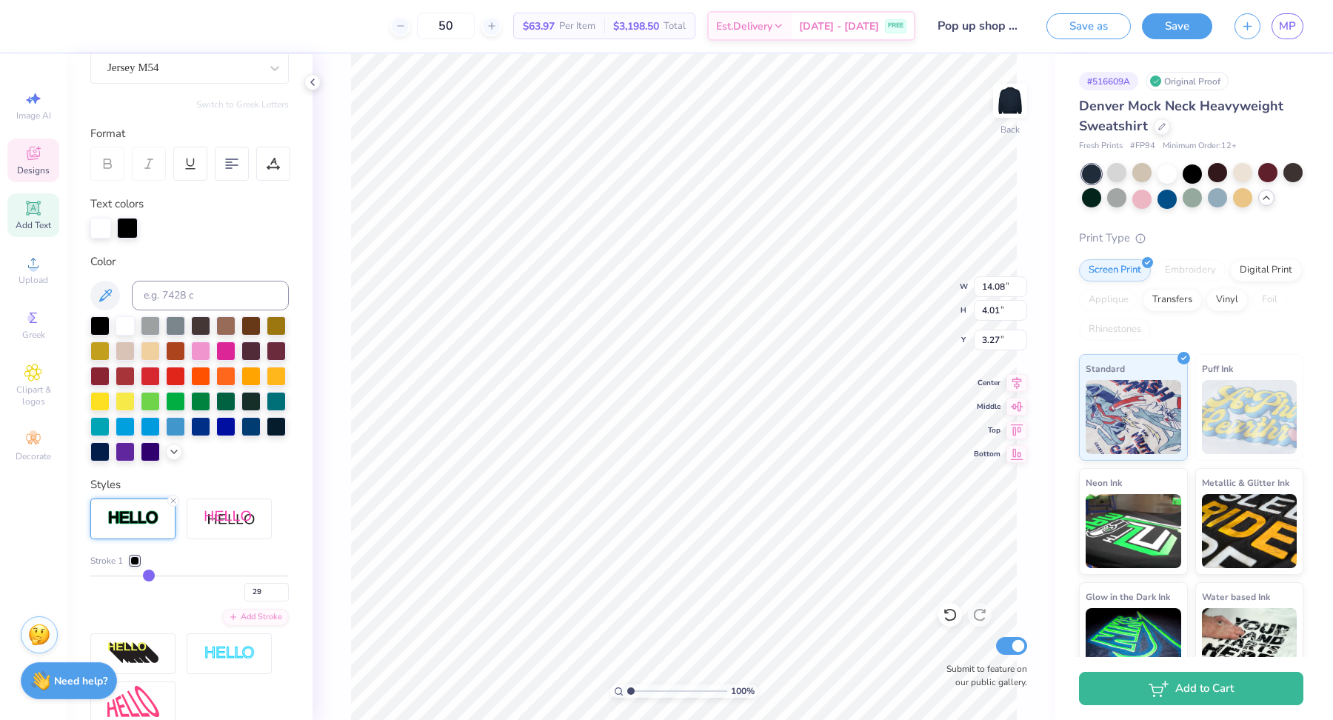
type input "28"
type input "25"
type input "24"
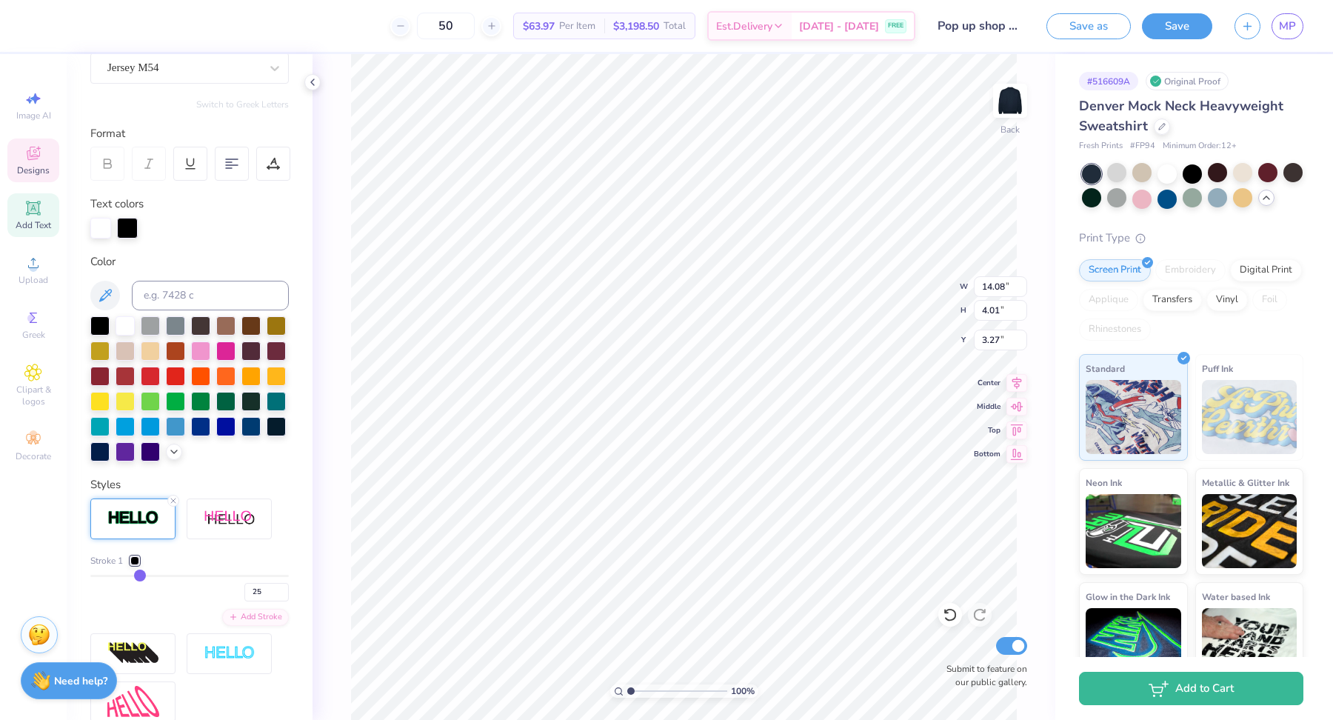
type input "24"
drag, startPoint x: 98, startPoint y: 574, endPoint x: 138, endPoint y: 577, distance: 40.8
type input "24"
click at [138, 577] on input "range" at bounding box center [189, 576] width 198 height 2
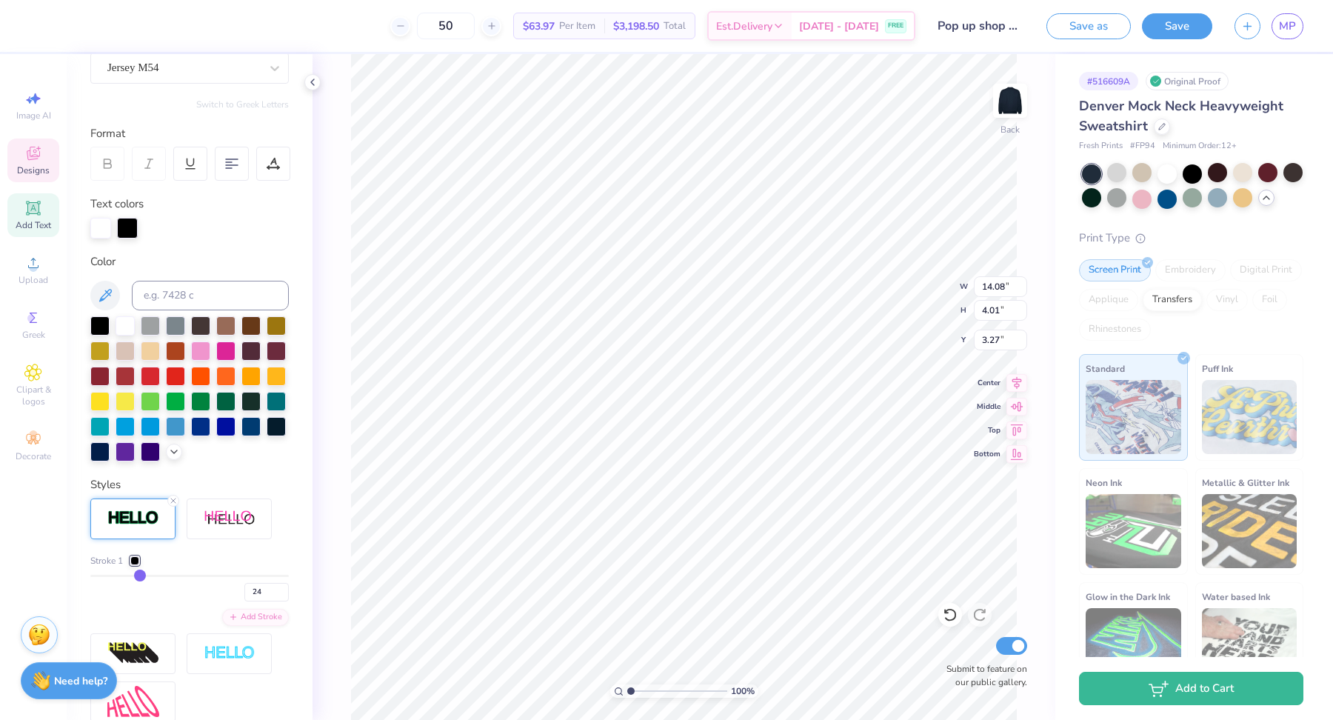
type input "15.14"
type input "5.07"
type input "2.74"
type input "23"
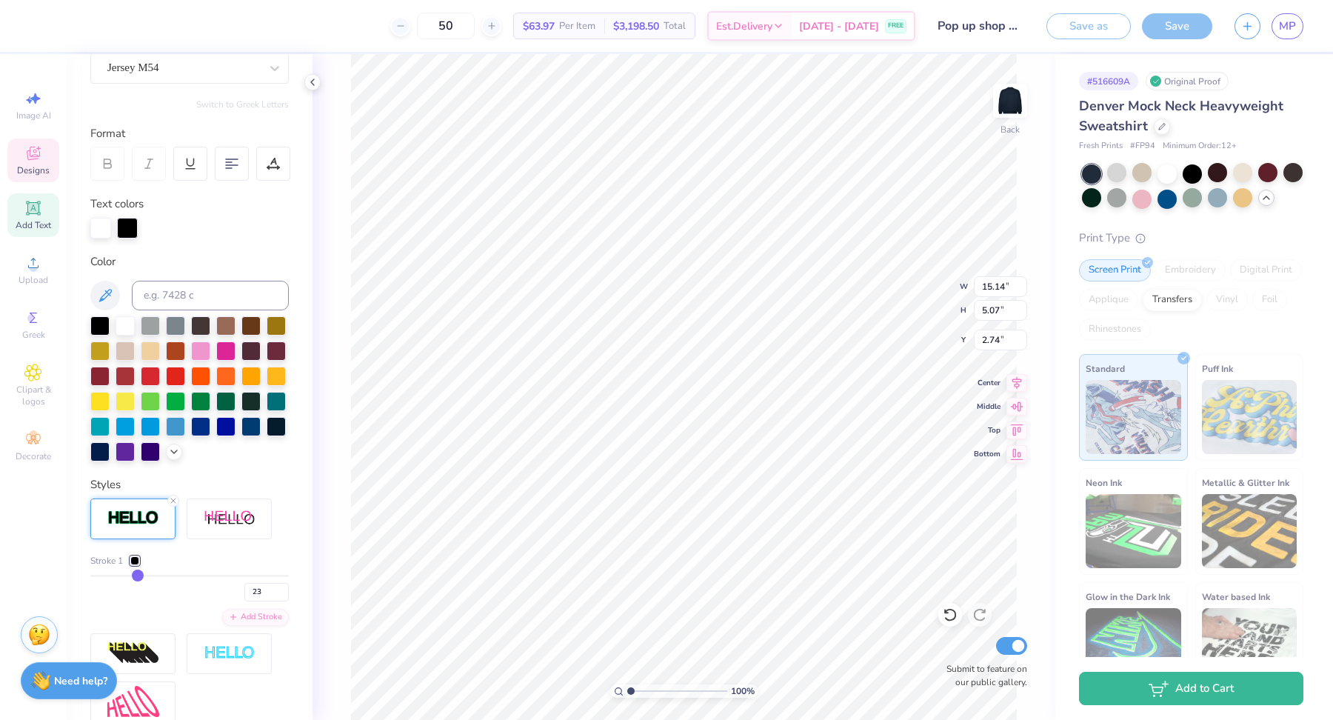
type input "22"
type input "21"
type input "20"
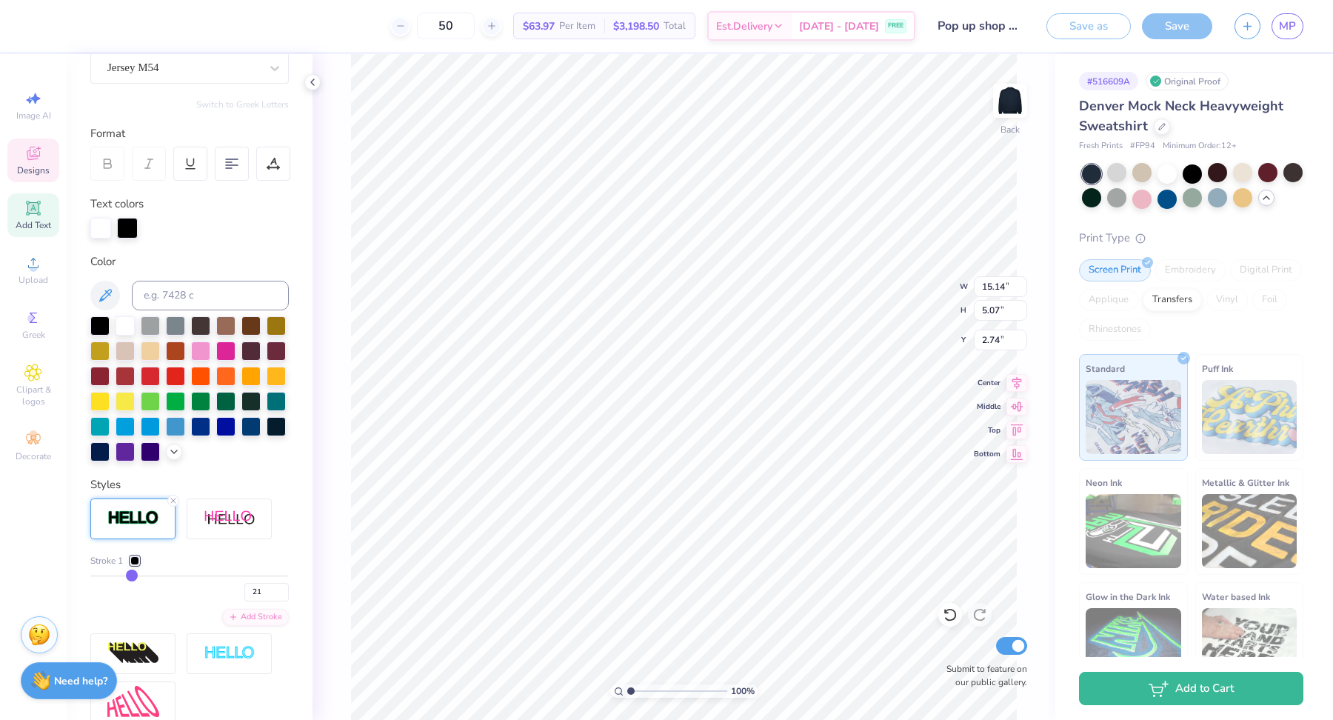
type input "20"
type input "18"
type input "17"
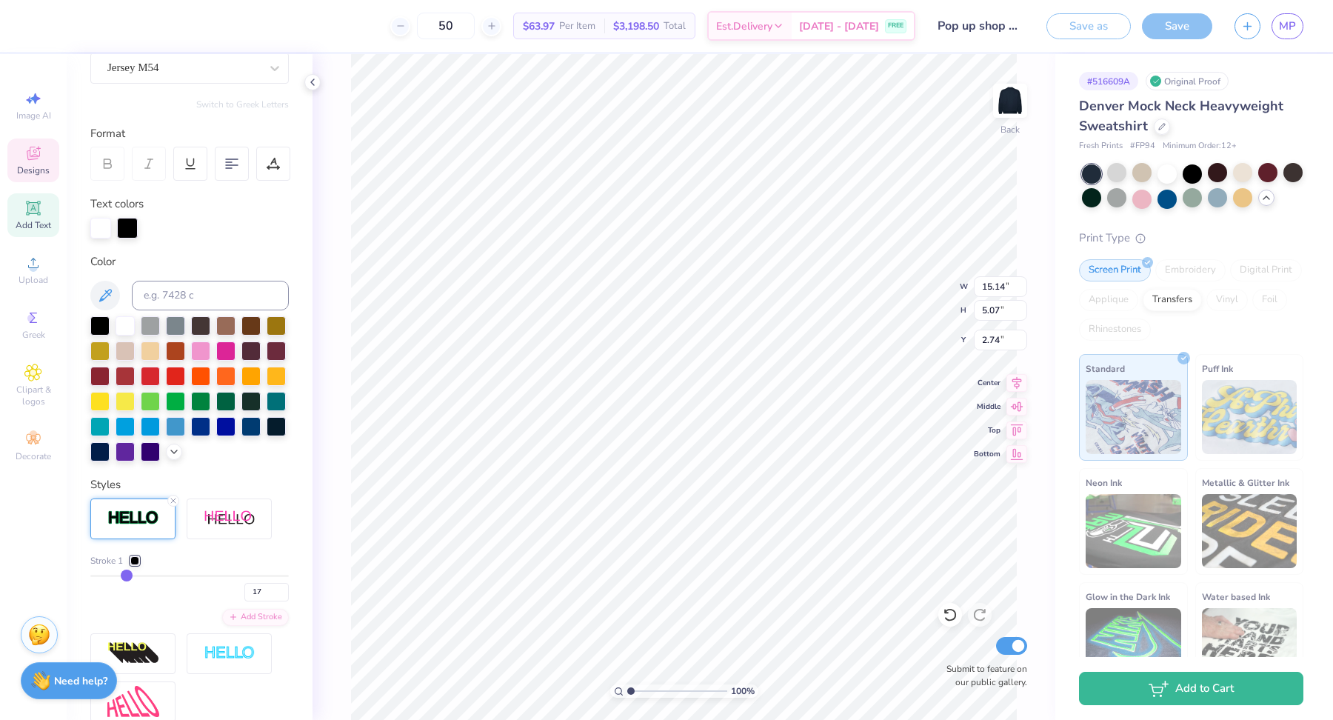
type input "15"
type input "13"
type input "12"
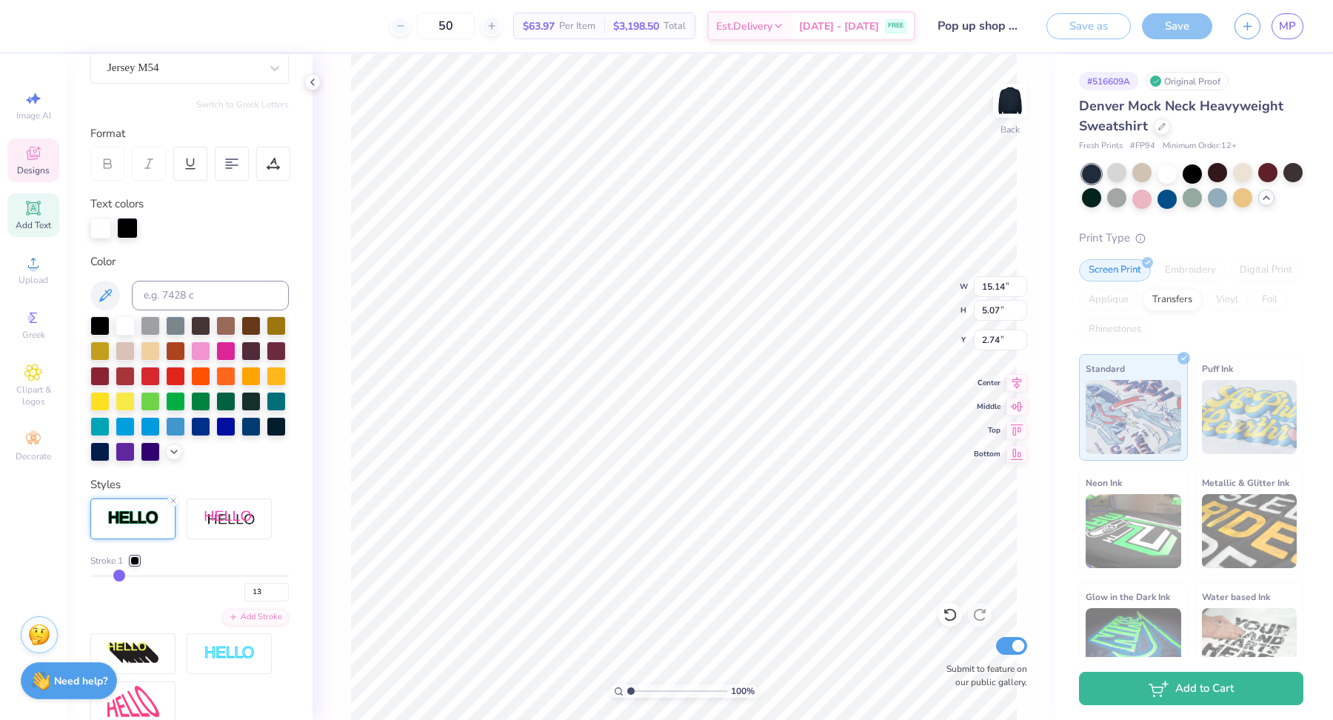
type input "12"
type input "11"
type input "10"
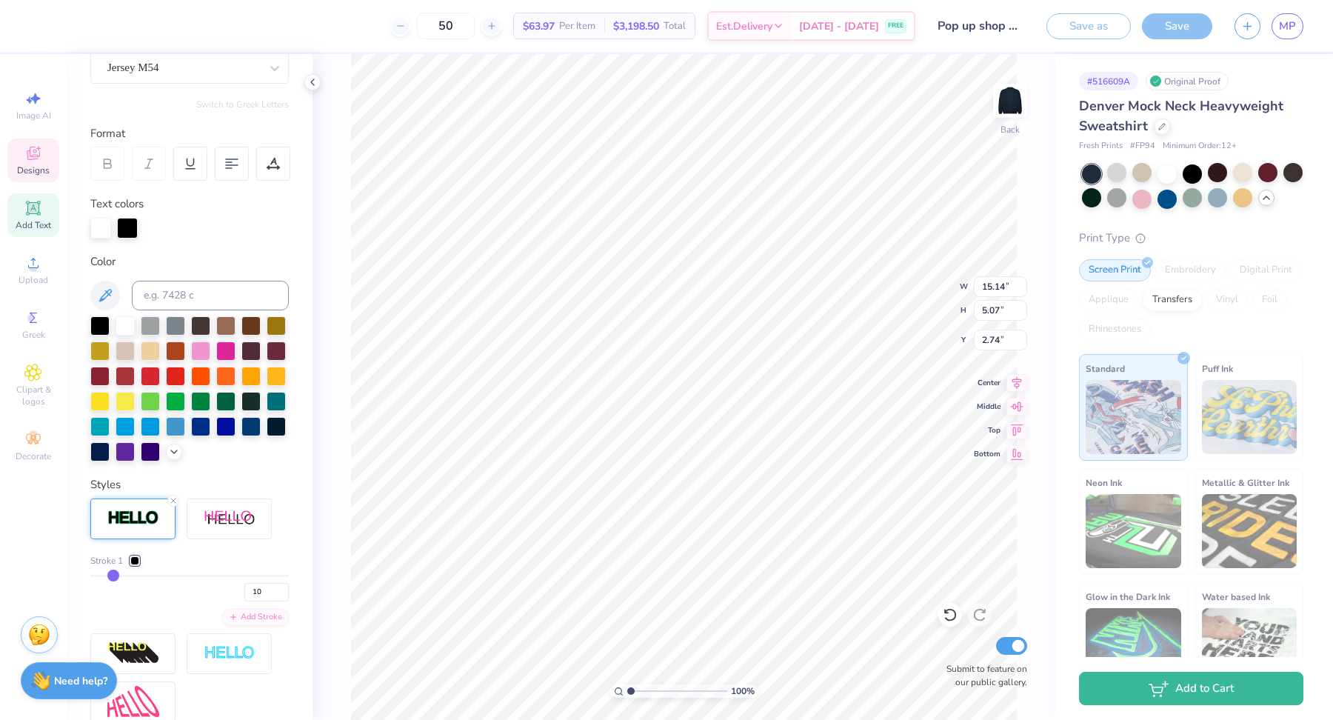
type input "9"
type input "8"
type input "6"
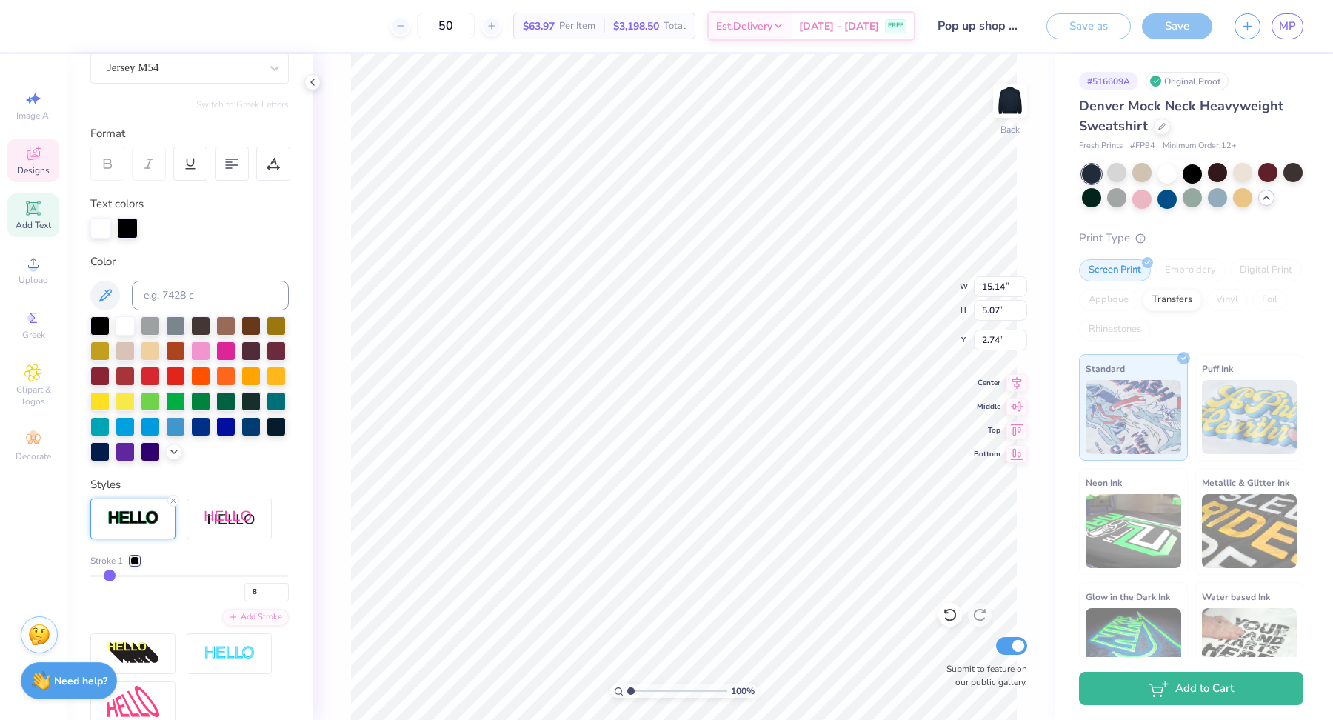
type input "6"
type input "5"
type input "4"
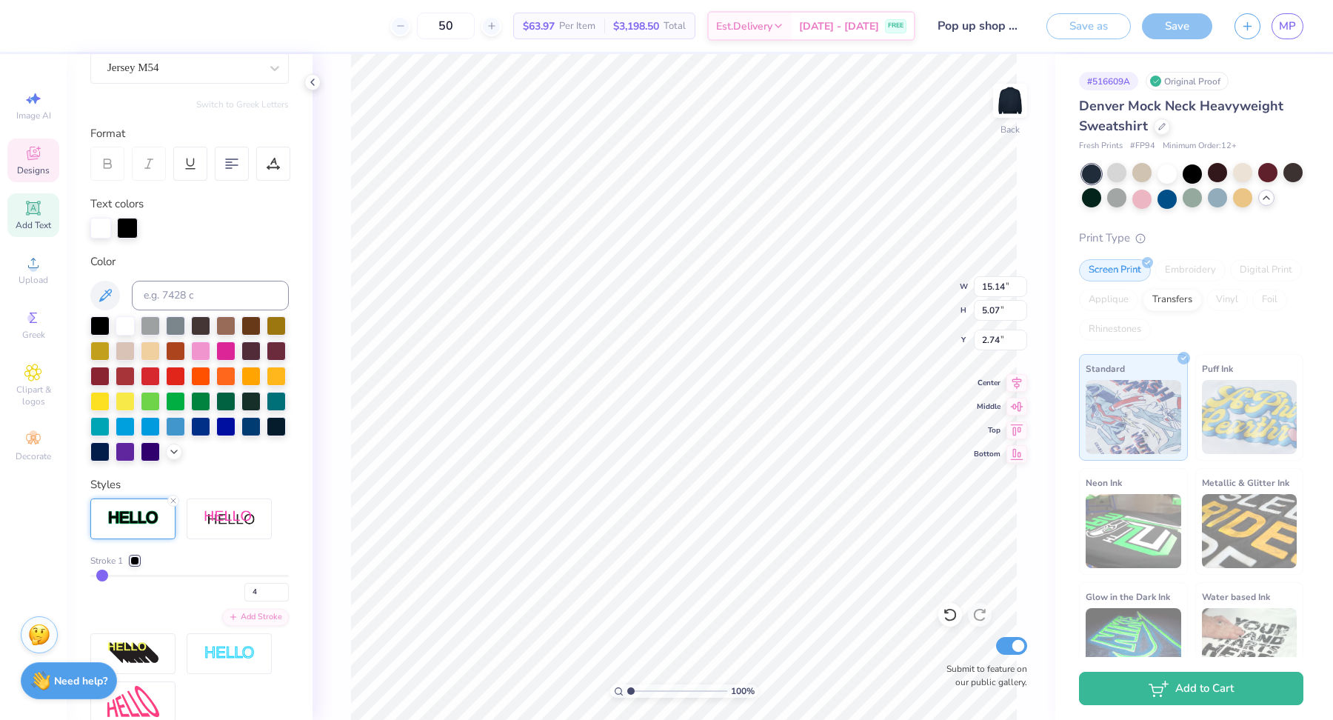
type input "3"
drag, startPoint x: 138, startPoint y: 576, endPoint x: 101, endPoint y: 572, distance: 37.3
type input "3"
click at [101, 575] on input "range" at bounding box center [189, 576] width 198 height 2
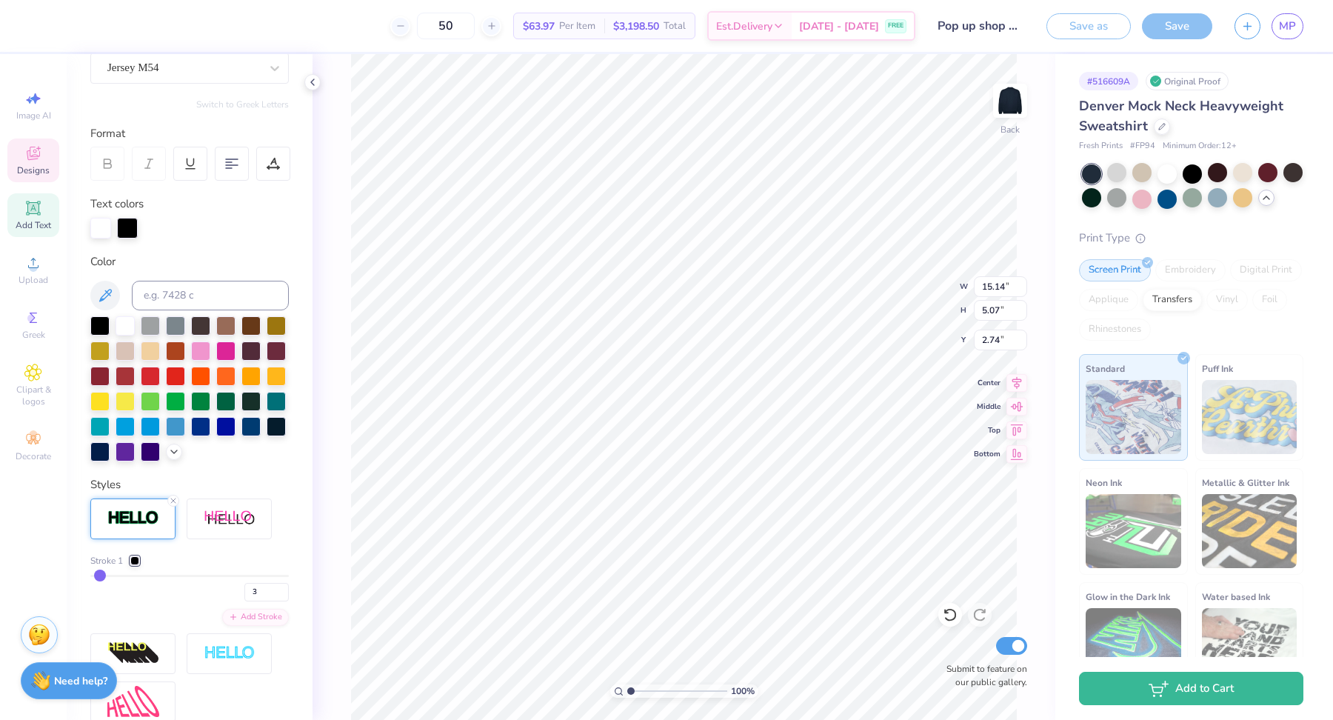
type input "14.17"
type input "4.10"
type input "3.23"
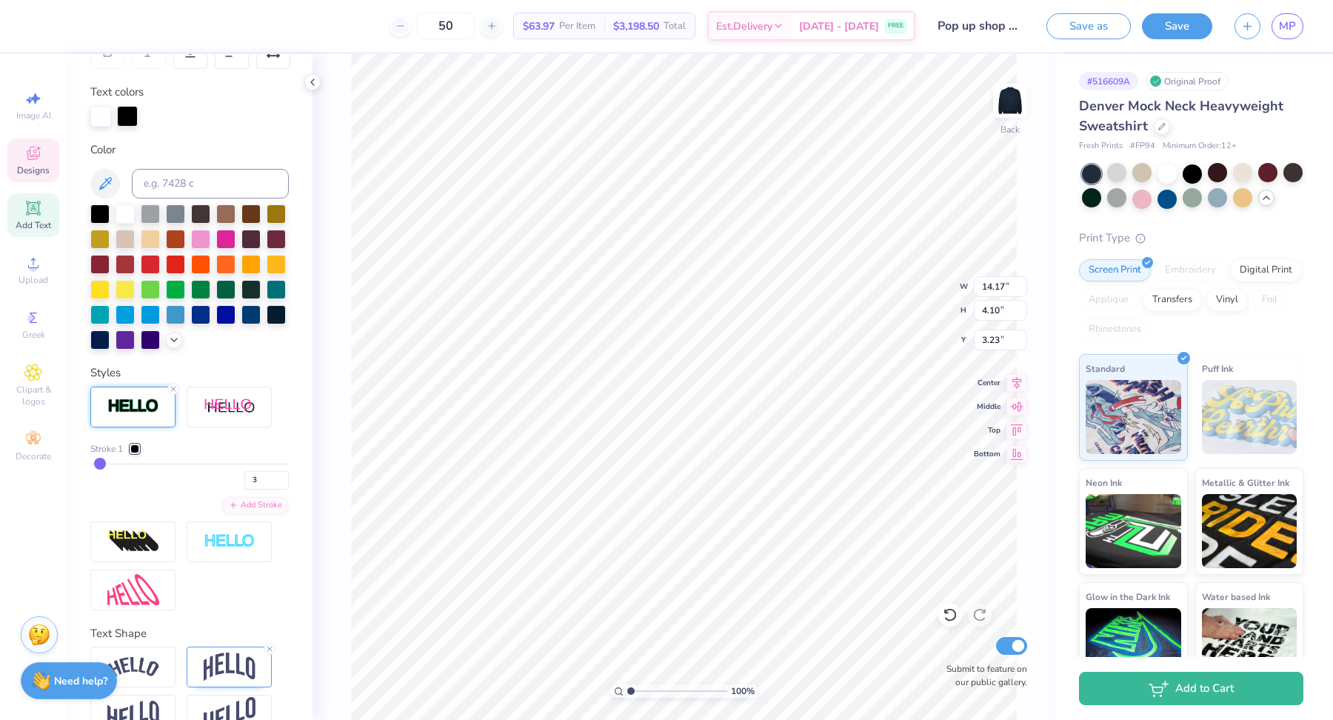
scroll to position [284, 0]
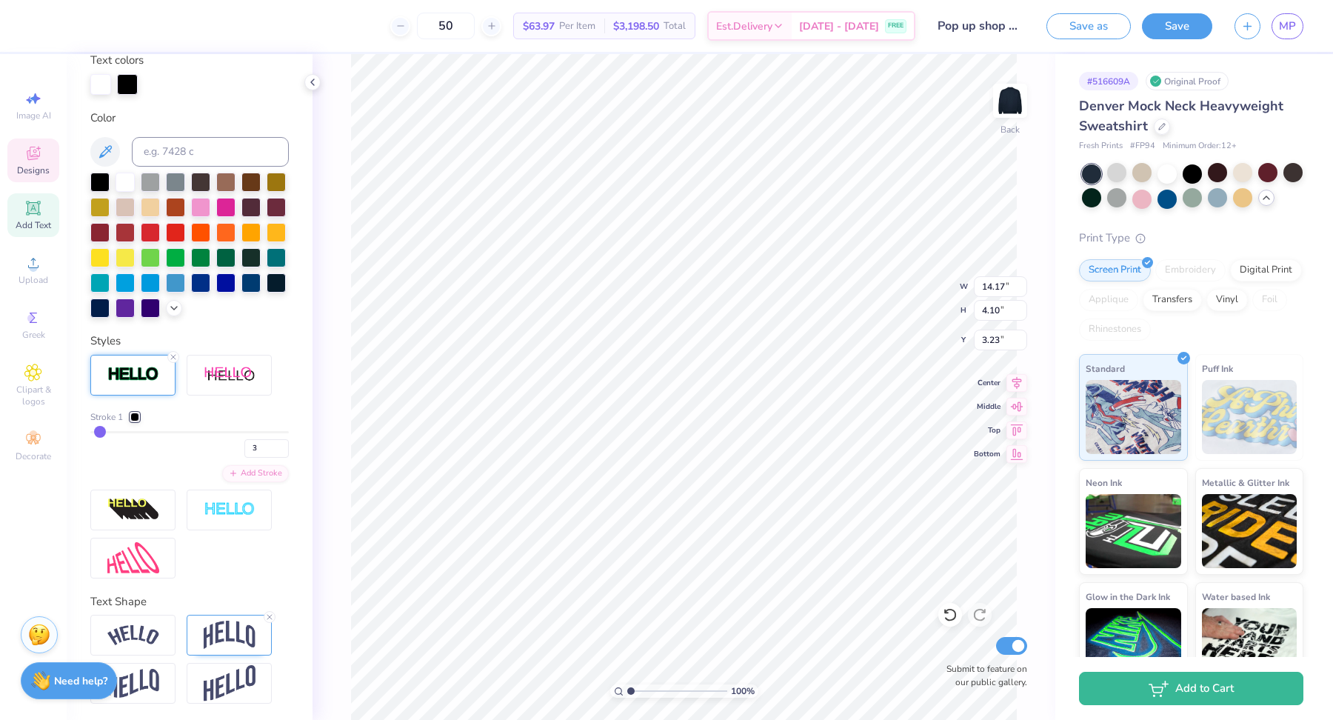
type input "4"
type input "5"
type input "6"
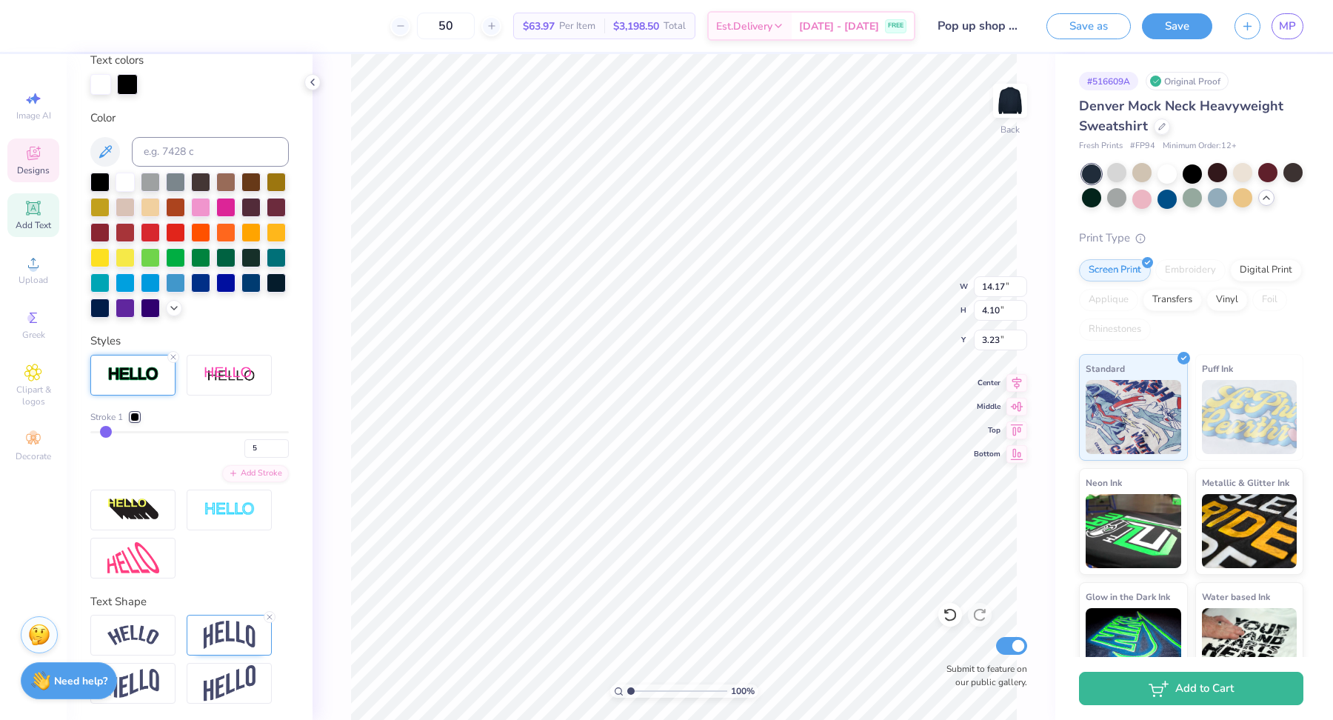
type input "6"
click at [106, 431] on input "range" at bounding box center [189, 432] width 198 height 2
type input "14.31"
type input "4.24"
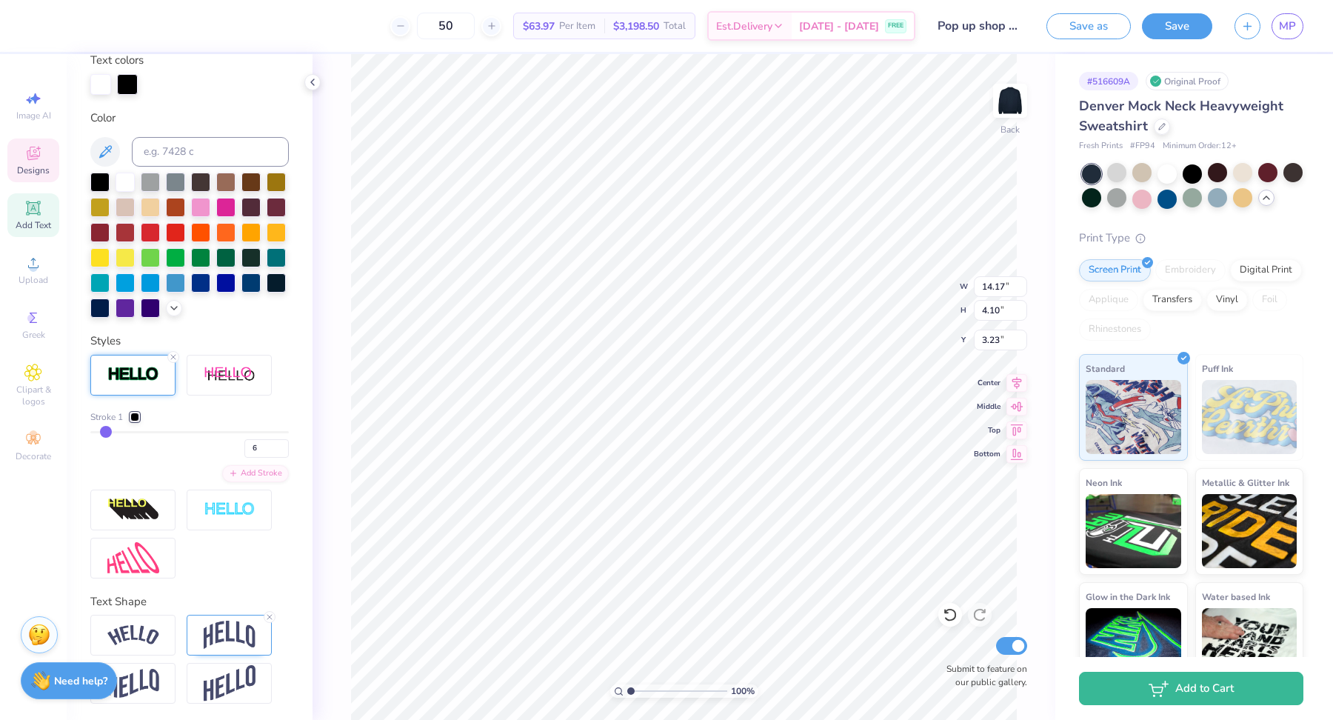
type input "3.16"
type input "5"
type input "4"
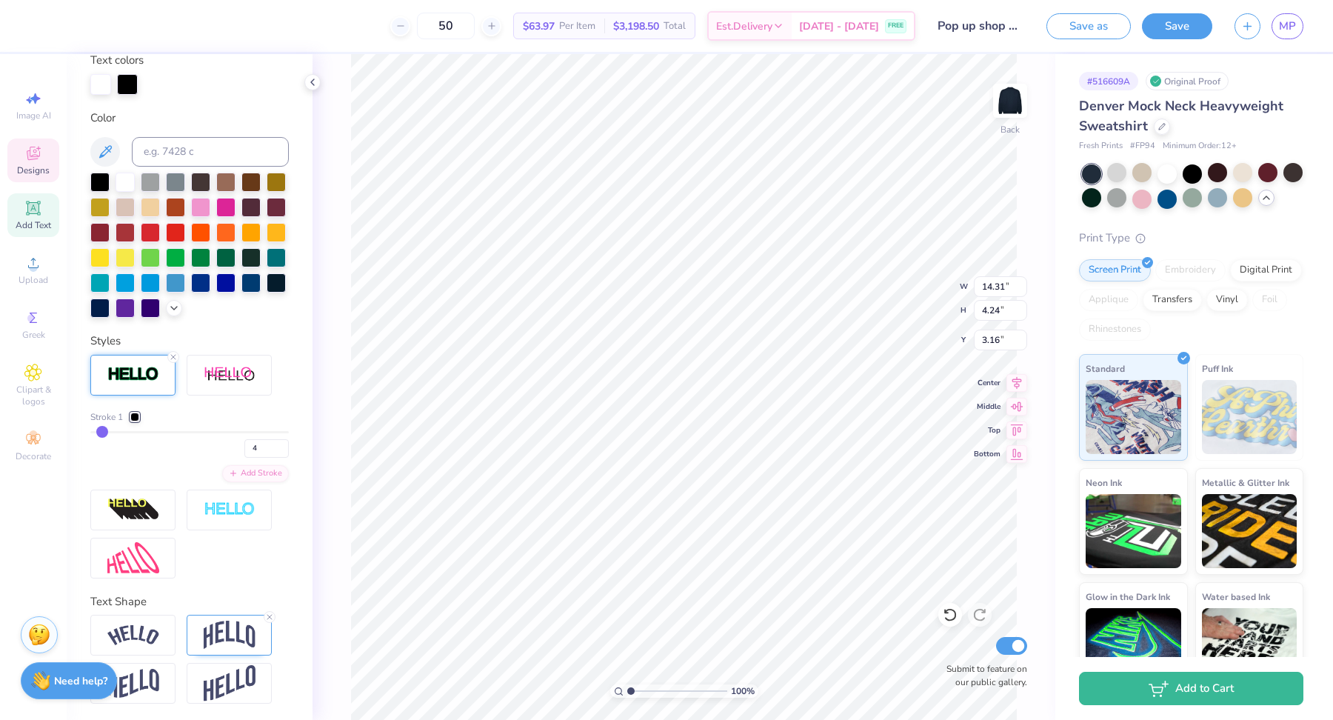
type input "3"
click at [101, 431] on input "range" at bounding box center [189, 432] width 198 height 2
type input "14.17"
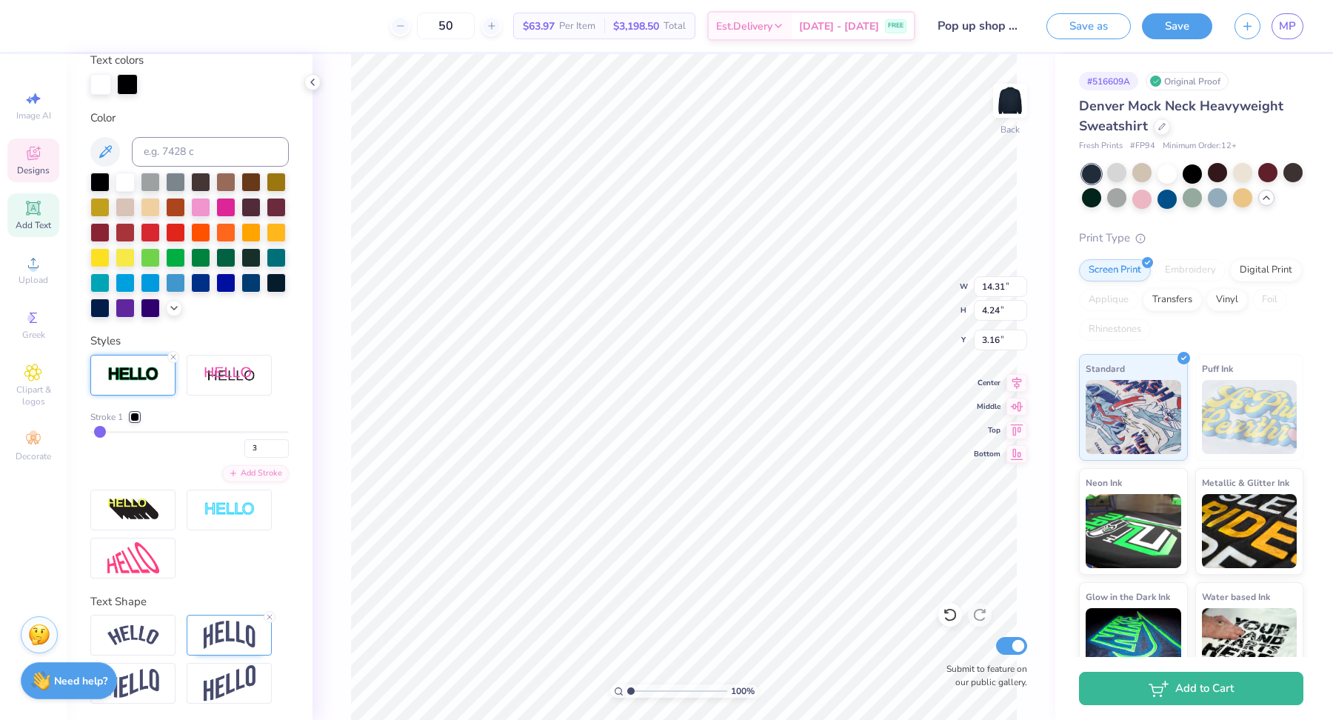
type input "4.10"
type input "3.23"
click at [134, 415] on div at bounding box center [134, 416] width 9 height 9
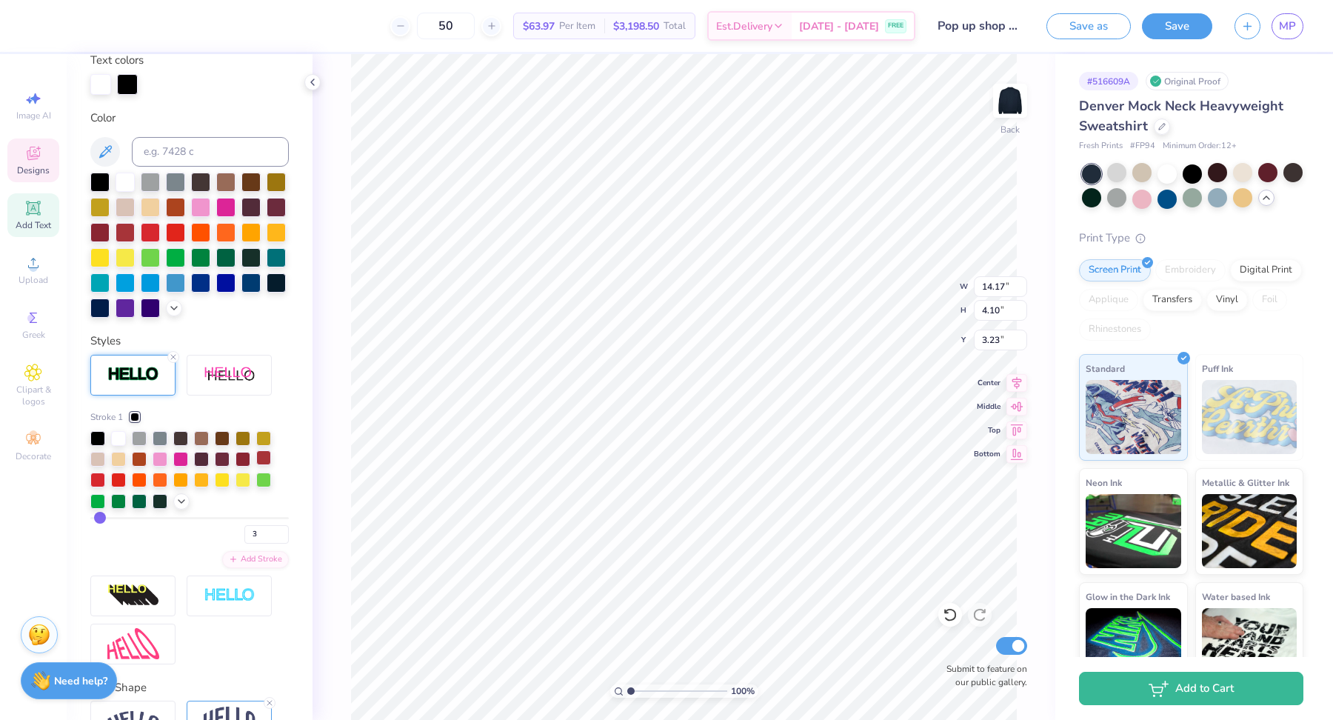
click at [263, 457] on div at bounding box center [263, 457] width 15 height 15
click at [241, 480] on div at bounding box center [242, 478] width 15 height 15
click at [116, 438] on div at bounding box center [118, 436] width 15 height 15
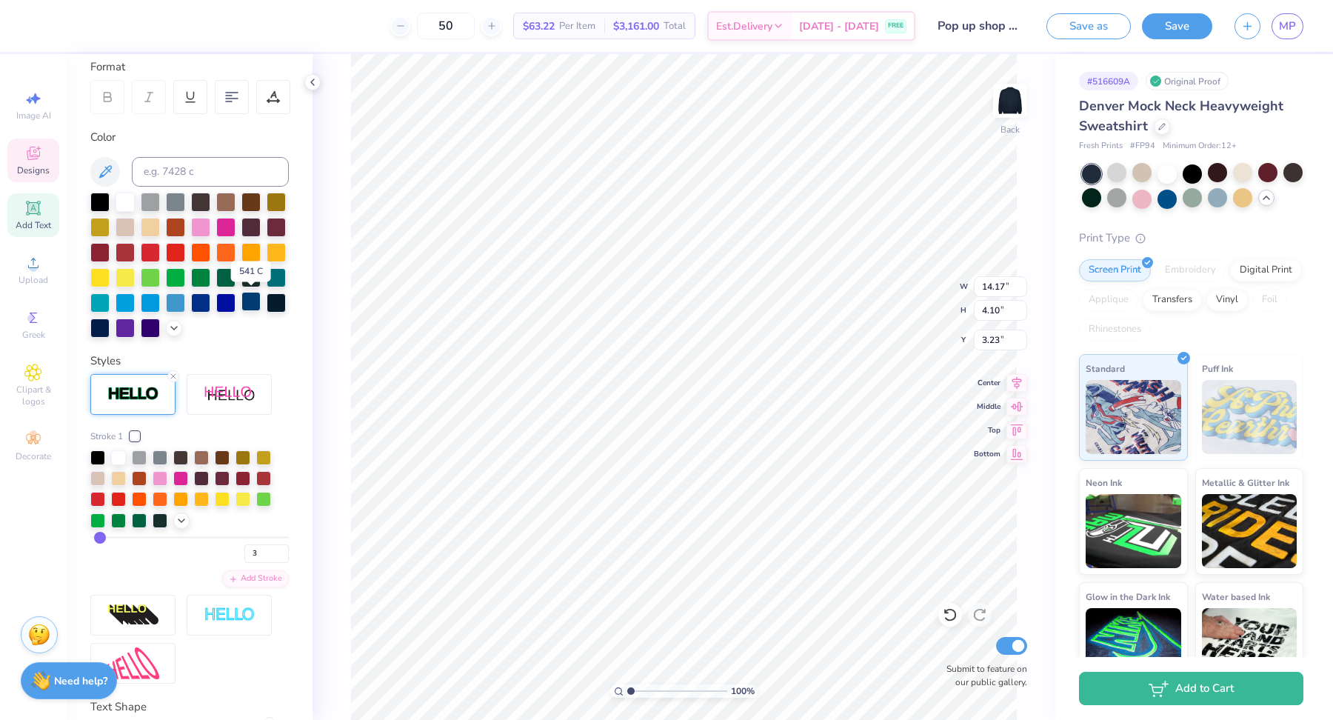
scroll to position [204, 0]
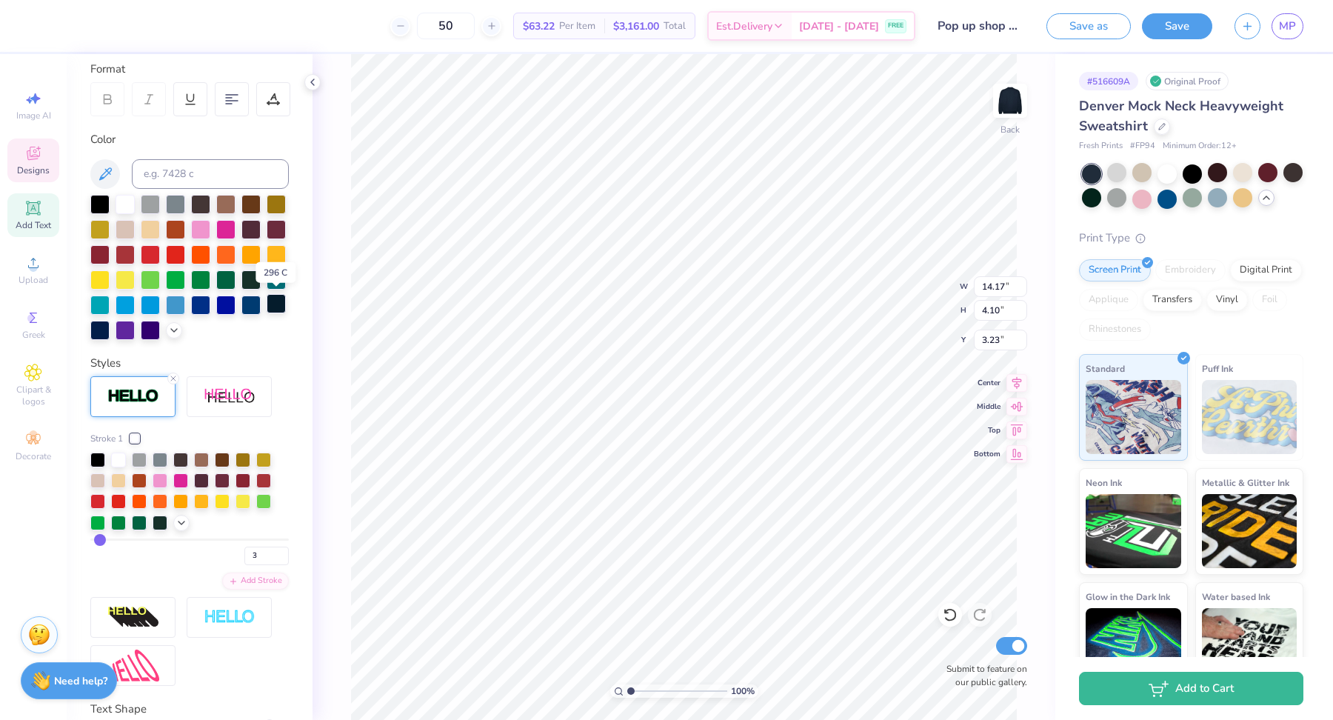
click at [277, 301] on div at bounding box center [276, 303] width 19 height 19
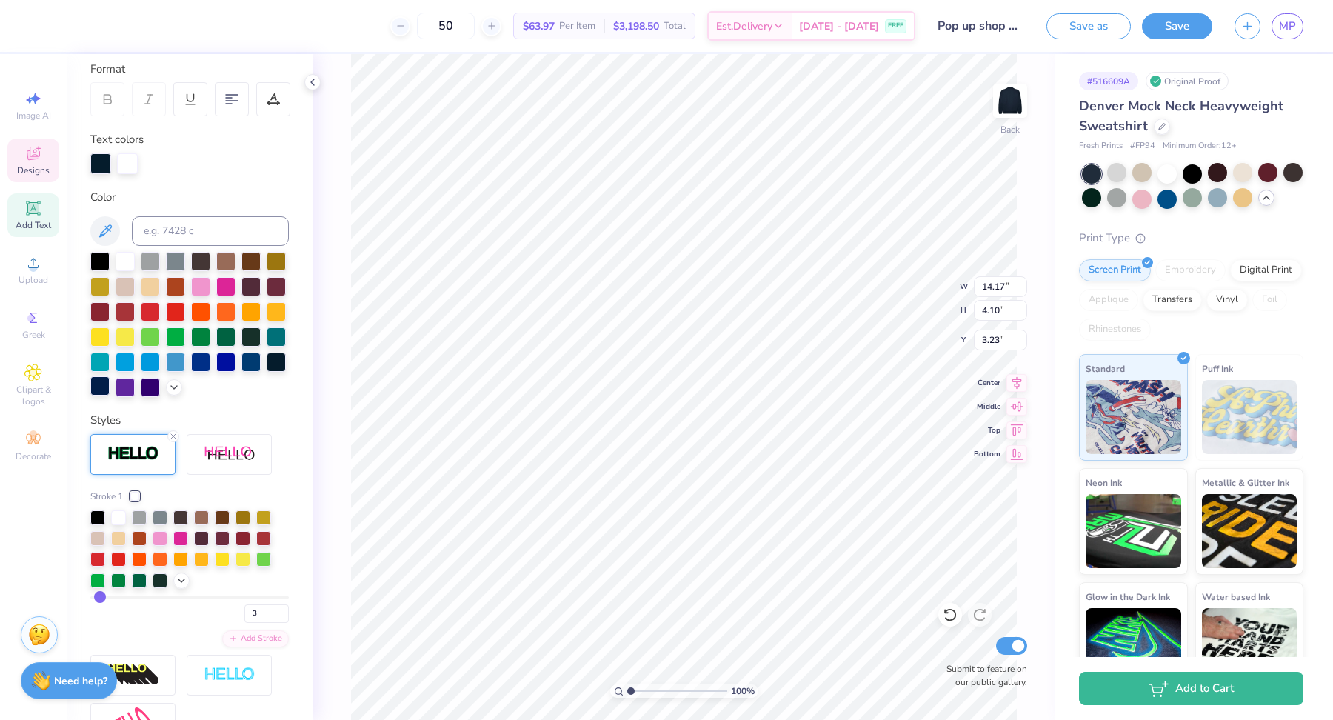
click at [99, 387] on div at bounding box center [99, 385] width 19 height 19
click at [106, 231] on icon at bounding box center [105, 230] width 13 height 13
click at [101, 163] on div at bounding box center [100, 162] width 21 height 21
click at [110, 235] on icon at bounding box center [105, 231] width 18 height 18
click at [259, 365] on div at bounding box center [250, 360] width 19 height 19
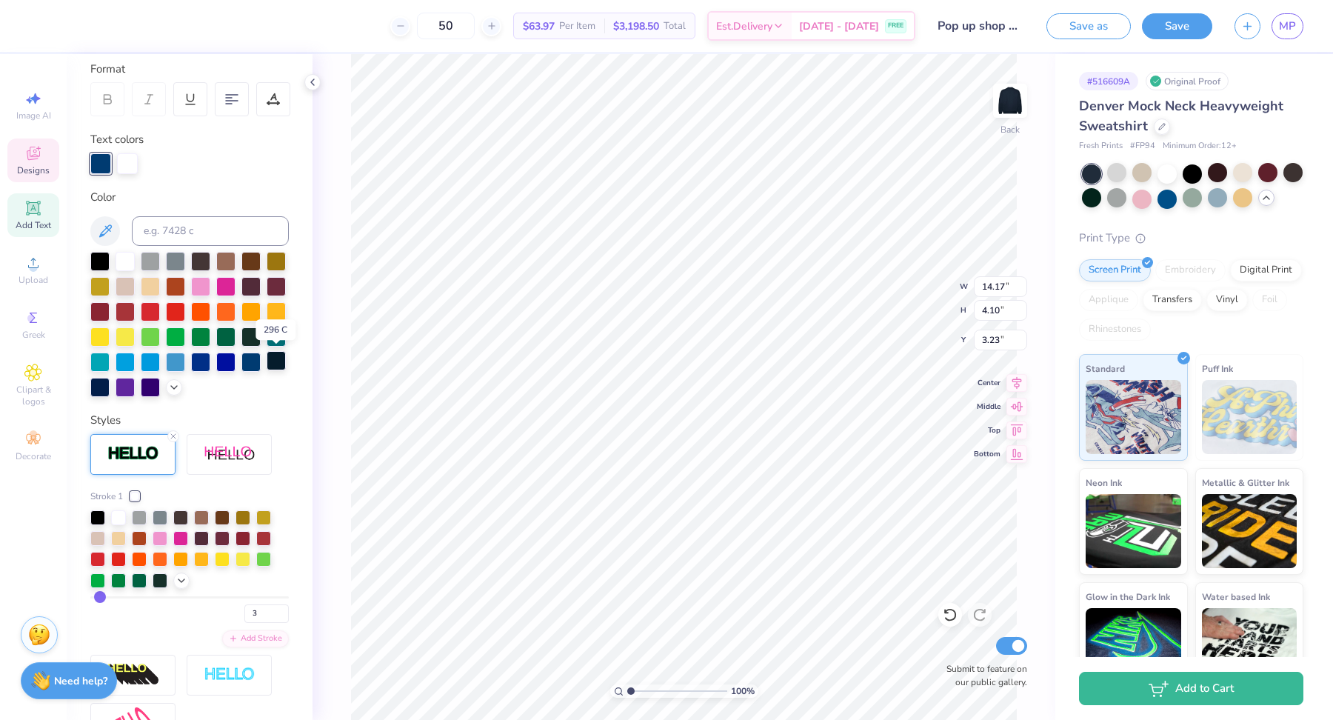
click at [282, 357] on div at bounding box center [276, 360] width 19 height 19
click at [277, 315] on div at bounding box center [276, 310] width 19 height 19
click at [102, 331] on div at bounding box center [99, 335] width 19 height 19
click at [251, 312] on div at bounding box center [250, 310] width 19 height 19
click at [152, 283] on div at bounding box center [150, 284] width 19 height 19
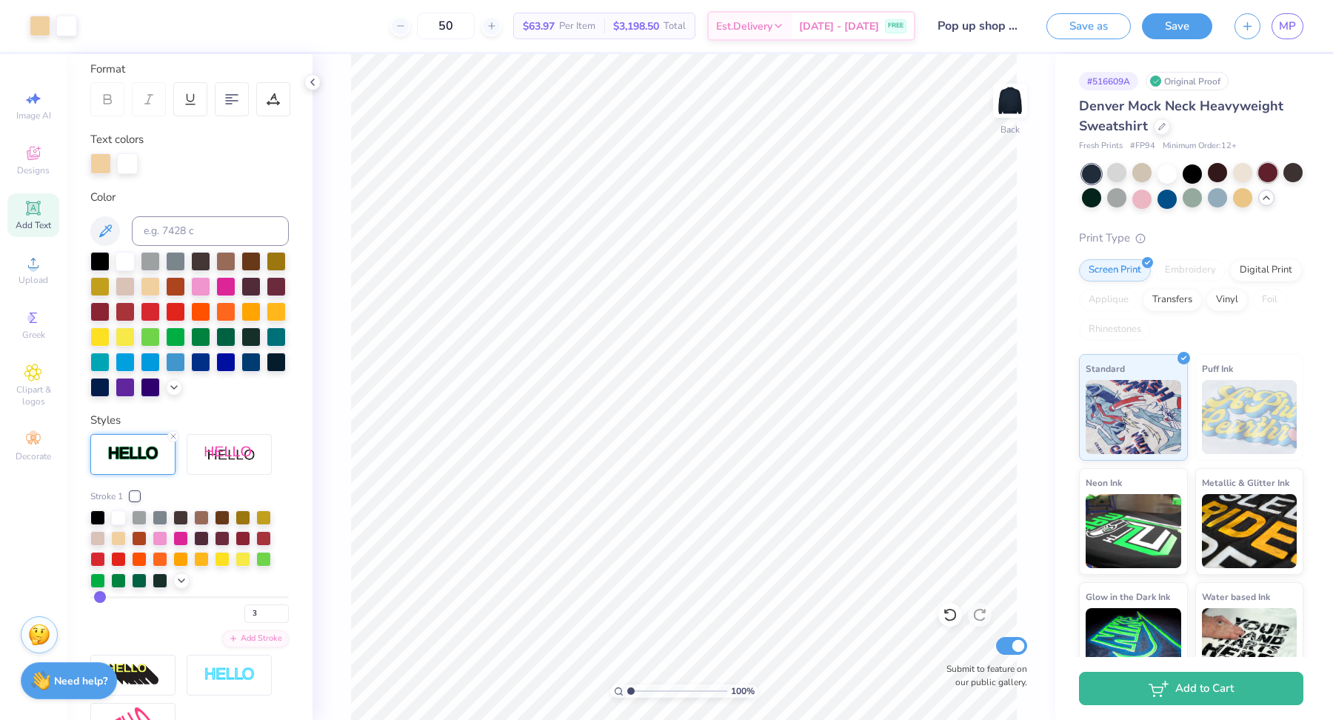
click at [1262, 173] on div at bounding box center [1267, 172] width 19 height 19
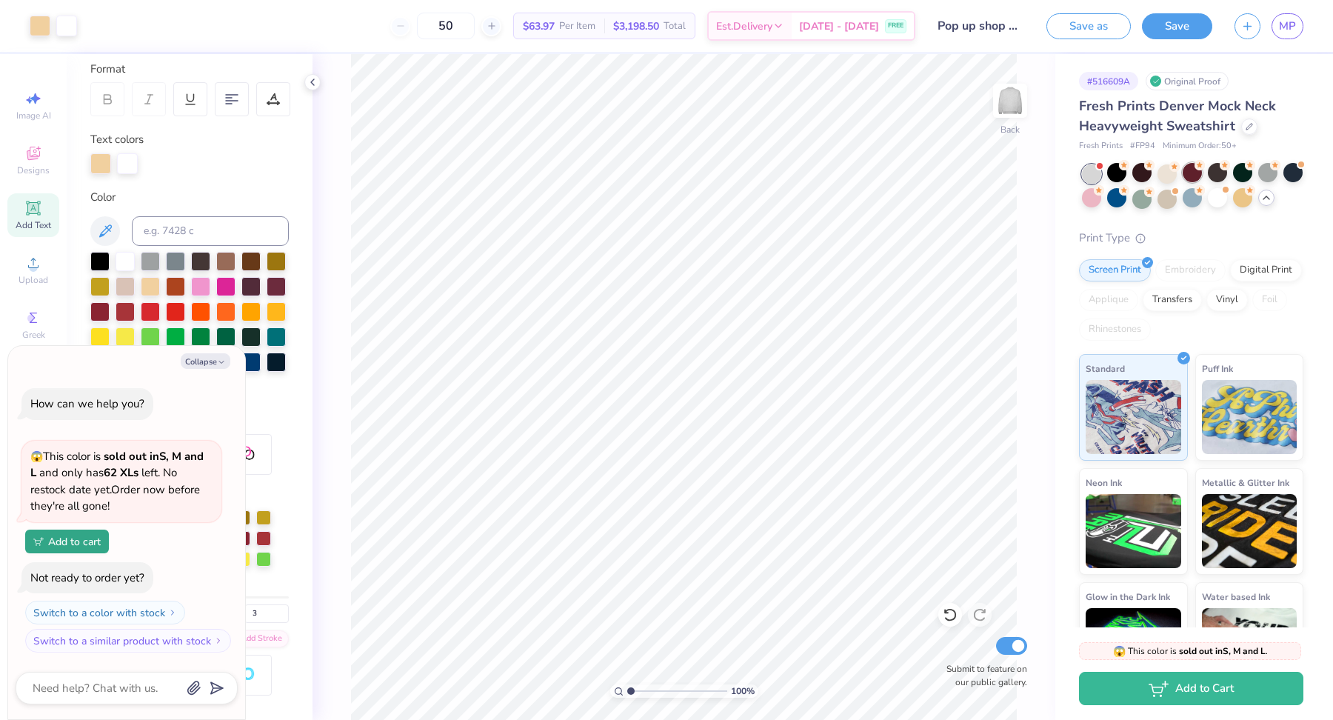
click at [1200, 173] on div at bounding box center [1192, 172] width 19 height 19
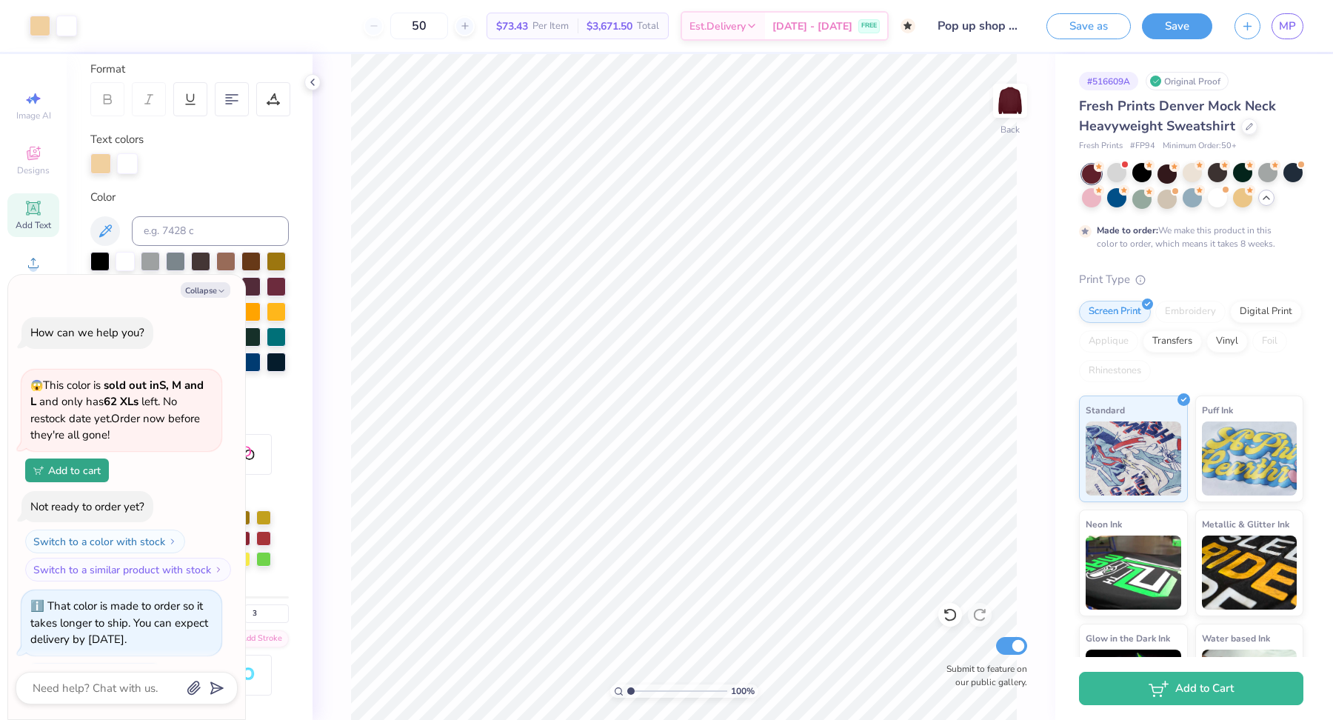
scroll to position [67, 0]
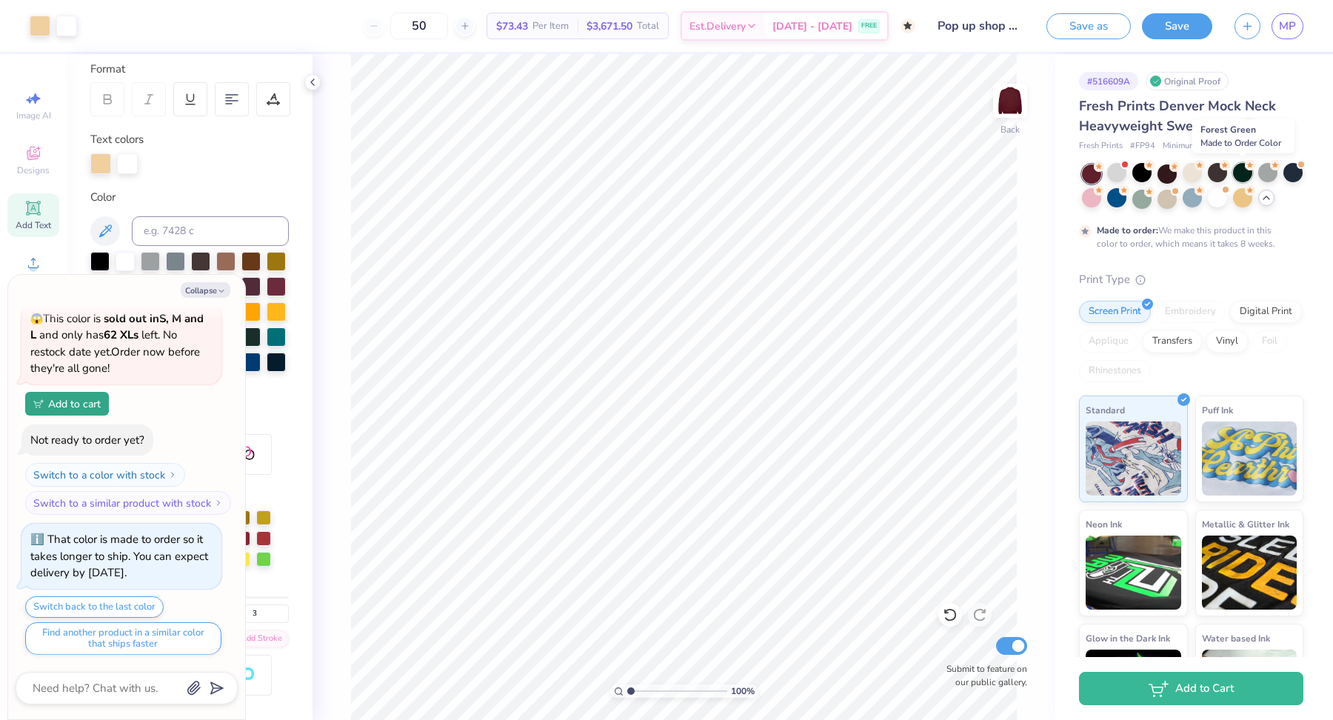
click at [1243, 175] on div at bounding box center [1242, 172] width 19 height 19
click at [1220, 177] on div at bounding box center [1217, 172] width 19 height 19
click at [1294, 177] on div at bounding box center [1292, 172] width 19 height 19
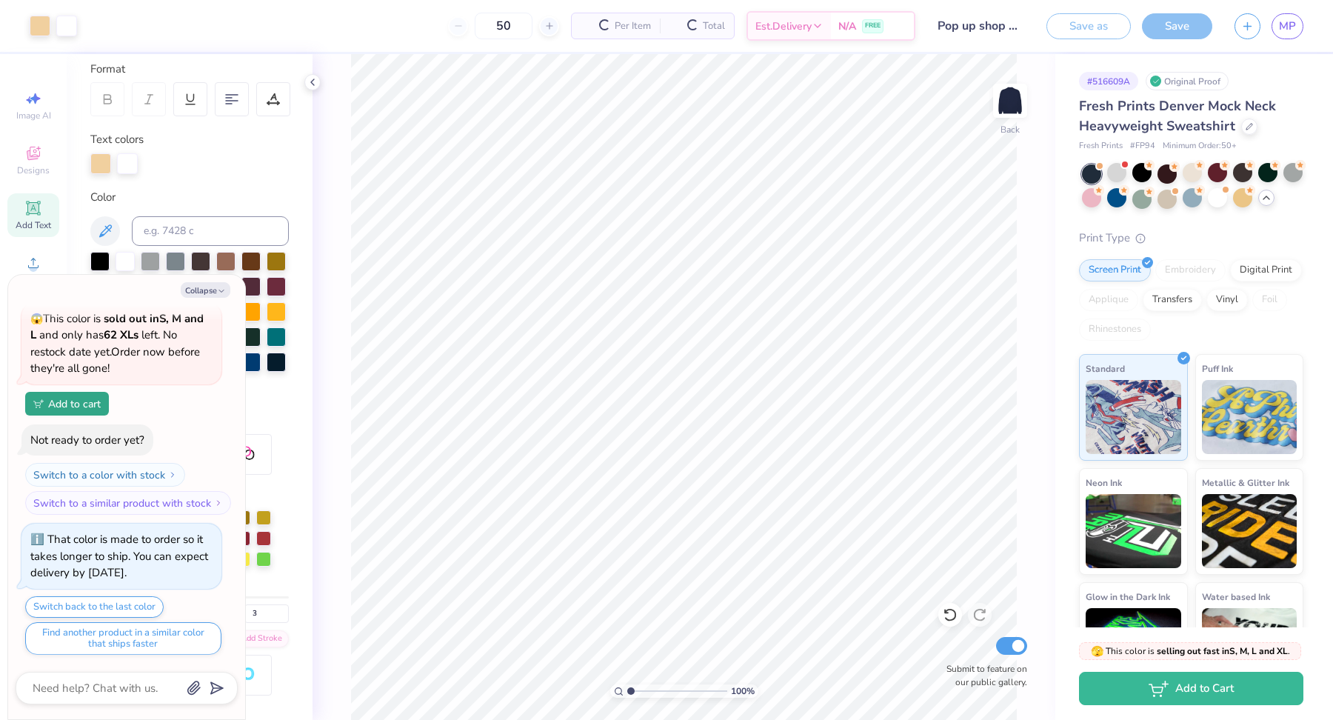
scroll to position [373, 0]
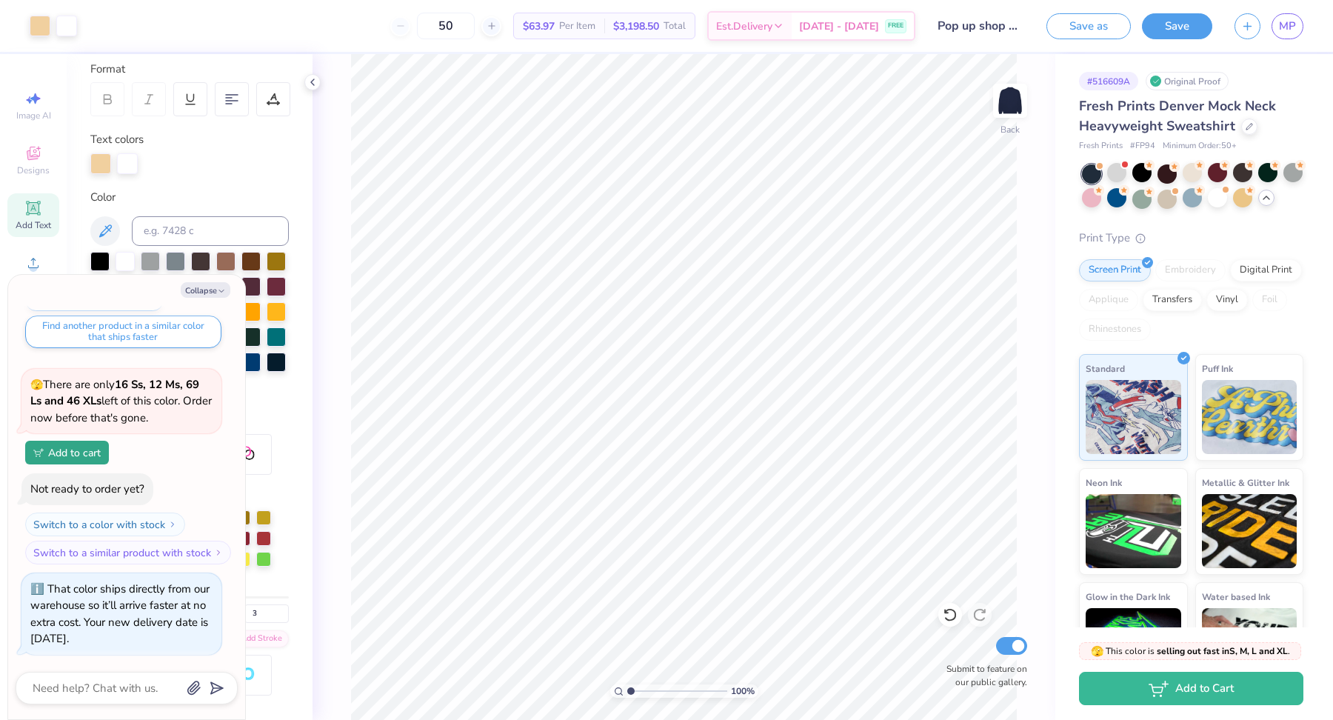
click at [1090, 166] on div at bounding box center [1091, 173] width 19 height 19
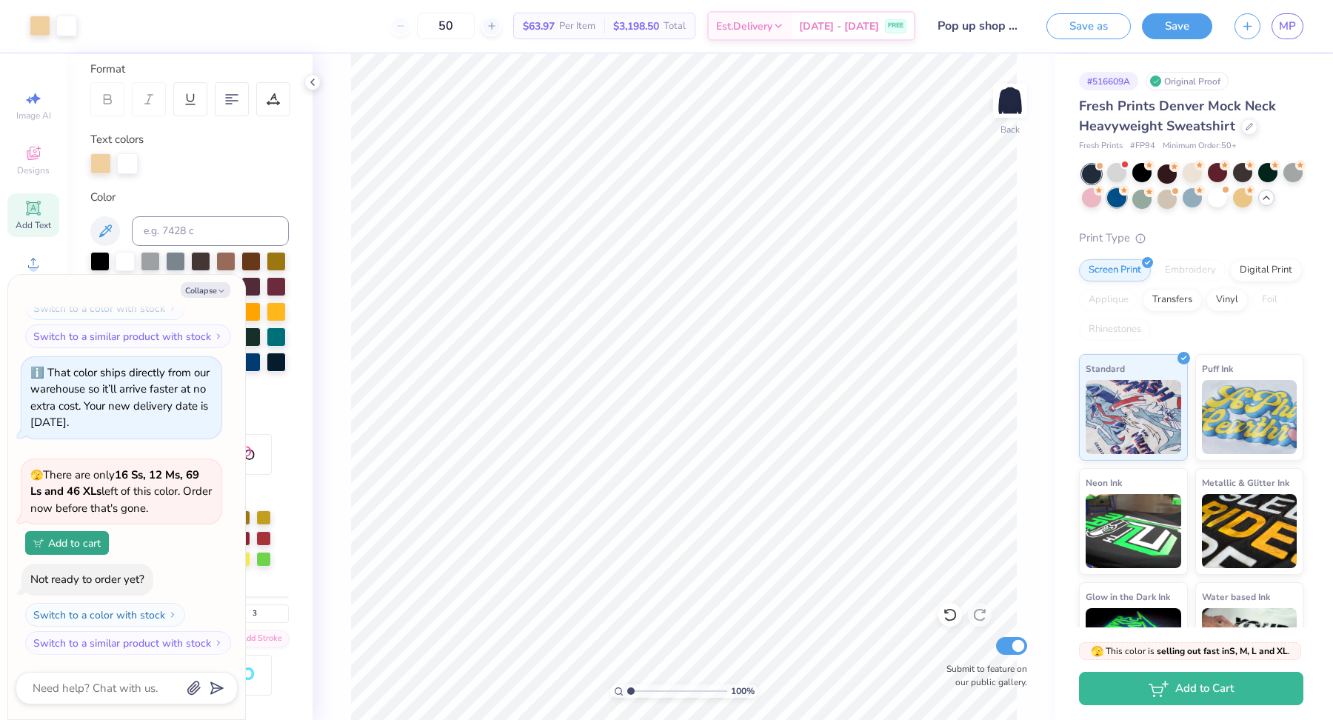
click at [1120, 199] on div at bounding box center [1116, 197] width 19 height 19
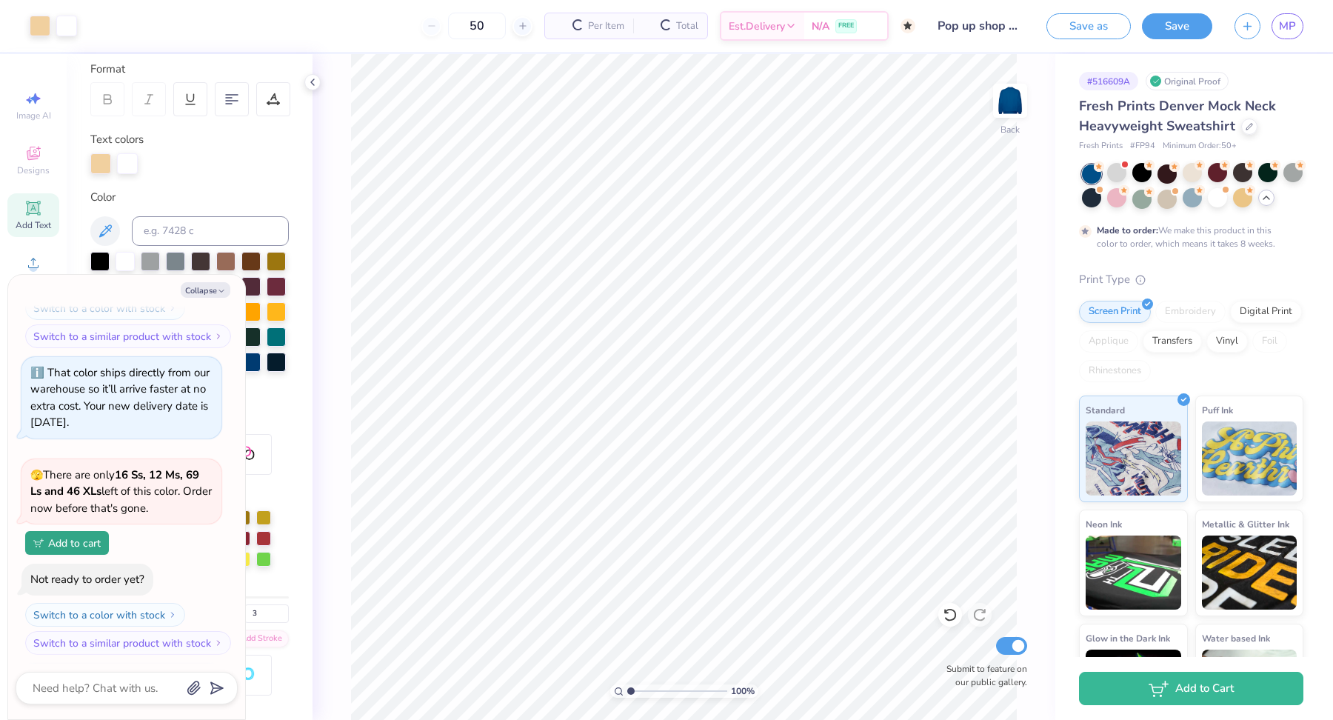
scroll to position [728, 0]
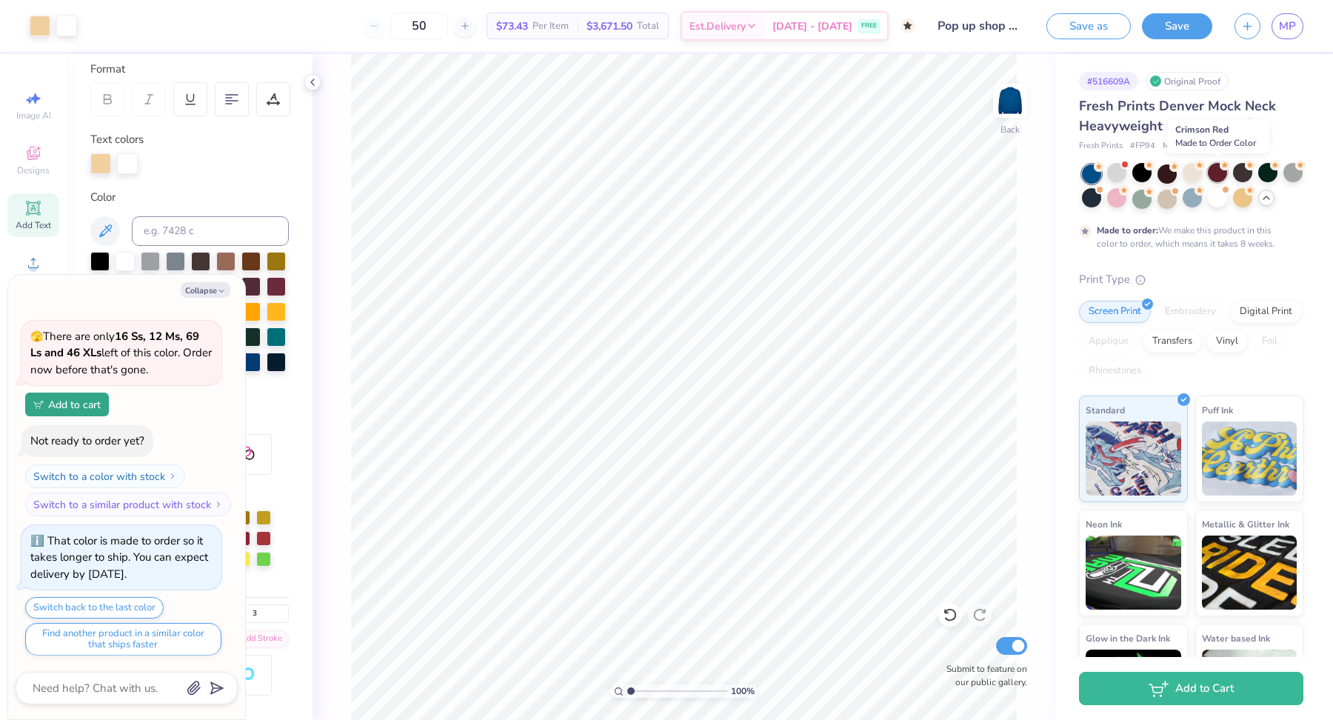
click at [1223, 175] on div at bounding box center [1217, 172] width 19 height 19
click at [1197, 197] on div at bounding box center [1192, 197] width 19 height 19
click at [1239, 198] on div at bounding box center [1242, 197] width 19 height 19
click at [1173, 175] on div at bounding box center [1166, 172] width 19 height 19
click at [1166, 175] on div at bounding box center [1166, 172] width 19 height 19
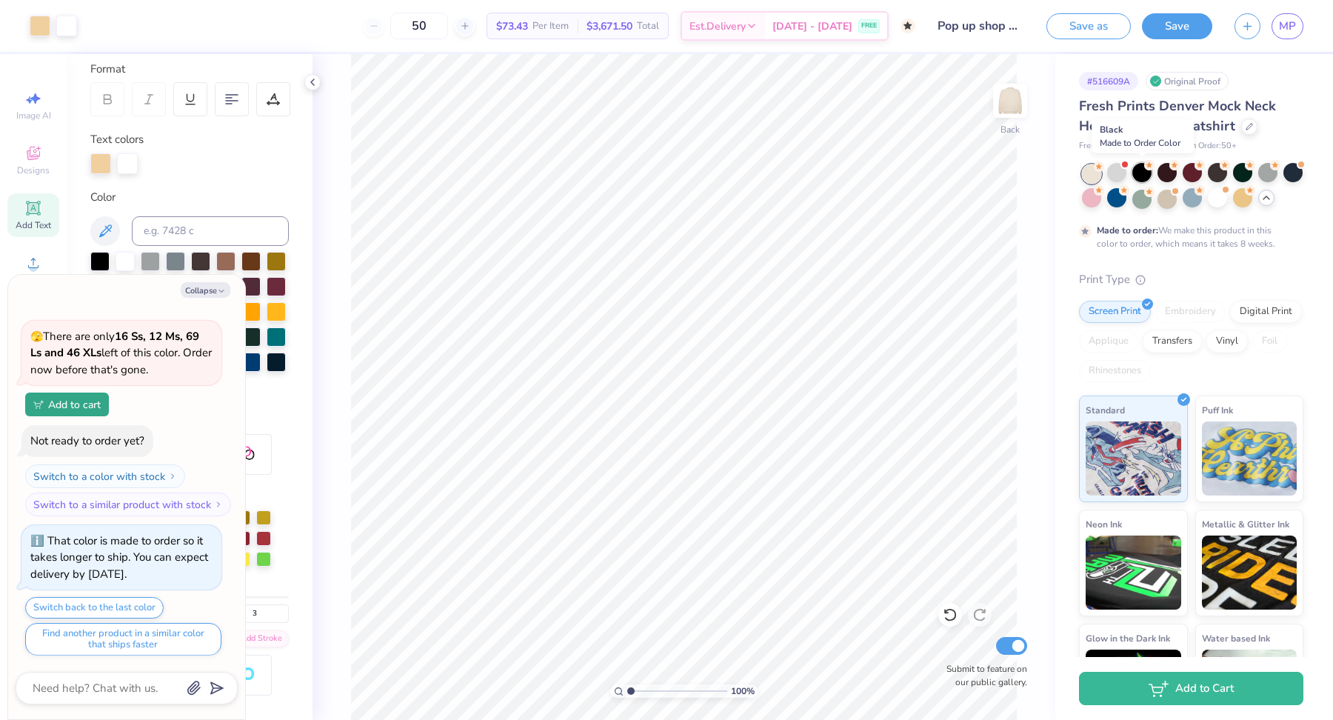
click at [1137, 171] on div at bounding box center [1141, 172] width 19 height 19
click at [1197, 173] on div at bounding box center [1192, 172] width 19 height 19
click at [1285, 175] on div at bounding box center [1292, 172] width 19 height 19
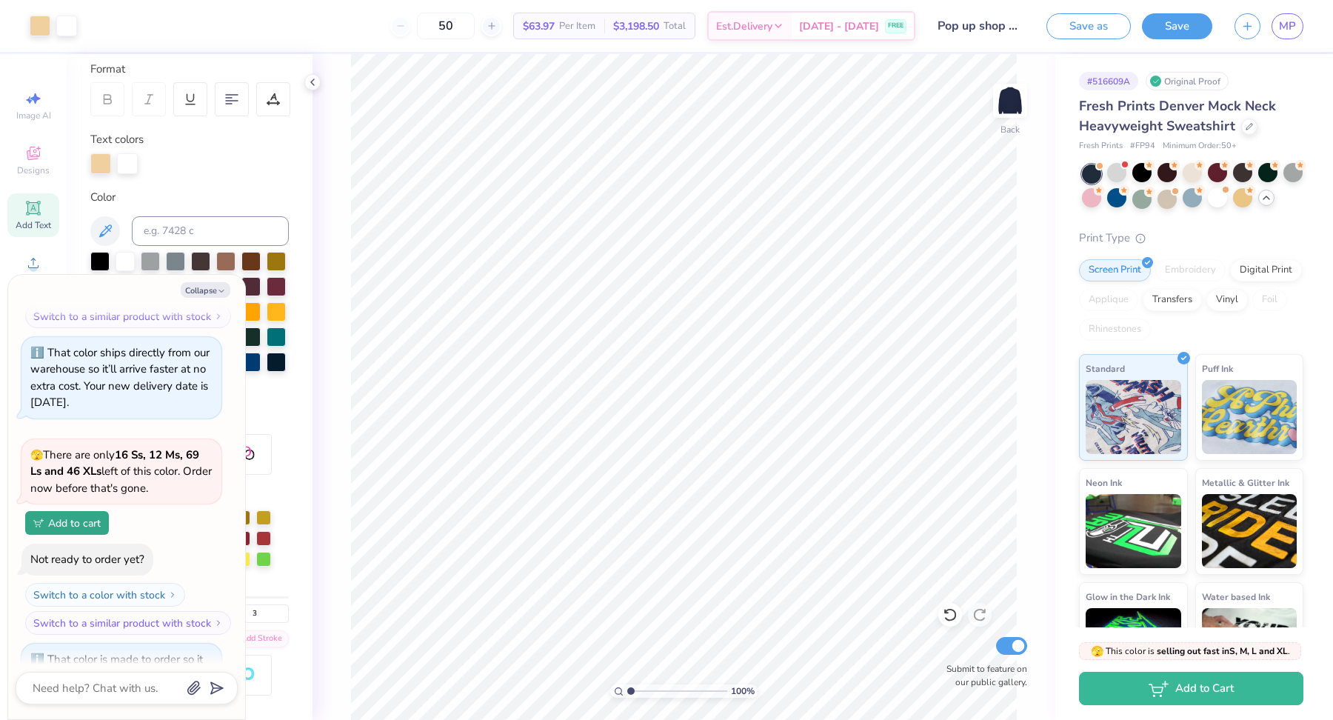
scroll to position [1034, 0]
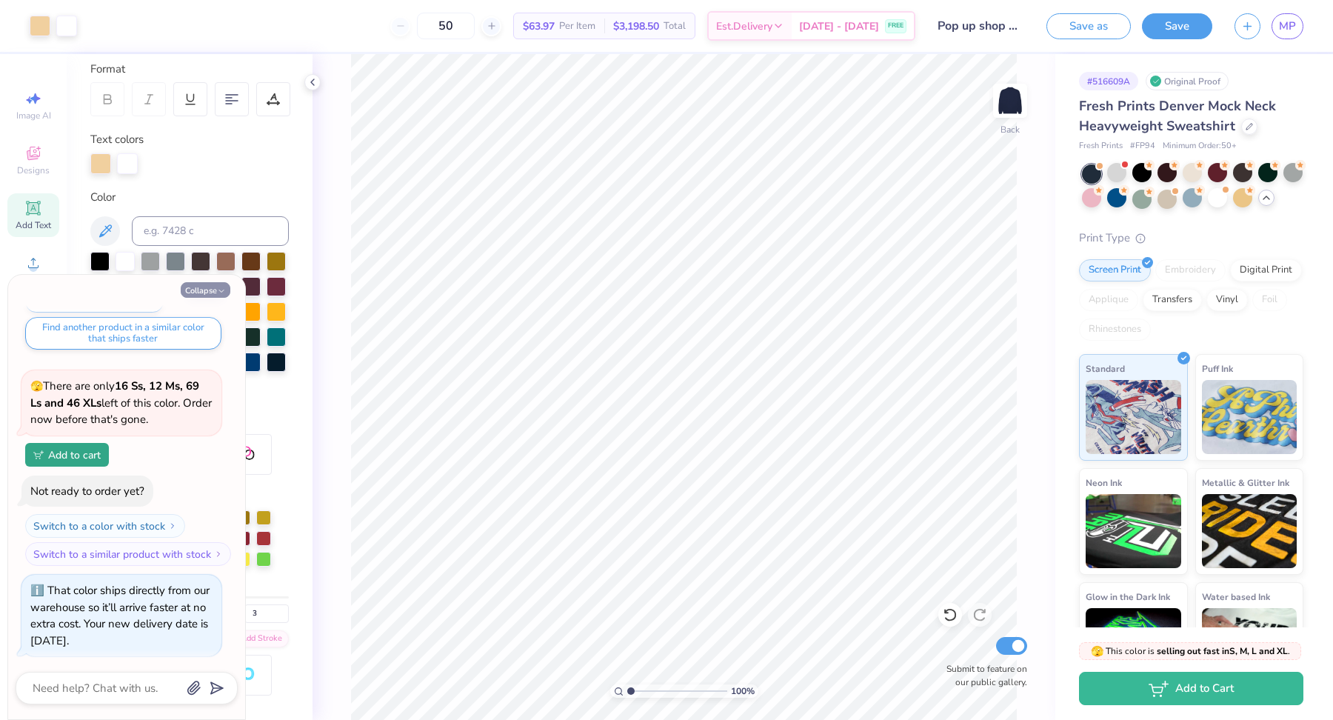
click at [215, 292] on button "Collapse" at bounding box center [206, 290] width 50 height 16
type textarea "x"
